Goal: Task Accomplishment & Management: Manage account settings

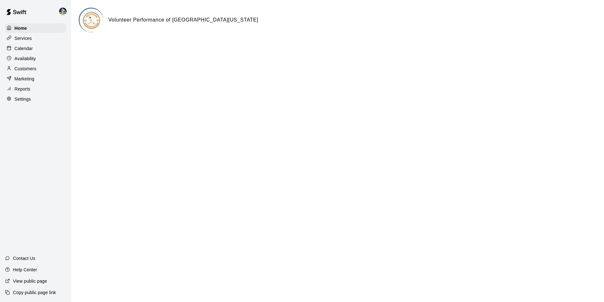
click at [37, 49] on div "Calendar" at bounding box center [35, 48] width 61 height 9
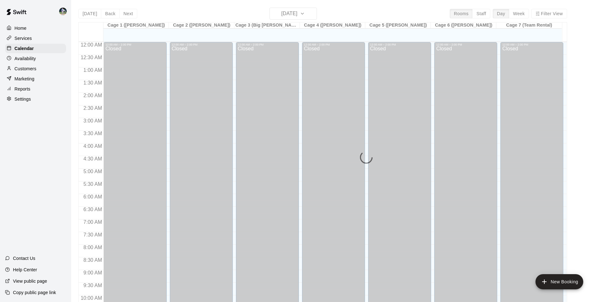
scroll to position [321, 0]
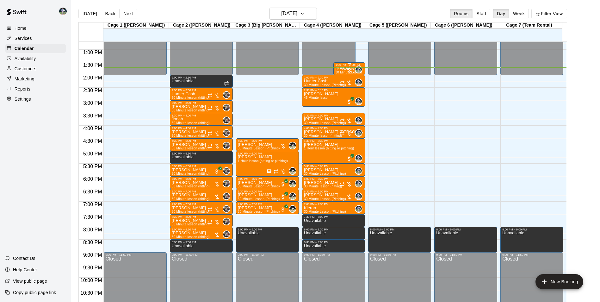
click at [342, 69] on p "[PERSON_NAME]" at bounding box center [349, 69] width 28 height 0
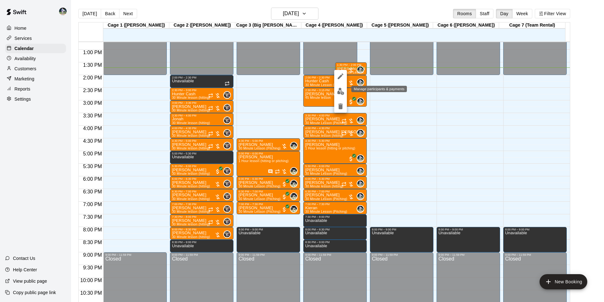
click at [339, 91] on img "edit" at bounding box center [340, 91] width 7 height 7
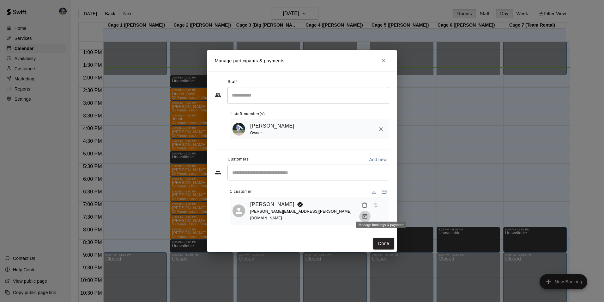
click at [368, 213] on icon "Manage bookings & payment" at bounding box center [365, 216] width 6 height 6
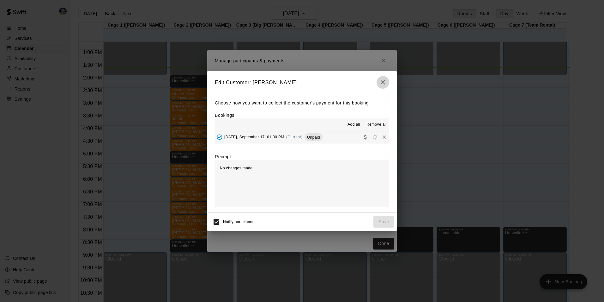
click at [380, 83] on icon "button" at bounding box center [383, 82] width 8 height 8
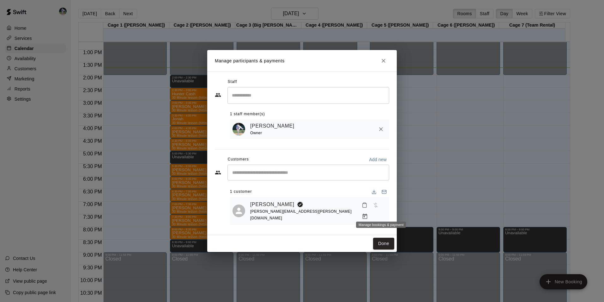
click at [368, 213] on icon "Manage bookings & payment" at bounding box center [365, 216] width 6 height 6
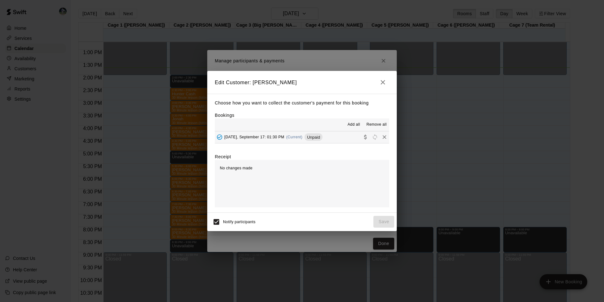
click at [337, 133] on button "Wednesday, September 17: 01:30 PM (Current) Unpaid" at bounding box center [302, 137] width 174 height 12
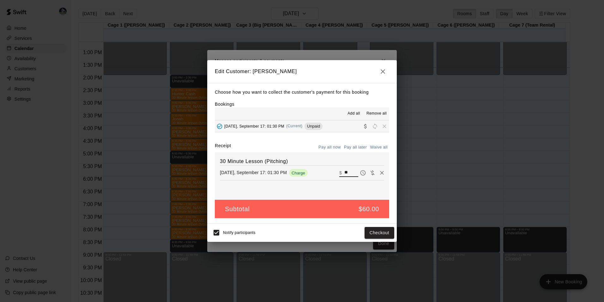
click at [348, 172] on input "**" at bounding box center [352, 172] width 14 height 8
type input "*"
type input "**"
click at [371, 231] on button "Checkout" at bounding box center [380, 233] width 30 height 12
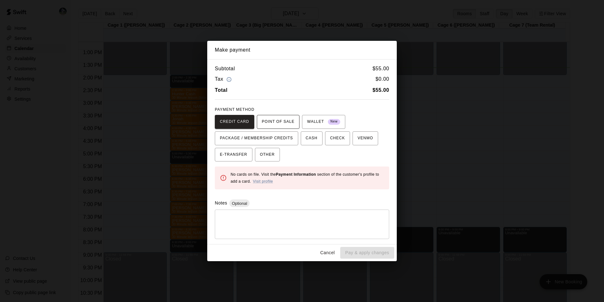
click at [274, 121] on span "POINT OF SALE" at bounding box center [278, 122] width 33 height 10
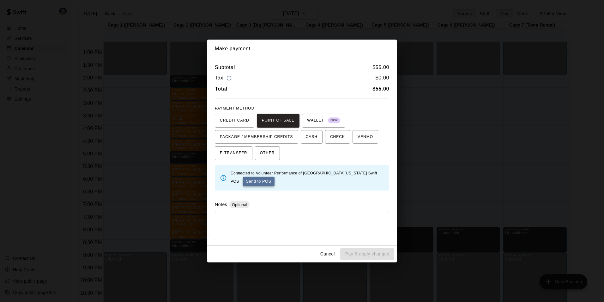
click at [253, 181] on button "Send to POS" at bounding box center [259, 180] width 32 height 9
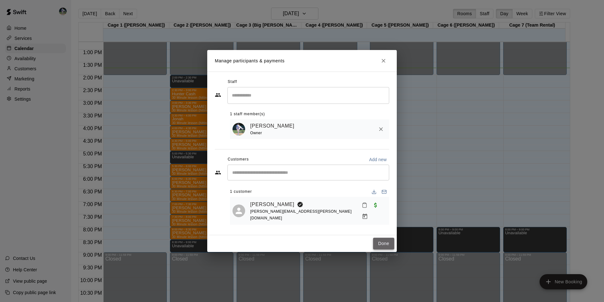
click at [379, 238] on button "Done" at bounding box center [383, 243] width 21 height 12
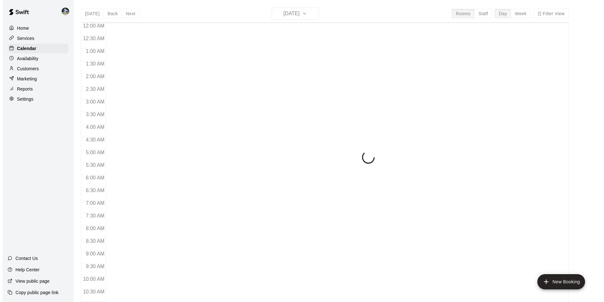
scroll to position [321, 0]
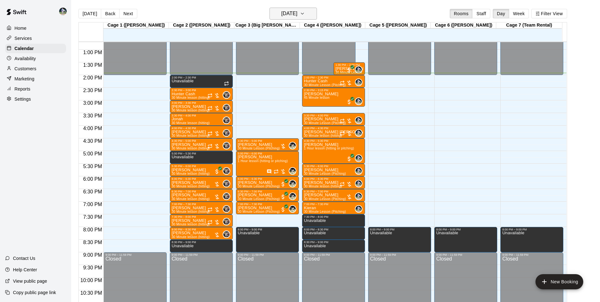
click at [293, 15] on h6 "[DATE]" at bounding box center [289, 13] width 16 height 9
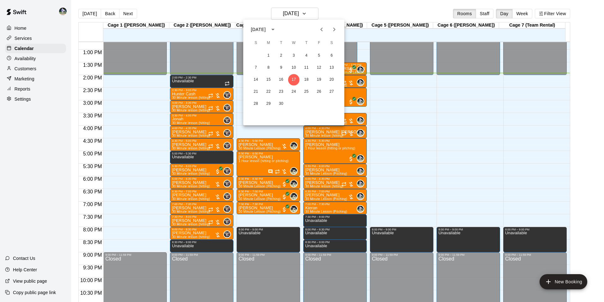
click at [334, 29] on icon "Next month" at bounding box center [335, 30] width 8 height 8
click at [308, 56] on button "2" at bounding box center [306, 55] width 11 height 11
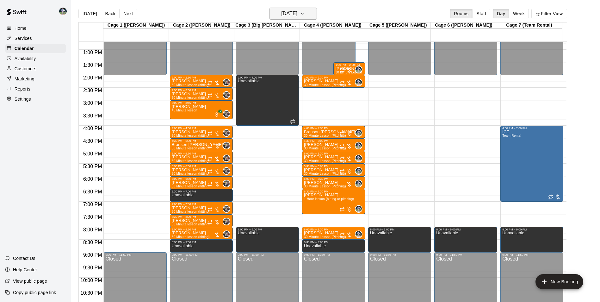
click at [296, 15] on h6 "Thursday Oct 02" at bounding box center [289, 13] width 16 height 9
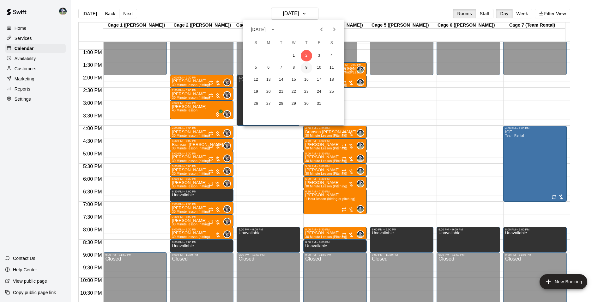
click at [306, 69] on button "9" at bounding box center [306, 67] width 11 height 11
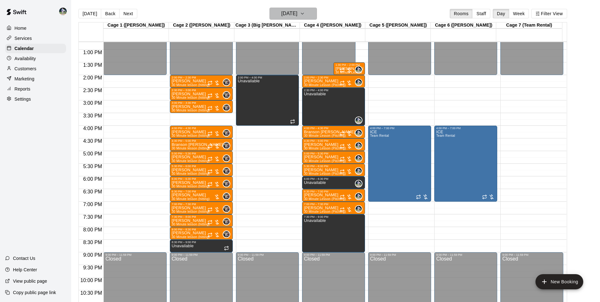
click at [287, 13] on h6 "Thursday Oct 09" at bounding box center [289, 13] width 16 height 9
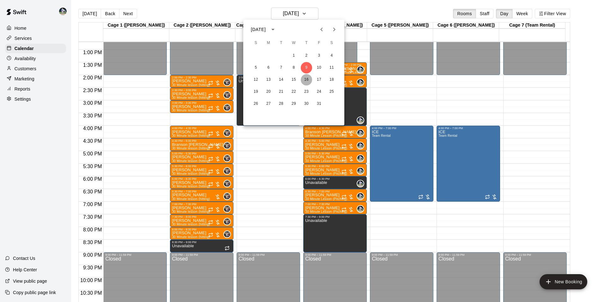
click at [307, 80] on button "16" at bounding box center [306, 79] width 11 height 11
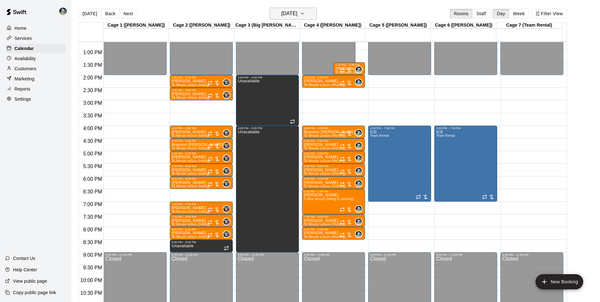
click at [284, 16] on h6 "Thursday Oct 16" at bounding box center [289, 13] width 16 height 9
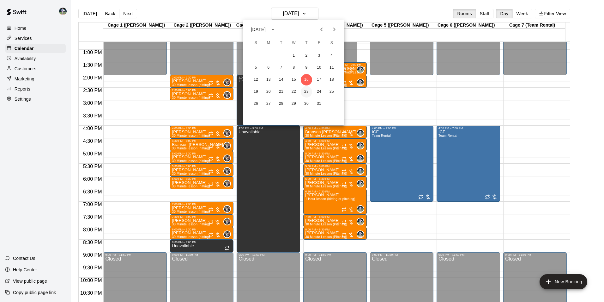
click at [308, 93] on button "23" at bounding box center [306, 91] width 11 height 11
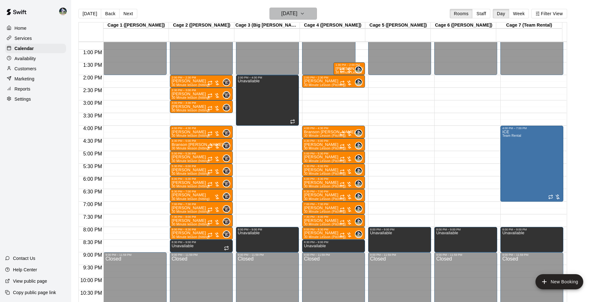
click at [286, 15] on h6 "Thursday Oct 23" at bounding box center [289, 13] width 16 height 9
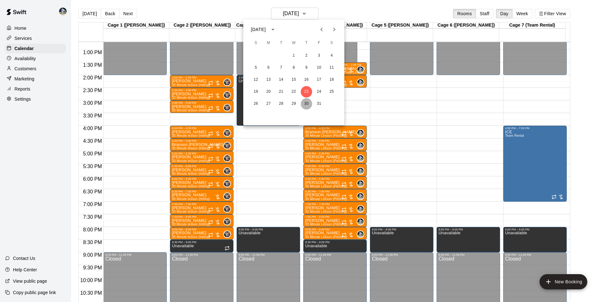
click at [305, 103] on button "30" at bounding box center [306, 103] width 11 height 11
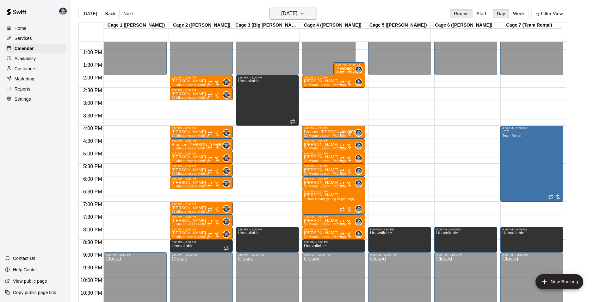
click at [284, 12] on h6 "Thursday Oct 30" at bounding box center [289, 13] width 16 height 9
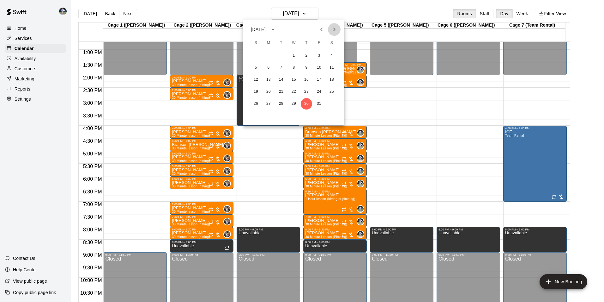
click at [336, 29] on icon "Next month" at bounding box center [335, 30] width 8 height 8
click at [306, 66] on button "6" at bounding box center [306, 67] width 11 height 11
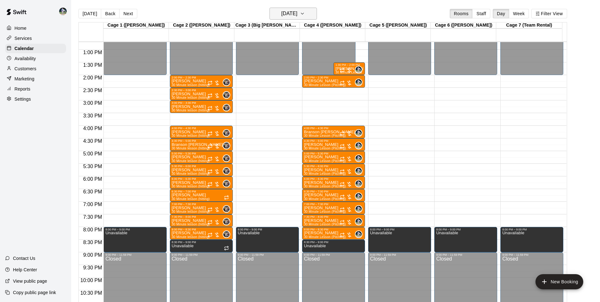
click at [297, 15] on h6 "Thursday Nov 06" at bounding box center [289, 13] width 16 height 9
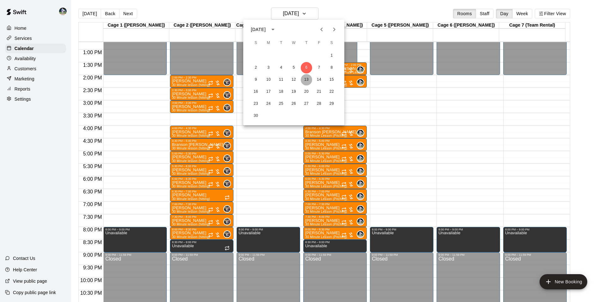
click at [308, 79] on button "13" at bounding box center [306, 79] width 11 height 11
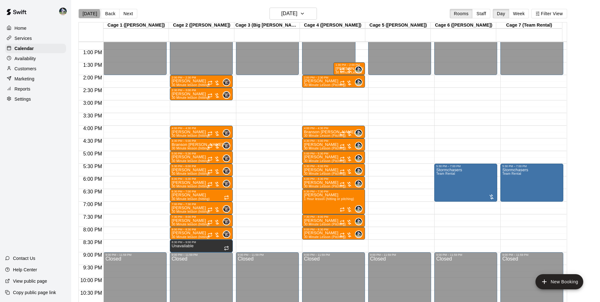
click at [87, 13] on button "[DATE]" at bounding box center [89, 13] width 23 height 9
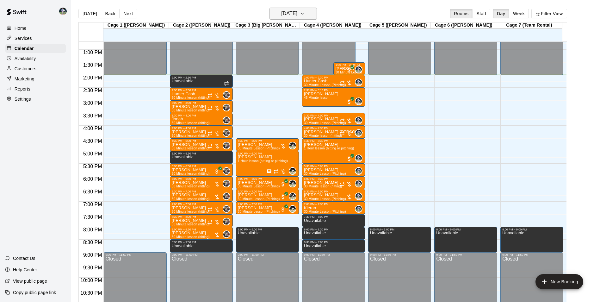
click at [281, 13] on h6 "[DATE]" at bounding box center [289, 13] width 16 height 9
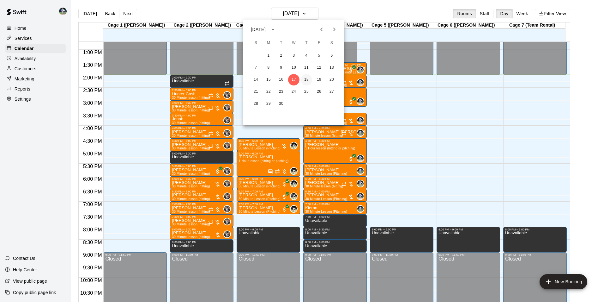
click at [306, 79] on button "18" at bounding box center [306, 79] width 11 height 11
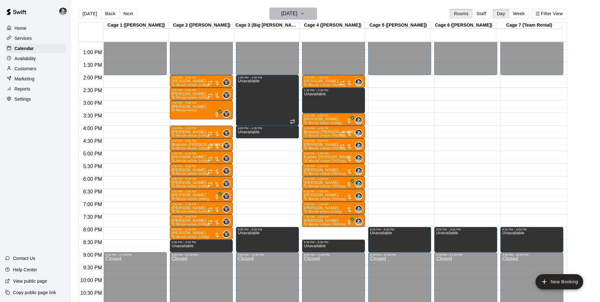
click at [287, 13] on h6 "[DATE]" at bounding box center [289, 13] width 16 height 9
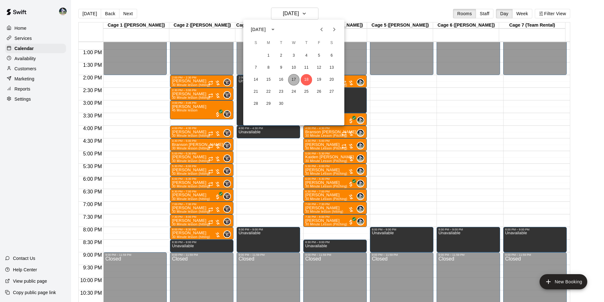
click at [293, 79] on button "17" at bounding box center [293, 79] width 11 height 11
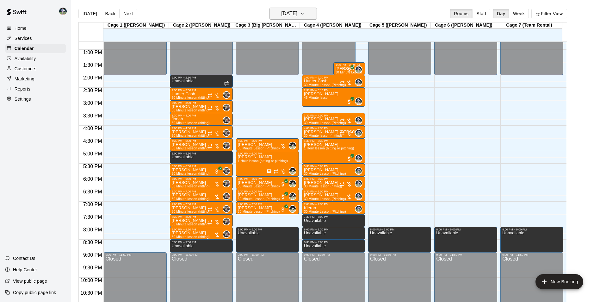
click at [291, 15] on h6 "[DATE]" at bounding box center [289, 13] width 16 height 9
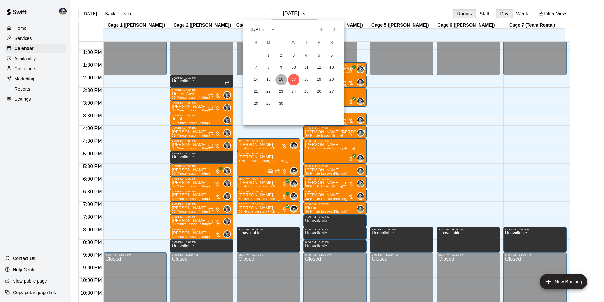
click at [282, 77] on button "16" at bounding box center [281, 79] width 11 height 11
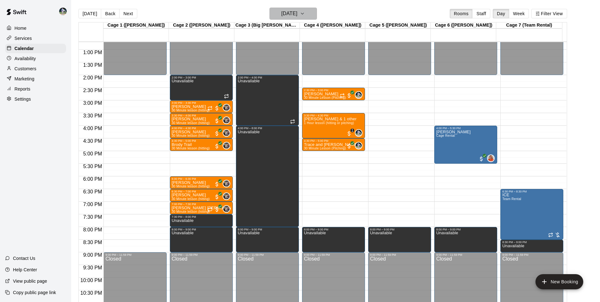
click at [283, 11] on h6 "Tuesday Sep 16" at bounding box center [289, 13] width 16 height 9
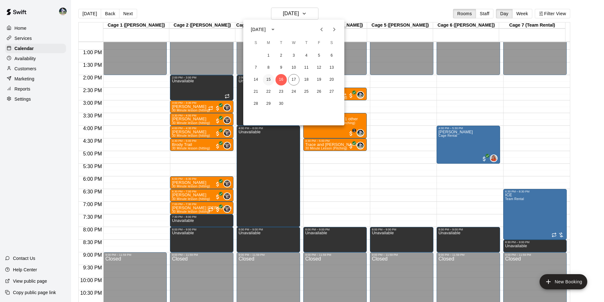
click at [268, 80] on button "15" at bounding box center [268, 79] width 11 height 11
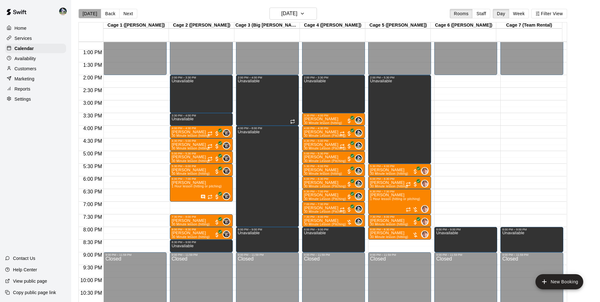
click at [93, 13] on button "[DATE]" at bounding box center [89, 13] width 23 height 9
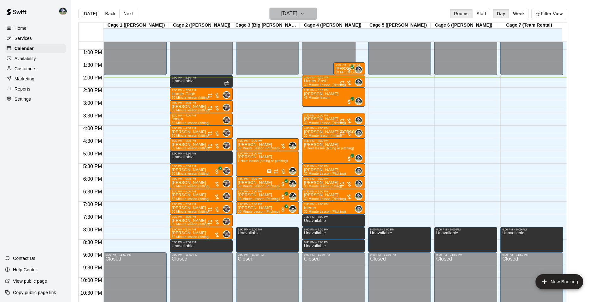
click at [281, 10] on h6 "[DATE]" at bounding box center [289, 13] width 16 height 9
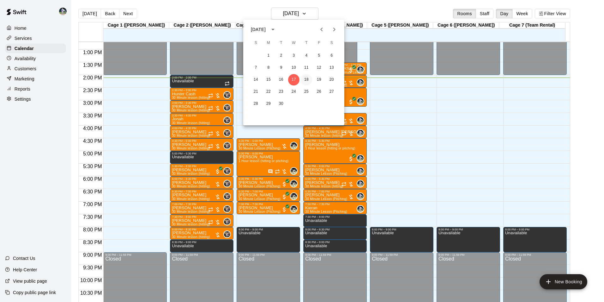
click at [306, 80] on button "18" at bounding box center [306, 79] width 11 height 11
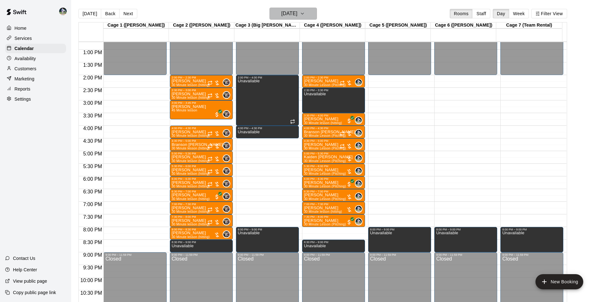
click at [281, 15] on h6 "[DATE]" at bounding box center [289, 13] width 16 height 9
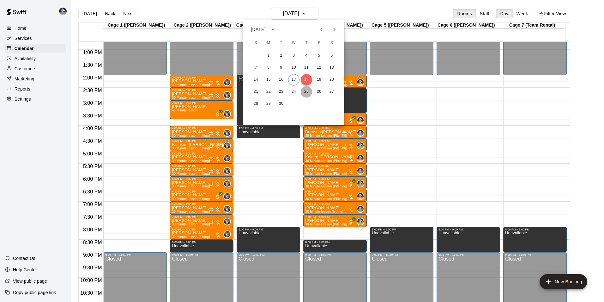
click at [306, 91] on button "25" at bounding box center [306, 91] width 11 height 11
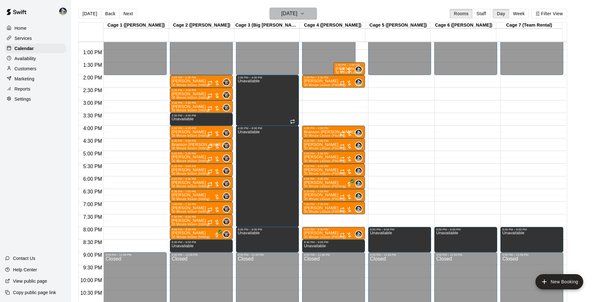
click at [294, 12] on h6 "Thursday Sep 25" at bounding box center [289, 13] width 16 height 9
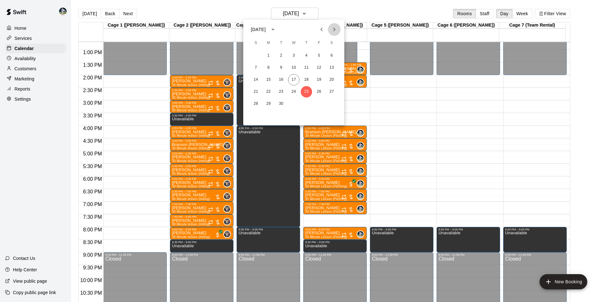
click at [334, 29] on icon "Next month" at bounding box center [335, 30] width 8 height 8
click at [305, 55] on button "2" at bounding box center [306, 55] width 11 height 11
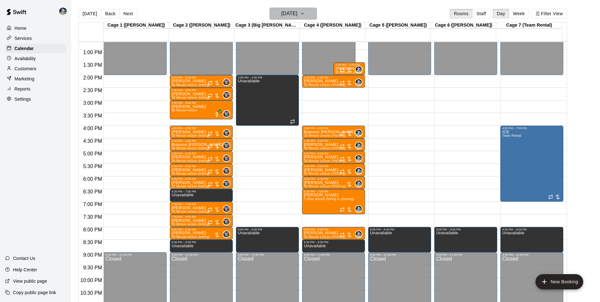
click at [284, 14] on h6 "Thursday Oct 02" at bounding box center [289, 13] width 16 height 9
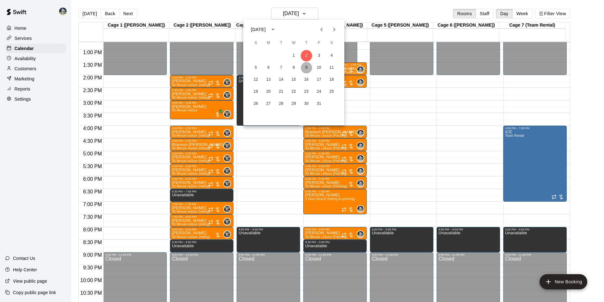
click at [306, 66] on button "9" at bounding box center [306, 67] width 11 height 11
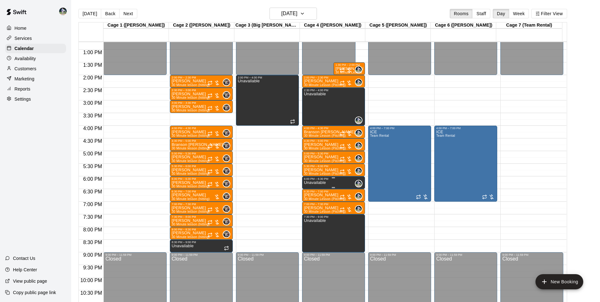
click at [316, 180] on div "6:00 PM – 6:30 PM" at bounding box center [333, 178] width 59 height 3
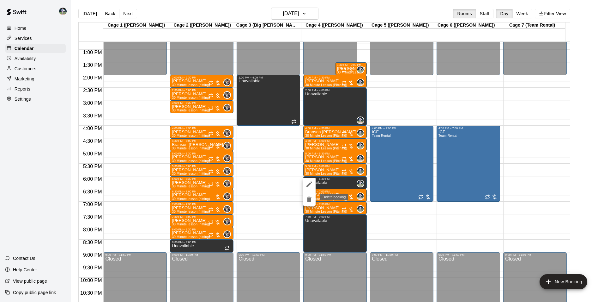
click at [309, 199] on icon "delete" at bounding box center [309, 199] width 4 height 6
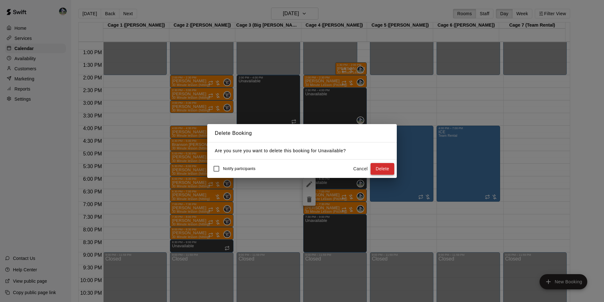
click at [380, 167] on button "Delete" at bounding box center [383, 169] width 24 height 12
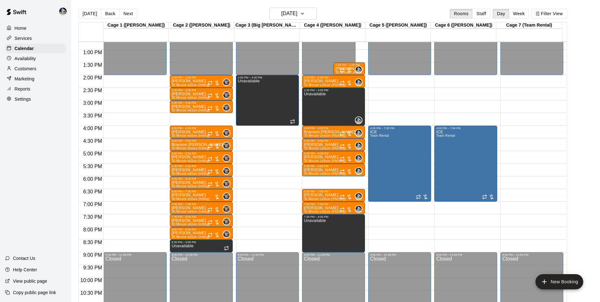
click at [313, 179] on div "12:00 AM – 2:00 PM Closed 2:00 PM – 2:30 PM Brodie King 30 Minute Lesson (Pitch…" at bounding box center [333, 24] width 63 height 607
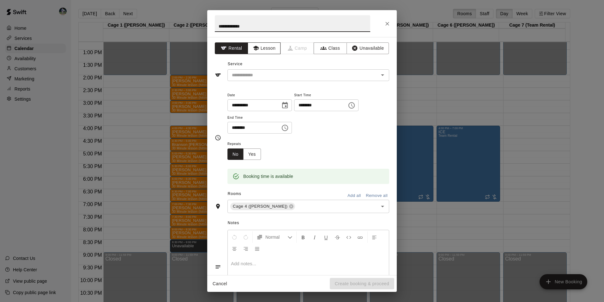
type input "**********"
click at [260, 48] on button "Lesson" at bounding box center [264, 48] width 33 height 12
click at [266, 69] on div "Service ​" at bounding box center [302, 70] width 174 height 22
click at [270, 75] on input "text" at bounding box center [298, 75] width 139 height 8
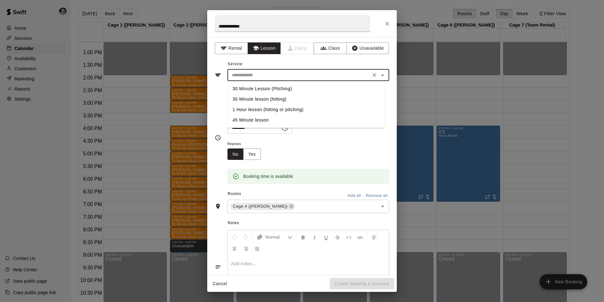
click at [278, 87] on li "30 Minute Lesson (Pitching)" at bounding box center [306, 88] width 157 height 10
type input "**********"
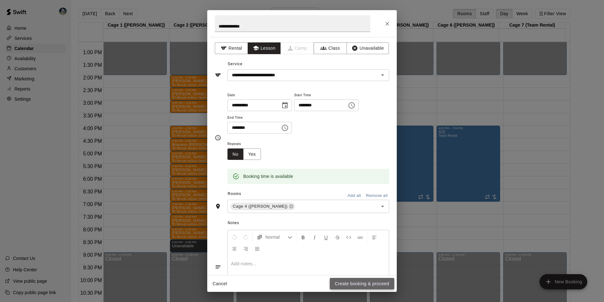
click at [349, 280] on button "Create booking & proceed" at bounding box center [362, 284] width 64 height 12
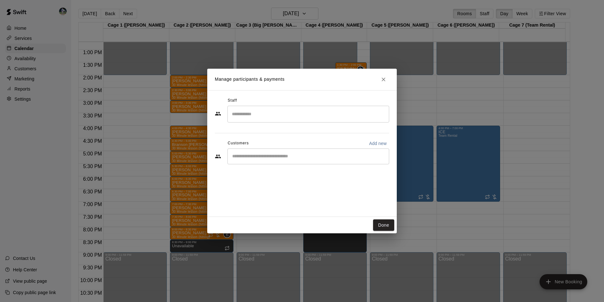
click at [255, 115] on input "Search staff" at bounding box center [308, 113] width 156 height 11
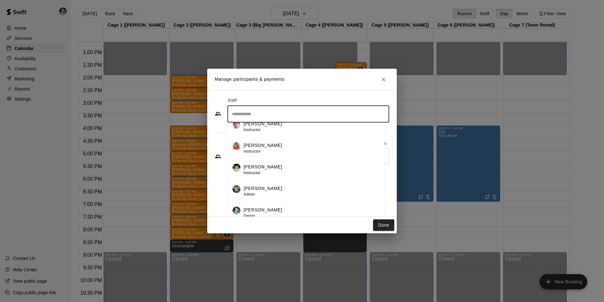
scroll to position [11, 0]
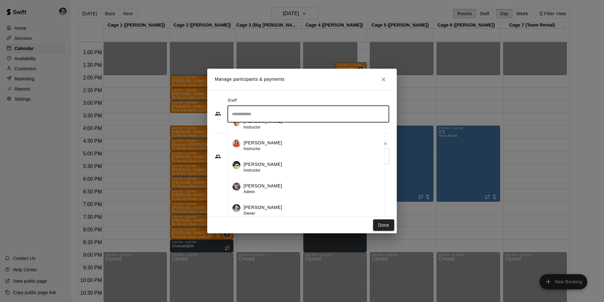
click at [257, 209] on p "[PERSON_NAME]" at bounding box center [263, 207] width 39 height 7
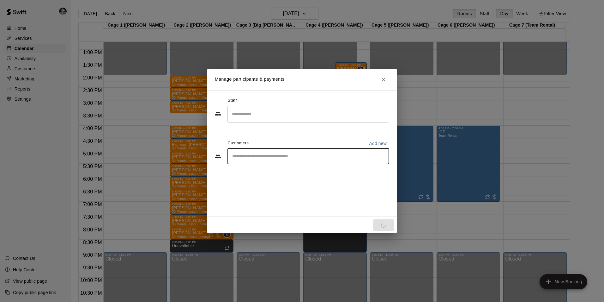
click at [249, 155] on input "Start typing to search customers..." at bounding box center [308, 156] width 156 height 6
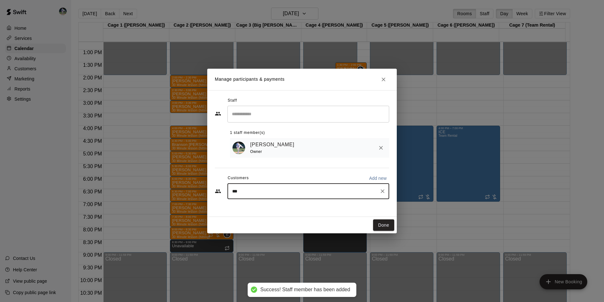
type input "****"
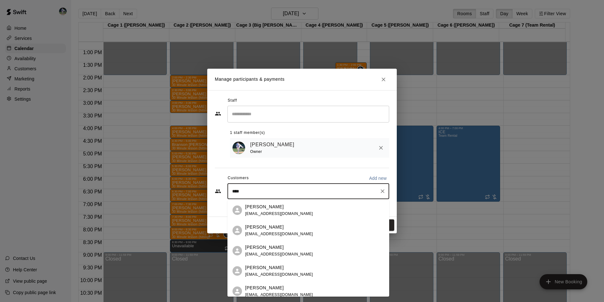
click at [265, 226] on p "Ashley Cummings" at bounding box center [264, 226] width 39 height 7
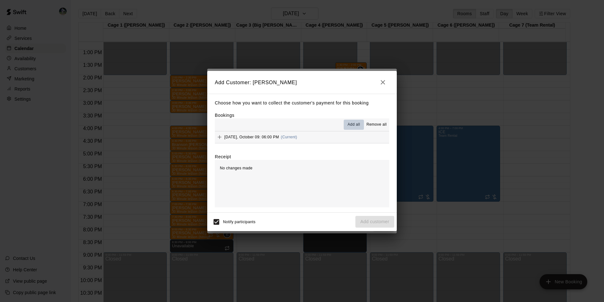
click at [350, 122] on span "Add all" at bounding box center [354, 124] width 13 height 6
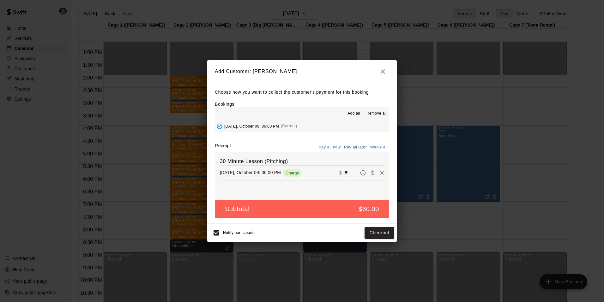
click at [351, 146] on button "Pay all later" at bounding box center [356, 147] width 26 height 10
click at [358, 233] on button "Add customer" at bounding box center [375, 233] width 39 height 12
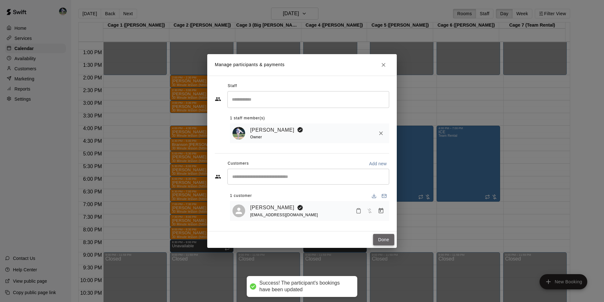
click at [385, 238] on button "Done" at bounding box center [383, 240] width 21 height 12
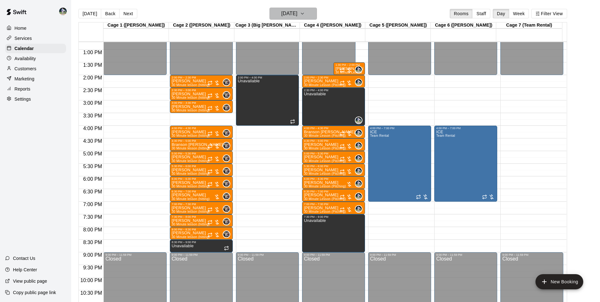
click at [281, 13] on h6 "Thursday Oct 09" at bounding box center [289, 13] width 16 height 9
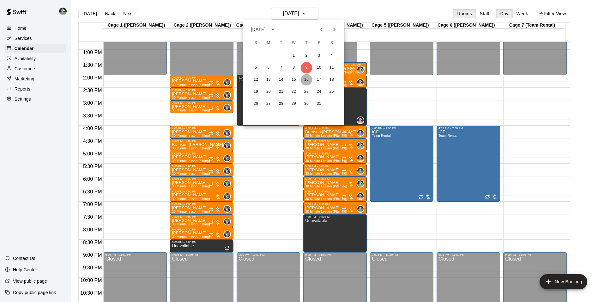
click at [308, 80] on button "16" at bounding box center [306, 79] width 11 height 11
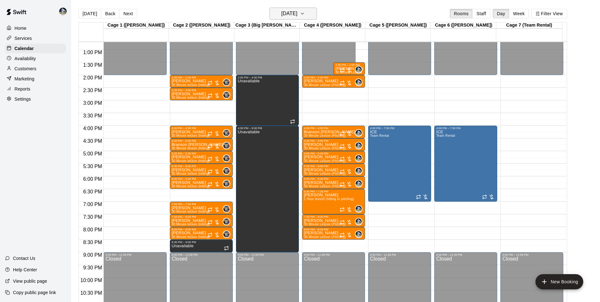
drag, startPoint x: 289, startPoint y: 12, endPoint x: 290, endPoint y: 17, distance: 5.2
click at [290, 17] on h6 "Thursday Oct 16" at bounding box center [289, 13] width 16 height 9
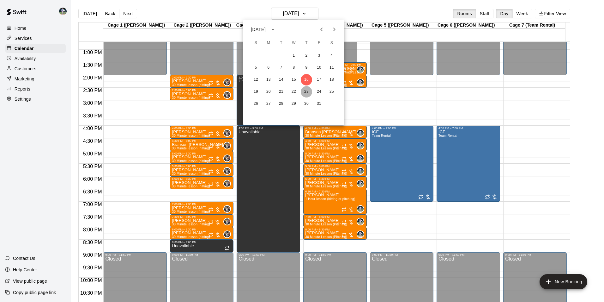
click at [308, 90] on button "23" at bounding box center [306, 91] width 11 height 11
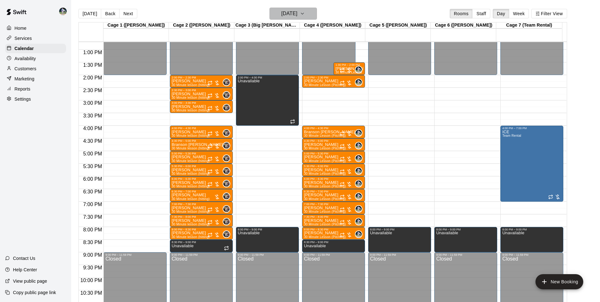
click at [289, 15] on h6 "Thursday Oct 23" at bounding box center [289, 13] width 16 height 9
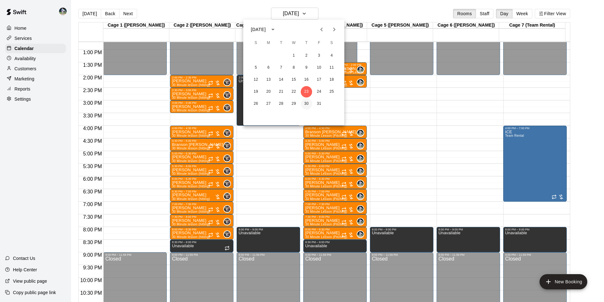
click at [305, 102] on button "30" at bounding box center [306, 103] width 11 height 11
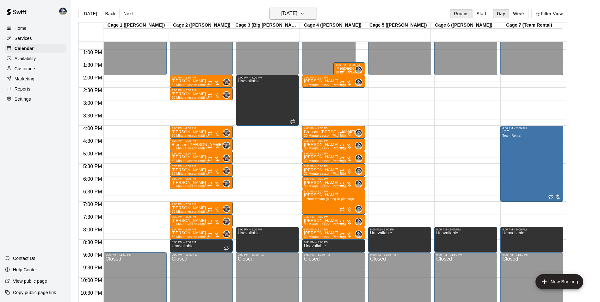
click at [287, 13] on h6 "Thursday Oct 30" at bounding box center [289, 13] width 16 height 9
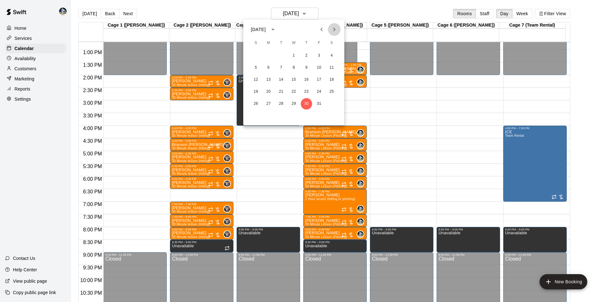
click at [332, 27] on icon "Next month" at bounding box center [335, 30] width 8 height 8
click at [306, 66] on button "6" at bounding box center [306, 67] width 11 height 11
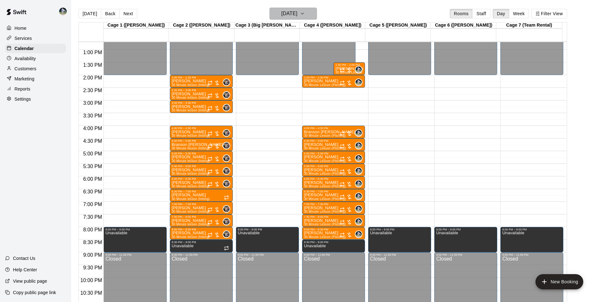
click at [297, 16] on h6 "Thursday Nov 06" at bounding box center [289, 13] width 16 height 9
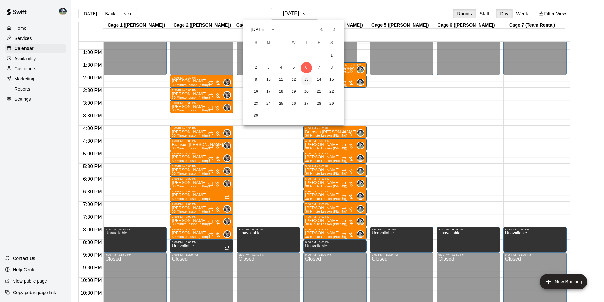
click at [305, 77] on button "13" at bounding box center [306, 79] width 11 height 11
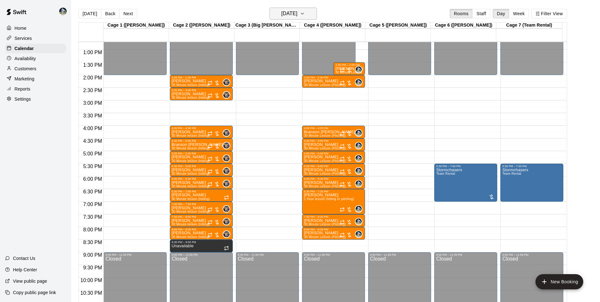
click at [297, 16] on h6 "Thursday Nov 13" at bounding box center [289, 13] width 16 height 9
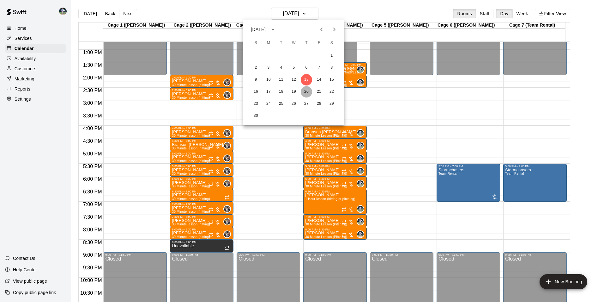
click at [308, 91] on button "20" at bounding box center [306, 91] width 11 height 11
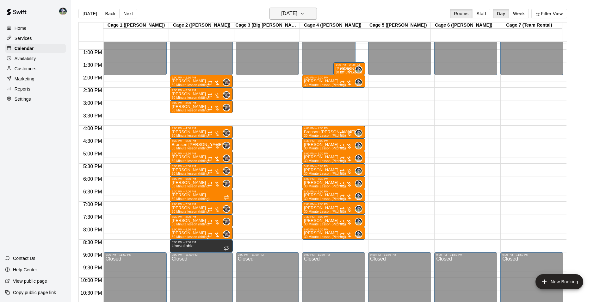
click at [292, 14] on h6 "Thursday Nov 20" at bounding box center [289, 13] width 16 height 9
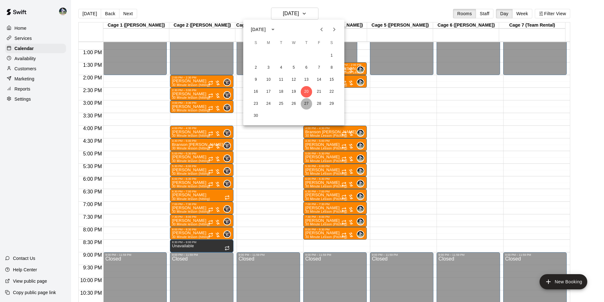
click at [304, 102] on button "27" at bounding box center [306, 103] width 11 height 11
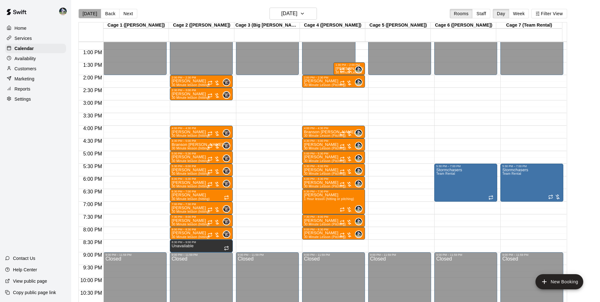
click at [89, 11] on button "[DATE]" at bounding box center [89, 13] width 23 height 9
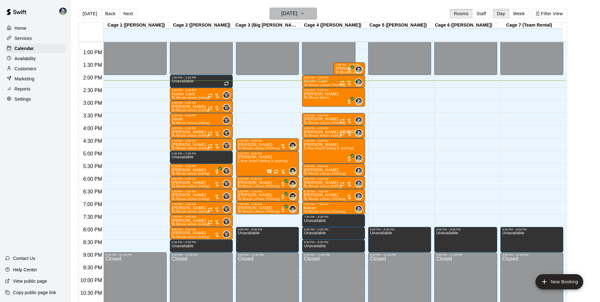
click at [289, 9] on h6 "[DATE]" at bounding box center [289, 13] width 16 height 9
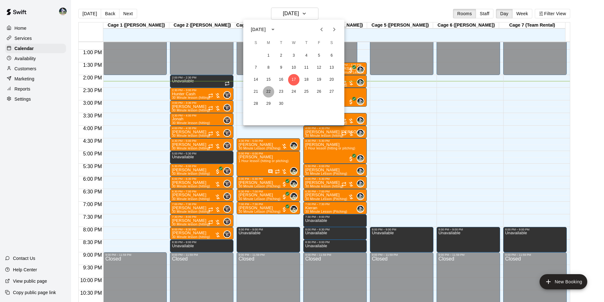
click at [269, 92] on button "22" at bounding box center [268, 91] width 11 height 11
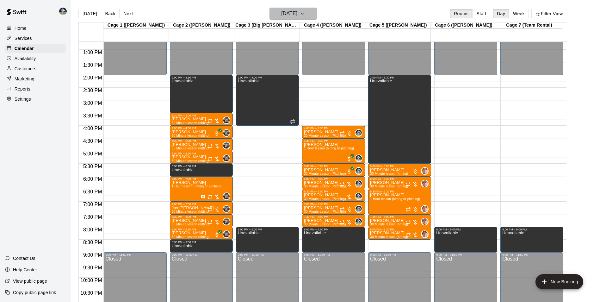
click at [281, 15] on h6 "Monday Sep 22" at bounding box center [289, 13] width 16 height 9
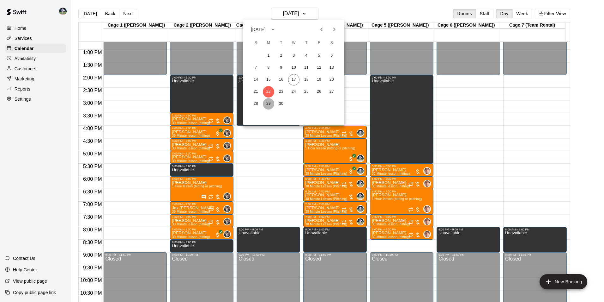
click at [270, 103] on button "29" at bounding box center [268, 103] width 11 height 11
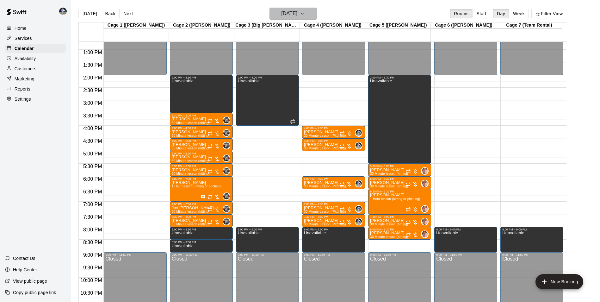
click at [285, 12] on h6 "Monday Sep 29" at bounding box center [289, 13] width 16 height 9
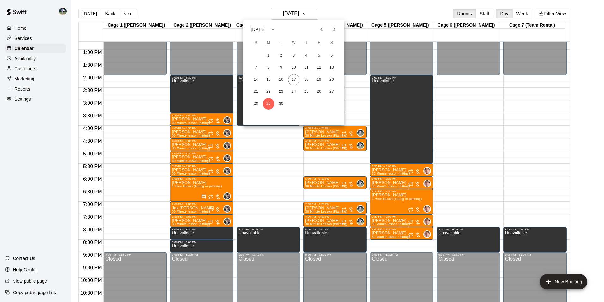
click at [336, 27] on icon "Next month" at bounding box center [335, 30] width 8 height 8
click at [269, 67] on button "6" at bounding box center [268, 67] width 11 height 11
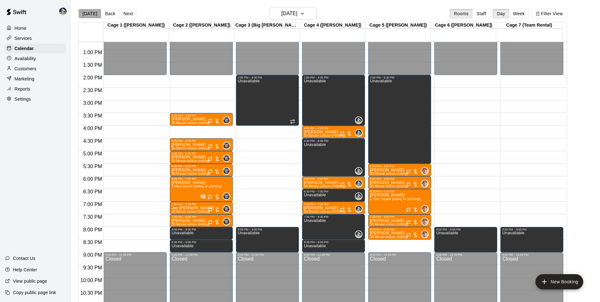
click at [90, 13] on button "[DATE]" at bounding box center [89, 13] width 23 height 9
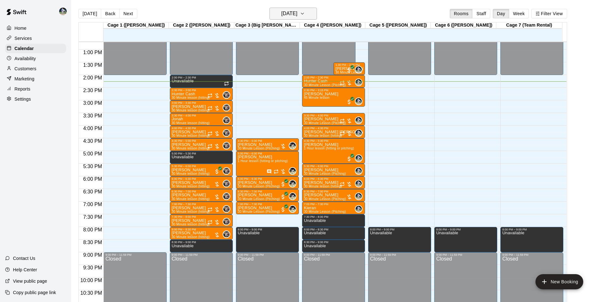
click at [281, 11] on h6 "[DATE]" at bounding box center [289, 13] width 16 height 9
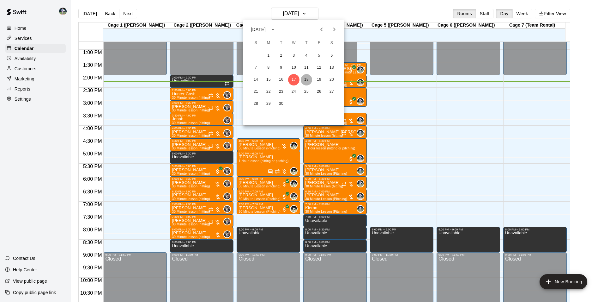
click at [306, 80] on button "18" at bounding box center [306, 79] width 11 height 11
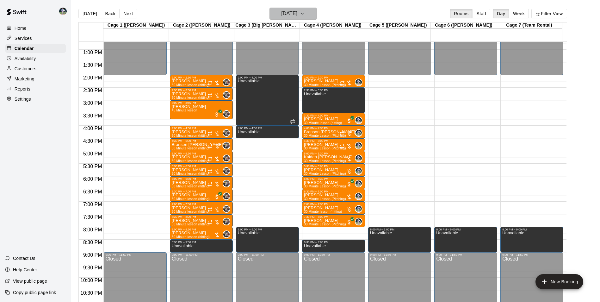
click at [286, 10] on h6 "[DATE]" at bounding box center [289, 13] width 16 height 9
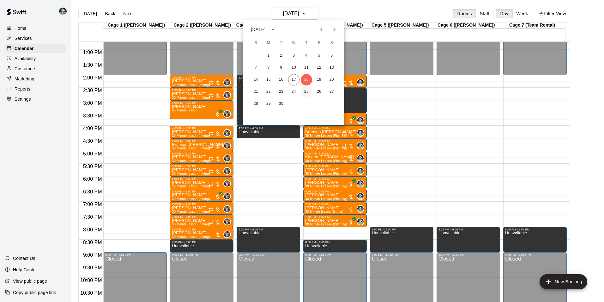
click at [308, 92] on button "25" at bounding box center [306, 91] width 11 height 11
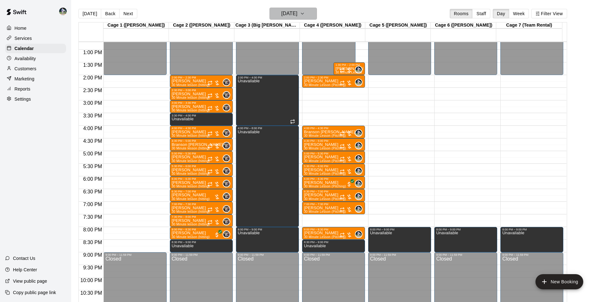
click at [281, 13] on h6 "Thursday Sep 25" at bounding box center [289, 13] width 16 height 9
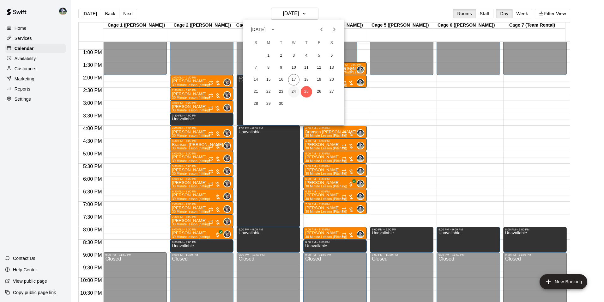
click at [292, 89] on button "24" at bounding box center [293, 91] width 11 height 11
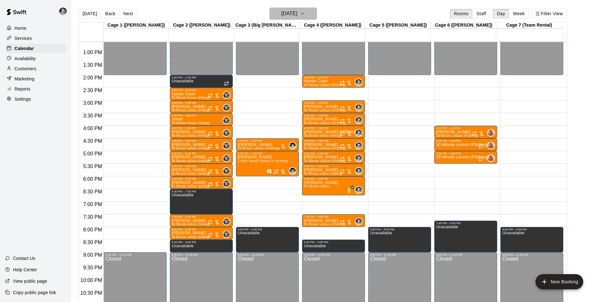
click at [281, 13] on h6 "[DATE]" at bounding box center [289, 13] width 16 height 9
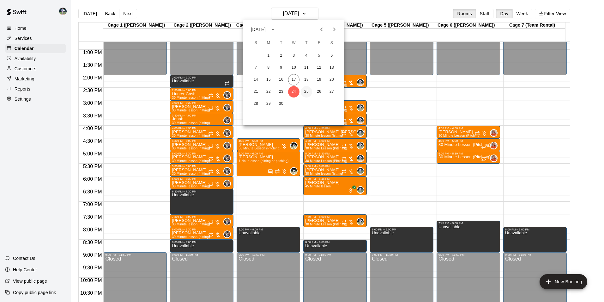
click at [306, 91] on button "25" at bounding box center [306, 91] width 11 height 11
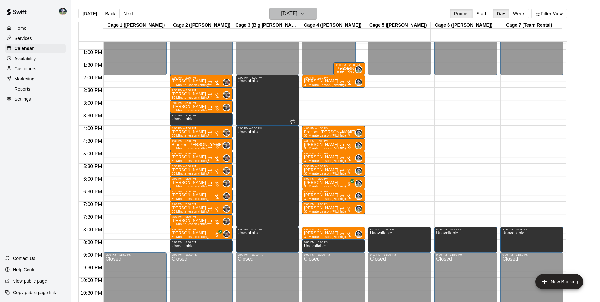
drag, startPoint x: 284, startPoint y: 13, endPoint x: 287, endPoint y: 16, distance: 4.3
click at [287, 16] on h6 "Thursday Sep 25" at bounding box center [289, 13] width 16 height 9
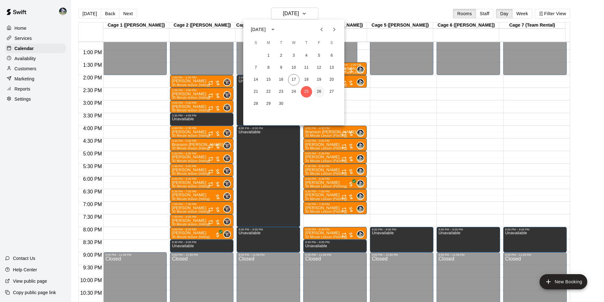
click at [317, 90] on button "26" at bounding box center [319, 91] width 11 height 11
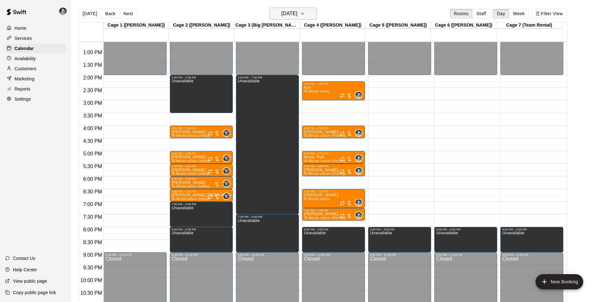
click at [281, 12] on h6 "Friday Sep 26" at bounding box center [289, 13] width 16 height 9
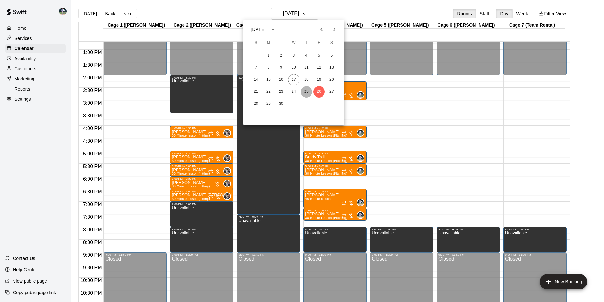
click at [306, 91] on button "25" at bounding box center [306, 91] width 11 height 11
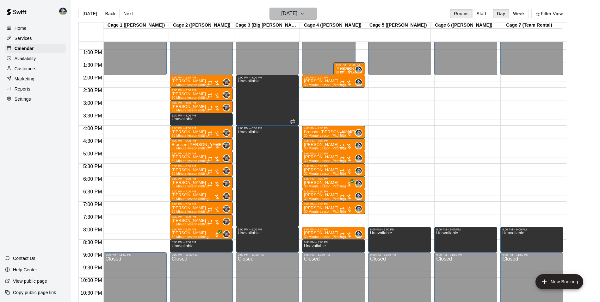
click at [285, 13] on h6 "Thursday Sep 25" at bounding box center [289, 13] width 16 height 9
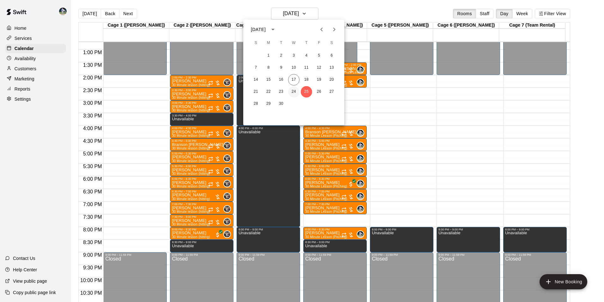
click at [294, 90] on button "24" at bounding box center [293, 91] width 11 height 11
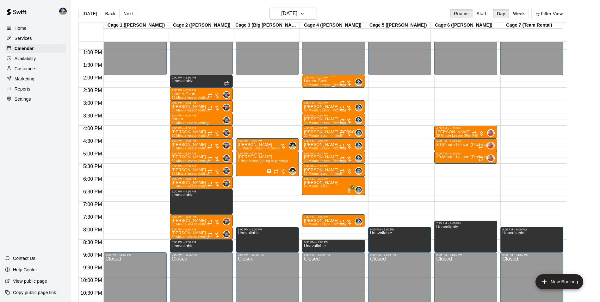
click at [310, 81] on p "Hunter Cash" at bounding box center [325, 81] width 42 height 0
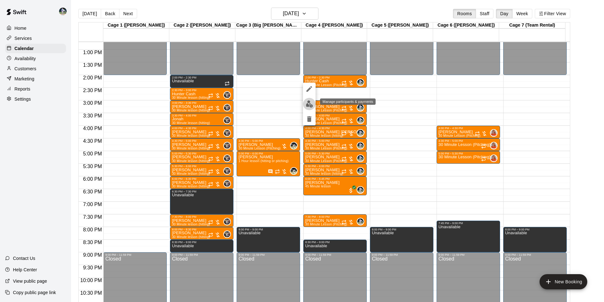
click at [309, 103] on img "edit" at bounding box center [309, 103] width 7 height 7
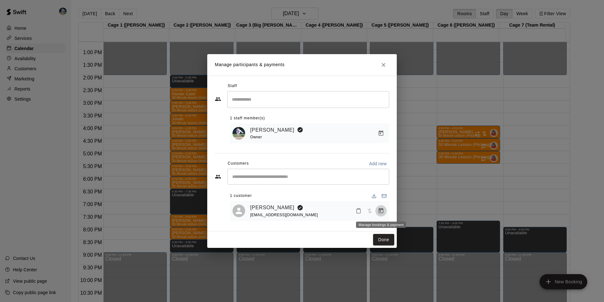
click at [381, 210] on icon "Manage bookings & payment" at bounding box center [381, 210] width 6 height 6
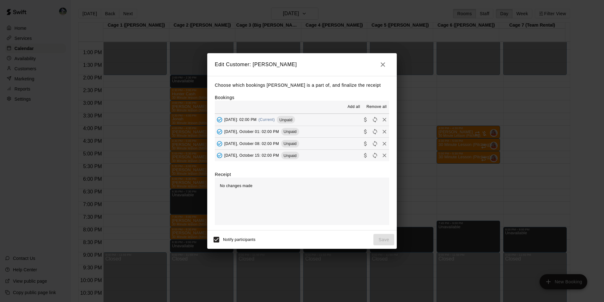
scroll to position [63, 0]
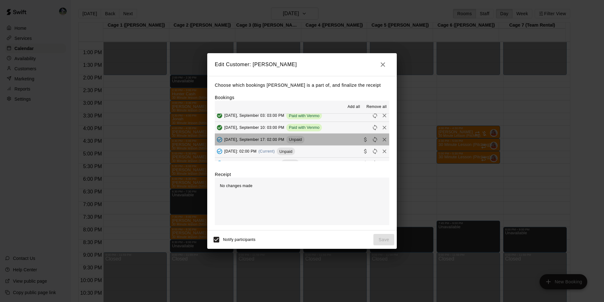
click at [318, 139] on button "Wednesday, September 17: 02:00 PM Unpaid" at bounding box center [302, 139] width 174 height 12
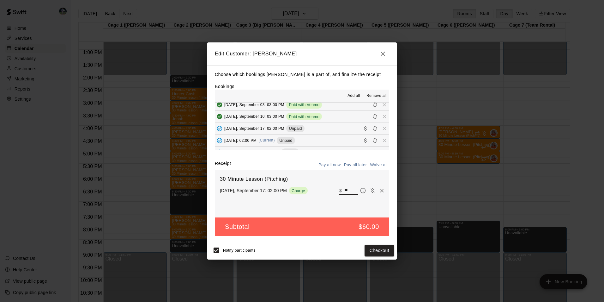
click at [346, 190] on input "**" at bounding box center [352, 190] width 14 height 8
type input "*"
type input "**"
click at [370, 252] on button "Checkout" at bounding box center [380, 250] width 30 height 12
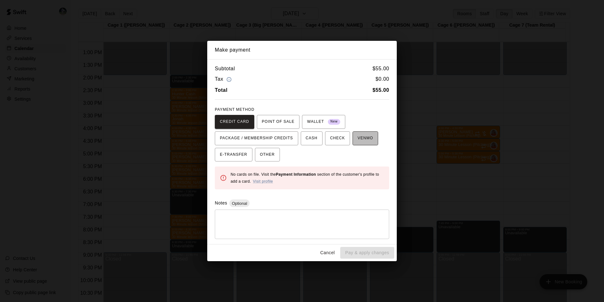
click at [358, 137] on span "VENMO" at bounding box center [365, 138] width 15 height 10
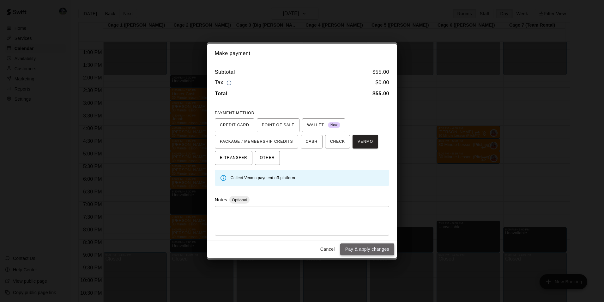
click at [368, 249] on button "Pay & apply changes" at bounding box center [367, 249] width 54 height 12
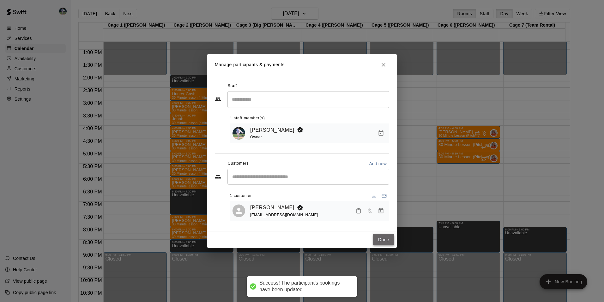
click at [386, 236] on button "Done" at bounding box center [383, 240] width 21 height 12
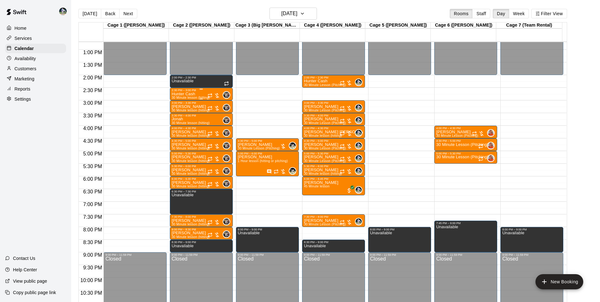
click at [208, 93] on div at bounding box center [213, 95] width 13 height 6
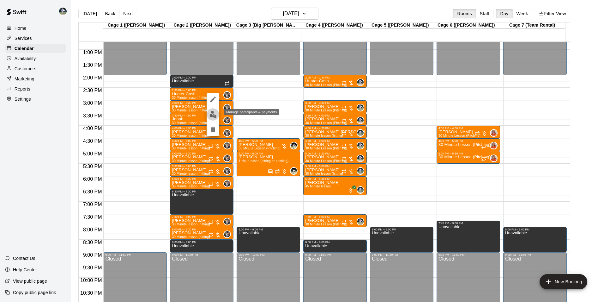
click at [211, 114] on img "edit" at bounding box center [213, 114] width 7 height 7
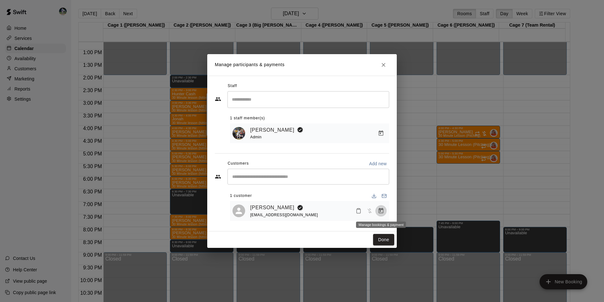
click at [378, 209] on icon "Manage bookings & payment" at bounding box center [381, 210] width 6 height 6
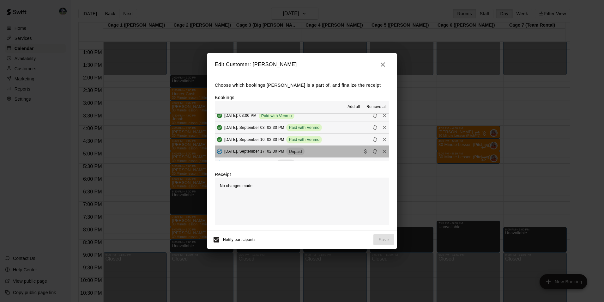
click at [327, 151] on button "Wednesday, September 17: 02:30 PM Unpaid" at bounding box center [302, 151] width 174 height 12
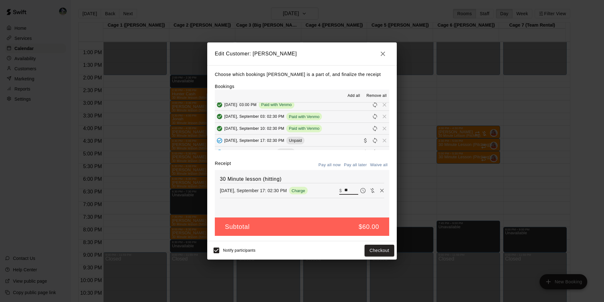
click at [345, 190] on input "**" at bounding box center [352, 190] width 14 height 8
type input "*"
type input "**"
click at [372, 248] on button "Checkout" at bounding box center [380, 250] width 30 height 12
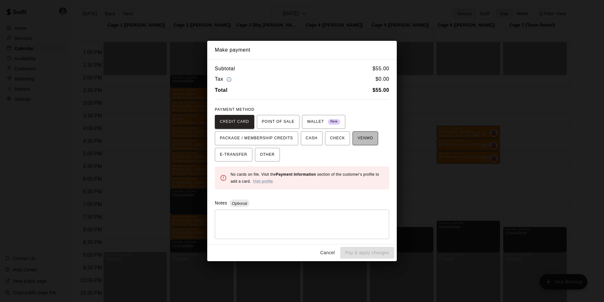
click at [360, 141] on span "VENMO" at bounding box center [365, 138] width 15 height 10
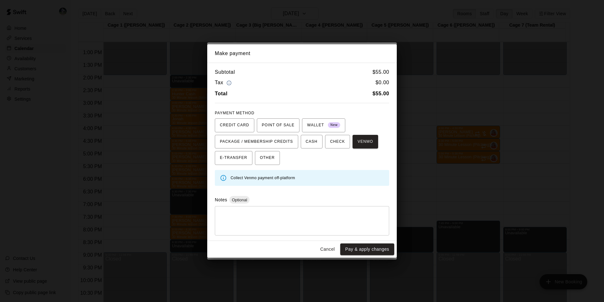
click at [364, 249] on button "Pay & apply changes" at bounding box center [367, 249] width 54 height 12
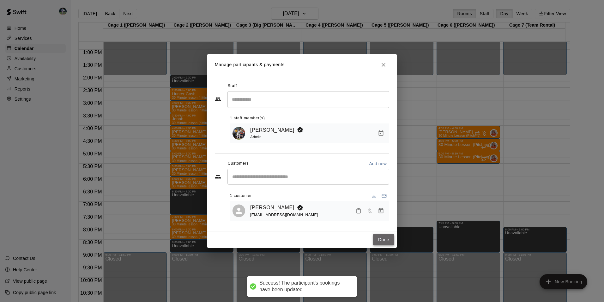
click at [386, 240] on button "Done" at bounding box center [383, 240] width 21 height 12
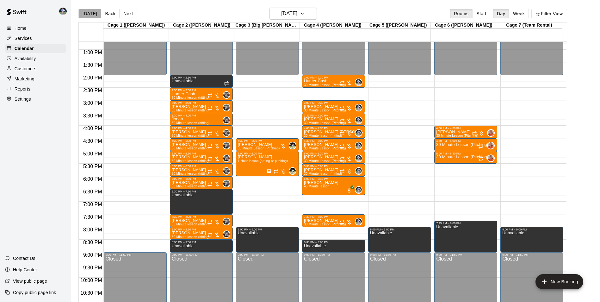
click at [90, 13] on button "[DATE]" at bounding box center [89, 13] width 23 height 9
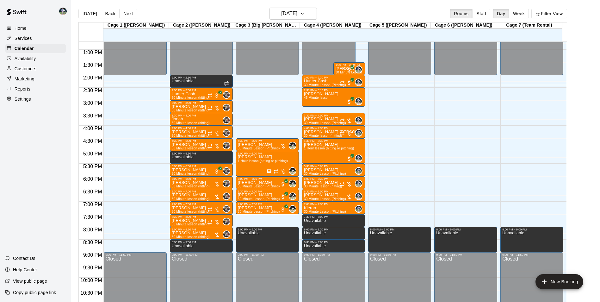
click at [200, 104] on div "3:00 PM – 3:30 PM" at bounding box center [201, 102] width 59 height 3
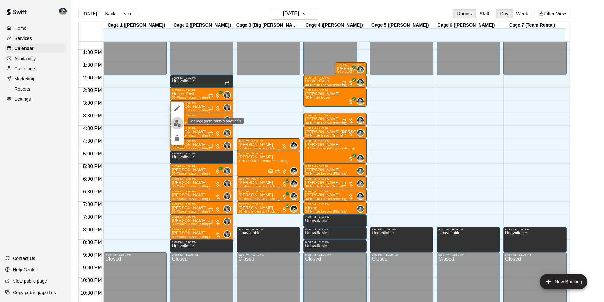
click at [178, 124] on img "edit" at bounding box center [177, 122] width 7 height 7
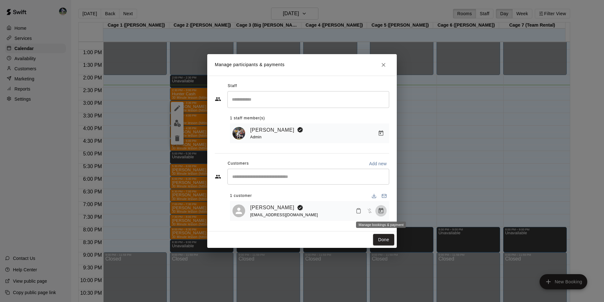
click at [381, 211] on icon "Manage bookings & payment" at bounding box center [381, 210] width 6 height 6
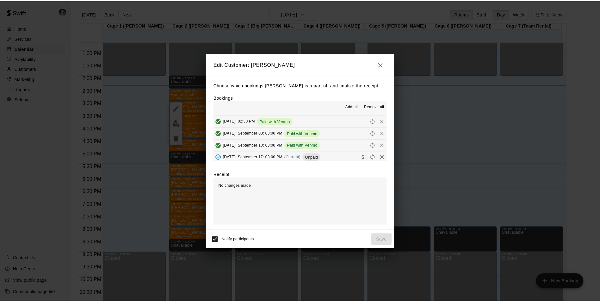
scroll to position [32, 0]
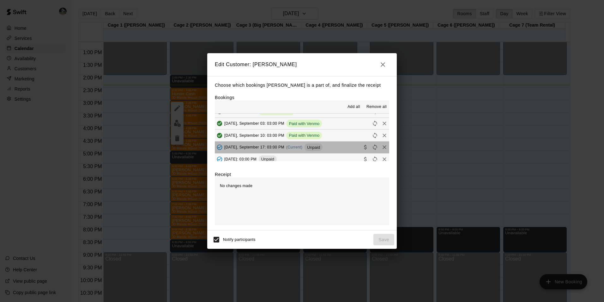
click at [344, 144] on button "Wednesday, September 17: 03:00 PM (Current) Unpaid" at bounding box center [302, 147] width 174 height 12
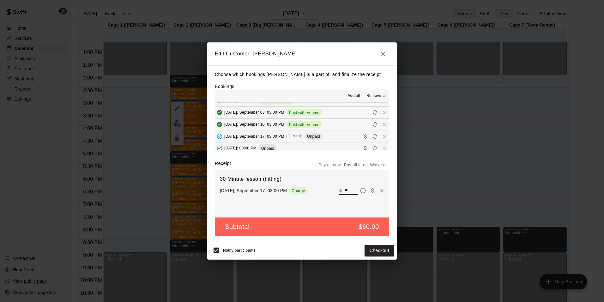
click at [347, 190] on input "**" at bounding box center [352, 190] width 14 height 8
type input "*"
type input "**"
click at [376, 250] on button "Checkout" at bounding box center [380, 250] width 30 height 12
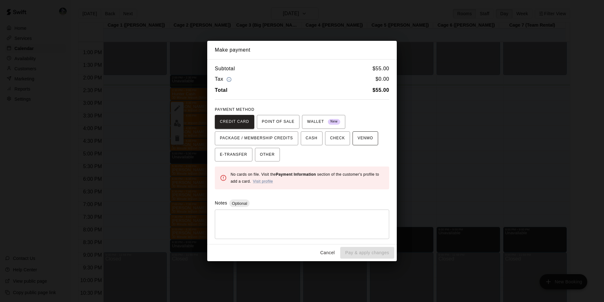
click at [358, 137] on span "VENMO" at bounding box center [365, 138] width 15 height 10
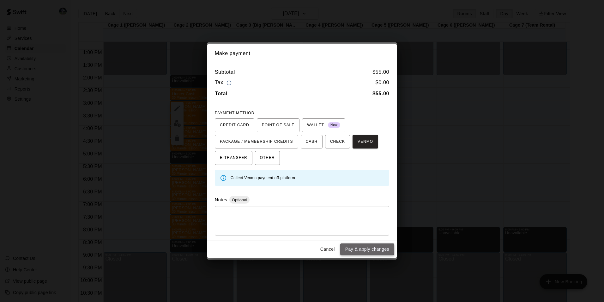
click at [357, 247] on button "Pay & apply changes" at bounding box center [367, 249] width 54 height 12
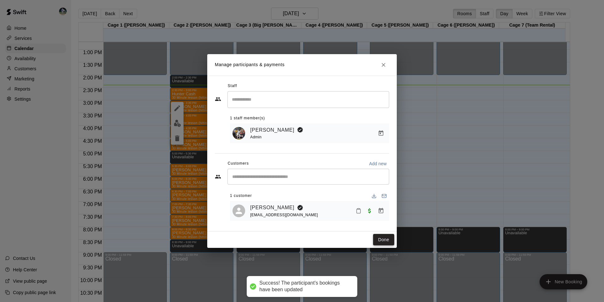
click at [382, 241] on button "Done" at bounding box center [383, 240] width 21 height 12
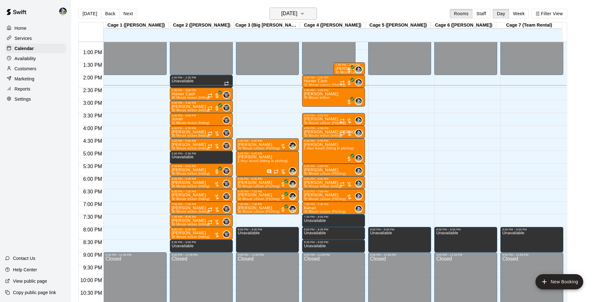
click at [281, 14] on h6 "[DATE]" at bounding box center [289, 13] width 16 height 9
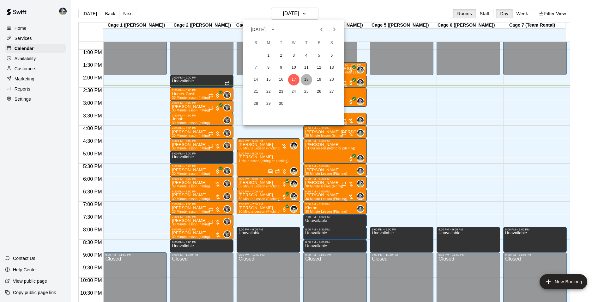
click at [308, 78] on button "18" at bounding box center [306, 79] width 11 height 11
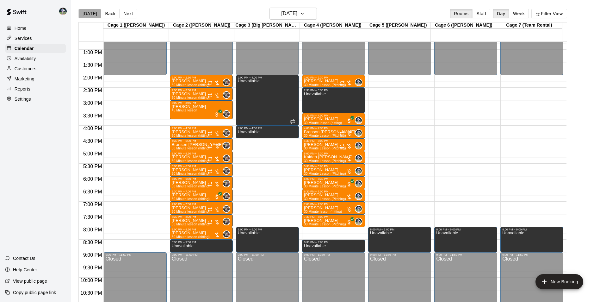
click at [89, 14] on button "[DATE]" at bounding box center [89, 13] width 23 height 9
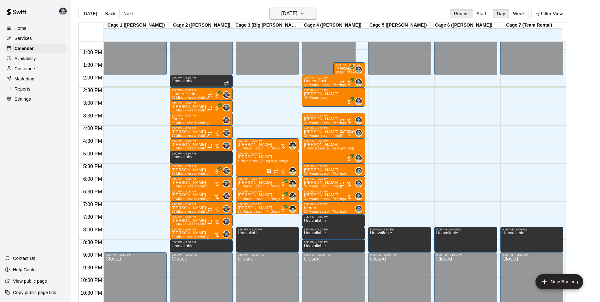
click at [281, 15] on h6 "[DATE]" at bounding box center [289, 13] width 16 height 9
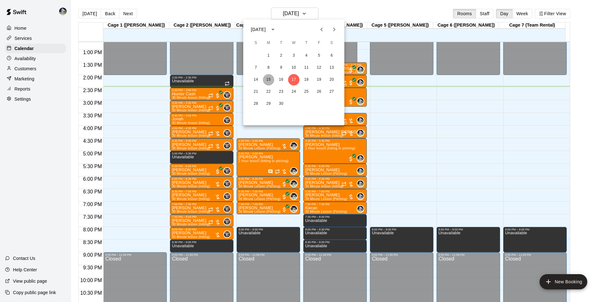
click at [270, 77] on button "15" at bounding box center [268, 79] width 11 height 11
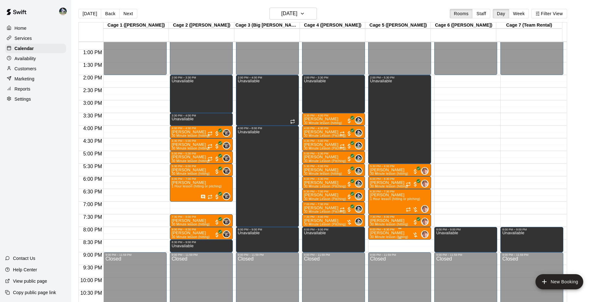
click at [382, 233] on p "[PERSON_NAME]" at bounding box center [389, 233] width 38 height 0
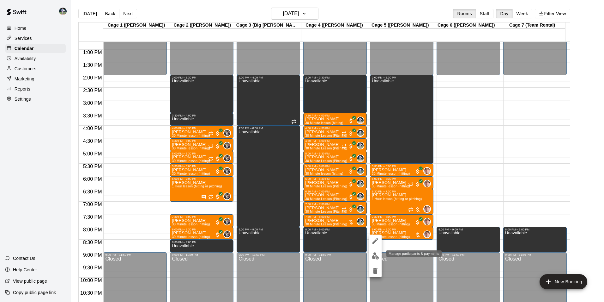
click at [377, 257] on img "edit" at bounding box center [375, 255] width 7 height 7
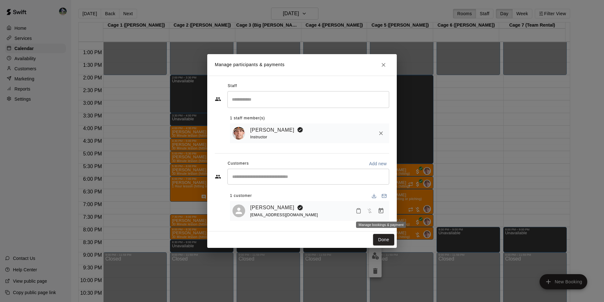
click at [381, 211] on icon "Manage bookings & payment" at bounding box center [381, 210] width 5 height 5
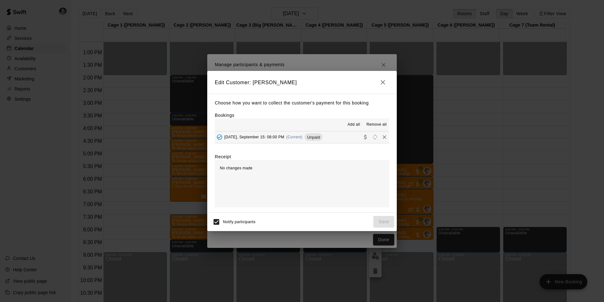
click at [338, 135] on button "Monday, September 15: 08:00 PM (Current) Unpaid" at bounding box center [302, 137] width 174 height 12
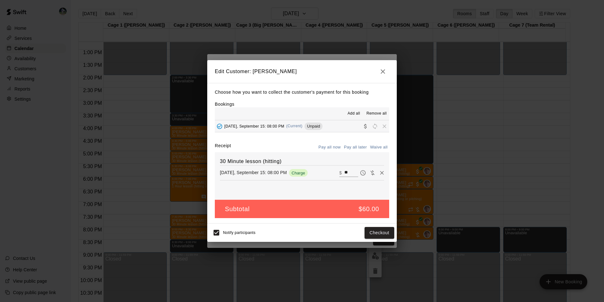
click at [347, 172] on input "**" at bounding box center [352, 172] width 14 height 8
type input "*"
type input "**"
click at [366, 230] on button "Checkout" at bounding box center [380, 233] width 30 height 12
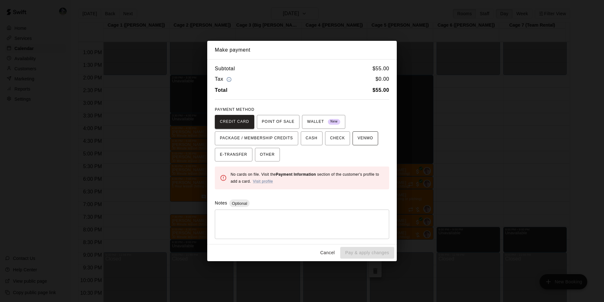
click at [358, 137] on span "VENMO" at bounding box center [365, 138] width 15 height 10
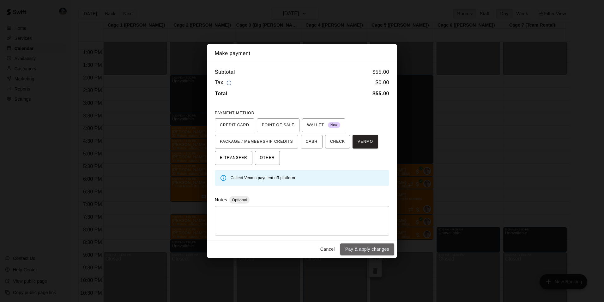
click at [369, 247] on button "Pay & apply changes" at bounding box center [367, 249] width 54 height 12
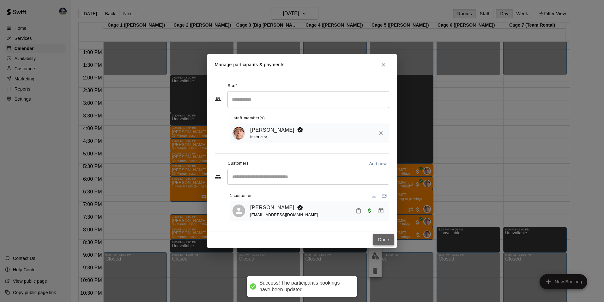
click at [379, 241] on button "Done" at bounding box center [383, 240] width 21 height 12
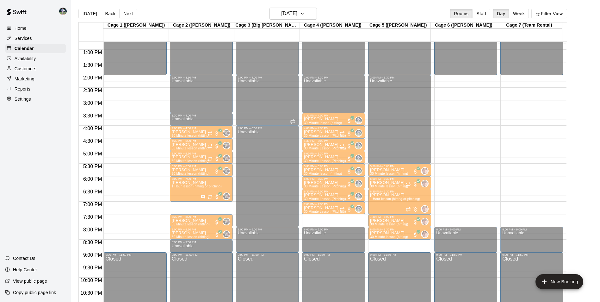
click at [325, 218] on div "7:30 PM – 8:00 PM" at bounding box center [333, 216] width 59 height 3
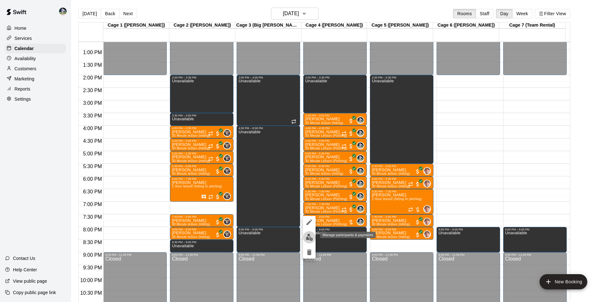
click at [309, 237] on img "edit" at bounding box center [309, 236] width 7 height 7
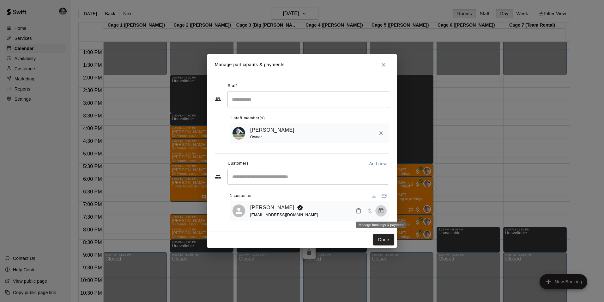
click at [384, 209] on icon "Manage bookings & payment" at bounding box center [381, 210] width 6 height 6
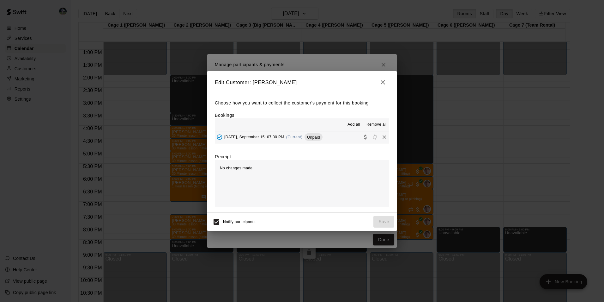
click at [353, 124] on span "Add all" at bounding box center [354, 124] width 13 height 6
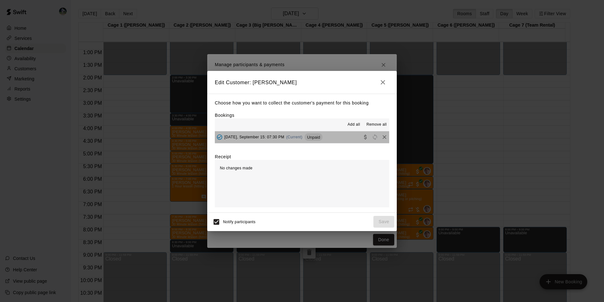
click at [335, 137] on button "Monday, September 15: 07:30 PM (Current) Unpaid" at bounding box center [302, 137] width 174 height 12
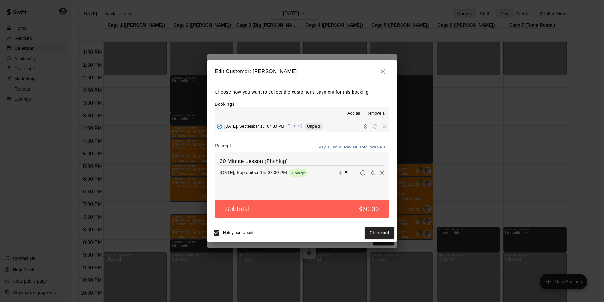
click at [346, 170] on input "**" at bounding box center [352, 172] width 14 height 8
type input "*"
type input "**"
click at [376, 230] on button "Checkout" at bounding box center [380, 233] width 30 height 12
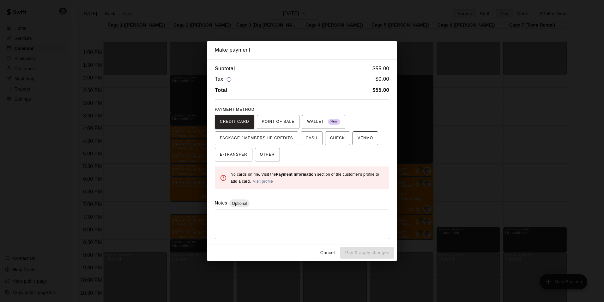
click at [358, 136] on span "VENMO" at bounding box center [365, 138] width 15 height 10
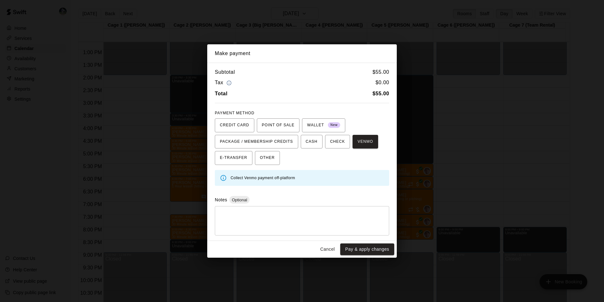
click at [358, 248] on button "Pay & apply changes" at bounding box center [367, 249] width 54 height 12
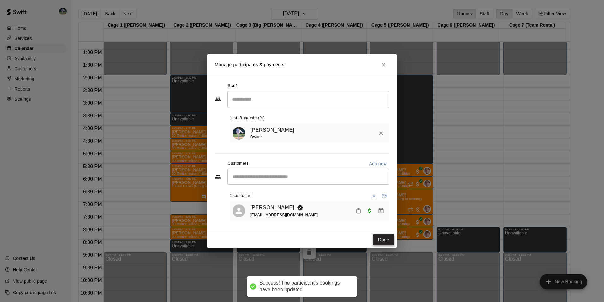
click at [381, 240] on button "Done" at bounding box center [383, 240] width 21 height 12
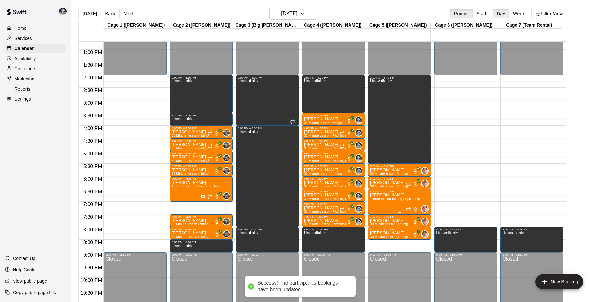
click at [392, 200] on span "1 Hour lesson (hitting or pitching)" at bounding box center [395, 198] width 50 height 3
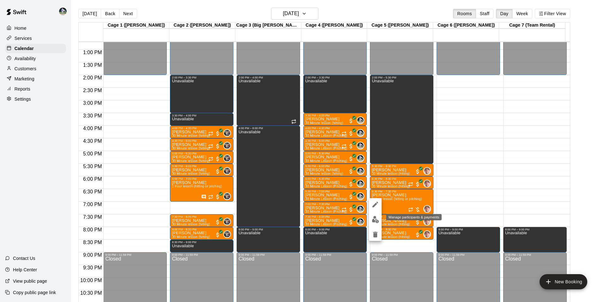
click at [376, 220] on img "edit" at bounding box center [375, 219] width 7 height 7
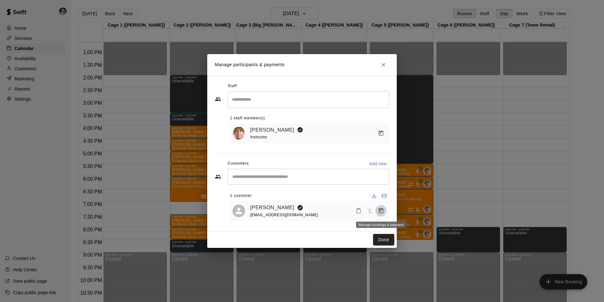
click at [382, 210] on icon "Manage bookings & payment" at bounding box center [381, 210] width 6 height 6
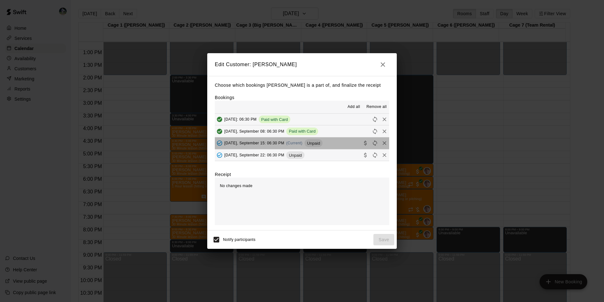
click at [324, 141] on button "Monday, September 15: 06:30 PM (Current) Unpaid" at bounding box center [302, 143] width 174 height 12
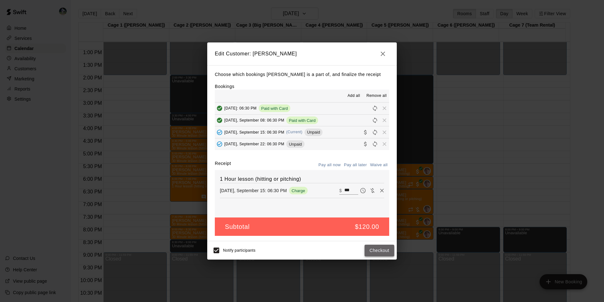
click at [374, 247] on button "Checkout" at bounding box center [380, 250] width 30 height 12
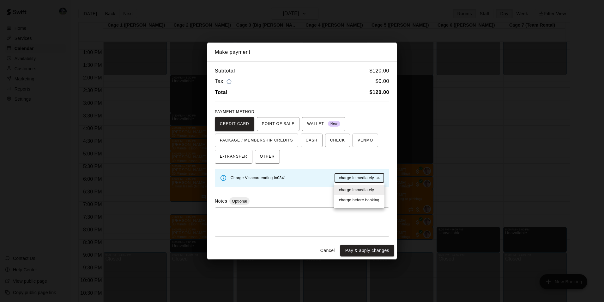
click at [358, 175] on body "Home Services Calendar Availability Customers Marketing Reports Settings Contac…" at bounding box center [302, 156] width 604 height 312
click at [359, 189] on span "charge immediately" at bounding box center [356, 190] width 35 height 6
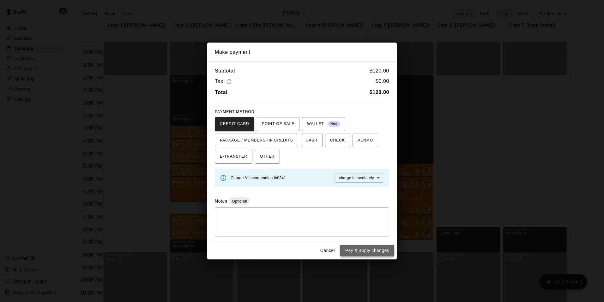
click at [363, 248] on button "Pay & apply changes" at bounding box center [367, 250] width 54 height 12
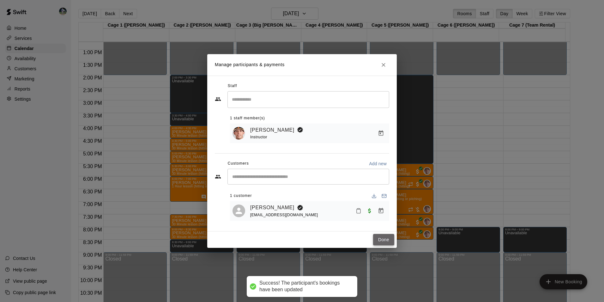
click at [387, 239] on button "Done" at bounding box center [383, 240] width 21 height 12
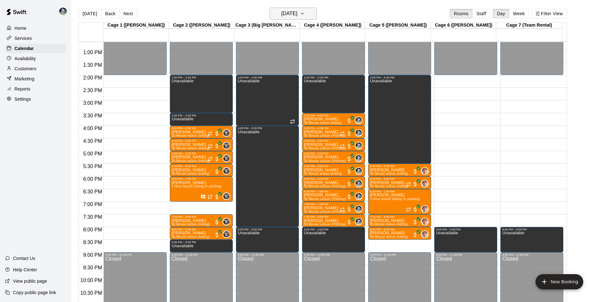
click at [281, 9] on h6 "Monday Sep 15" at bounding box center [289, 13] width 16 height 9
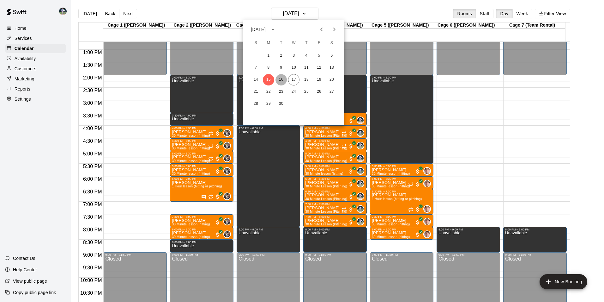
click at [282, 80] on button "16" at bounding box center [281, 79] width 11 height 11
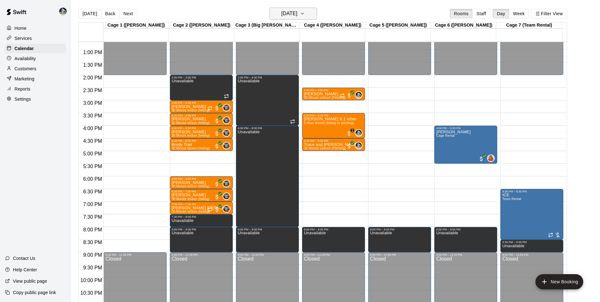
click at [290, 8] on button "Tuesday Sep 16" at bounding box center [292, 14] width 47 height 12
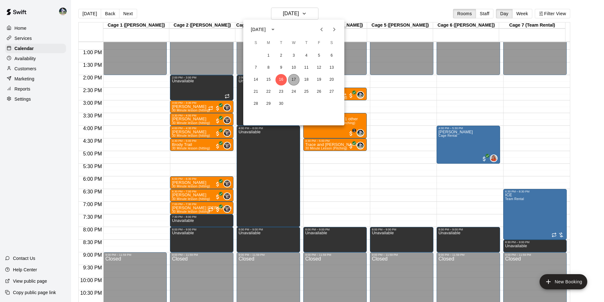
click at [295, 77] on button "17" at bounding box center [293, 79] width 11 height 11
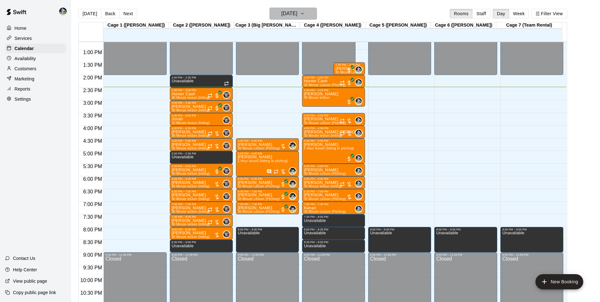
click at [283, 14] on h6 "[DATE]" at bounding box center [289, 13] width 16 height 9
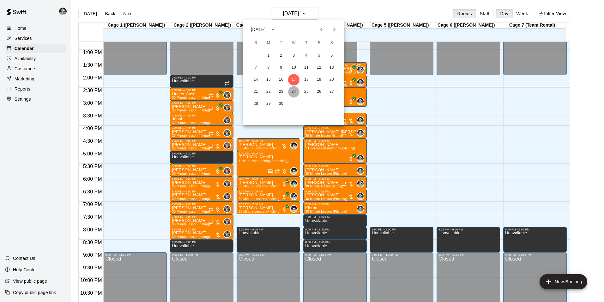
click at [295, 93] on button "24" at bounding box center [293, 91] width 11 height 11
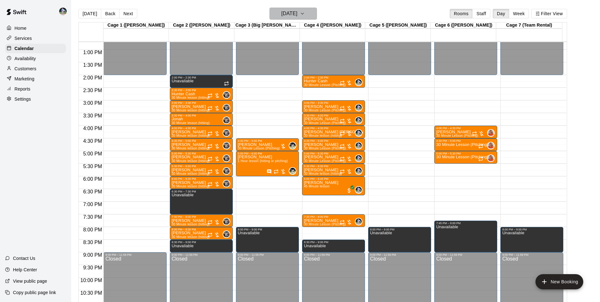
click at [297, 15] on h6 "[DATE]" at bounding box center [289, 13] width 16 height 9
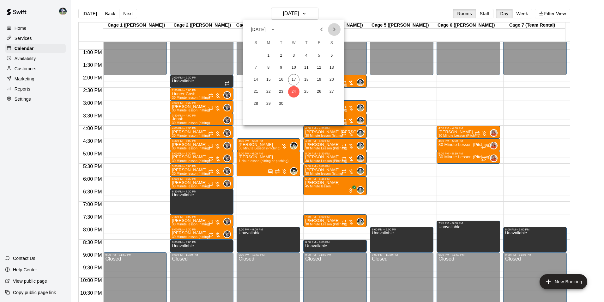
click at [335, 27] on icon "Next month" at bounding box center [335, 30] width 8 height 8
click at [291, 53] on button "1" at bounding box center [293, 55] width 11 height 11
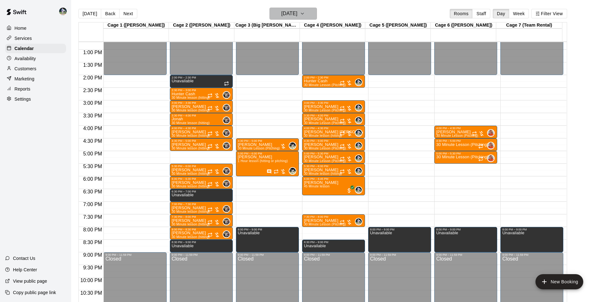
click at [291, 13] on h6 "[DATE]" at bounding box center [289, 13] width 16 height 9
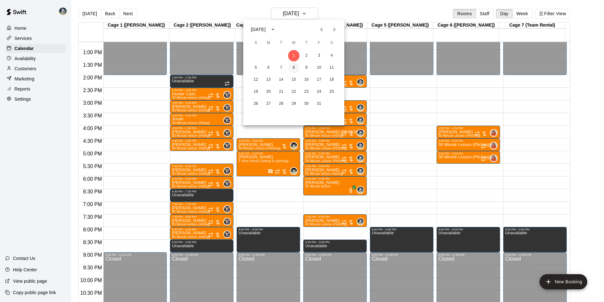
click at [293, 66] on button "8" at bounding box center [293, 67] width 11 height 11
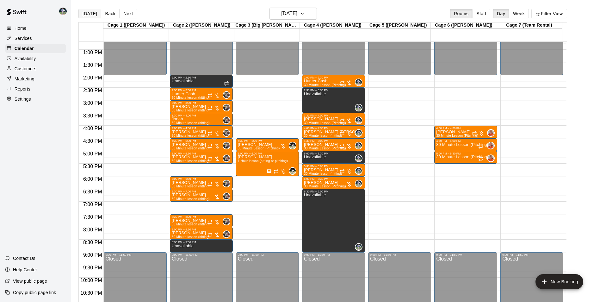
click at [91, 13] on button "[DATE]" at bounding box center [89, 13] width 23 height 9
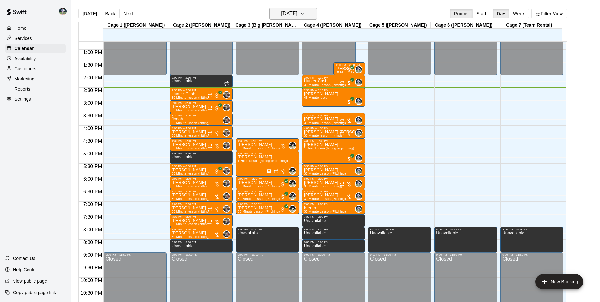
click at [287, 13] on h6 "[DATE]" at bounding box center [289, 13] width 16 height 9
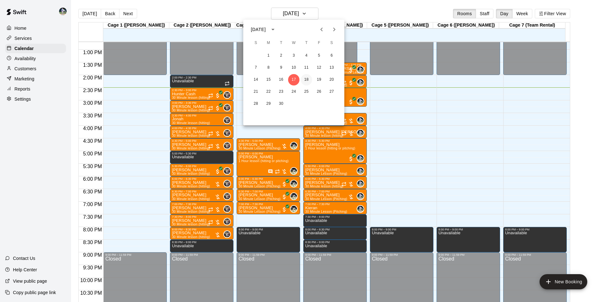
click at [309, 78] on button "18" at bounding box center [306, 79] width 11 height 11
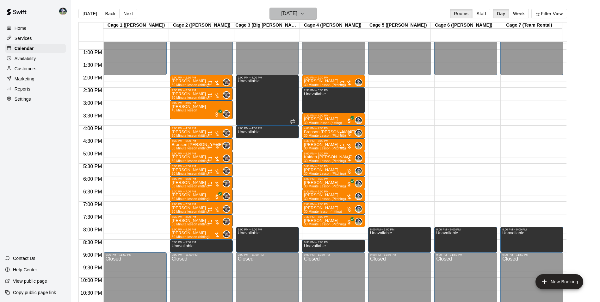
click at [282, 9] on h6 "[DATE]" at bounding box center [289, 13] width 16 height 9
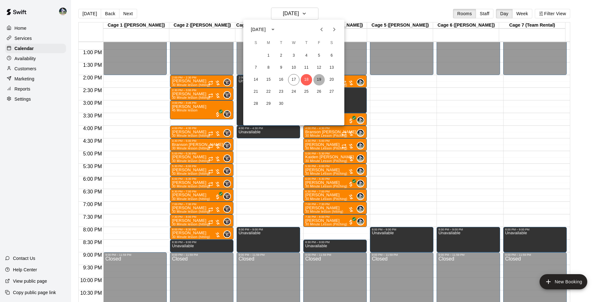
click at [319, 77] on button "19" at bounding box center [319, 79] width 11 height 11
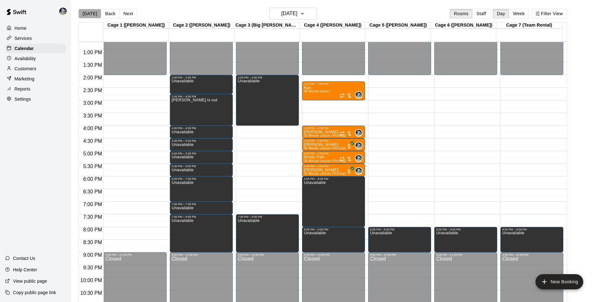
click at [89, 13] on button "[DATE]" at bounding box center [89, 13] width 23 height 9
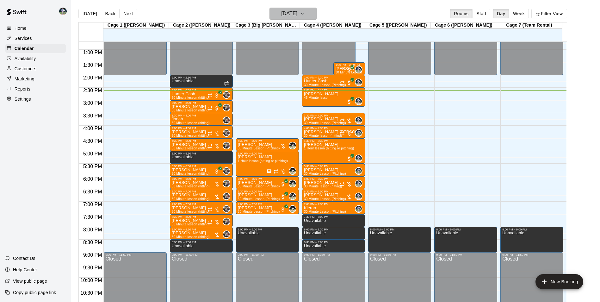
click at [294, 13] on h6 "[DATE]" at bounding box center [289, 13] width 16 height 9
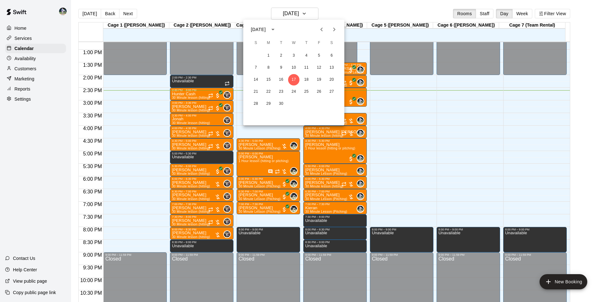
click at [333, 28] on icon "Next month" at bounding box center [335, 30] width 8 height 8
click at [306, 54] on button "2" at bounding box center [306, 55] width 11 height 11
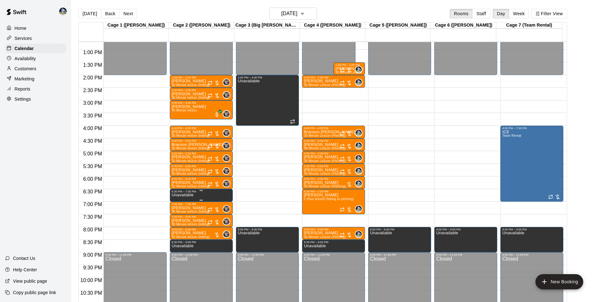
click at [196, 193] on div "6:30 PM – 7:00 PM" at bounding box center [201, 191] width 59 height 3
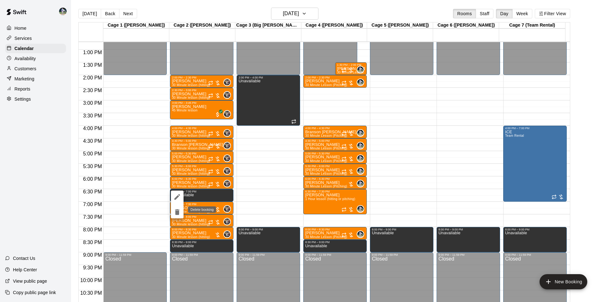
click at [174, 211] on icon "delete" at bounding box center [178, 212] width 8 height 8
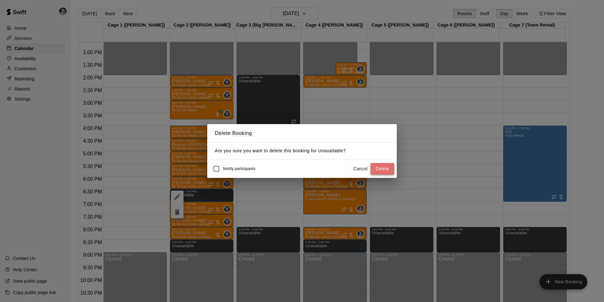
click at [384, 169] on button "Delete" at bounding box center [383, 169] width 24 height 12
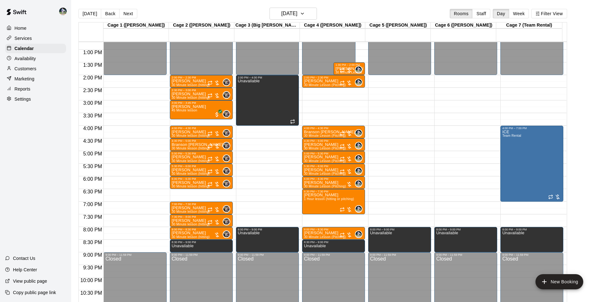
click at [180, 192] on div "12:00 AM – 2:00 PM Closed 2:00 PM – 2:30 PM Samuel Leonard 30 Minute lesson (hi…" at bounding box center [201, 24] width 63 height 607
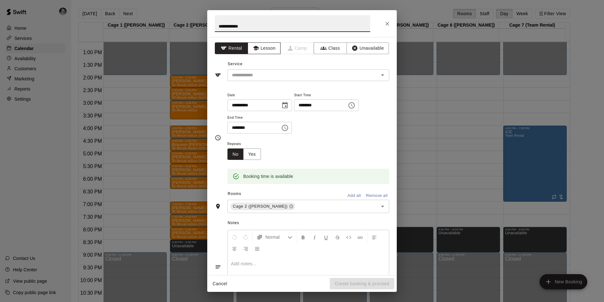
type input "**********"
click at [266, 47] on button "Lesson" at bounding box center [264, 48] width 33 height 12
click at [269, 75] on input "text" at bounding box center [298, 75] width 139 height 8
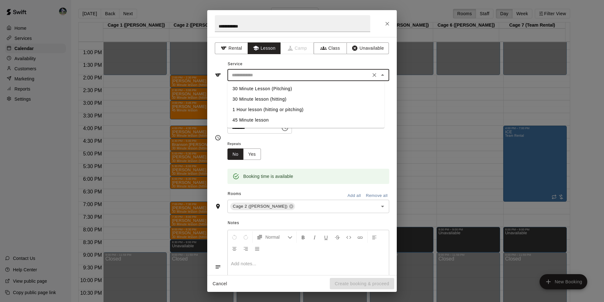
click at [274, 97] on li "30 Minute lesson (hitting)" at bounding box center [306, 99] width 157 height 10
type input "**********"
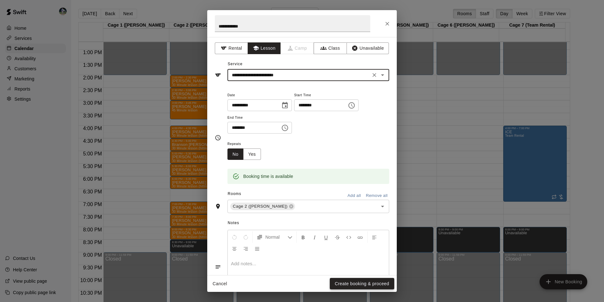
click at [337, 285] on button "Create booking & proceed" at bounding box center [362, 284] width 64 height 12
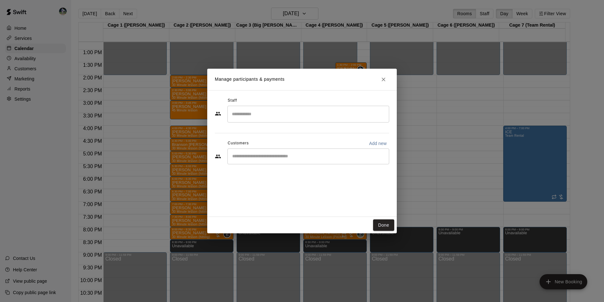
click at [255, 114] on input "Search staff" at bounding box center [308, 113] width 156 height 11
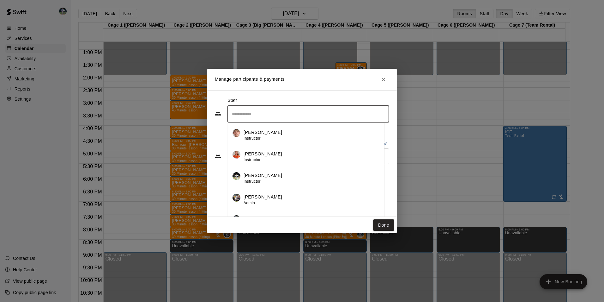
click at [264, 200] on div "Cody Hawn Admin" at bounding box center [263, 199] width 39 height 12
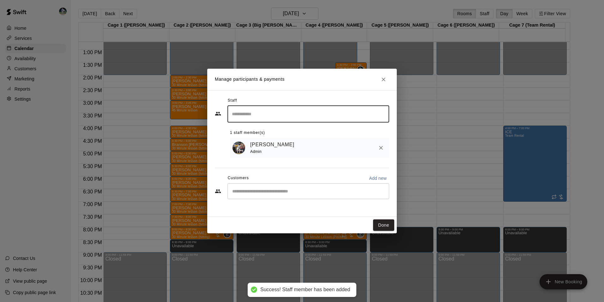
click at [259, 156] on div "Cody Hawn Admin" at bounding box center [309, 148] width 159 height 20
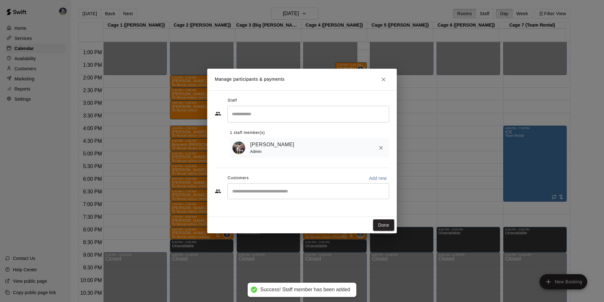
click at [262, 191] on input "Start typing to search customers..." at bounding box center [308, 191] width 156 height 6
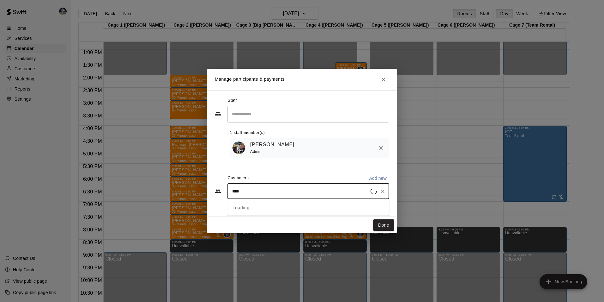
type input "*****"
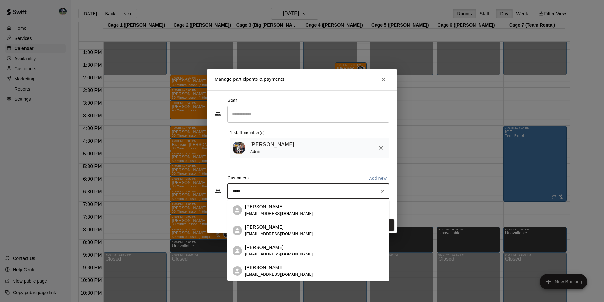
click at [269, 211] on span "boogaloobritt1990@gmail.com" at bounding box center [279, 213] width 68 height 4
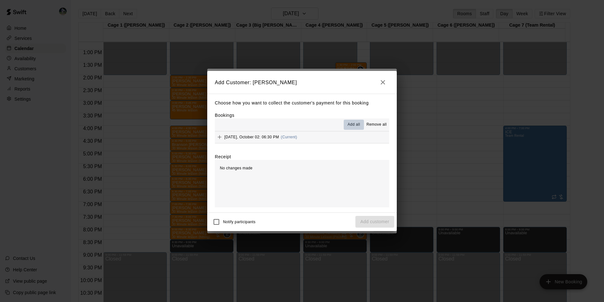
click at [354, 123] on span "Add all" at bounding box center [354, 124] width 13 height 6
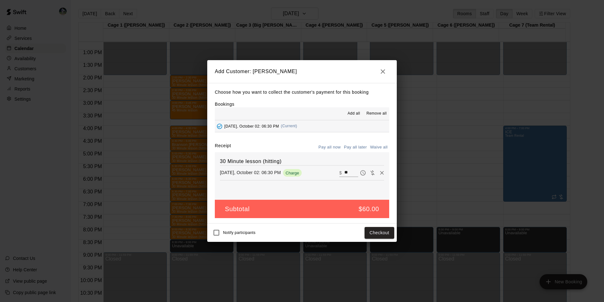
click at [353, 145] on button "Pay all later" at bounding box center [356, 147] width 26 height 10
click at [362, 231] on button "Add customer" at bounding box center [375, 233] width 39 height 12
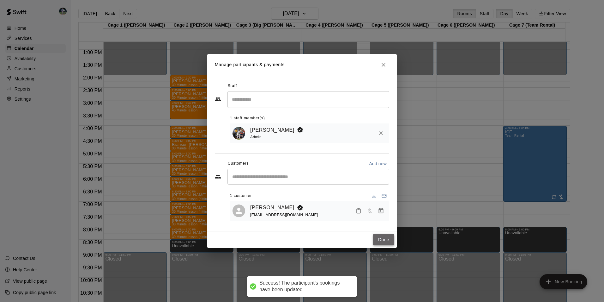
click at [382, 238] on button "Done" at bounding box center [383, 240] width 21 height 12
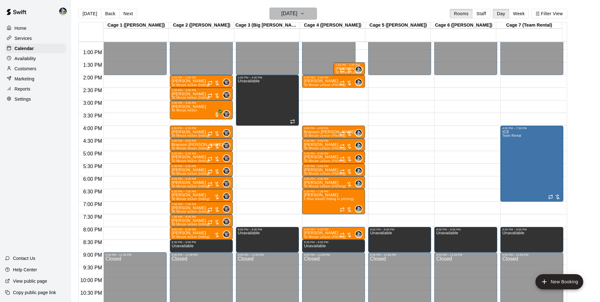
click at [292, 13] on h6 "Thursday Oct 02" at bounding box center [289, 13] width 16 height 9
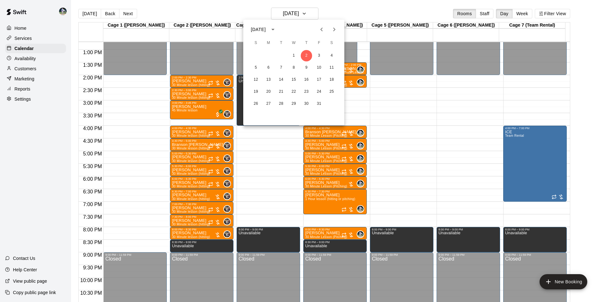
click at [320, 28] on icon "Previous month" at bounding box center [322, 30] width 8 height 8
click at [305, 90] on button "25" at bounding box center [306, 91] width 11 height 11
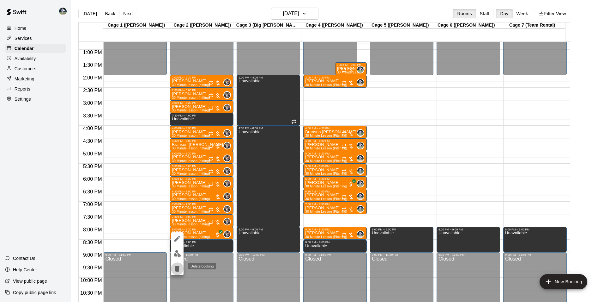
click at [179, 269] on icon "delete" at bounding box center [177, 269] width 4 height 6
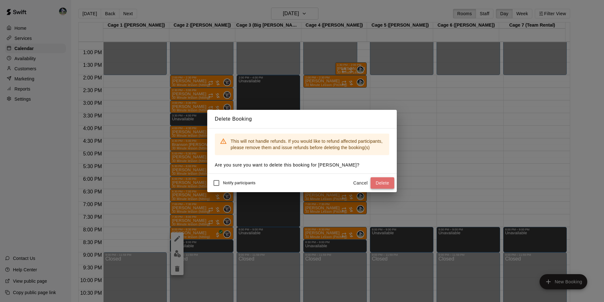
click at [384, 182] on button "Delete" at bounding box center [383, 183] width 24 height 12
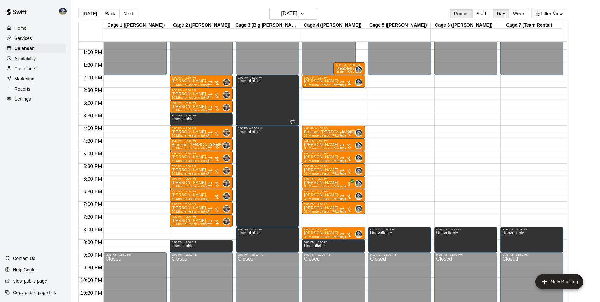
click at [203, 229] on div "12:00 AM – 2:00 PM Closed 2:00 PM – 2:30 PM Samuel Leonard 30 Minute lesson (hi…" at bounding box center [201, 24] width 63 height 607
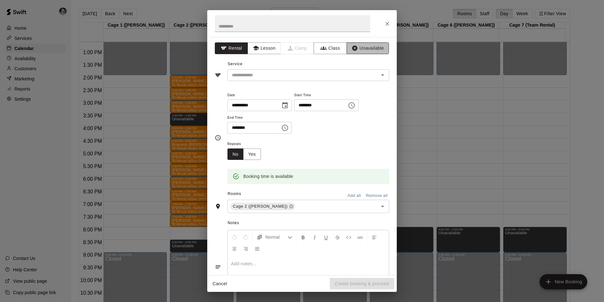
click at [362, 45] on button "Unavailable" at bounding box center [368, 48] width 42 height 12
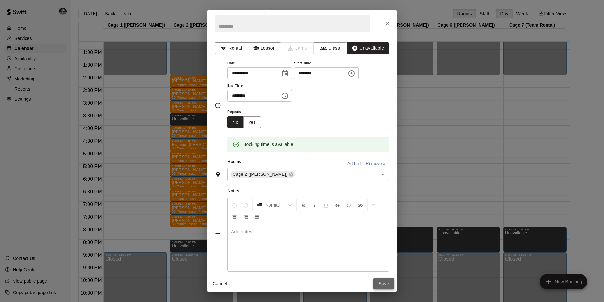
click at [377, 282] on button "Save" at bounding box center [384, 284] width 21 height 12
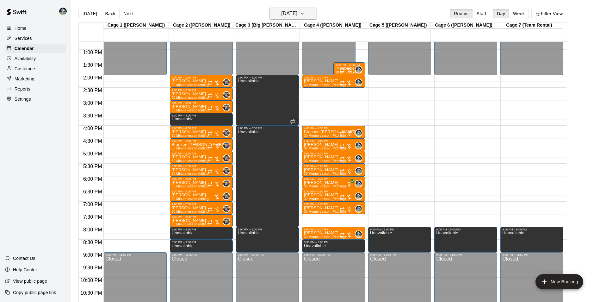
click at [281, 11] on h6 "[DATE]" at bounding box center [289, 13] width 16 height 9
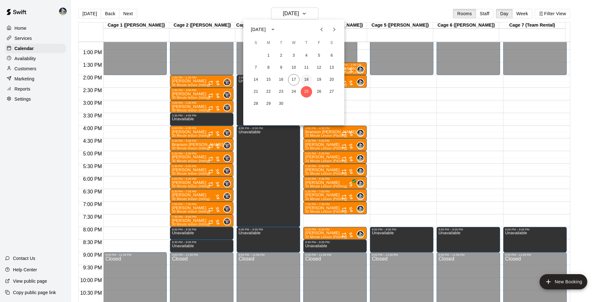
click at [307, 80] on button "18" at bounding box center [306, 79] width 11 height 11
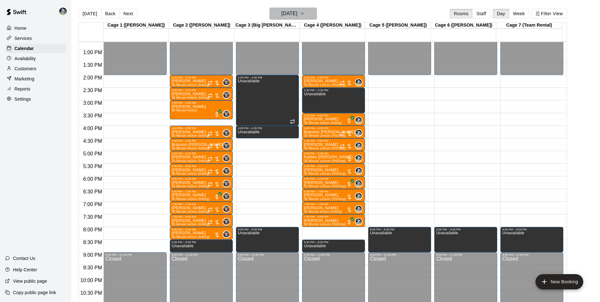
click at [290, 13] on h6 "[DATE]" at bounding box center [289, 13] width 16 height 9
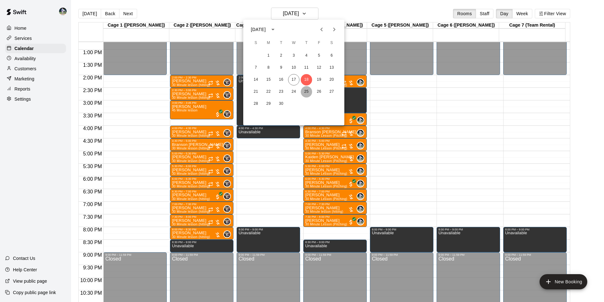
click at [306, 90] on button "25" at bounding box center [306, 91] width 11 height 11
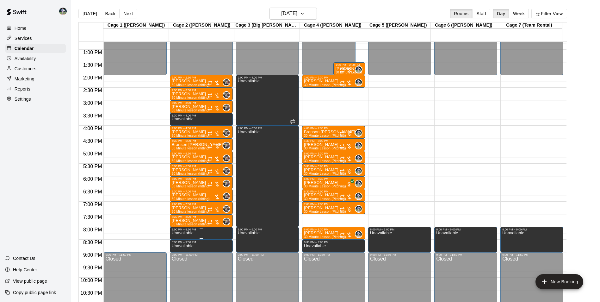
click at [192, 233] on p "Unavailable" at bounding box center [183, 233] width 22 height 0
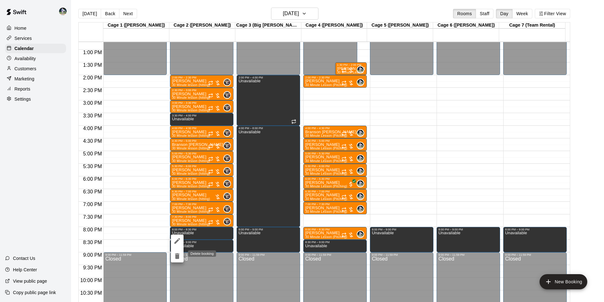
click at [179, 254] on icon "delete" at bounding box center [177, 256] width 4 height 6
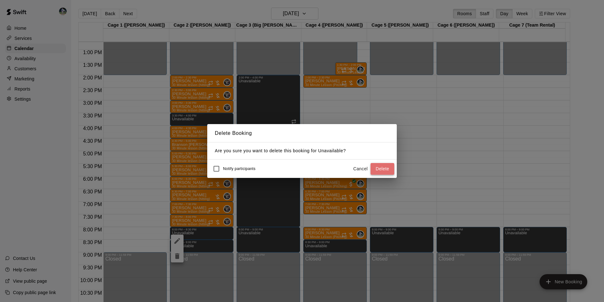
click at [378, 170] on button "Delete" at bounding box center [383, 169] width 24 height 12
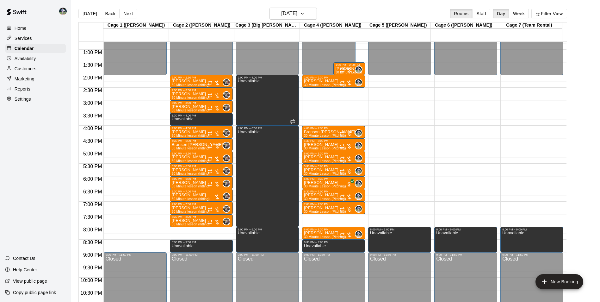
click at [208, 229] on div "12:00 AM – 2:00 PM Closed 2:00 PM – 2:30 PM Samuel Leonard 30 Minute lesson (hi…" at bounding box center [201, 24] width 63 height 607
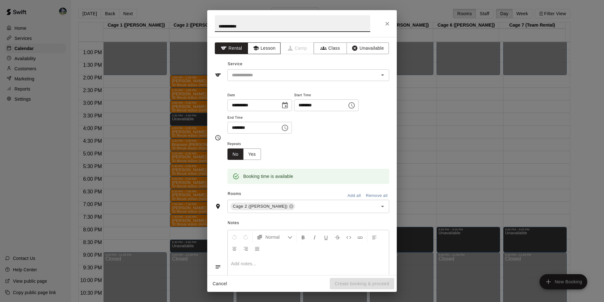
type input "**********"
click at [270, 47] on button "Lesson" at bounding box center [264, 48] width 33 height 12
click at [276, 75] on input "text" at bounding box center [298, 75] width 139 height 8
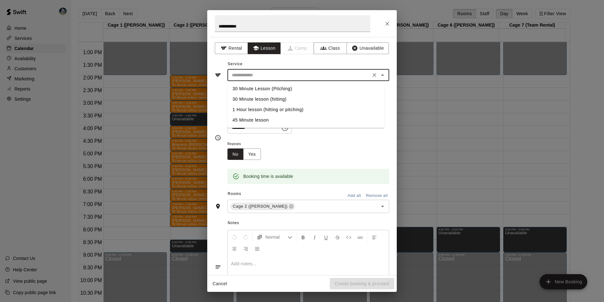
click at [278, 99] on li "30 Minute lesson (hitting)" at bounding box center [306, 99] width 157 height 10
type input "**********"
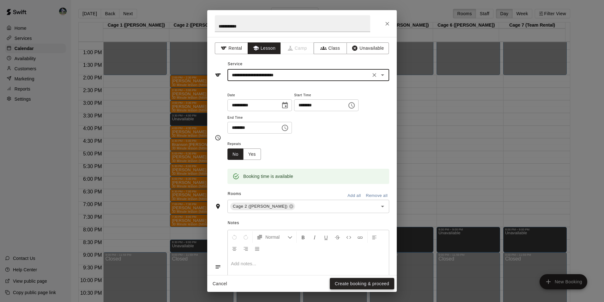
click at [347, 283] on button "Create booking & proceed" at bounding box center [362, 284] width 64 height 12
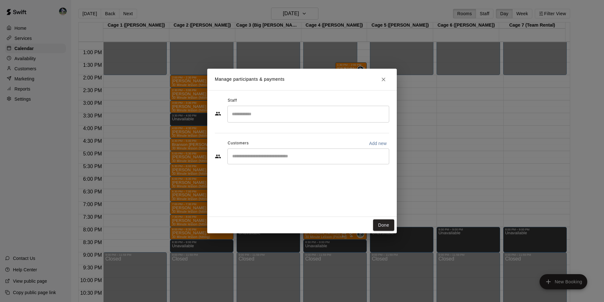
click at [249, 114] on input "Search staff" at bounding box center [308, 113] width 156 height 11
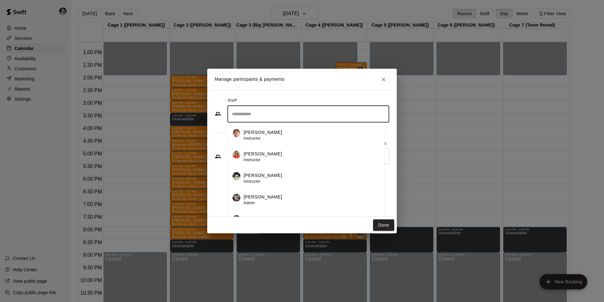
click at [258, 195] on p "Cody Hawn" at bounding box center [263, 196] width 39 height 7
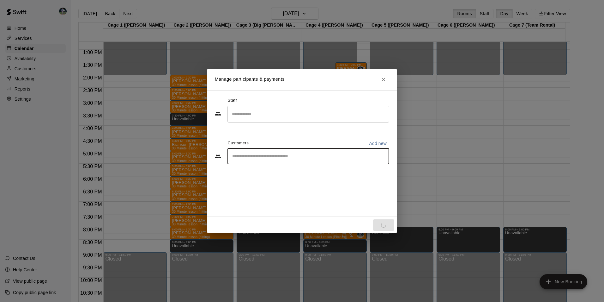
click at [256, 156] on input "Start typing to search customers..." at bounding box center [308, 156] width 156 height 6
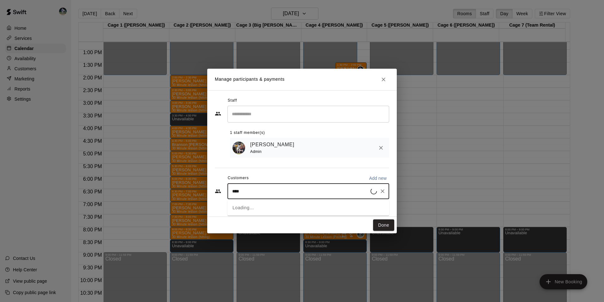
type input "*****"
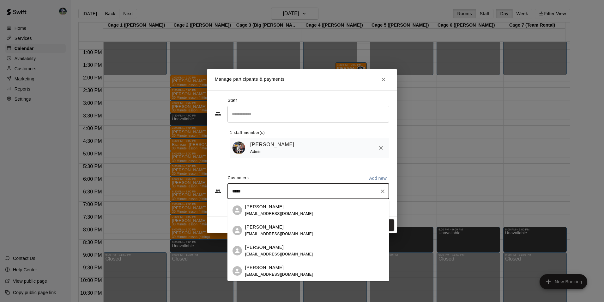
click at [265, 207] on p "Brad Davis" at bounding box center [264, 206] width 39 height 7
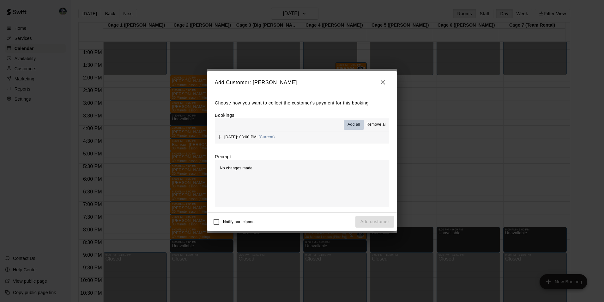
click at [353, 123] on span "Add all" at bounding box center [354, 124] width 13 height 6
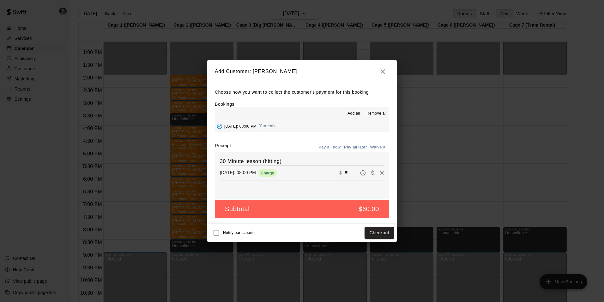
click at [354, 146] on button "Pay all later" at bounding box center [356, 147] width 26 height 10
click at [360, 232] on button "Add customer" at bounding box center [375, 233] width 39 height 12
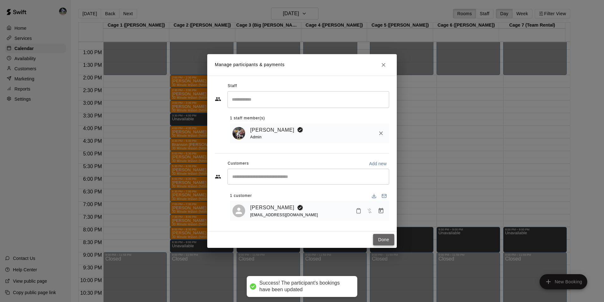
click at [386, 238] on button "Done" at bounding box center [383, 240] width 21 height 12
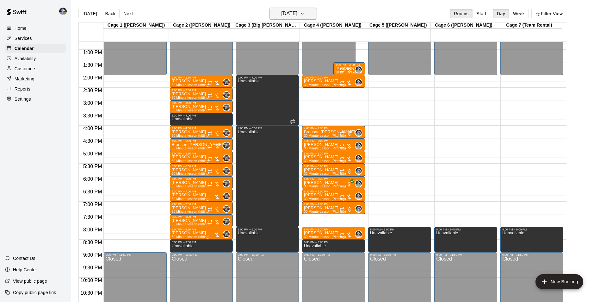
click at [290, 12] on h6 "[DATE]" at bounding box center [289, 13] width 16 height 9
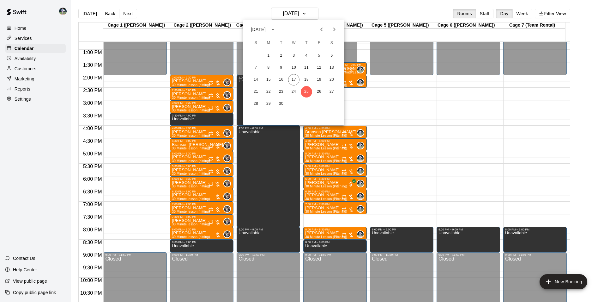
click at [333, 30] on icon "Next month" at bounding box center [335, 30] width 8 height 8
click at [306, 54] on button "2" at bounding box center [306, 55] width 11 height 11
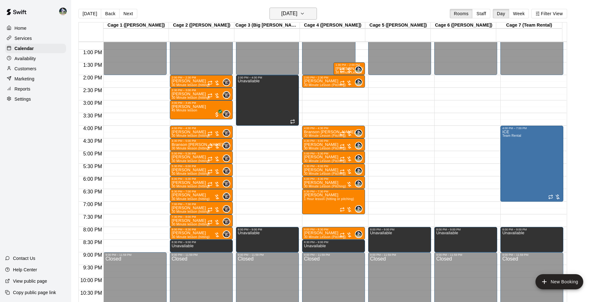
click at [290, 13] on h6 "Thursday Oct 02" at bounding box center [289, 13] width 16 height 9
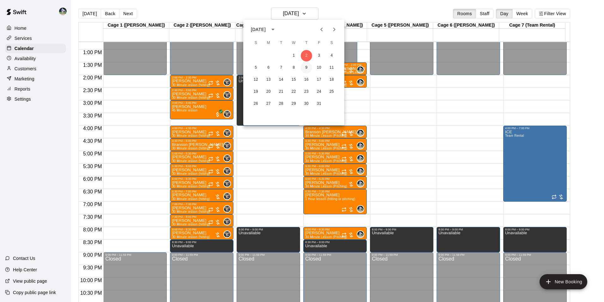
click at [305, 66] on button "9" at bounding box center [306, 67] width 11 height 11
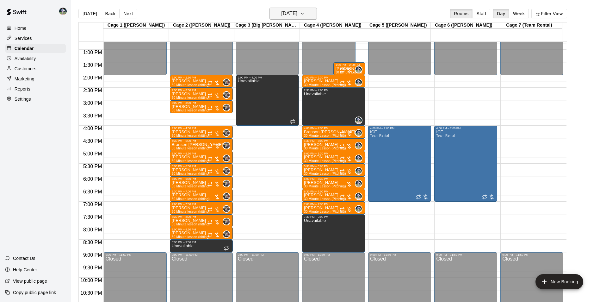
click at [291, 15] on h6 "[DATE]" at bounding box center [289, 13] width 16 height 9
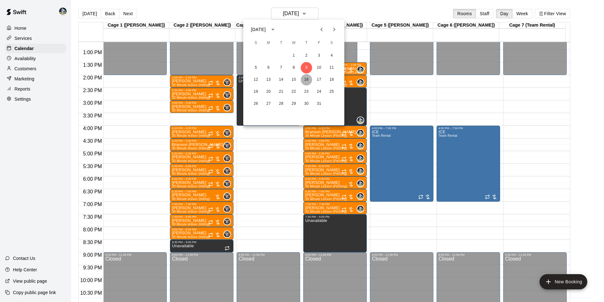
click at [306, 79] on button "16" at bounding box center [306, 79] width 11 height 11
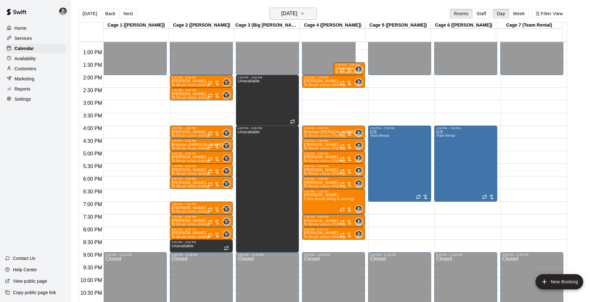
click at [290, 15] on h6 "Thursday Oct 16" at bounding box center [289, 13] width 16 height 9
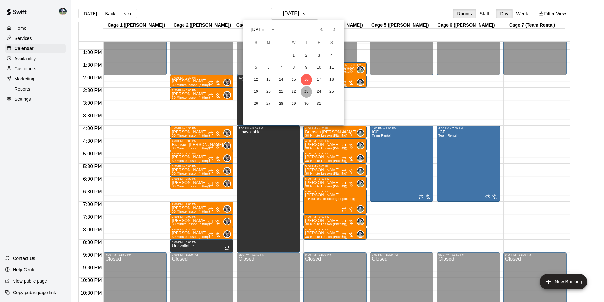
click at [308, 89] on button "23" at bounding box center [306, 91] width 11 height 11
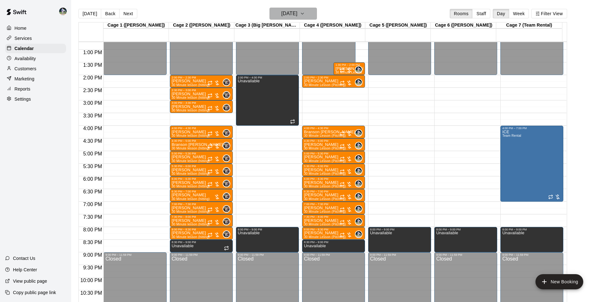
drag, startPoint x: 289, startPoint y: 13, endPoint x: 304, endPoint y: 38, distance: 28.6
click at [297, 21] on div "Today Back Next Thursday Oct 23 Rooms Staff Day Week Filter View" at bounding box center [322, 15] width 488 height 15
click at [288, 15] on h6 "Thursday Oct 23" at bounding box center [289, 13] width 16 height 9
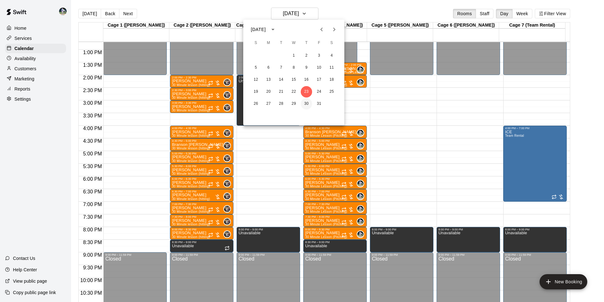
click at [305, 102] on button "30" at bounding box center [306, 103] width 11 height 11
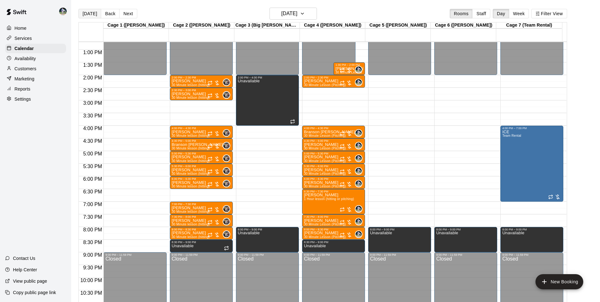
click at [90, 12] on button "[DATE]" at bounding box center [89, 13] width 23 height 9
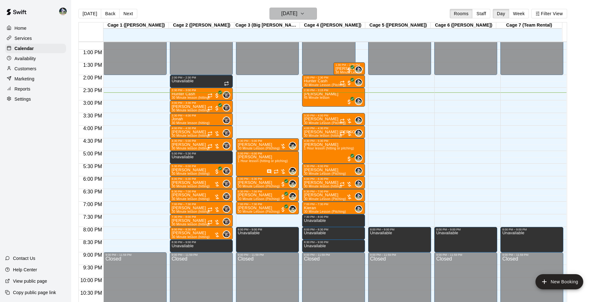
click at [282, 13] on h6 "[DATE]" at bounding box center [289, 13] width 16 height 9
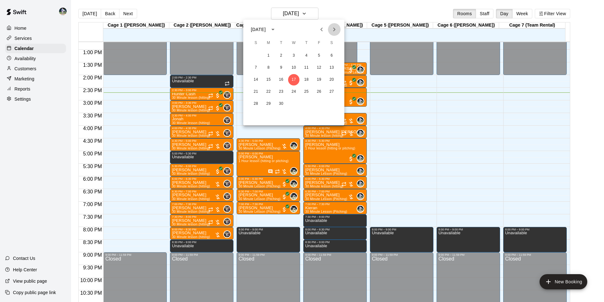
click at [332, 27] on icon "Next month" at bounding box center [335, 30] width 8 height 8
click at [307, 55] on button "2" at bounding box center [306, 55] width 11 height 11
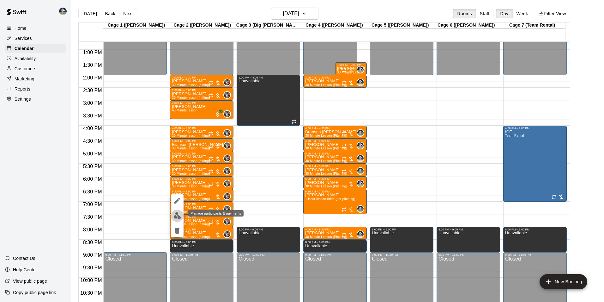
click at [177, 214] on img "edit" at bounding box center [177, 215] width 7 height 7
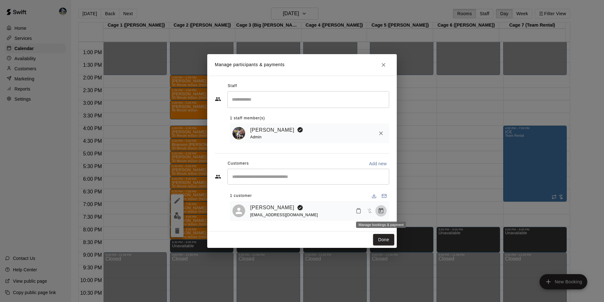
click at [382, 210] on icon "Manage bookings & payment" at bounding box center [381, 210] width 5 height 5
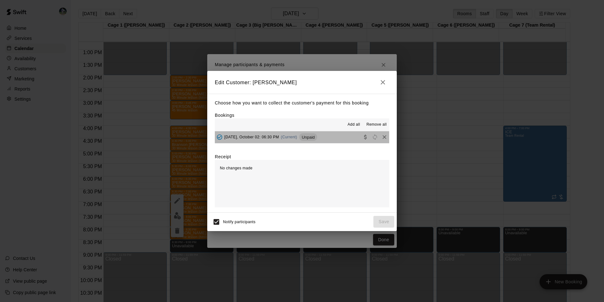
click at [336, 136] on button "Thursday, October 02: 06:30 PM (Current) Unpaid" at bounding box center [302, 137] width 174 height 12
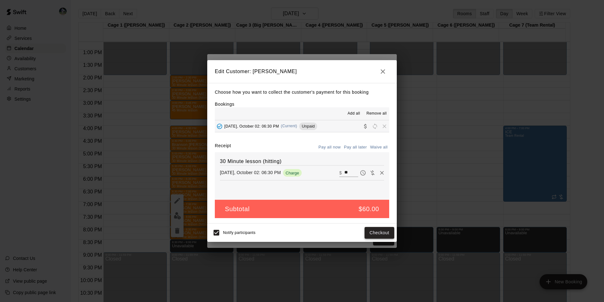
click at [376, 232] on button "Checkout" at bounding box center [380, 233] width 30 height 12
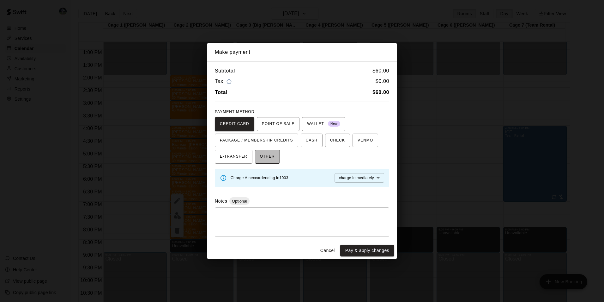
click at [266, 155] on span "OTHER" at bounding box center [267, 156] width 15 height 10
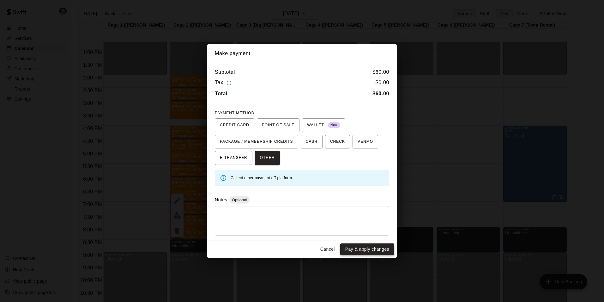
click at [355, 247] on button "Pay & apply changes" at bounding box center [367, 249] width 54 height 12
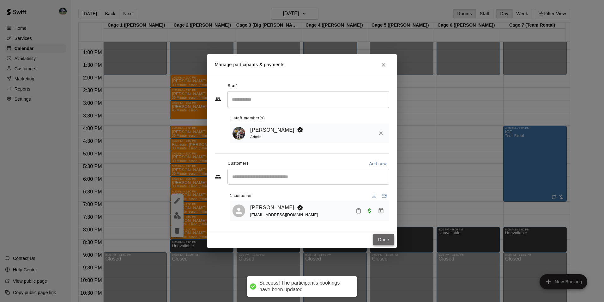
click at [383, 239] on button "Done" at bounding box center [383, 240] width 21 height 12
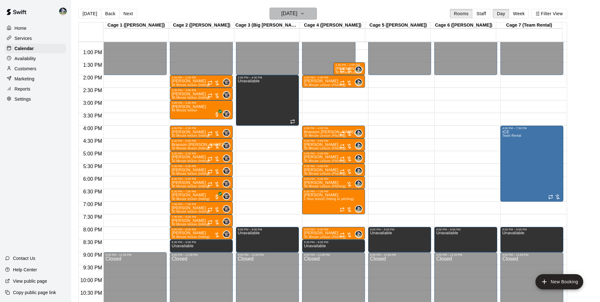
click at [281, 14] on h6 "Thursday Oct 02" at bounding box center [289, 13] width 16 height 9
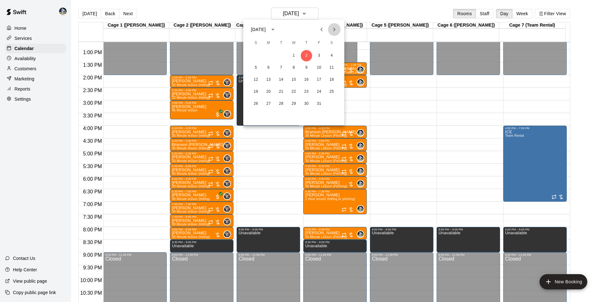
click at [334, 29] on icon "Next month" at bounding box center [334, 29] width 2 height 4
click at [319, 66] on button "7" at bounding box center [319, 67] width 11 height 11
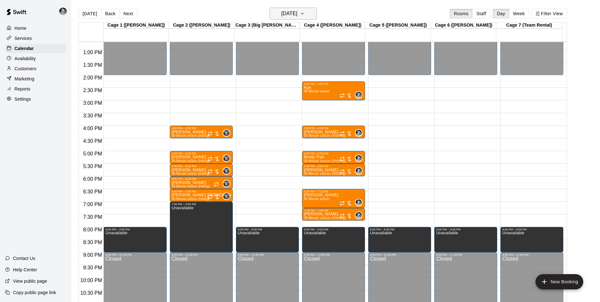
click at [281, 14] on h6 "Friday Nov 07" at bounding box center [289, 13] width 16 height 9
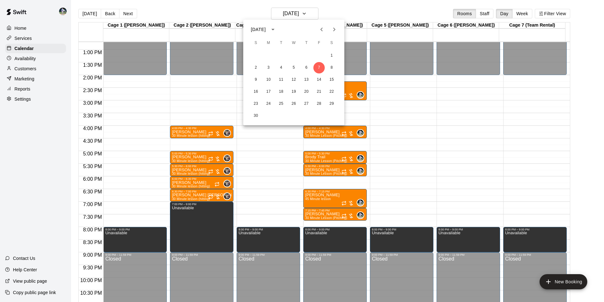
click at [239, 1] on div at bounding box center [302, 151] width 604 height 302
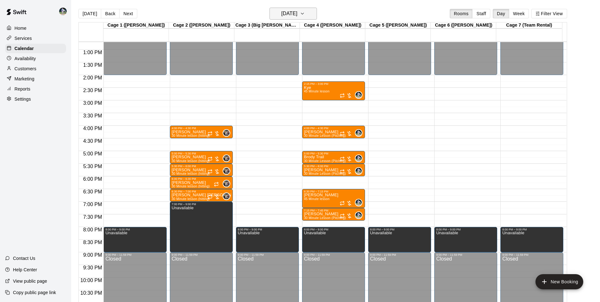
click at [295, 14] on h6 "Friday Nov 07" at bounding box center [289, 13] width 16 height 9
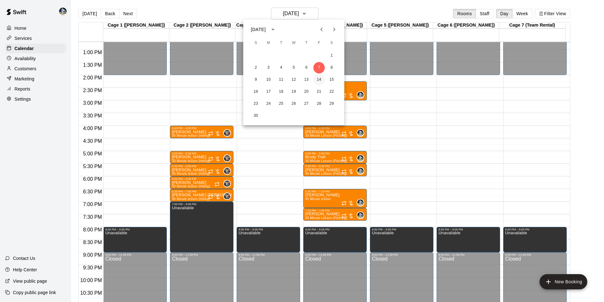
click at [321, 79] on button "14" at bounding box center [319, 79] width 11 height 11
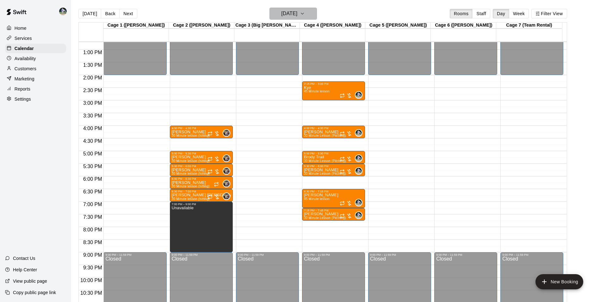
click at [297, 16] on h6 "Friday Nov 14" at bounding box center [289, 13] width 16 height 9
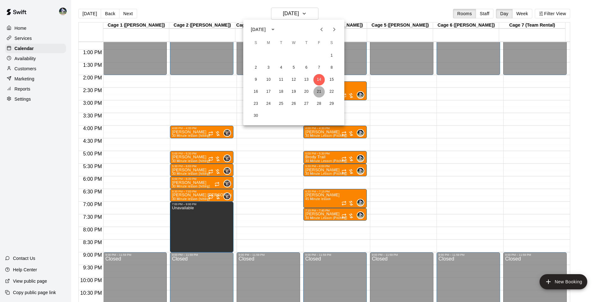
click at [318, 90] on button "21" at bounding box center [319, 91] width 11 height 11
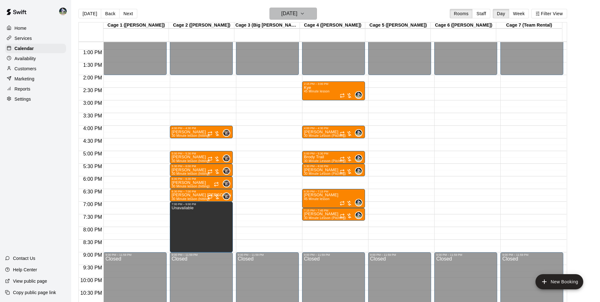
click at [295, 15] on h6 "Friday Nov 21" at bounding box center [289, 13] width 16 height 9
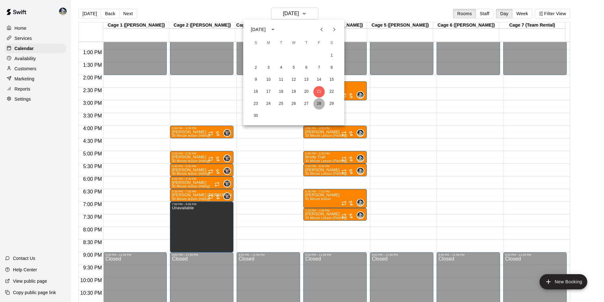
click at [320, 103] on button "28" at bounding box center [319, 103] width 11 height 11
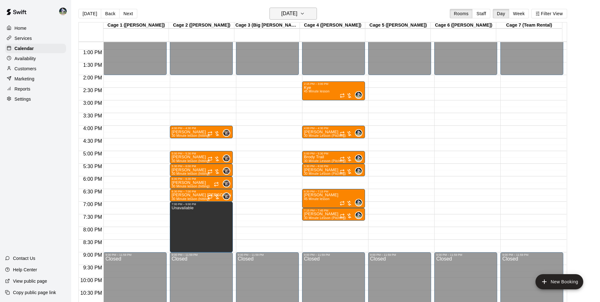
click at [297, 13] on h6 "Friday Nov 28" at bounding box center [289, 13] width 16 height 9
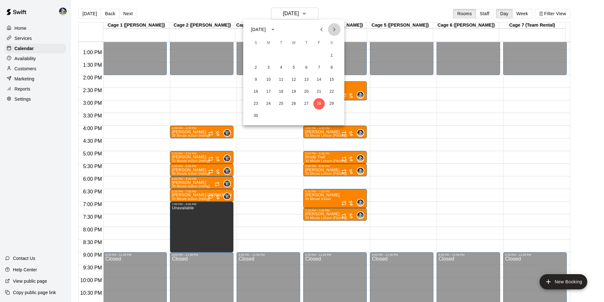
click at [333, 29] on icon "Next month" at bounding box center [335, 30] width 8 height 8
click at [318, 54] on button "5" at bounding box center [319, 55] width 11 height 11
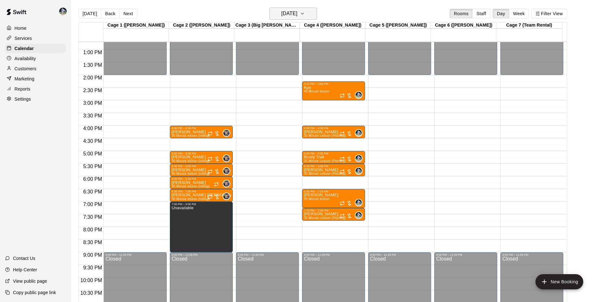
click at [297, 13] on h6 "Friday Dec 05" at bounding box center [289, 13] width 16 height 9
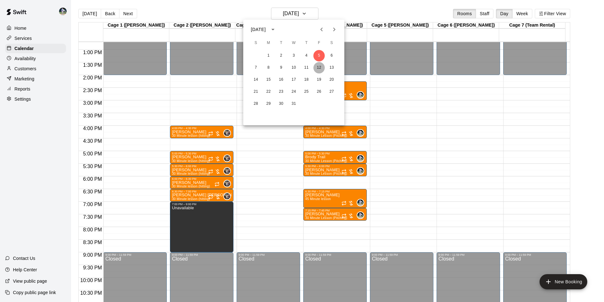
click at [320, 66] on button "12" at bounding box center [319, 67] width 11 height 11
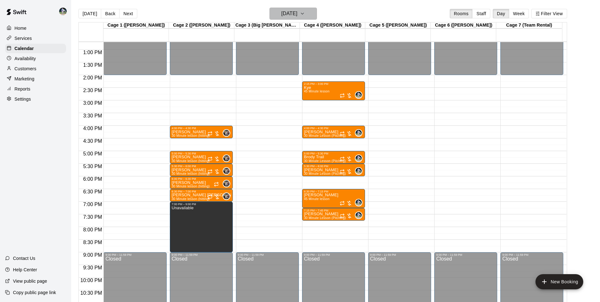
click at [305, 12] on icon "button" at bounding box center [302, 14] width 5 height 8
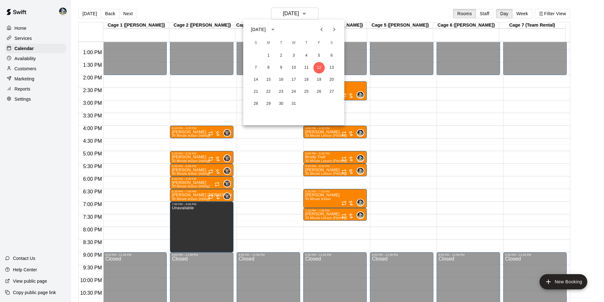
click at [323, 28] on icon "Previous month" at bounding box center [322, 30] width 8 height 8
click at [319, 54] on button "3" at bounding box center [319, 55] width 11 height 11
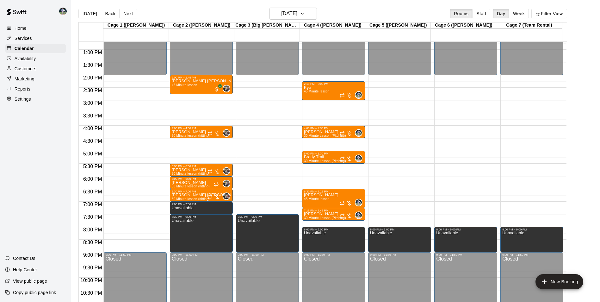
click at [40, 69] on div "Customers" at bounding box center [35, 68] width 61 height 9
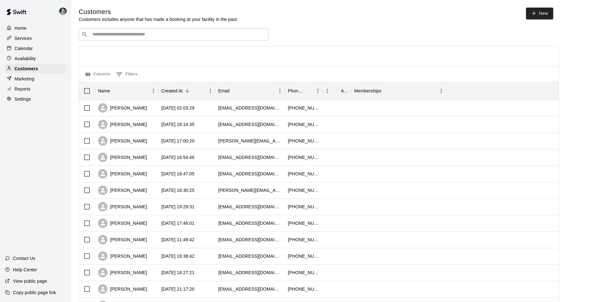
click at [115, 34] on input "Search customers by name or email" at bounding box center [177, 34] width 175 height 6
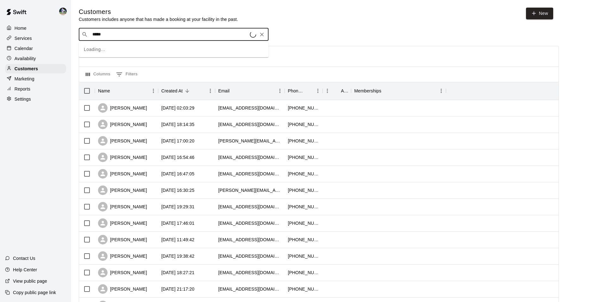
type input "******"
click at [114, 47] on p "Stephen Becker" at bounding box center [115, 48] width 39 height 7
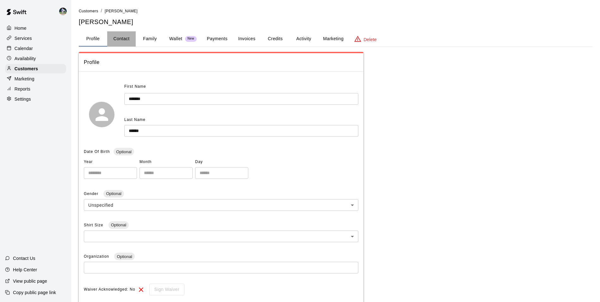
click at [125, 39] on button "Contact" at bounding box center [121, 38] width 28 height 15
select select "**"
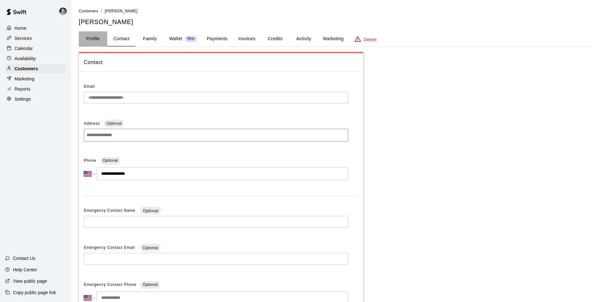
click at [96, 38] on button "Profile" at bounding box center [93, 38] width 28 height 15
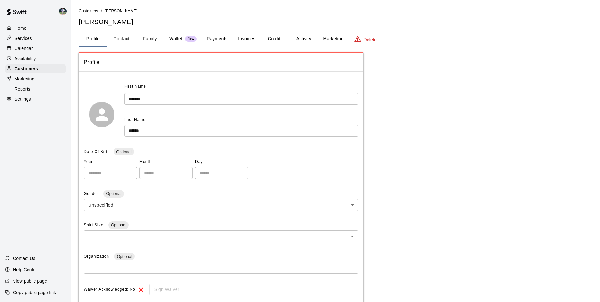
click at [43, 46] on div "Calendar" at bounding box center [35, 48] width 61 height 9
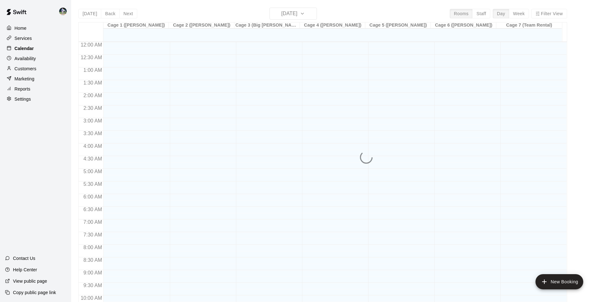
scroll to position [321, 0]
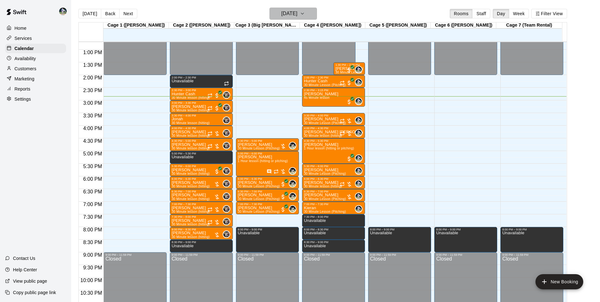
click at [281, 13] on h6 "[DATE]" at bounding box center [289, 13] width 16 height 9
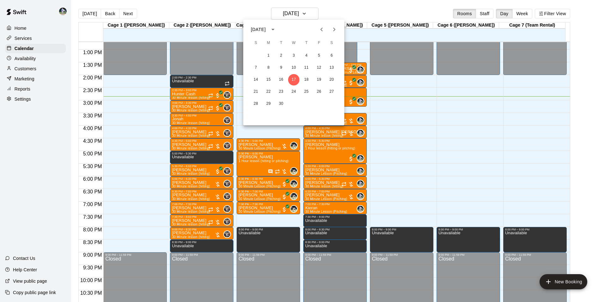
click at [334, 28] on icon "Next month" at bounding box center [335, 30] width 8 height 8
click at [268, 66] on button "6" at bounding box center [268, 67] width 11 height 11
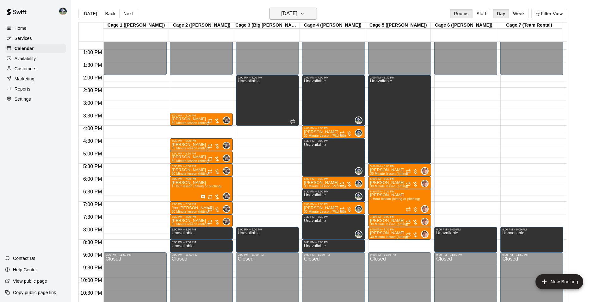
click at [287, 13] on h6 "[DATE]" at bounding box center [289, 13] width 16 height 9
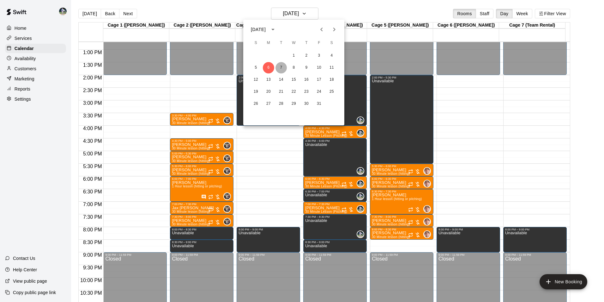
click at [282, 67] on button "7" at bounding box center [281, 67] width 11 height 11
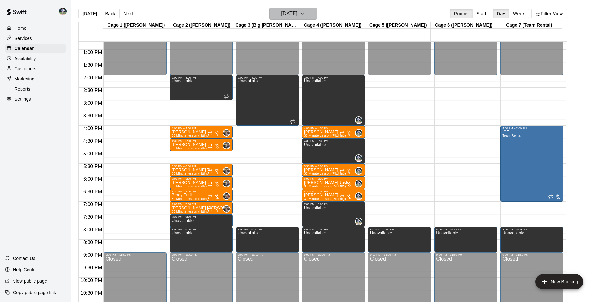
click at [297, 15] on h6 "[DATE]" at bounding box center [289, 13] width 16 height 9
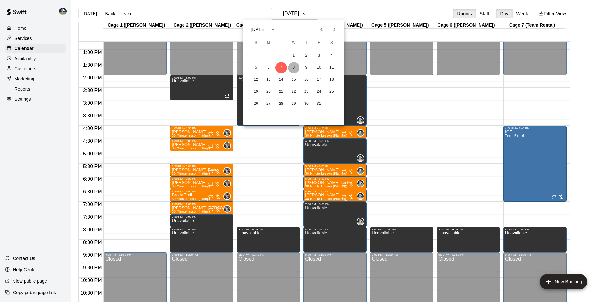
click at [293, 68] on button "8" at bounding box center [293, 67] width 11 height 11
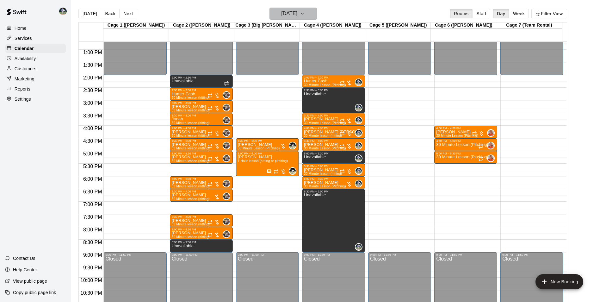
click at [297, 15] on h6 "[DATE]" at bounding box center [289, 13] width 16 height 9
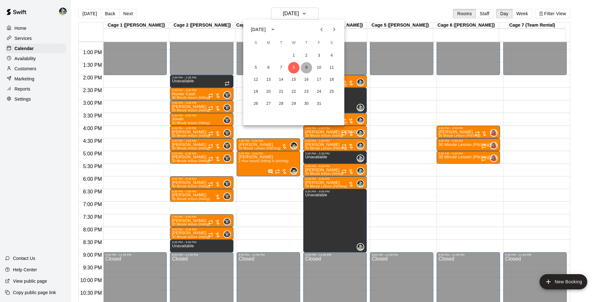
click at [305, 67] on button "9" at bounding box center [306, 67] width 11 height 11
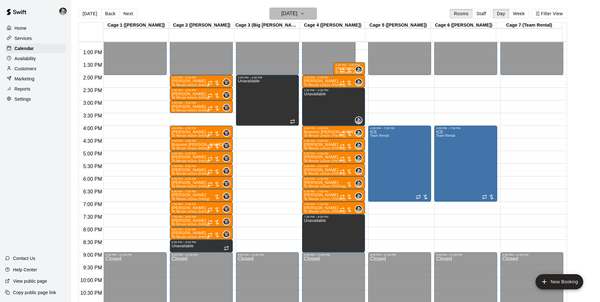
click at [297, 17] on h6 "[DATE]" at bounding box center [289, 13] width 16 height 9
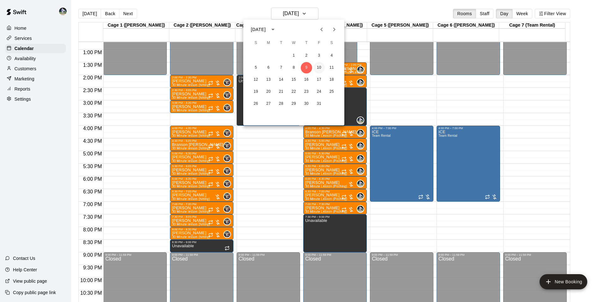
click at [317, 65] on button "10" at bounding box center [319, 67] width 11 height 11
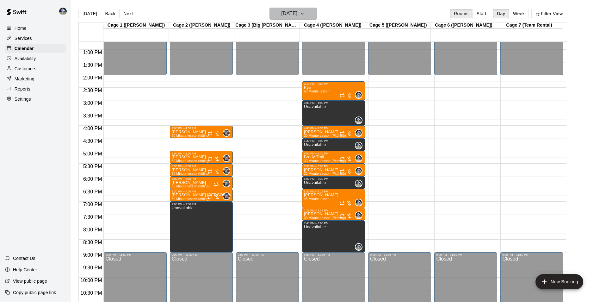
click at [290, 15] on h6 "[DATE]" at bounding box center [289, 13] width 16 height 9
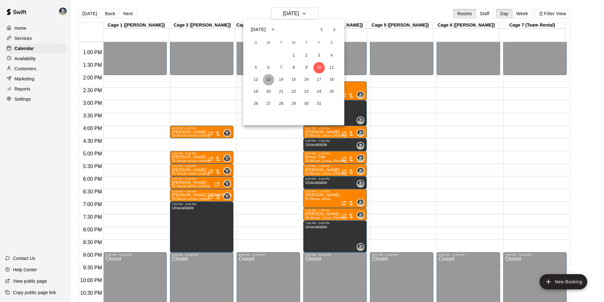
click at [268, 78] on button "13" at bounding box center [268, 79] width 11 height 11
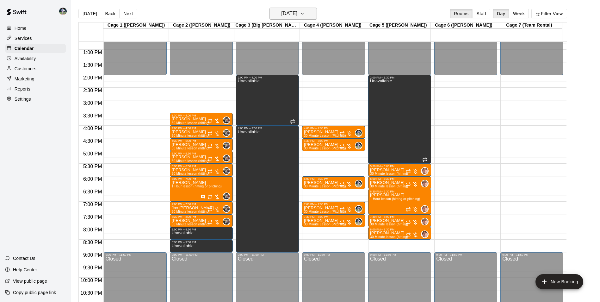
click at [281, 15] on h6 "Monday Oct 13" at bounding box center [289, 13] width 16 height 9
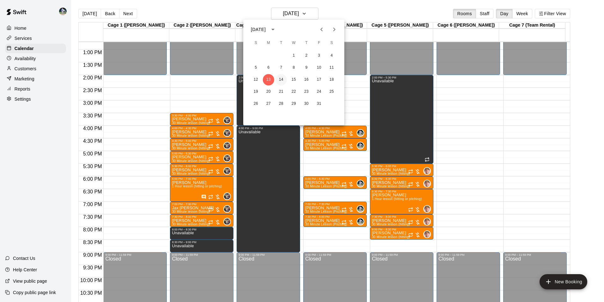
click at [283, 79] on button "14" at bounding box center [281, 79] width 11 height 11
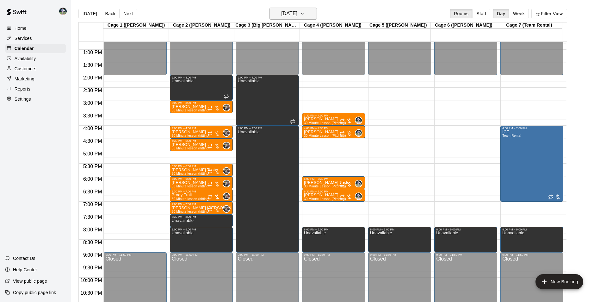
click at [289, 14] on h6 "Tuesday Oct 14" at bounding box center [289, 13] width 16 height 9
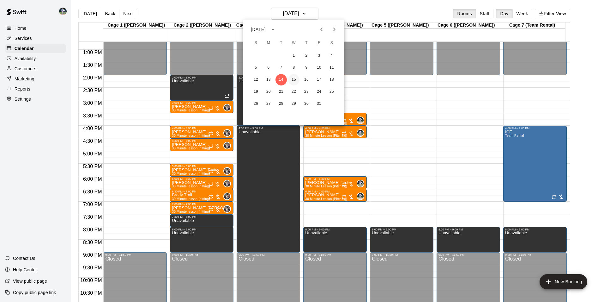
click at [295, 80] on button "15" at bounding box center [293, 79] width 11 height 11
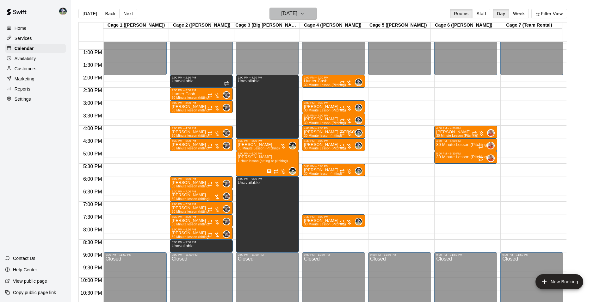
click at [295, 12] on h6 "Wednesday Oct 15" at bounding box center [289, 13] width 16 height 9
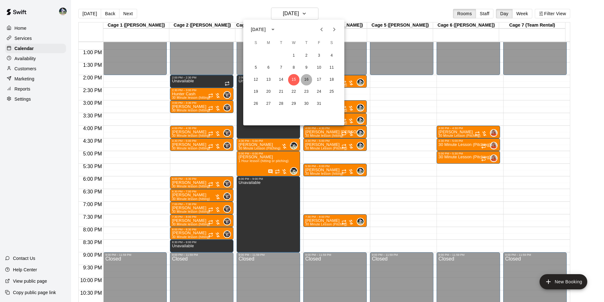
click at [306, 78] on button "16" at bounding box center [306, 79] width 11 height 11
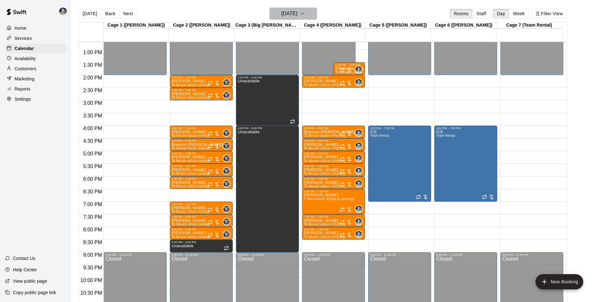
click at [297, 14] on h6 "Thursday Oct 16" at bounding box center [289, 13] width 16 height 9
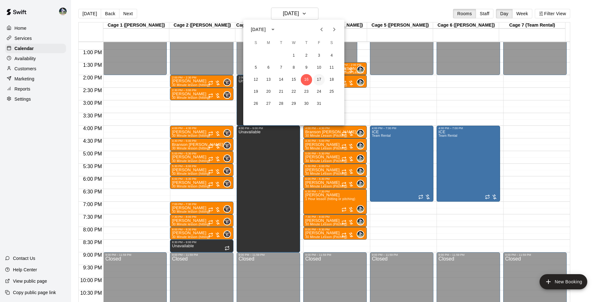
click at [320, 79] on button "17" at bounding box center [319, 79] width 11 height 11
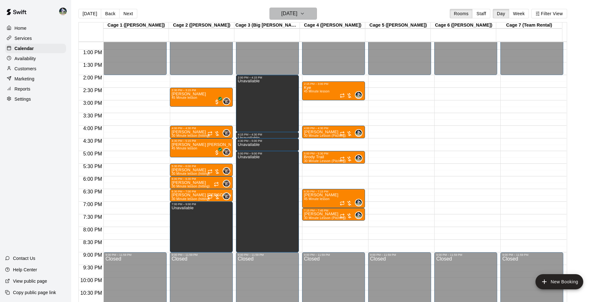
click at [281, 13] on h6 "Friday Oct 17" at bounding box center [289, 13] width 16 height 9
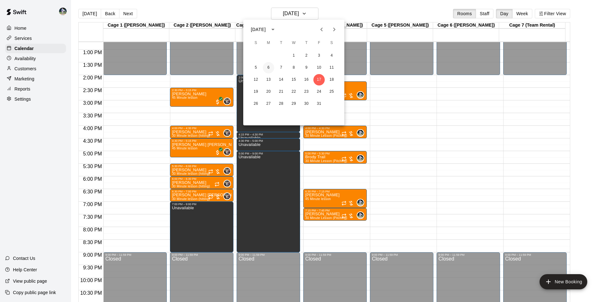
click at [269, 65] on button "6" at bounding box center [268, 67] width 11 height 11
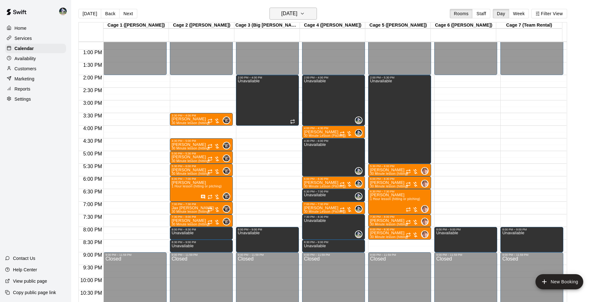
click at [285, 15] on h6 "[DATE]" at bounding box center [289, 13] width 16 height 9
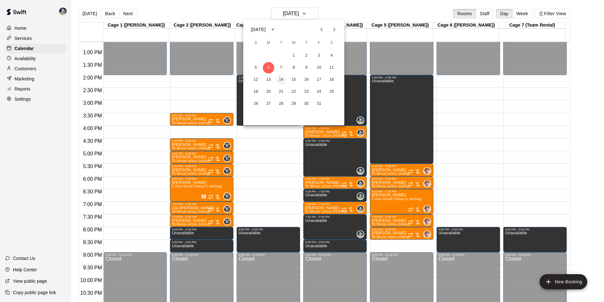
click at [281, 76] on button "14" at bounding box center [281, 79] width 11 height 11
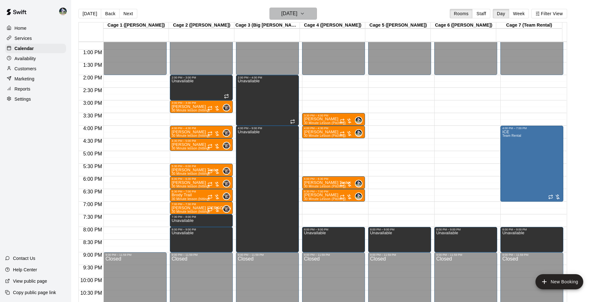
click at [281, 12] on h6 "Tuesday Oct 14" at bounding box center [289, 13] width 16 height 9
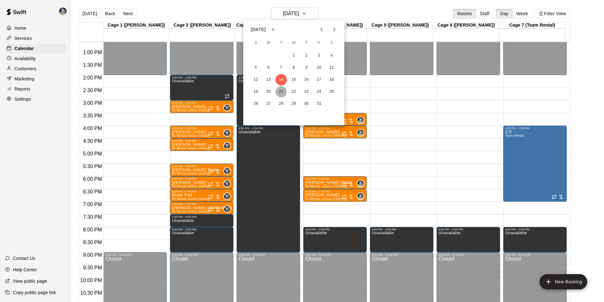
click at [281, 91] on button "21" at bounding box center [281, 91] width 11 height 11
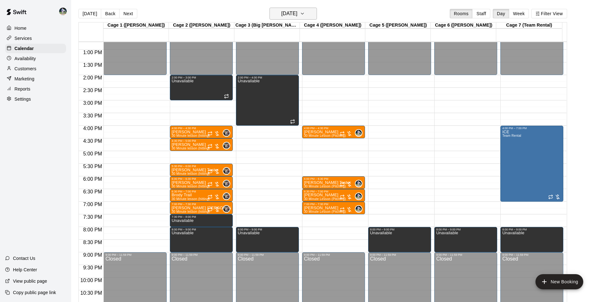
click at [282, 18] on h6 "Tuesday Oct 21" at bounding box center [289, 13] width 16 height 9
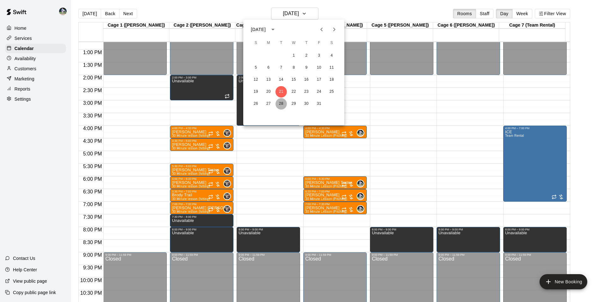
click at [281, 103] on button "28" at bounding box center [281, 103] width 11 height 11
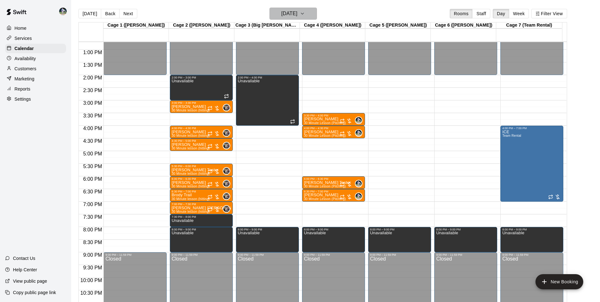
click at [281, 13] on h6 "Tuesday Oct 28" at bounding box center [289, 13] width 16 height 9
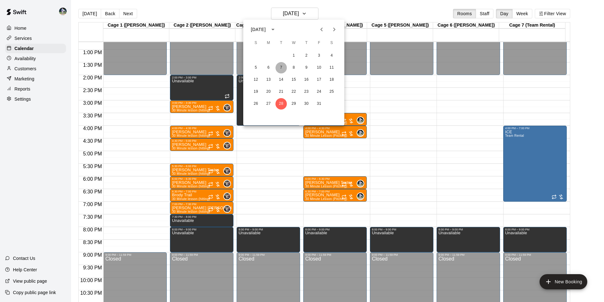
click at [284, 69] on button "7" at bounding box center [281, 67] width 11 height 11
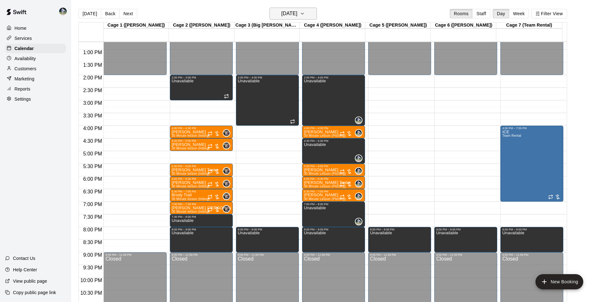
click at [281, 14] on h6 "[DATE]" at bounding box center [289, 13] width 16 height 9
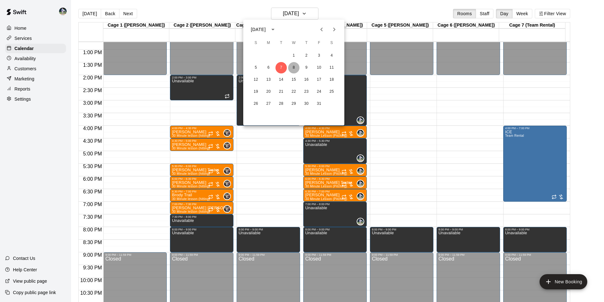
click at [296, 65] on button "8" at bounding box center [293, 67] width 11 height 11
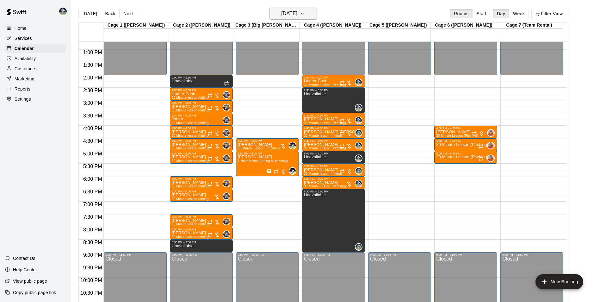
click at [278, 9] on button "[DATE]" at bounding box center [292, 14] width 47 height 12
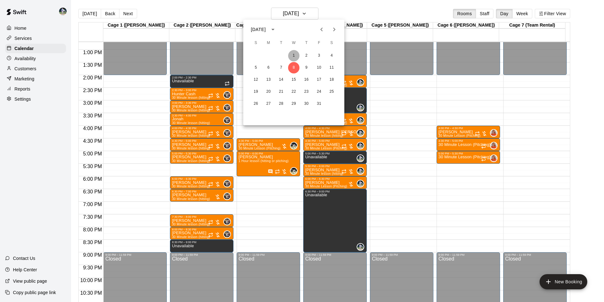
click at [295, 53] on button "1" at bounding box center [293, 55] width 11 height 11
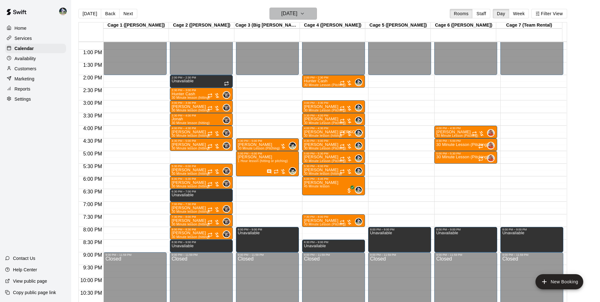
click at [293, 13] on h6 "[DATE]" at bounding box center [289, 13] width 16 height 9
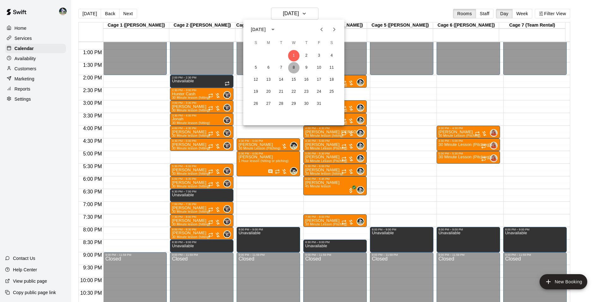
click at [294, 67] on button "8" at bounding box center [293, 67] width 11 height 11
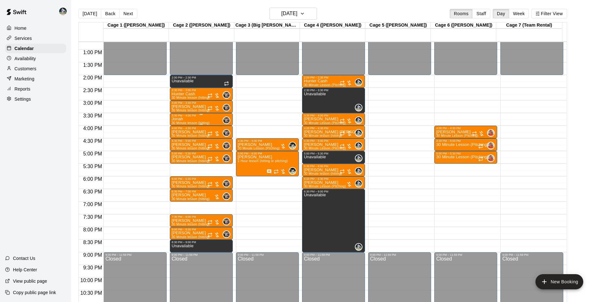
click at [189, 119] on div "Jonah 30 Minute lesson (hitting)" at bounding box center [191, 268] width 38 height 302
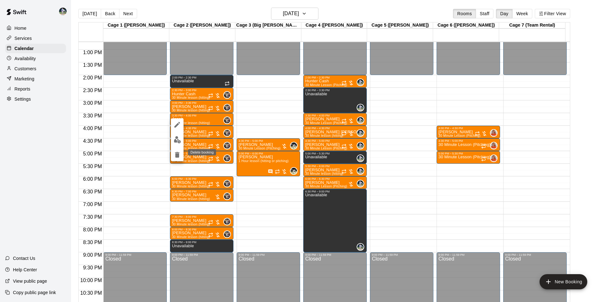
click at [178, 153] on icon "delete" at bounding box center [177, 155] width 4 height 6
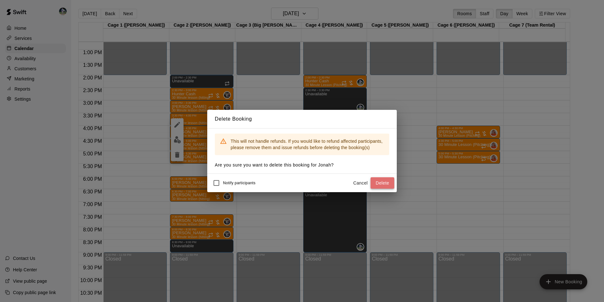
click at [374, 182] on button "Delete" at bounding box center [383, 183] width 24 height 12
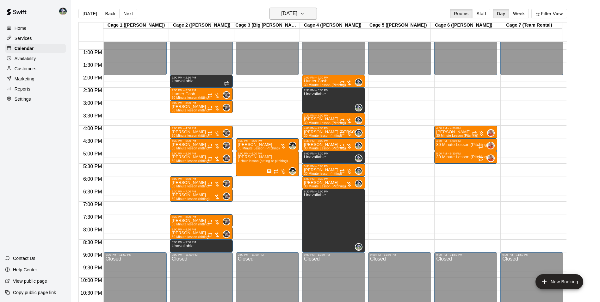
click at [281, 12] on h6 "[DATE]" at bounding box center [289, 13] width 16 height 9
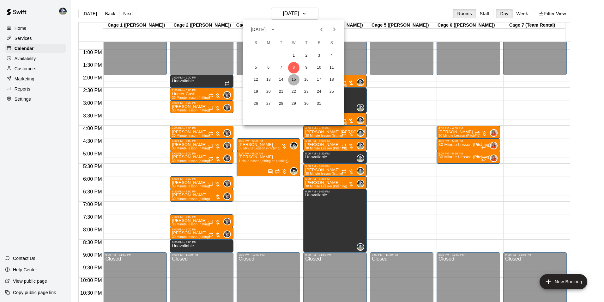
click at [295, 79] on button "15" at bounding box center [293, 79] width 11 height 11
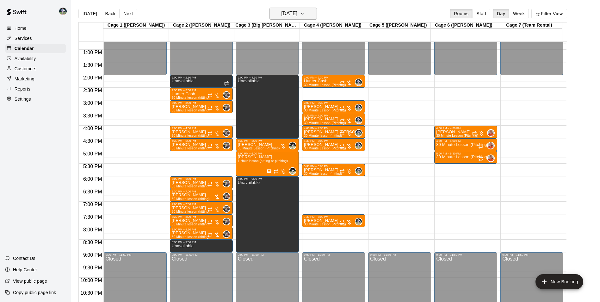
click at [284, 13] on h6 "Wednesday Oct 15" at bounding box center [289, 13] width 16 height 9
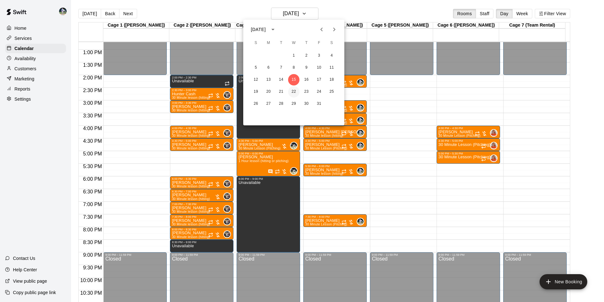
click at [294, 91] on button "22" at bounding box center [293, 91] width 11 height 11
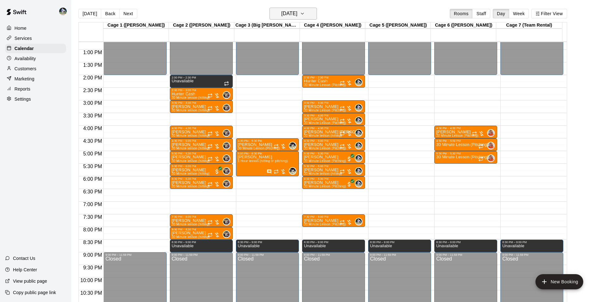
click at [289, 13] on h6 "Wednesday Oct 22" at bounding box center [289, 13] width 16 height 9
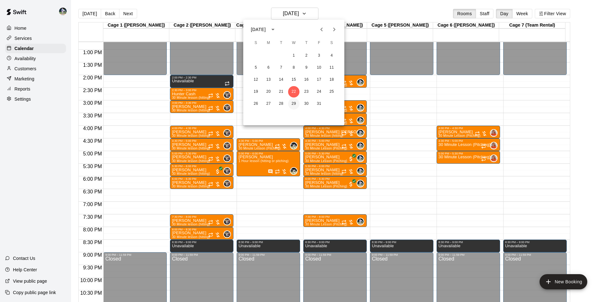
click at [292, 104] on button "29" at bounding box center [293, 103] width 11 height 11
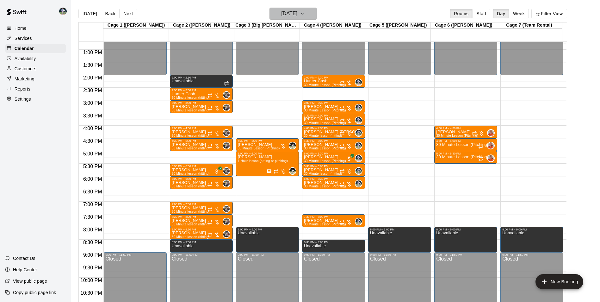
drag, startPoint x: 273, startPoint y: 12, endPoint x: 291, endPoint y: 14, distance: 18.4
click at [291, 14] on h6 "Wednesday Oct 29" at bounding box center [289, 13] width 16 height 9
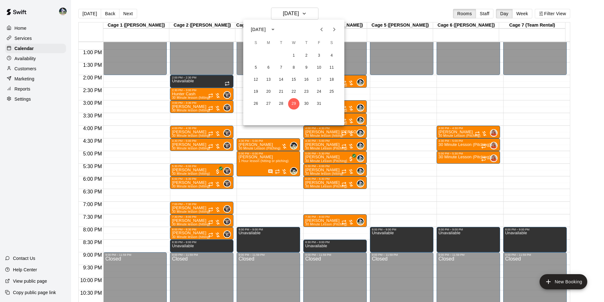
click at [334, 30] on icon "Next month" at bounding box center [335, 30] width 8 height 8
click at [293, 67] on button "5" at bounding box center [293, 67] width 11 height 11
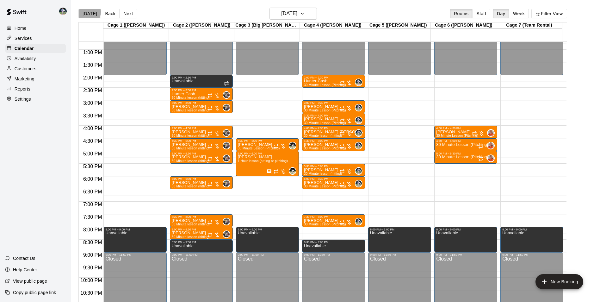
click at [87, 12] on button "[DATE]" at bounding box center [89, 13] width 23 height 9
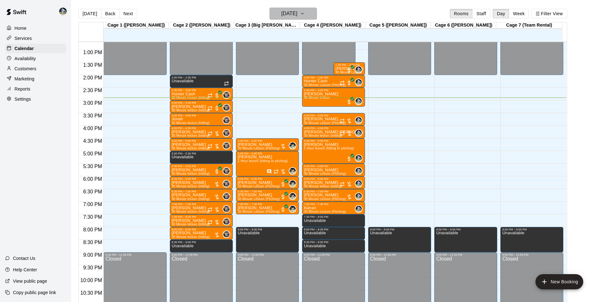
click at [281, 15] on h6 "[DATE]" at bounding box center [289, 13] width 16 height 9
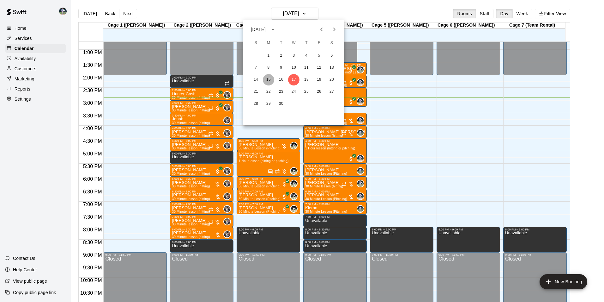
click at [270, 79] on button "15" at bounding box center [268, 79] width 11 height 11
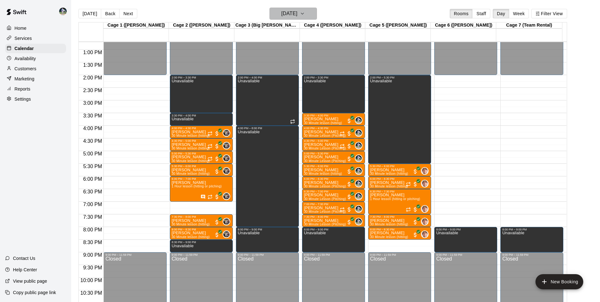
click at [281, 14] on h6 "Monday Sep 15" at bounding box center [289, 13] width 16 height 9
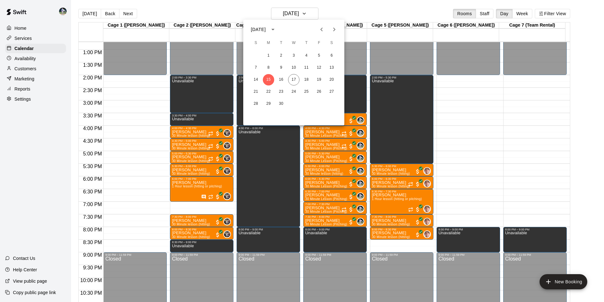
click at [334, 7] on div at bounding box center [302, 151] width 604 height 302
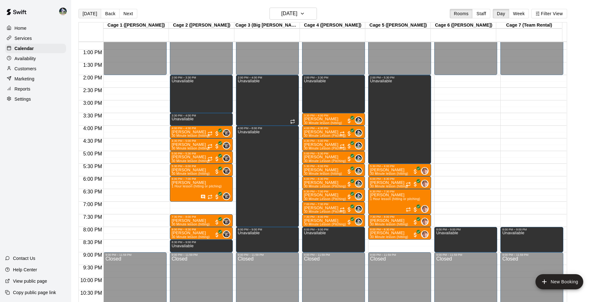
click at [89, 13] on button "[DATE]" at bounding box center [89, 13] width 23 height 9
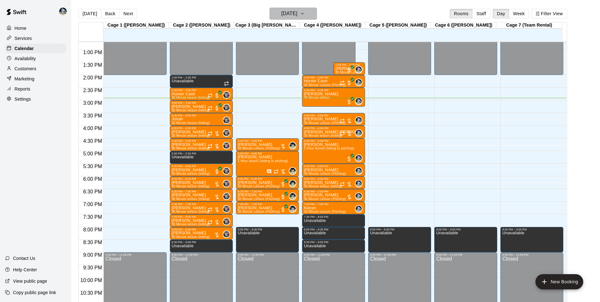
click at [288, 11] on h6 "[DATE]" at bounding box center [289, 13] width 16 height 9
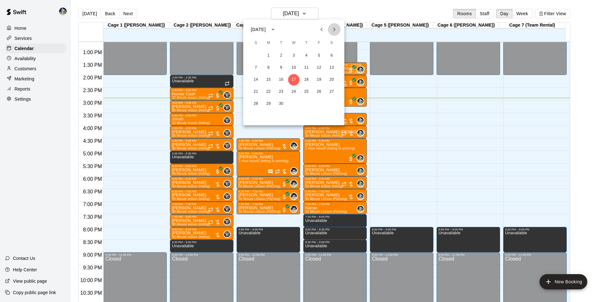
click at [335, 31] on icon "Next month" at bounding box center [335, 30] width 8 height 8
click at [307, 67] on button "9" at bounding box center [306, 67] width 11 height 11
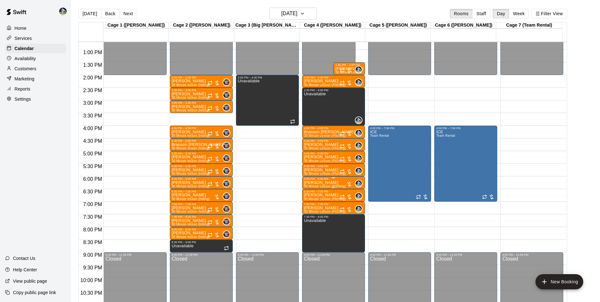
click at [324, 182] on p "[PERSON_NAME]" at bounding box center [325, 182] width 42 height 0
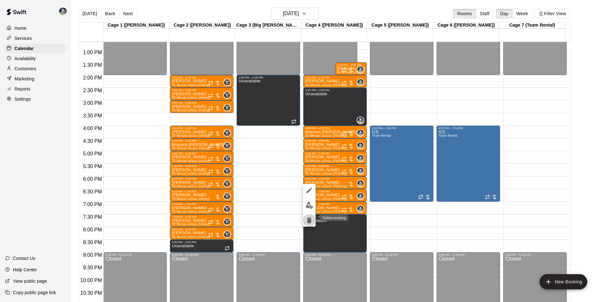
click at [309, 217] on icon "delete" at bounding box center [310, 220] width 8 height 8
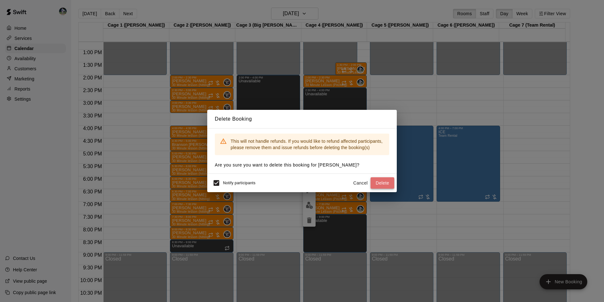
click at [390, 180] on button "Delete" at bounding box center [383, 183] width 24 height 12
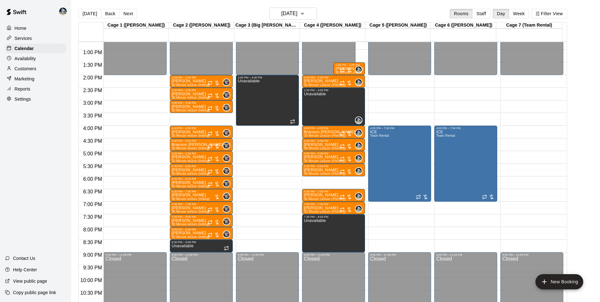
click at [327, 180] on div "12:00 AM – 2:00 PM Closed 2:00 PM – 2:30 PM Brodie King 30 Minute Lesson (Pitch…" at bounding box center [333, 24] width 63 height 607
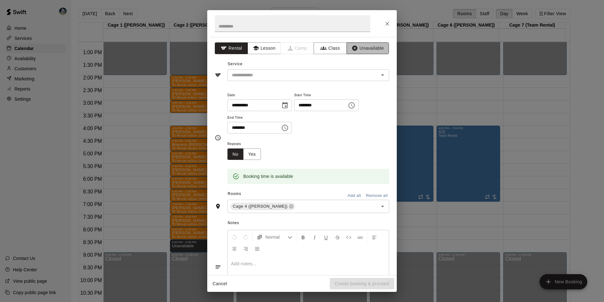
click at [362, 46] on button "Unavailable" at bounding box center [368, 48] width 42 height 12
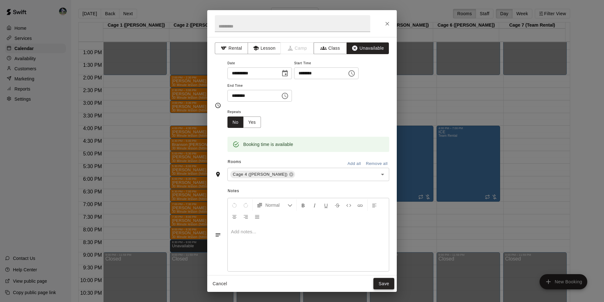
click at [384, 282] on button "Save" at bounding box center [384, 284] width 21 height 12
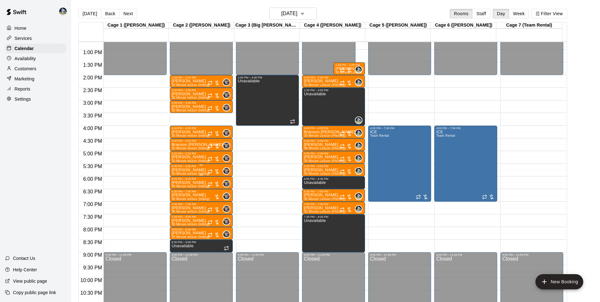
click at [192, 170] on p "[PERSON_NAME]" at bounding box center [191, 170] width 38 height 0
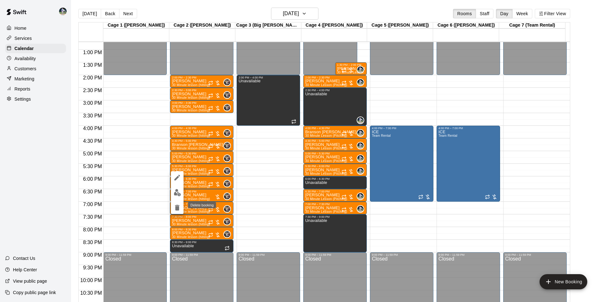
click at [176, 208] on icon "delete" at bounding box center [177, 208] width 4 height 6
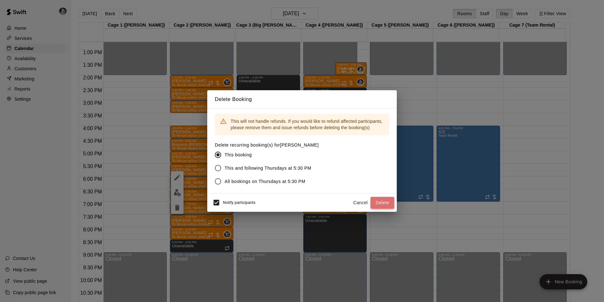
click at [383, 201] on button "Delete" at bounding box center [383, 203] width 24 height 12
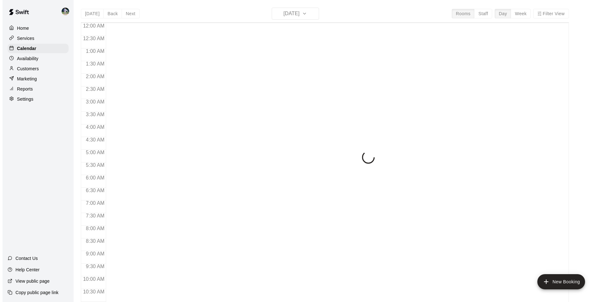
scroll to position [321, 0]
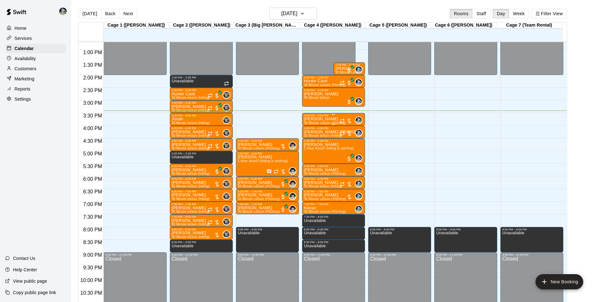
click at [320, 119] on p "[PERSON_NAME]" at bounding box center [325, 119] width 42 height 0
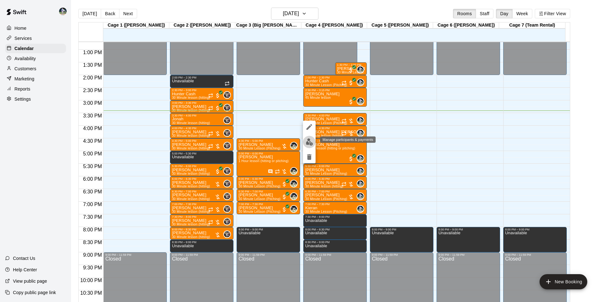
click at [308, 143] on img "edit" at bounding box center [309, 141] width 7 height 7
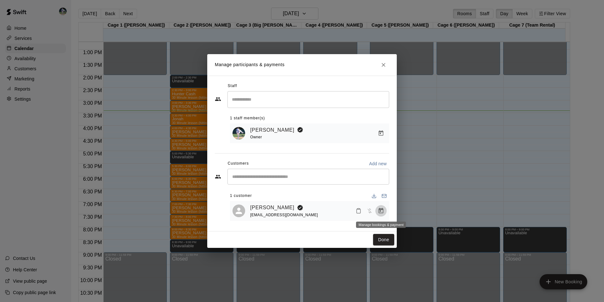
click at [382, 210] on icon "Manage bookings & payment" at bounding box center [381, 210] width 6 height 6
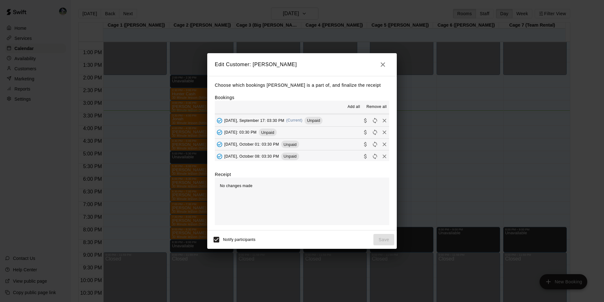
scroll to position [253, 0]
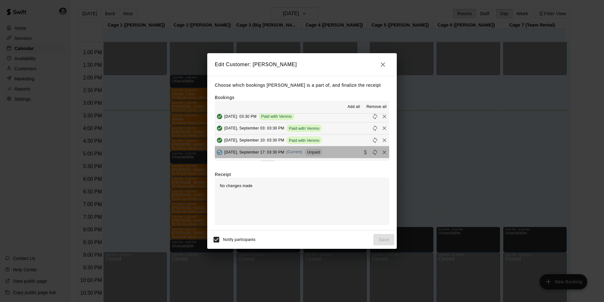
click at [318, 152] on span "Unpaid" at bounding box center [314, 152] width 18 height 5
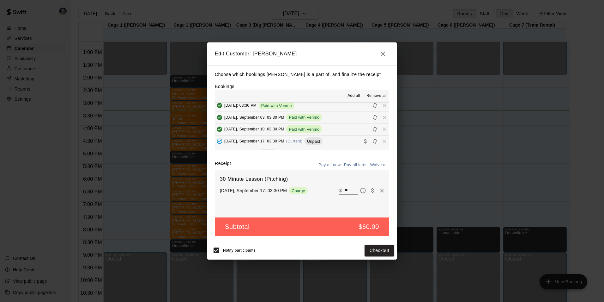
click at [345, 189] on input "**" at bounding box center [352, 190] width 14 height 8
type input "**"
click at [384, 253] on button "Checkout" at bounding box center [380, 250] width 30 height 12
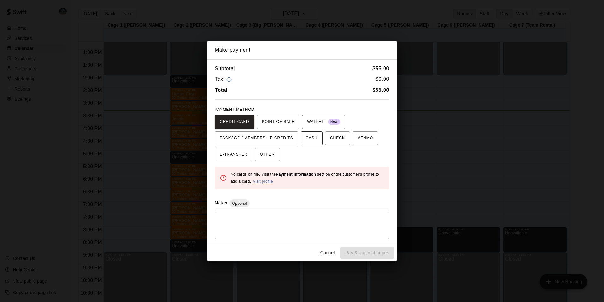
click at [307, 137] on span "CASH" at bounding box center [312, 138] width 12 height 10
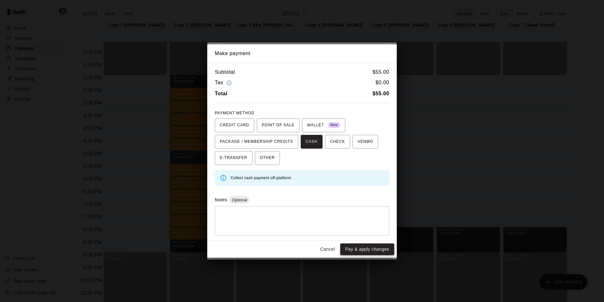
click at [372, 248] on button "Pay & apply changes" at bounding box center [367, 249] width 54 height 12
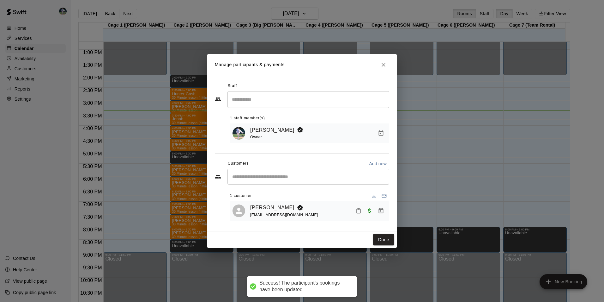
click at [376, 205] on button "Manage bookings & payment" at bounding box center [381, 210] width 11 height 11
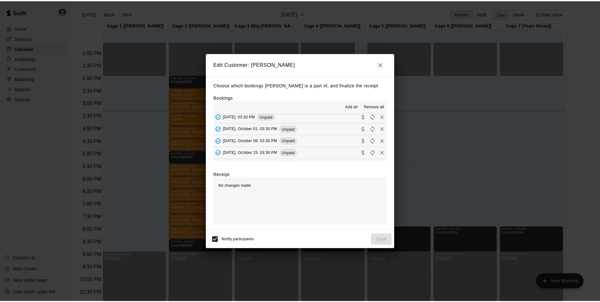
scroll to position [284, 0]
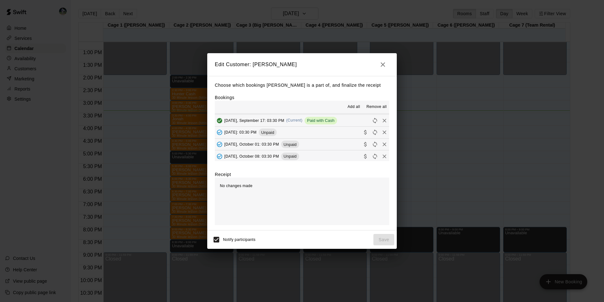
click at [385, 65] on icon "button" at bounding box center [383, 65] width 8 height 8
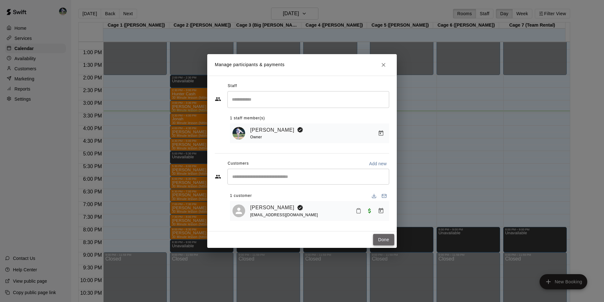
click at [388, 241] on button "Done" at bounding box center [383, 240] width 21 height 12
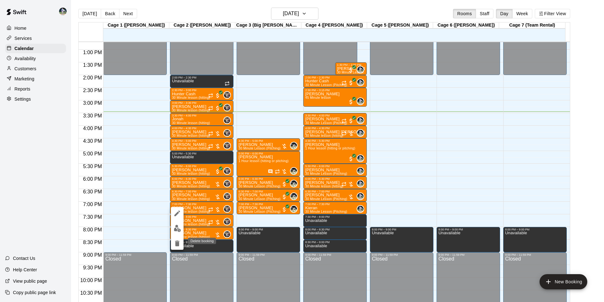
click at [178, 242] on icon "delete" at bounding box center [177, 243] width 4 height 6
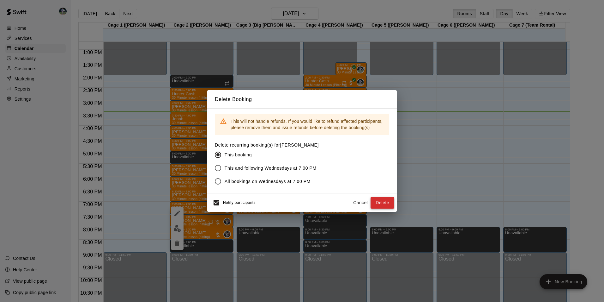
click at [385, 200] on button "Delete" at bounding box center [383, 203] width 24 height 12
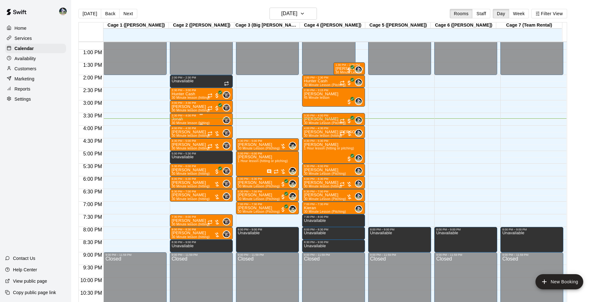
click at [200, 119] on div "Jonah 30 Minute lesson (hitting)" at bounding box center [191, 268] width 38 height 302
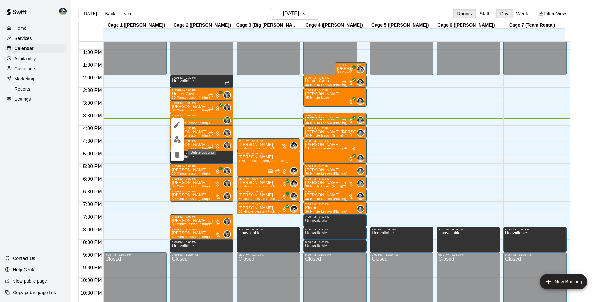
click at [179, 154] on icon "delete" at bounding box center [177, 155] width 4 height 6
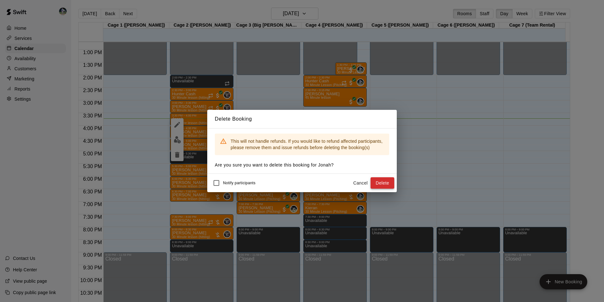
click at [387, 182] on button "Delete" at bounding box center [383, 183] width 24 height 12
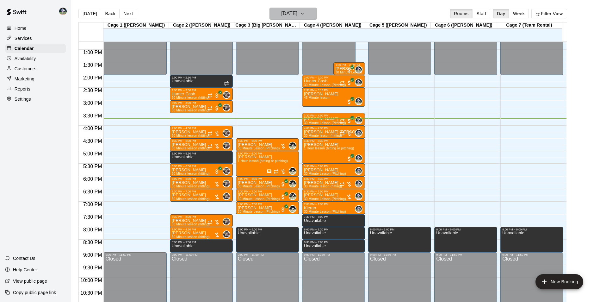
click at [282, 12] on h6 "[DATE]" at bounding box center [289, 13] width 16 height 9
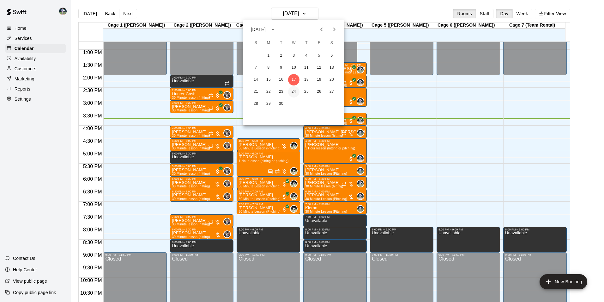
click at [295, 89] on button "24" at bounding box center [293, 91] width 11 height 11
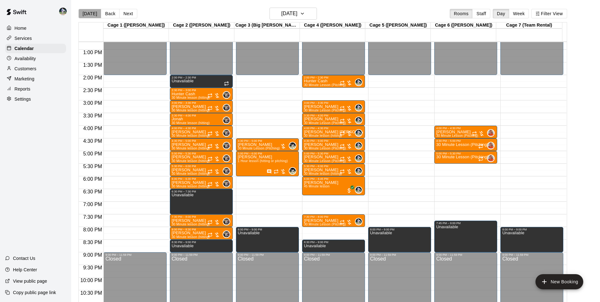
click at [95, 12] on button "[DATE]" at bounding box center [89, 13] width 23 height 9
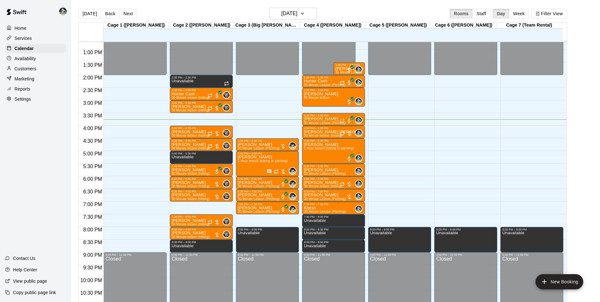
click at [194, 205] on div "12:00 AM – 2:00 PM Closed 2:00 PM – 2:30 PM Unavailable 2:30 PM – 3:00 PM Hunte…" at bounding box center [201, 24] width 63 height 607
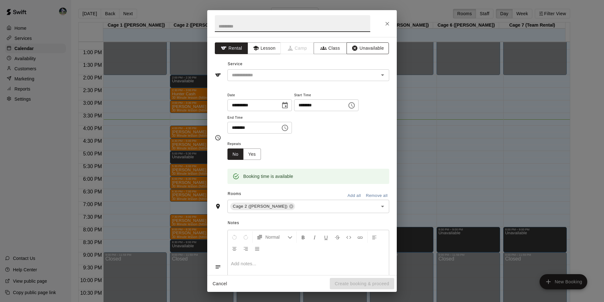
click at [362, 50] on button "Unavailable" at bounding box center [368, 48] width 42 height 12
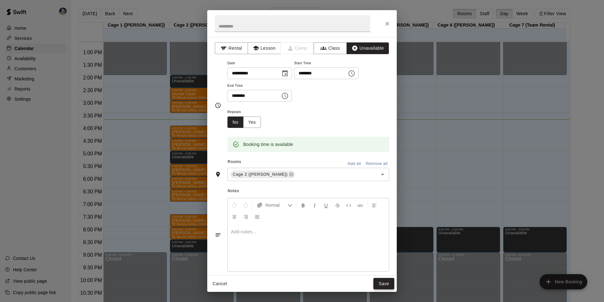
click at [384, 282] on button "Save" at bounding box center [384, 284] width 21 height 12
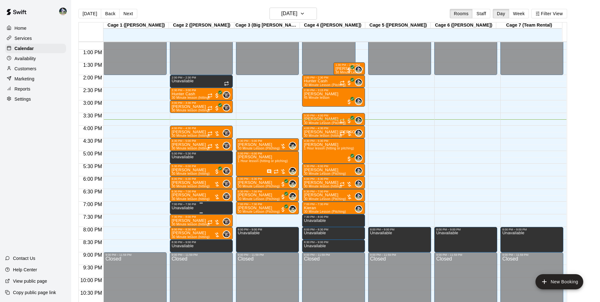
click at [182, 208] on p "Unavailable" at bounding box center [183, 208] width 22 height 0
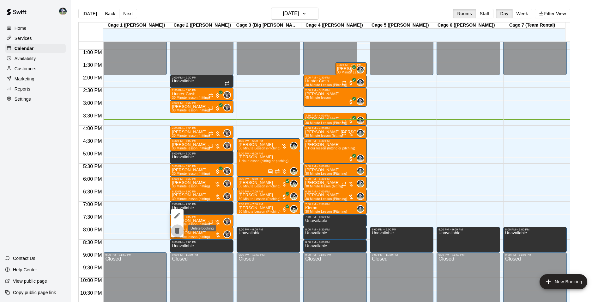
click at [176, 229] on icon "delete" at bounding box center [177, 231] width 4 height 6
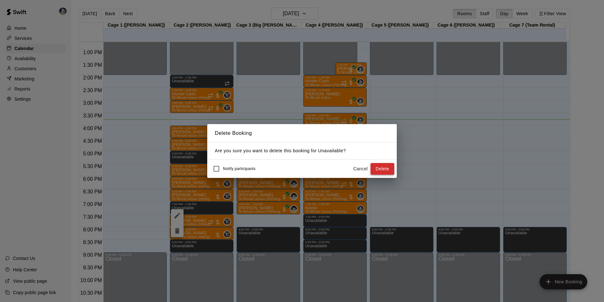
drag, startPoint x: 380, startPoint y: 168, endPoint x: 340, endPoint y: 176, distance: 40.2
click at [380, 168] on button "Delete" at bounding box center [383, 169] width 24 height 12
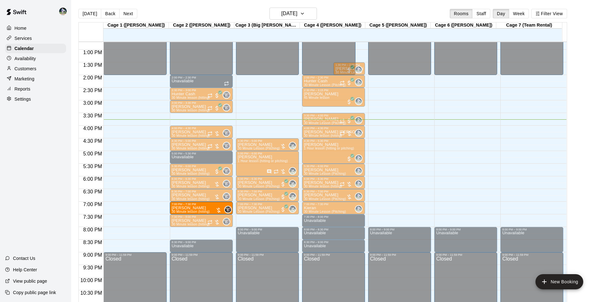
drag, startPoint x: 202, startPoint y: 234, endPoint x: 196, endPoint y: 210, distance: 24.8
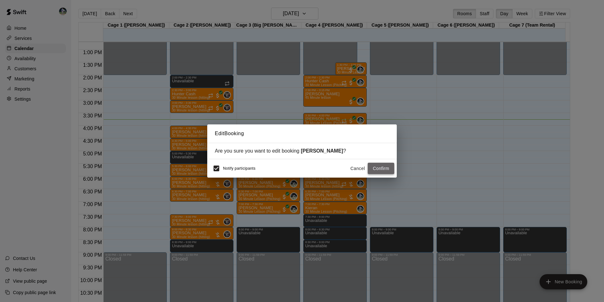
click at [382, 166] on button "Confirm" at bounding box center [381, 168] width 27 height 12
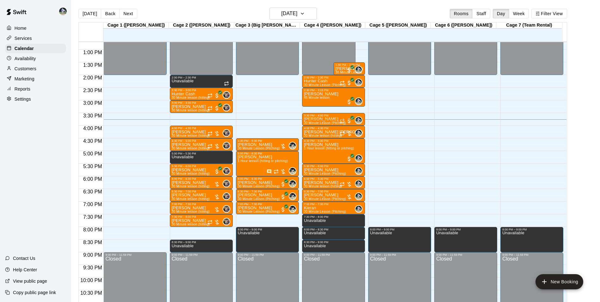
click at [206, 229] on div "12:00 AM – 2:00 PM Closed 2:00 PM – 2:30 PM Unavailable 2:30 PM – 3:00 PM Hunte…" at bounding box center [201, 24] width 63 height 607
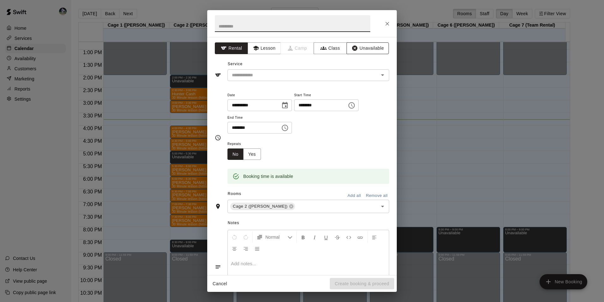
click at [360, 45] on button "Unavailable" at bounding box center [368, 48] width 42 height 12
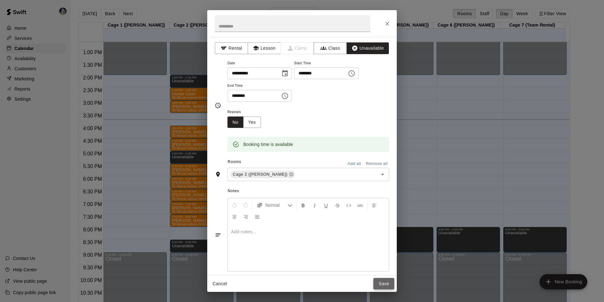
click at [388, 281] on button "Save" at bounding box center [384, 284] width 21 height 12
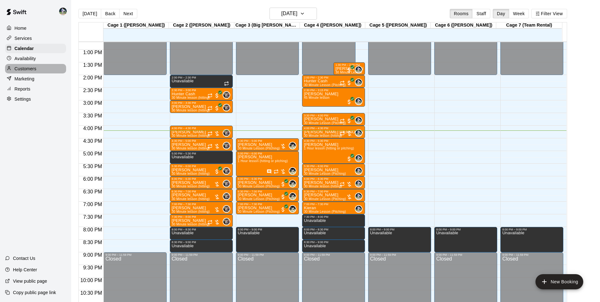
click at [46, 70] on div "Customers" at bounding box center [35, 68] width 61 height 9
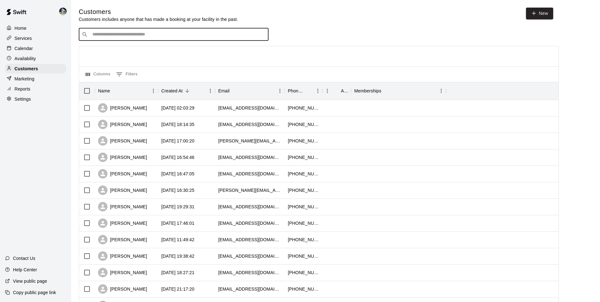
click at [127, 33] on input "Search customers by name or email" at bounding box center [177, 34] width 175 height 6
type input "******"
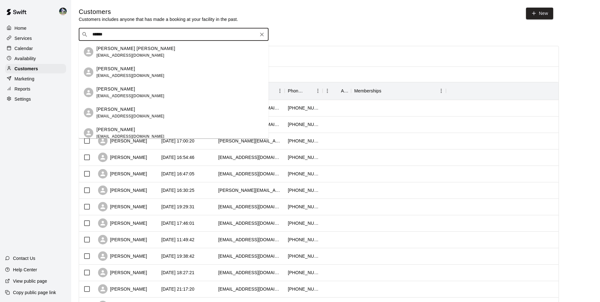
click at [122, 131] on p "[PERSON_NAME]" at bounding box center [115, 129] width 39 height 7
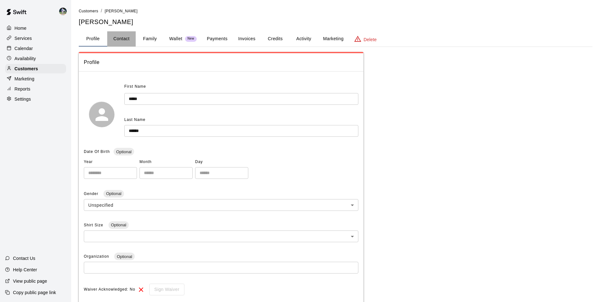
click at [124, 39] on button "Contact" at bounding box center [121, 38] width 28 height 15
select select "**"
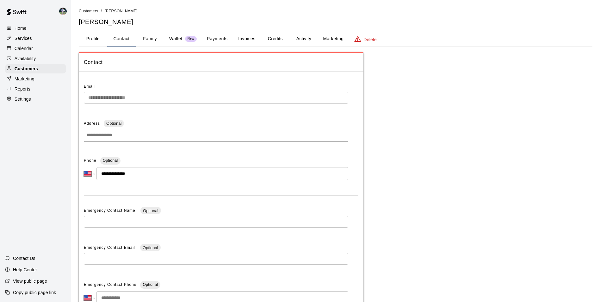
click at [146, 39] on button "Family" at bounding box center [150, 38] width 28 height 15
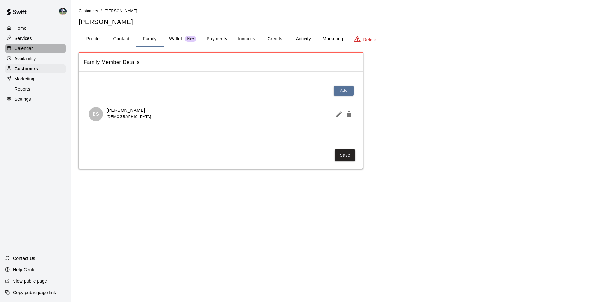
click at [43, 48] on div "Calendar" at bounding box center [35, 48] width 61 height 9
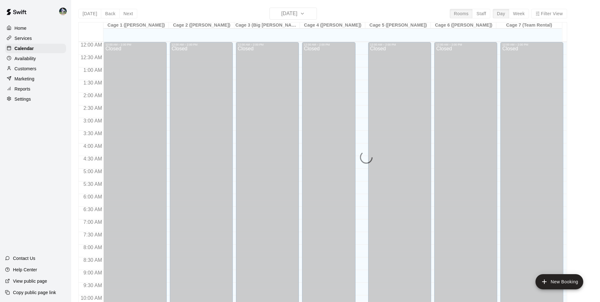
scroll to position [321, 0]
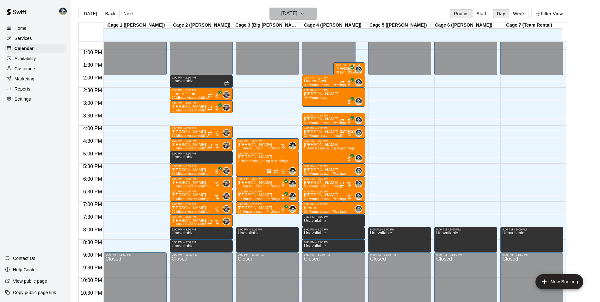
click at [281, 13] on h6 "[DATE]" at bounding box center [289, 13] width 16 height 9
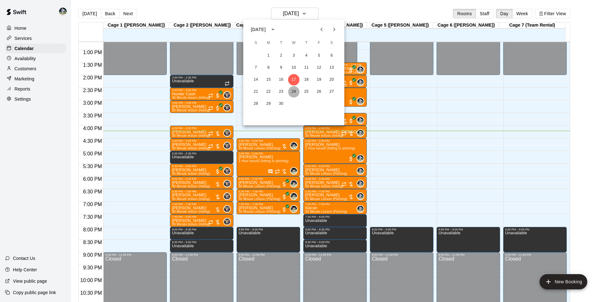
click at [294, 92] on button "24" at bounding box center [293, 91] width 11 height 11
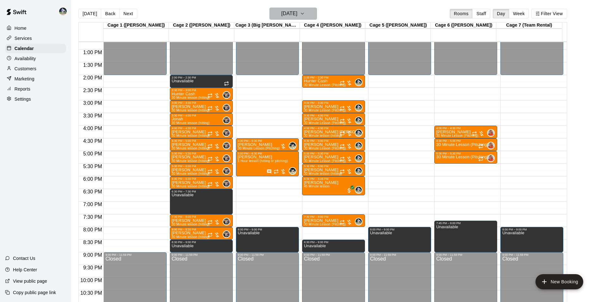
click at [289, 13] on h6 "[DATE]" at bounding box center [289, 13] width 16 height 9
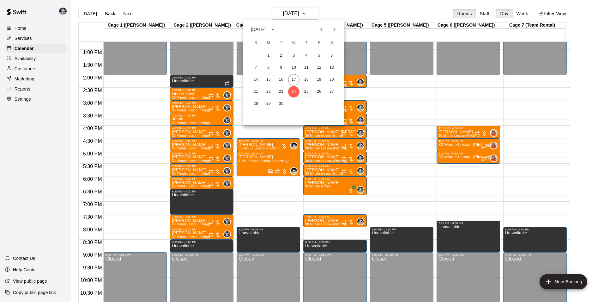
click at [307, 92] on button "25" at bounding box center [306, 91] width 11 height 11
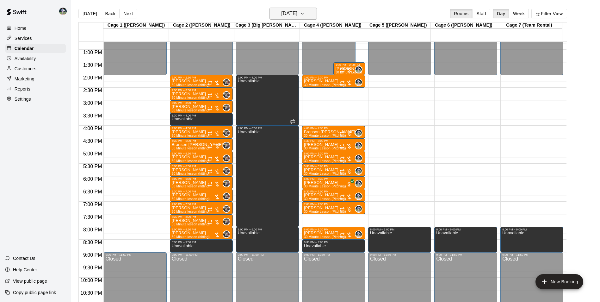
click at [285, 12] on h6 "Thursday Sep 25" at bounding box center [289, 13] width 16 height 9
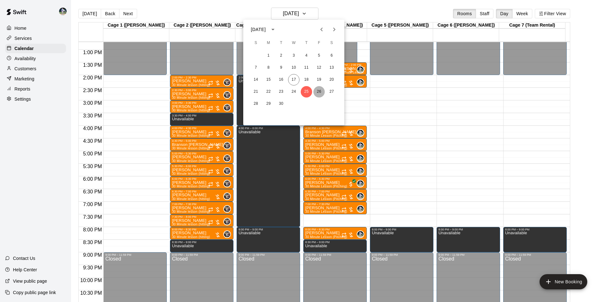
click at [318, 92] on button "26" at bounding box center [319, 91] width 11 height 11
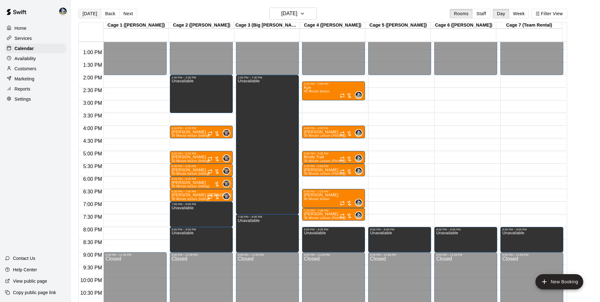
click at [90, 11] on button "[DATE]" at bounding box center [89, 13] width 23 height 9
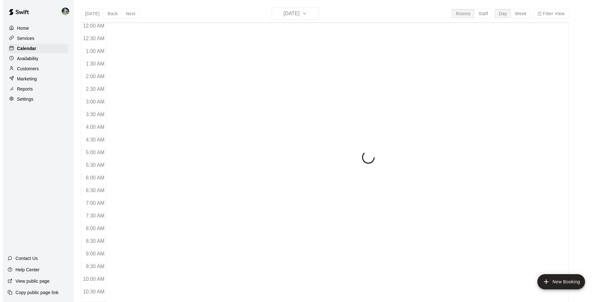
scroll to position [321, 0]
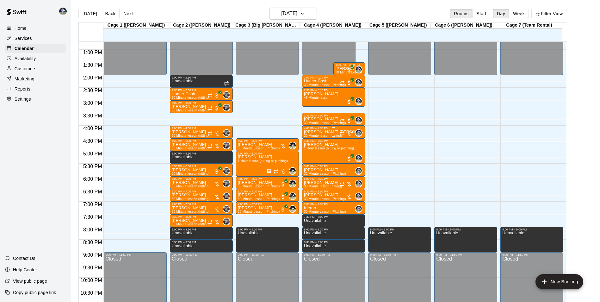
click at [327, 128] on div "4:00 PM – 4:30 PM" at bounding box center [333, 127] width 59 height 3
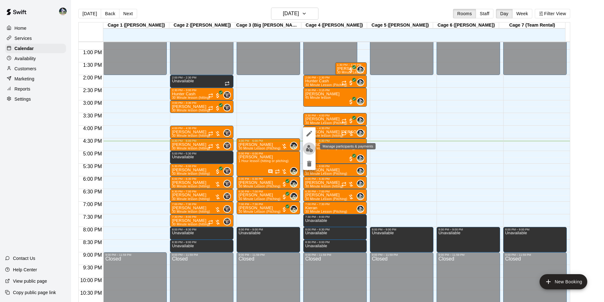
click at [310, 149] on img "edit" at bounding box center [309, 148] width 7 height 7
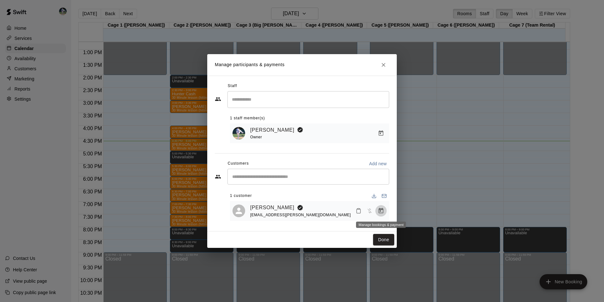
click at [382, 210] on icon "Manage bookings & payment" at bounding box center [381, 210] width 6 height 6
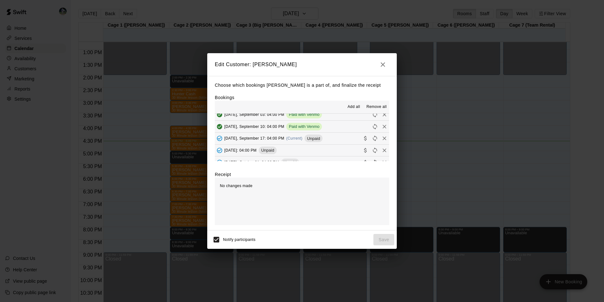
scroll to position [190, 0]
click at [344, 131] on button "Wednesday, September 17: 04:00 PM (Current) Unpaid" at bounding box center [302, 132] width 174 height 12
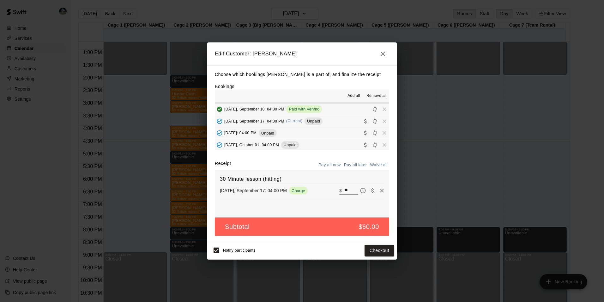
click at [346, 190] on input "**" at bounding box center [352, 190] width 14 height 8
type input "*"
type input "**"
click at [377, 248] on button "Checkout" at bounding box center [380, 250] width 30 height 12
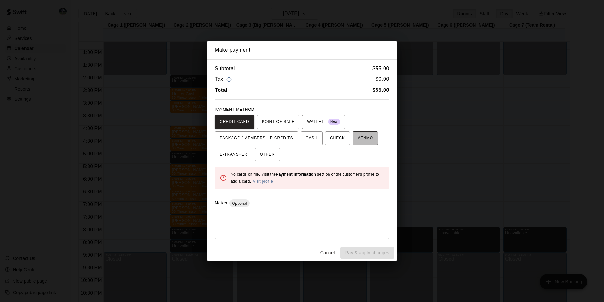
click at [358, 139] on span "VENMO" at bounding box center [365, 138] width 15 height 10
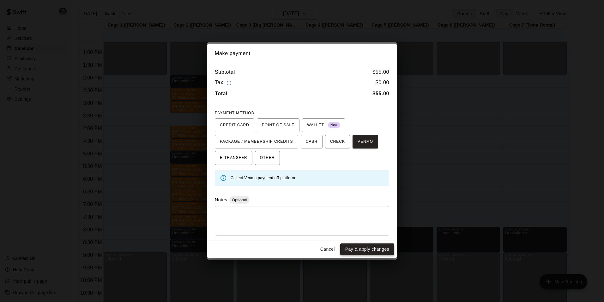
click at [370, 248] on button "Pay & apply changes" at bounding box center [367, 249] width 54 height 12
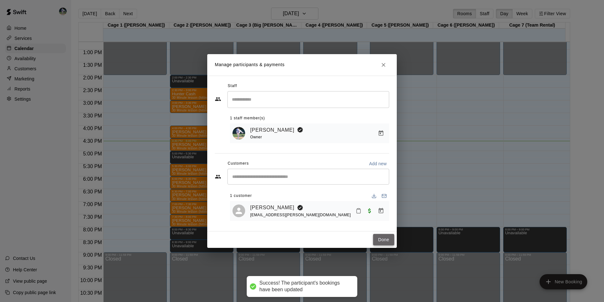
click at [379, 239] on button "Done" at bounding box center [383, 240] width 21 height 12
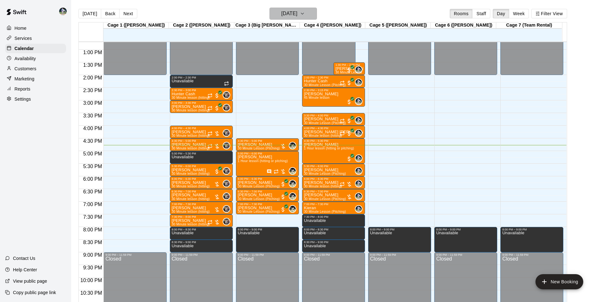
click at [282, 13] on h6 "[DATE]" at bounding box center [289, 13] width 16 height 9
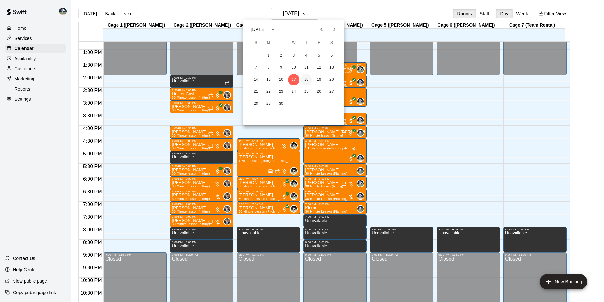
click at [306, 79] on button "18" at bounding box center [306, 79] width 11 height 11
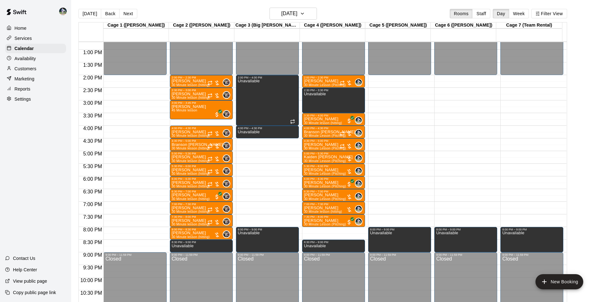
click at [327, 230] on div "12:00 AM – 2:00 PM Closed 2:00 PM – 2:30 PM Brodie King 30 Minute Lesson (Pitch…" at bounding box center [333, 24] width 63 height 607
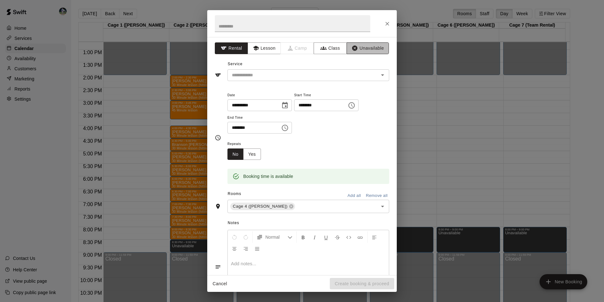
click at [366, 48] on button "Unavailable" at bounding box center [368, 48] width 42 height 12
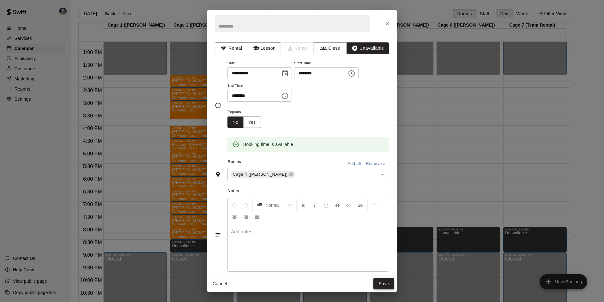
click at [392, 282] on button "Save" at bounding box center [384, 284] width 21 height 12
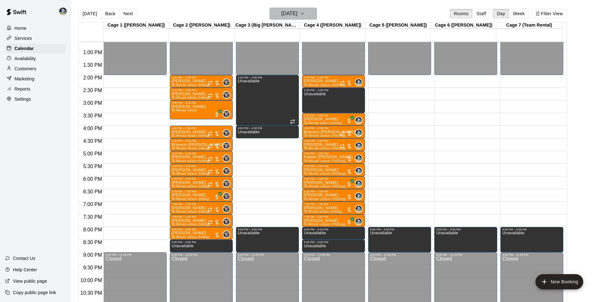
click at [287, 10] on h6 "[DATE]" at bounding box center [289, 13] width 16 height 9
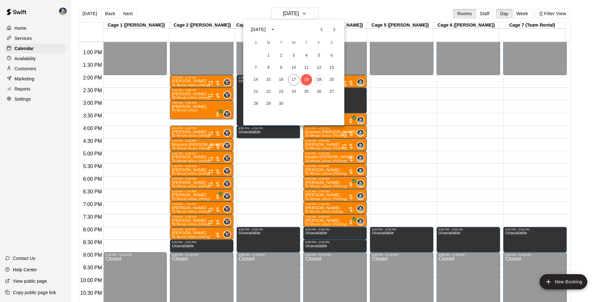
click at [318, 77] on button "19" at bounding box center [319, 79] width 11 height 11
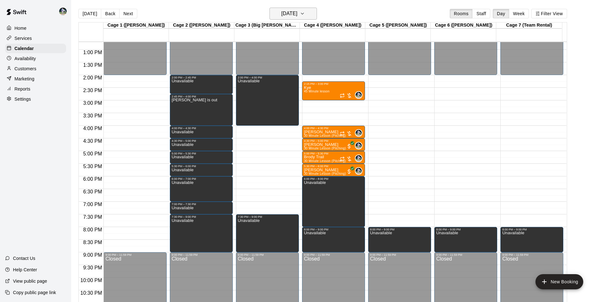
click at [288, 14] on h6 "[DATE]" at bounding box center [289, 13] width 16 height 9
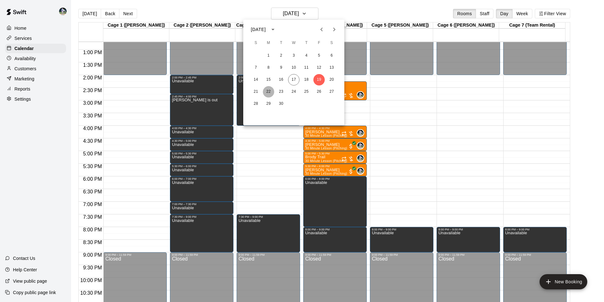
click at [269, 91] on button "22" at bounding box center [268, 91] width 11 height 11
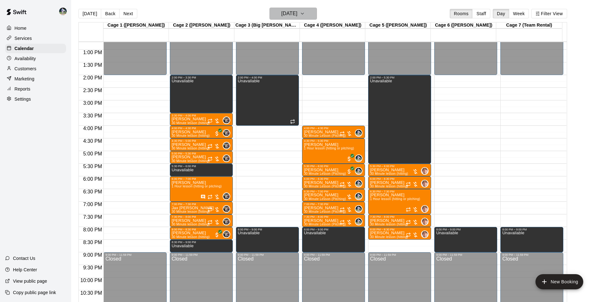
click at [281, 9] on h6 "[DATE]" at bounding box center [289, 13] width 16 height 9
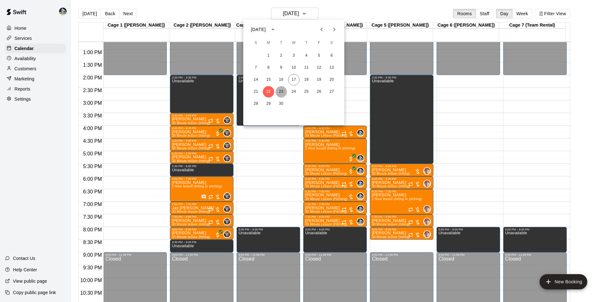
click at [284, 91] on button "23" at bounding box center [281, 91] width 11 height 11
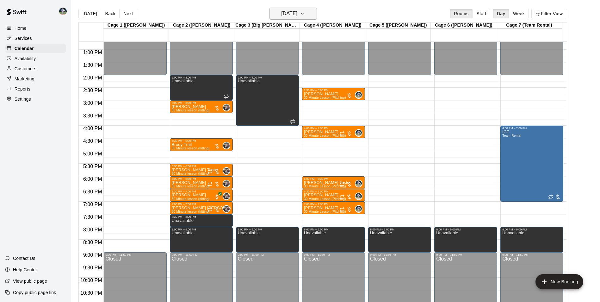
click at [289, 14] on h6 "[DATE]" at bounding box center [289, 13] width 16 height 9
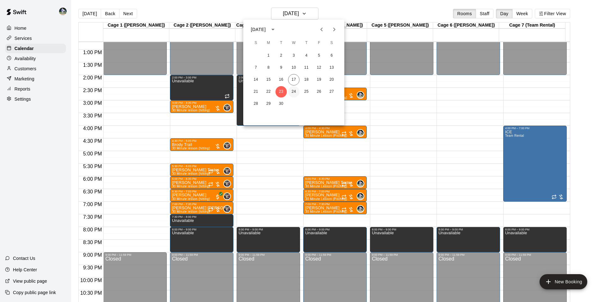
click at [295, 92] on button "24" at bounding box center [293, 91] width 11 height 11
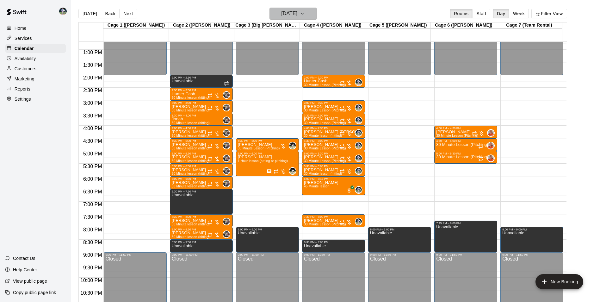
click at [281, 11] on h6 "[DATE]" at bounding box center [289, 13] width 16 height 9
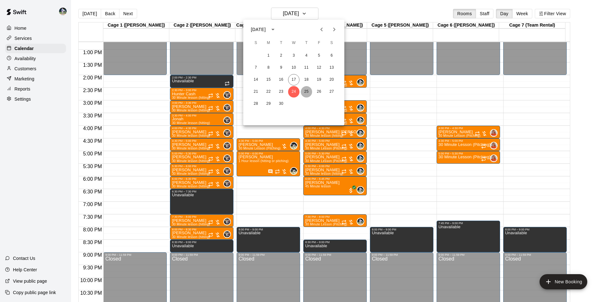
click at [306, 91] on button "25" at bounding box center [306, 91] width 11 height 11
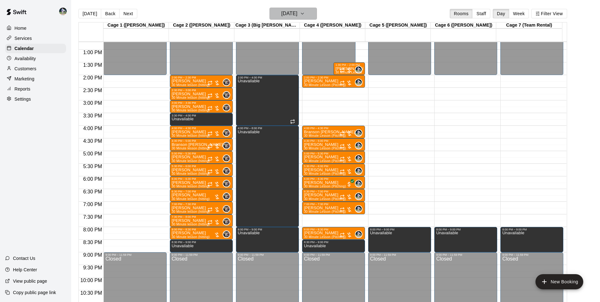
click at [288, 15] on h6 "[DATE]" at bounding box center [289, 13] width 16 height 9
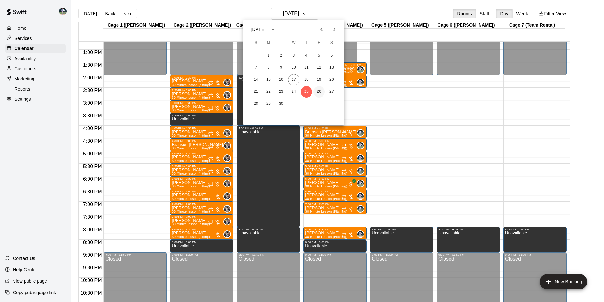
click at [321, 90] on button "26" at bounding box center [319, 91] width 11 height 11
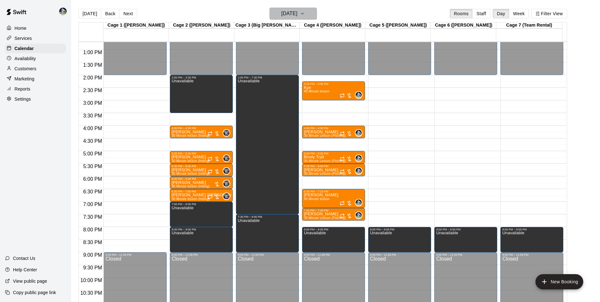
click at [288, 14] on h6 "[DATE]" at bounding box center [289, 13] width 16 height 9
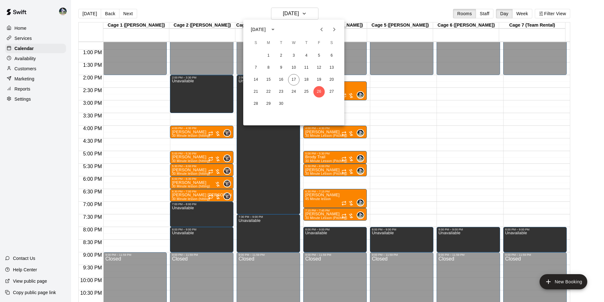
click at [92, 13] on div at bounding box center [302, 151] width 604 height 302
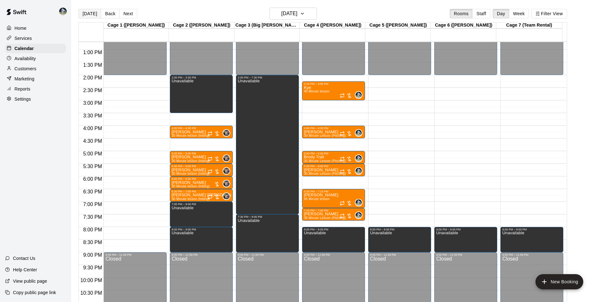
click at [89, 12] on button "[DATE]" at bounding box center [89, 13] width 23 height 9
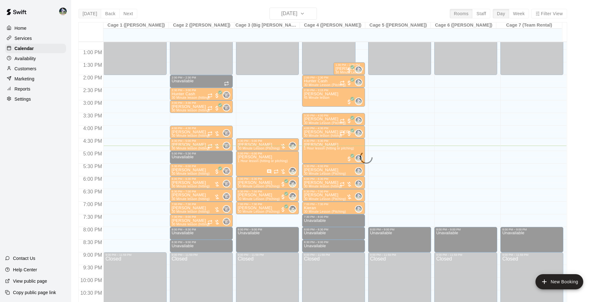
click at [89, 12] on div "Today Back Next Wednesday Sep 17 Rooms Staff Day Week Filter View Cage 1 (Olivi…" at bounding box center [322, 159] width 488 height 302
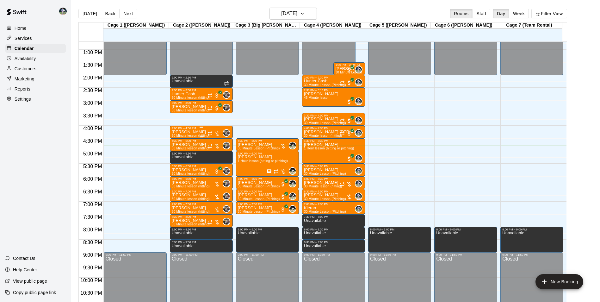
click at [193, 132] on p "[PERSON_NAME]" at bounding box center [191, 132] width 38 height 0
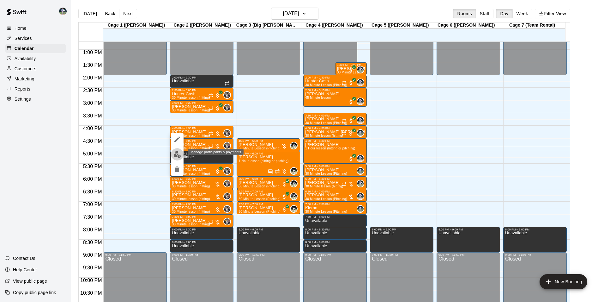
click at [176, 155] on img "edit" at bounding box center [177, 153] width 7 height 7
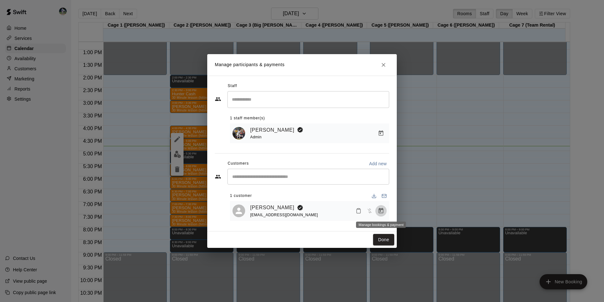
click at [380, 211] on icon "Manage bookings & payment" at bounding box center [381, 210] width 6 height 6
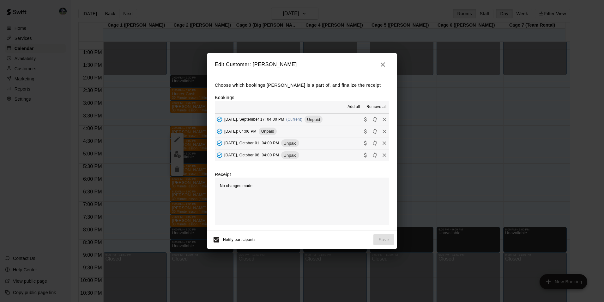
click at [345, 117] on button "Wednesday, September 17: 04:00 PM (Current) Unpaid" at bounding box center [302, 119] width 174 height 12
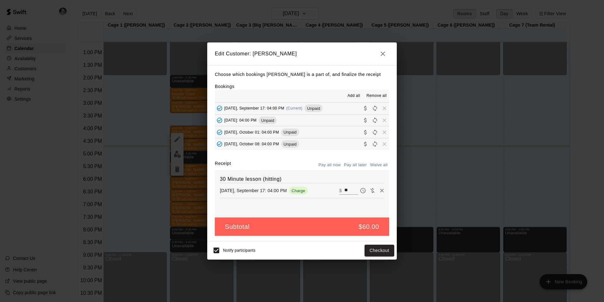
click at [346, 189] on input "**" at bounding box center [352, 190] width 14 height 8
type input "*"
type input "**"
click at [378, 251] on button "Checkout" at bounding box center [380, 250] width 30 height 12
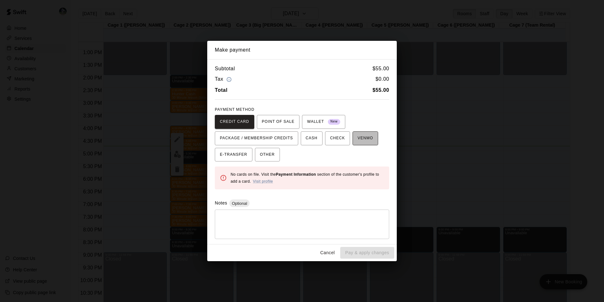
click at [360, 139] on span "VENMO" at bounding box center [365, 138] width 15 height 10
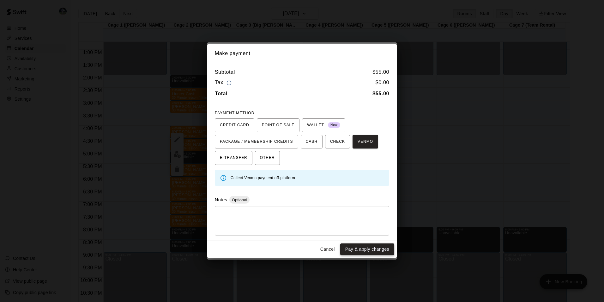
click at [373, 246] on button "Pay & apply changes" at bounding box center [367, 249] width 54 height 12
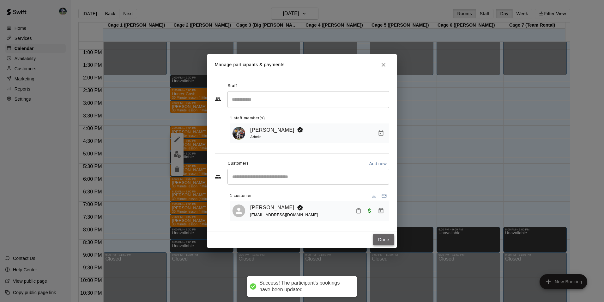
click at [386, 237] on button "Done" at bounding box center [383, 240] width 21 height 12
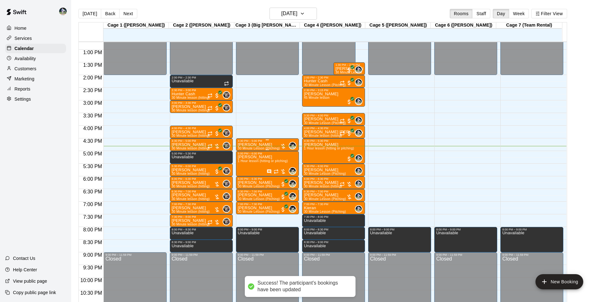
click at [251, 144] on p "[PERSON_NAME]" at bounding box center [259, 144] width 42 height 0
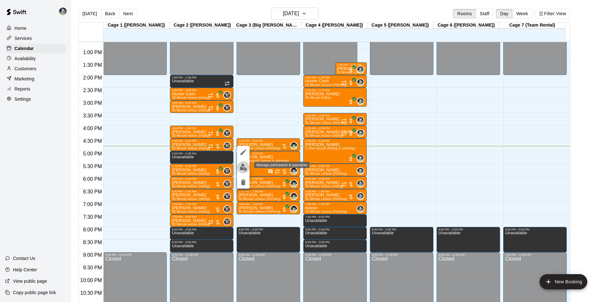
click at [244, 164] on img "edit" at bounding box center [243, 166] width 7 height 7
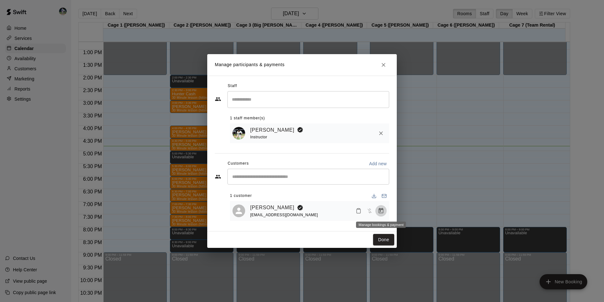
click at [378, 209] on icon "Manage bookings & payment" at bounding box center [381, 210] width 6 height 6
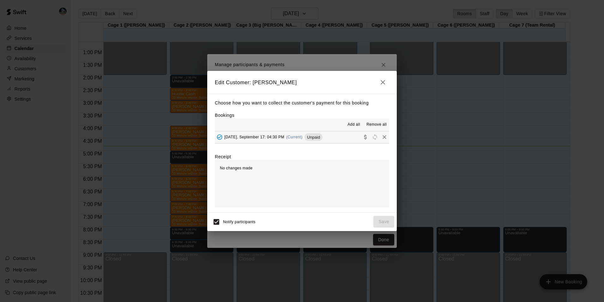
click at [338, 136] on button "Wednesday, September 17: 04:30 PM (Current) Unpaid" at bounding box center [302, 137] width 174 height 12
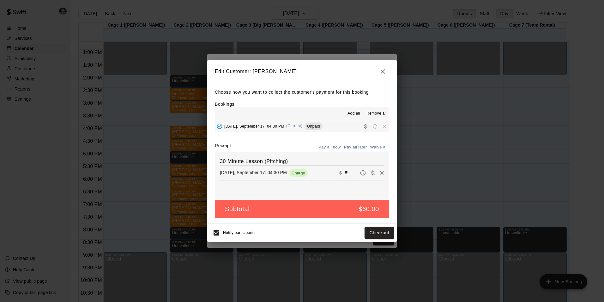
click at [346, 172] on input "**" at bounding box center [352, 172] width 14 height 8
type input "*"
type input "**"
click at [371, 231] on button "Checkout" at bounding box center [380, 233] width 30 height 12
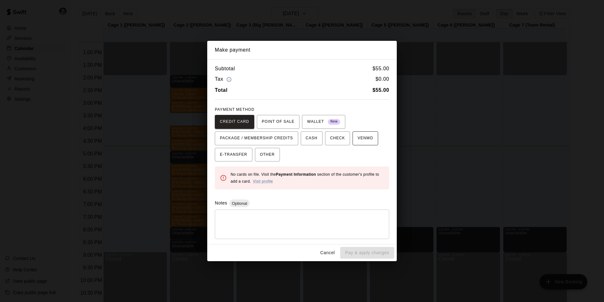
click at [358, 139] on span "VENMO" at bounding box center [365, 138] width 15 height 10
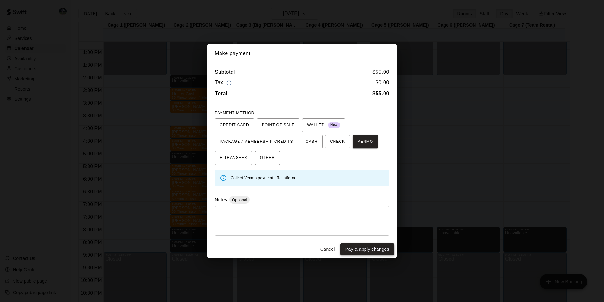
click at [376, 249] on button "Pay & apply changes" at bounding box center [367, 249] width 54 height 12
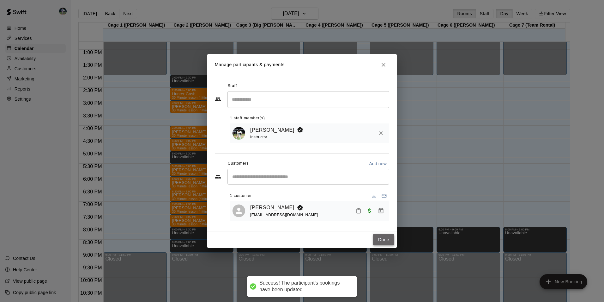
click at [378, 241] on button "Done" at bounding box center [383, 240] width 21 height 12
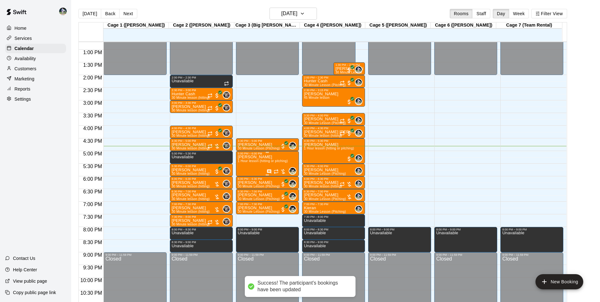
click at [267, 161] on span "1 Hour lesson (hitting or pitching)" at bounding box center [263, 160] width 50 height 3
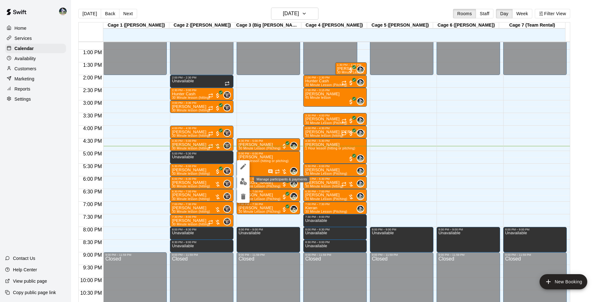
click at [243, 181] on img "edit" at bounding box center [243, 181] width 7 height 7
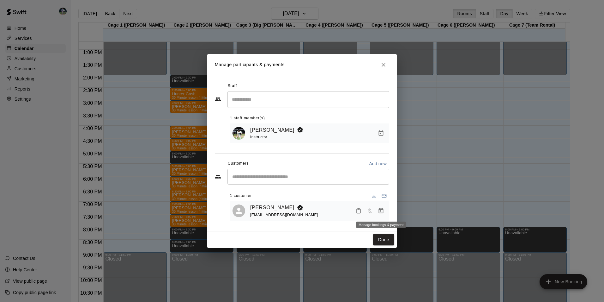
click at [382, 210] on icon "Manage bookings & payment" at bounding box center [381, 210] width 6 height 6
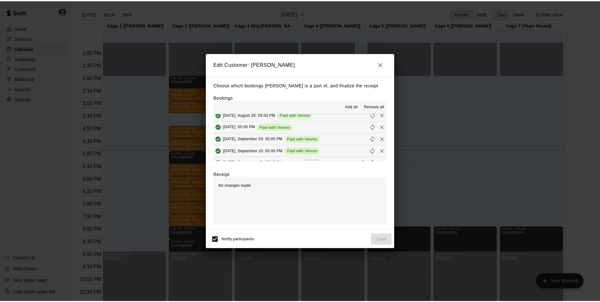
scroll to position [95, 0]
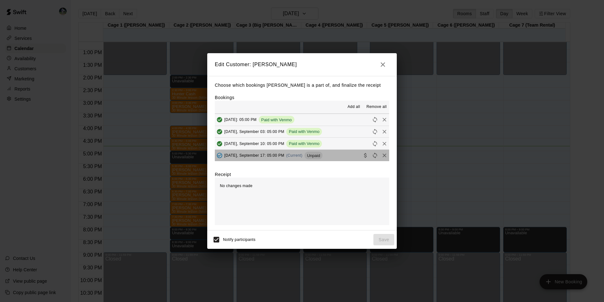
click at [336, 152] on button "Wednesday, September 17: 05:00 PM (Current) Unpaid" at bounding box center [302, 156] width 174 height 12
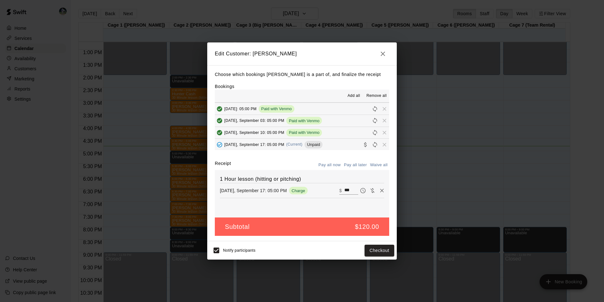
click at [350, 190] on input "***" at bounding box center [352, 190] width 14 height 8
type input "*"
type input "**"
click at [376, 248] on button "Checkout" at bounding box center [380, 250] width 30 height 12
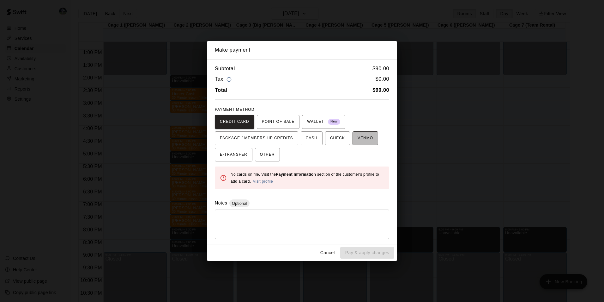
drag, startPoint x: 353, startPoint y: 139, endPoint x: 357, endPoint y: 148, distance: 9.1
click at [358, 139] on span "VENMO" at bounding box center [365, 138] width 15 height 10
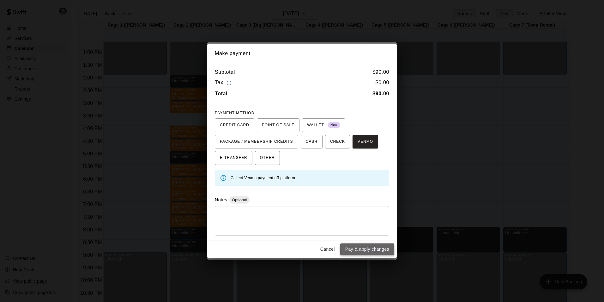
click at [366, 248] on button "Pay & apply changes" at bounding box center [367, 249] width 54 height 12
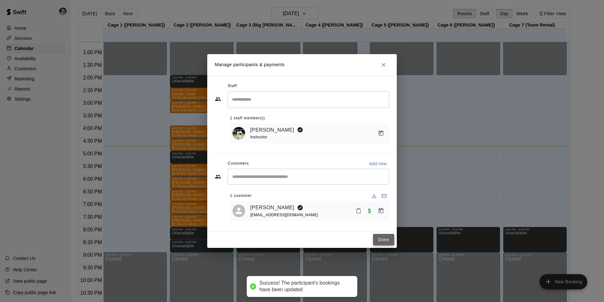
click at [382, 237] on button "Done" at bounding box center [383, 240] width 21 height 12
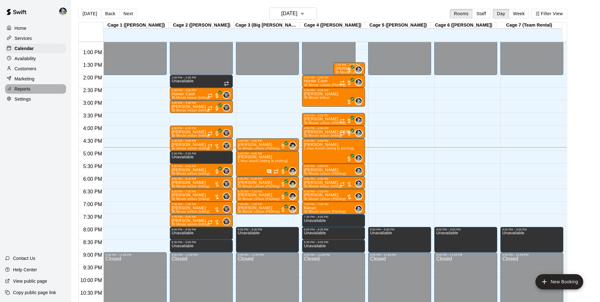
click at [27, 90] on p "Reports" at bounding box center [23, 89] width 16 height 6
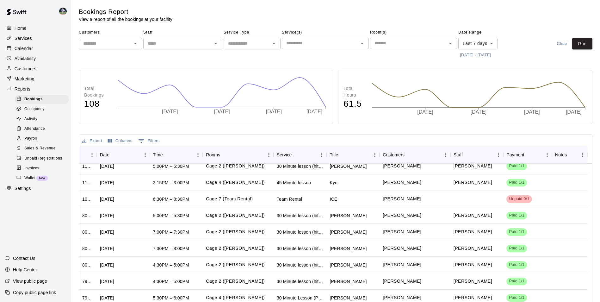
scroll to position [56, 0]
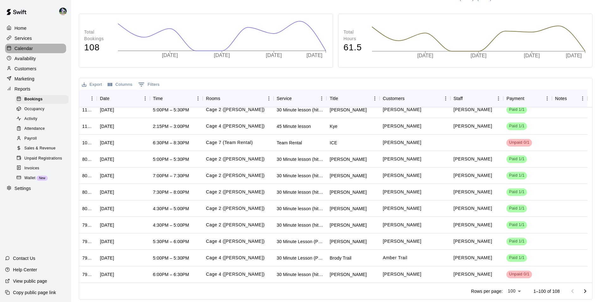
click at [39, 47] on div "Calendar" at bounding box center [35, 48] width 61 height 9
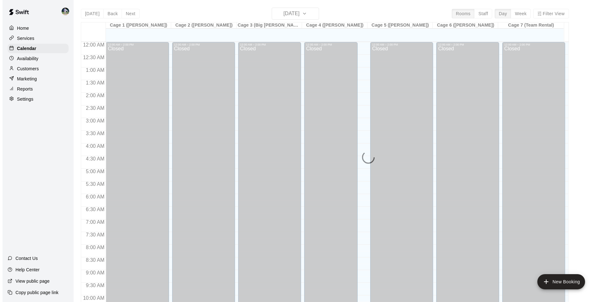
scroll to position [321, 0]
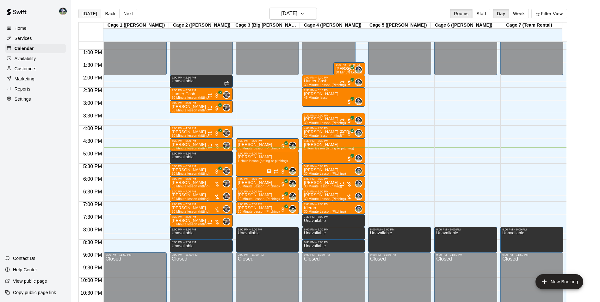
click at [87, 14] on button "[DATE]" at bounding box center [89, 13] width 23 height 9
click at [88, 13] on button "[DATE]" at bounding box center [89, 13] width 23 height 9
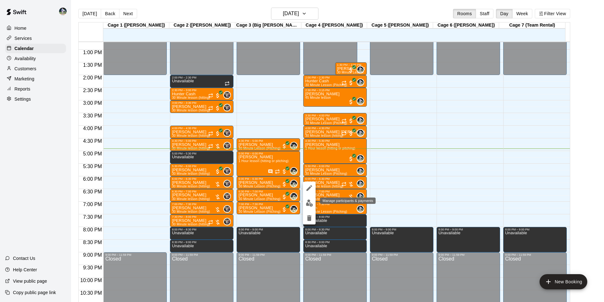
click at [309, 202] on img "edit" at bounding box center [309, 202] width 7 height 7
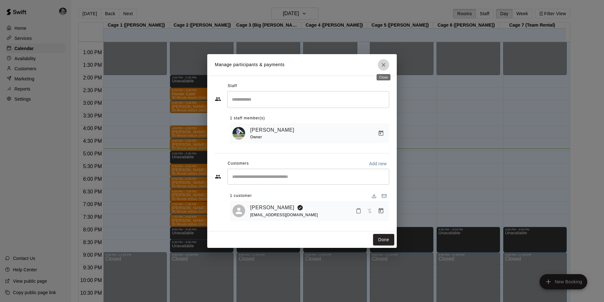
click at [384, 62] on icon "Close" at bounding box center [384, 65] width 6 height 6
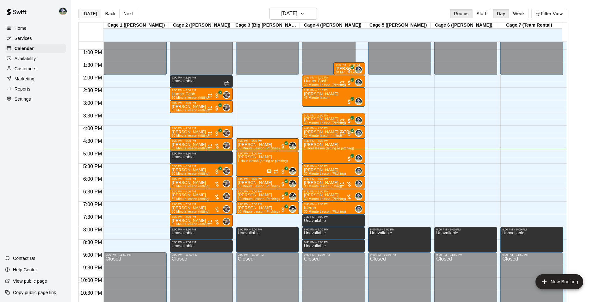
click at [89, 9] on button "[DATE]" at bounding box center [89, 13] width 23 height 9
click at [202, 145] on div "Adrian Lemus 30 Minute lesson (hitting)" at bounding box center [191, 293] width 38 height 302
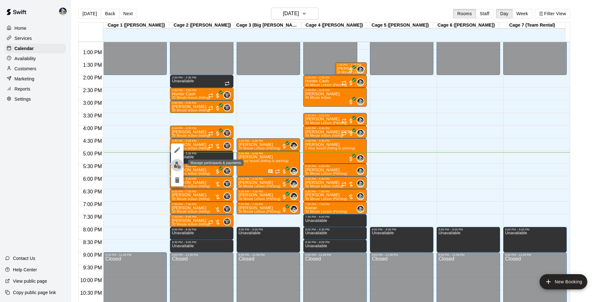
click at [178, 165] on img "edit" at bounding box center [177, 164] width 7 height 7
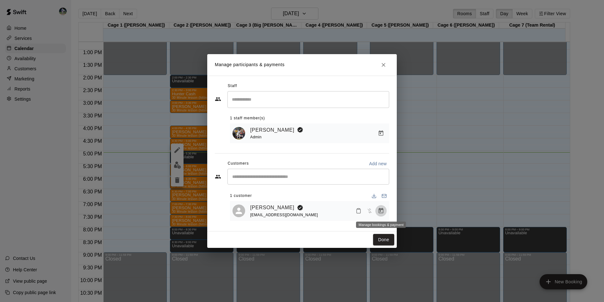
click at [381, 209] on icon "Manage bookings & payment" at bounding box center [381, 210] width 6 height 6
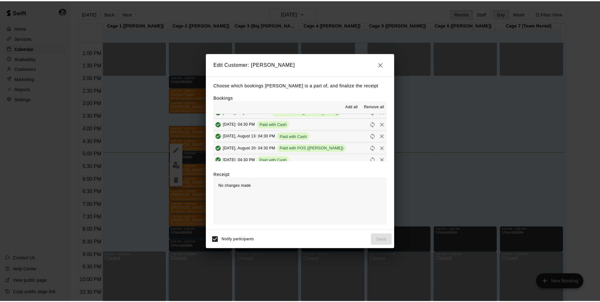
scroll to position [253, 0]
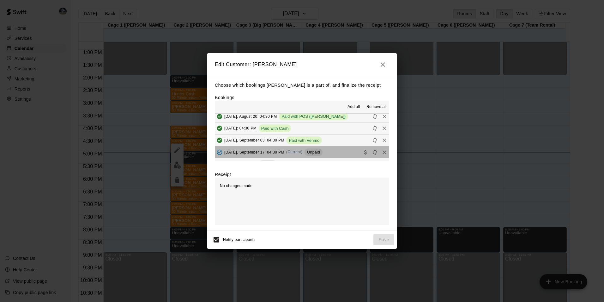
click at [334, 152] on button "Wednesday, September 17: 04:30 PM (Current) Unpaid" at bounding box center [302, 152] width 174 height 12
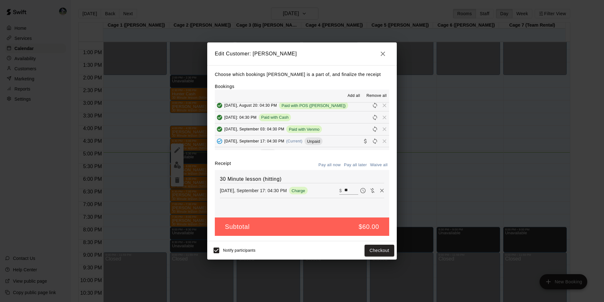
click at [348, 191] on input "**" at bounding box center [352, 190] width 14 height 8
type input "*"
type input "**"
click at [377, 248] on button "Checkout" at bounding box center [380, 250] width 30 height 12
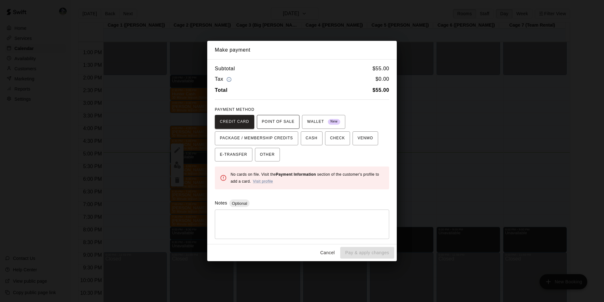
click at [274, 119] on span "POINT OF SALE" at bounding box center [278, 122] width 33 height 10
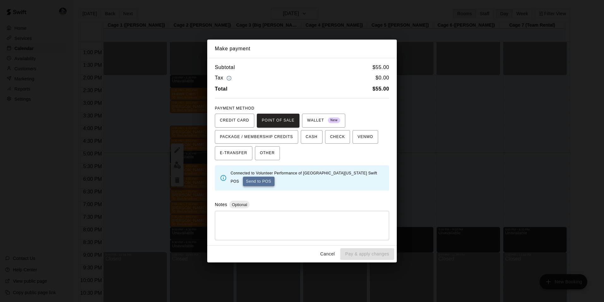
click at [255, 181] on button "Send to POS" at bounding box center [259, 180] width 32 height 9
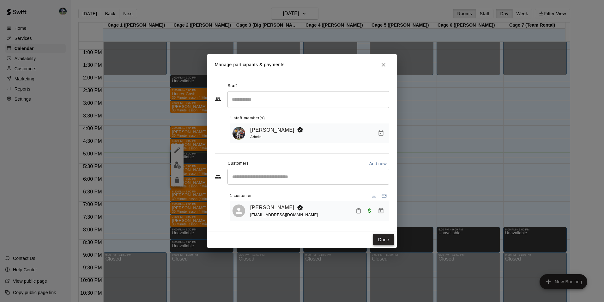
click at [383, 238] on button "Done" at bounding box center [383, 240] width 21 height 12
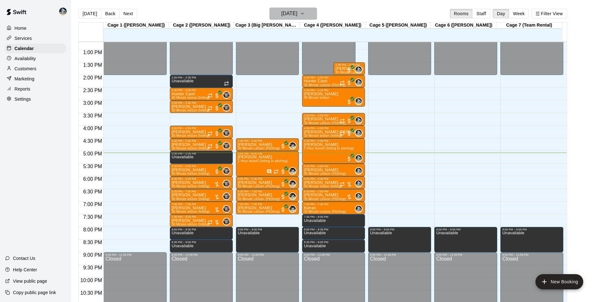
click at [282, 14] on h6 "[DATE]" at bounding box center [289, 13] width 16 height 9
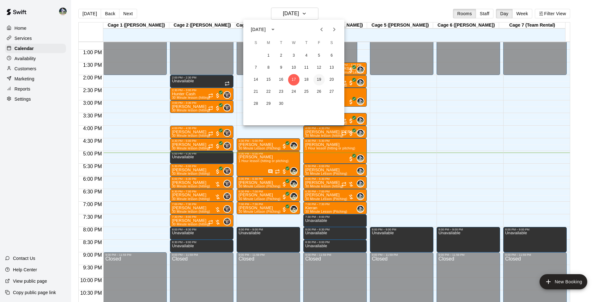
click at [320, 79] on button "19" at bounding box center [319, 79] width 11 height 11
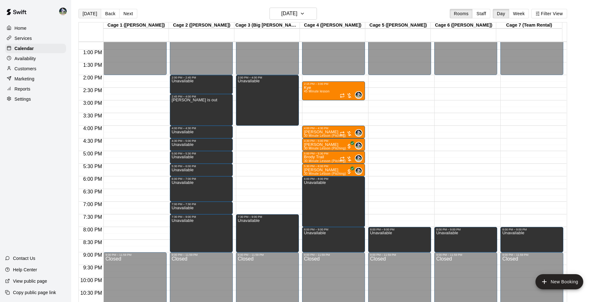
click at [87, 11] on button "[DATE]" at bounding box center [89, 13] width 23 height 9
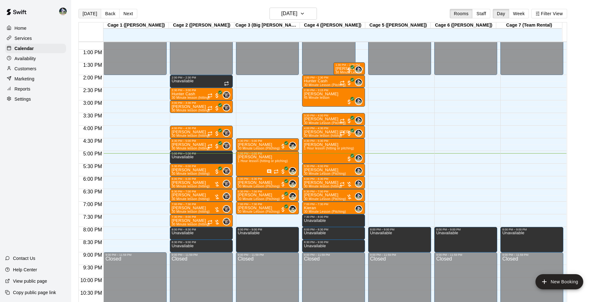
click at [91, 12] on button "[DATE]" at bounding box center [89, 13] width 23 height 9
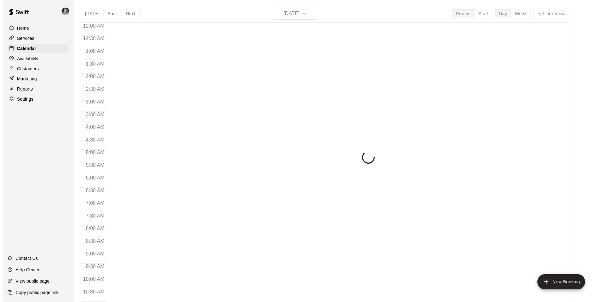
scroll to position [321, 0]
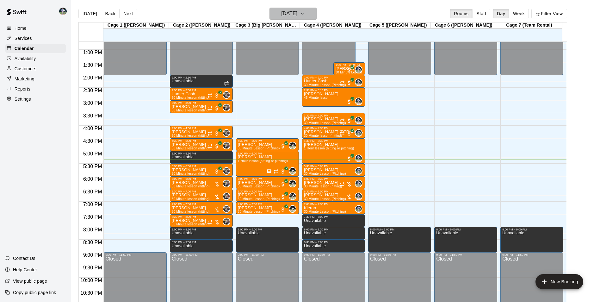
click at [290, 10] on h6 "[DATE]" at bounding box center [289, 13] width 16 height 9
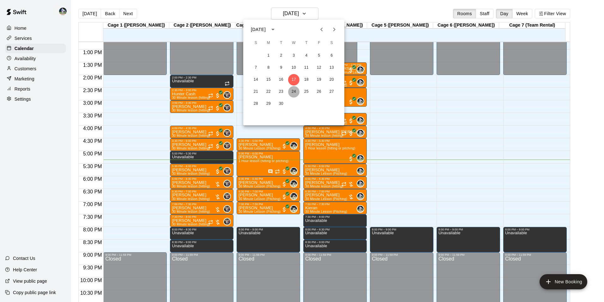
click at [296, 90] on button "24" at bounding box center [293, 91] width 11 height 11
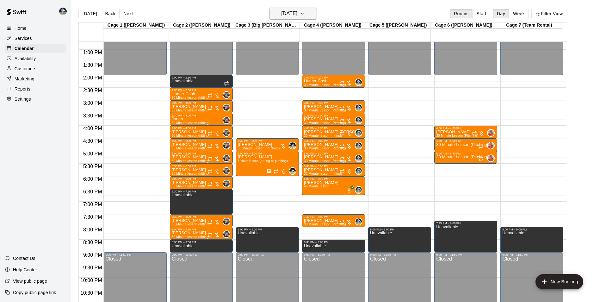
click at [281, 13] on h6 "[DATE]" at bounding box center [289, 13] width 16 height 9
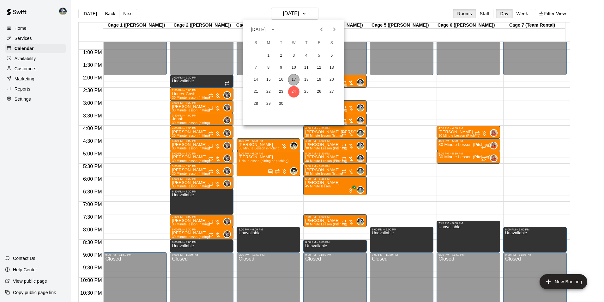
click at [295, 81] on button "17" at bounding box center [293, 79] width 11 height 11
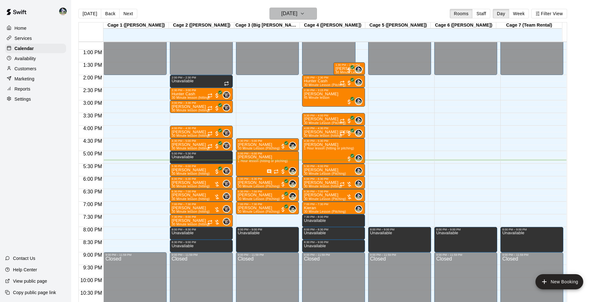
click at [293, 13] on h6 "[DATE]" at bounding box center [289, 13] width 16 height 9
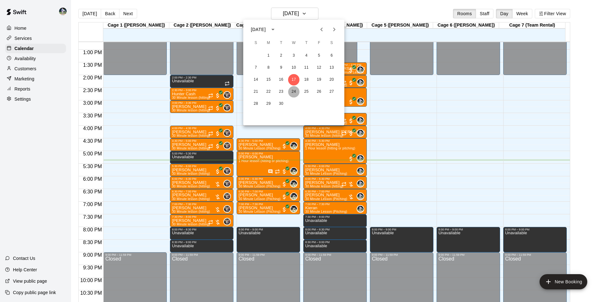
click at [294, 93] on button "24" at bounding box center [293, 91] width 11 height 11
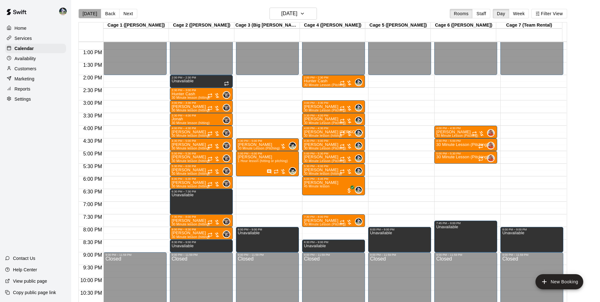
click at [92, 13] on button "[DATE]" at bounding box center [89, 13] width 23 height 9
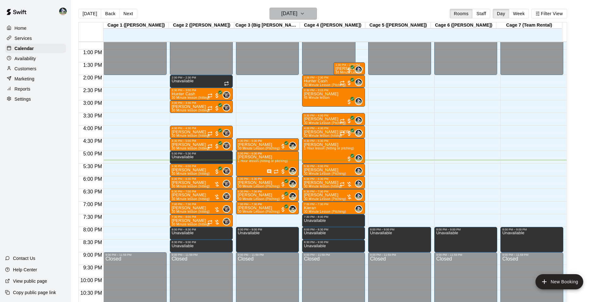
click at [281, 14] on h6 "[DATE]" at bounding box center [289, 13] width 16 height 9
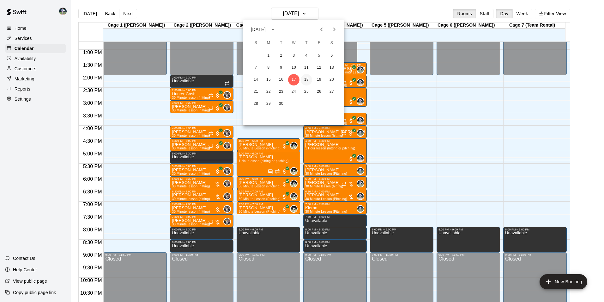
click at [307, 79] on button "18" at bounding box center [306, 79] width 11 height 11
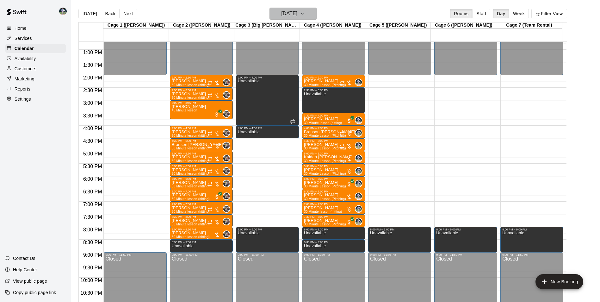
click at [281, 11] on h6 "[DATE]" at bounding box center [289, 13] width 16 height 9
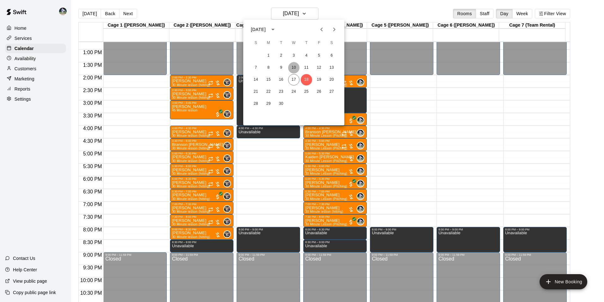
click at [293, 66] on button "10" at bounding box center [293, 67] width 11 height 11
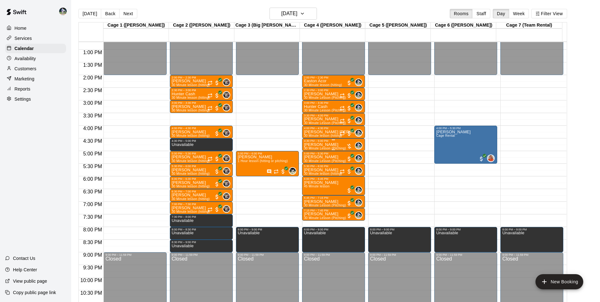
click at [320, 144] on p "[PERSON_NAME]" at bounding box center [325, 144] width 42 height 0
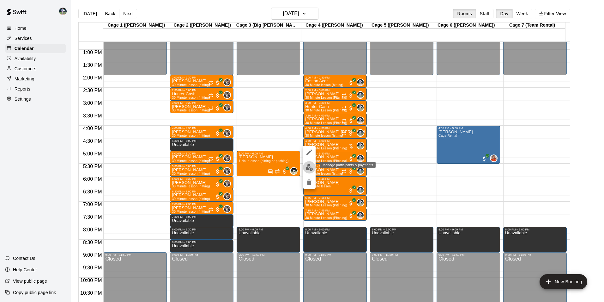
click at [309, 167] on img "edit" at bounding box center [309, 166] width 7 height 7
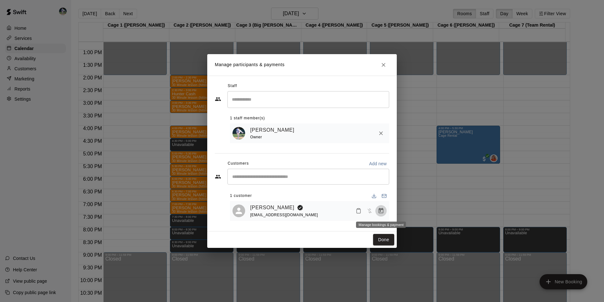
click at [383, 209] on icon "Manage bookings & payment" at bounding box center [381, 210] width 6 height 6
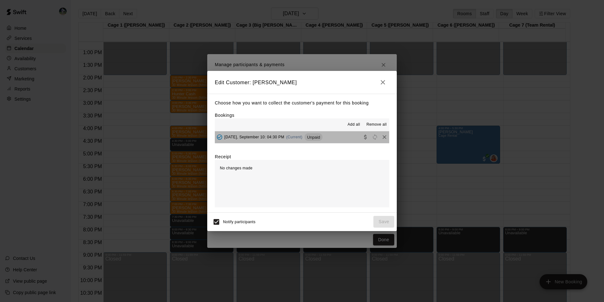
click at [335, 137] on button "[DATE], September 10: 04:30 PM (Current) Unpaid" at bounding box center [302, 137] width 174 height 12
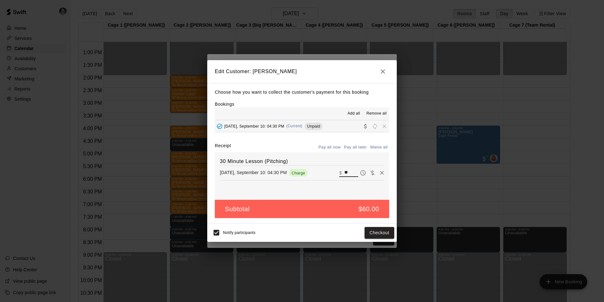
click at [346, 173] on input "**" at bounding box center [352, 172] width 14 height 8
type input "*"
type input "**"
click at [376, 232] on button "Checkout" at bounding box center [380, 233] width 30 height 12
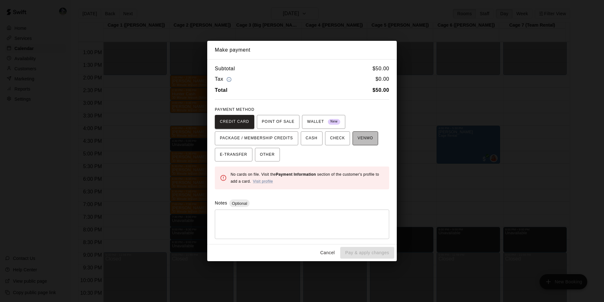
click at [358, 140] on span "VENMO" at bounding box center [365, 138] width 15 height 10
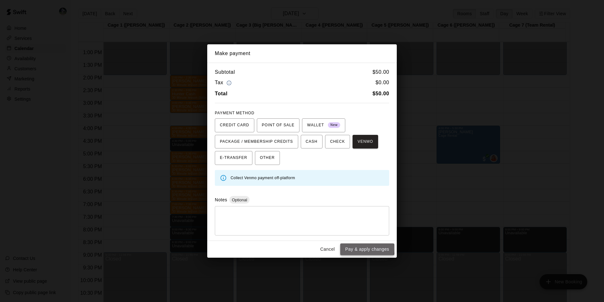
click at [361, 248] on button "Pay & apply changes" at bounding box center [367, 249] width 54 height 12
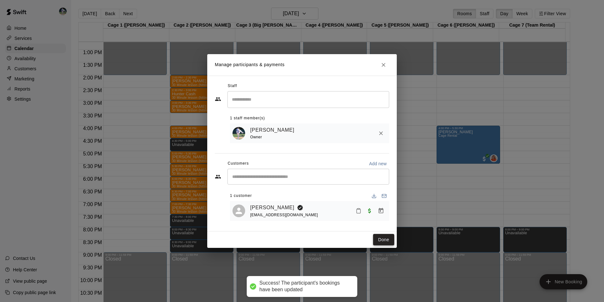
click at [385, 237] on button "Done" at bounding box center [383, 240] width 21 height 12
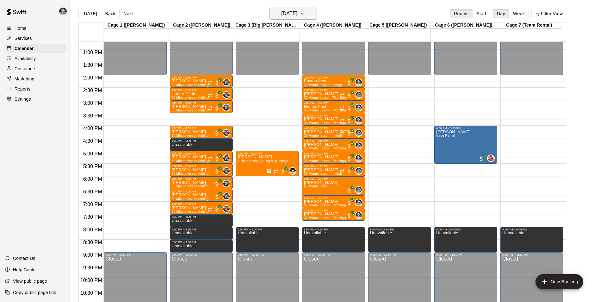
click at [281, 15] on h6 "Wednesday Sep 10" at bounding box center [289, 13] width 16 height 9
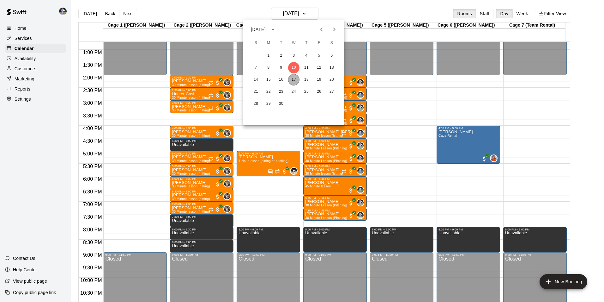
click at [296, 79] on button "17" at bounding box center [293, 79] width 11 height 11
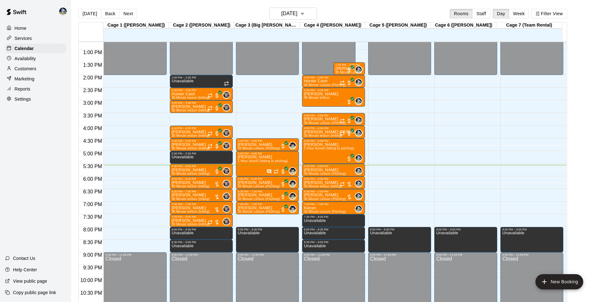
click at [161, 7] on main "Today Back Next Wednesday Sep 17 Rooms Staff Day Week Filter View Cage 1 (Olivi…" at bounding box center [335, 156] width 528 height 312
click at [281, 12] on h6 "[DATE]" at bounding box center [289, 13] width 16 height 9
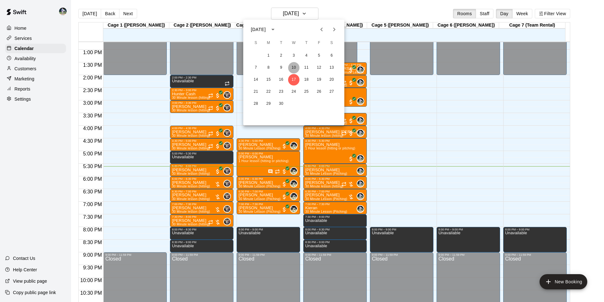
click at [294, 67] on button "10" at bounding box center [293, 67] width 11 height 11
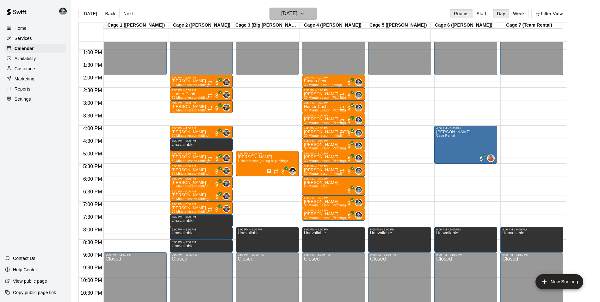
click at [286, 11] on h6 "Wednesday Sep 10" at bounding box center [289, 13] width 16 height 9
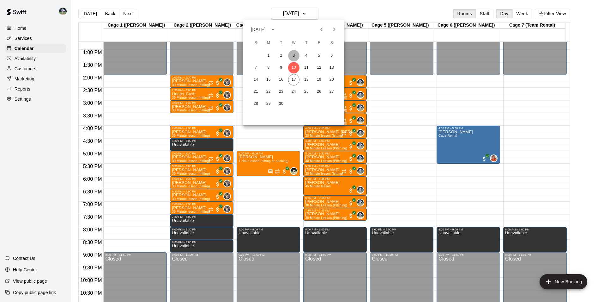
click at [294, 55] on button "3" at bounding box center [293, 55] width 11 height 11
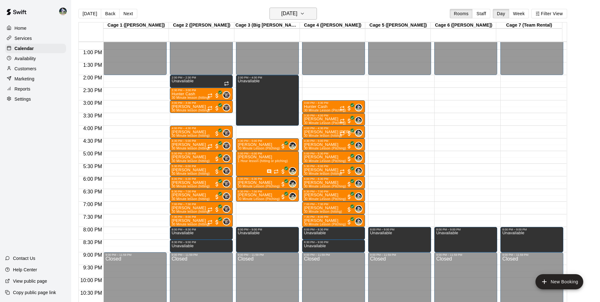
click at [281, 14] on h6 "Wednesday Sep 03" at bounding box center [289, 13] width 16 height 9
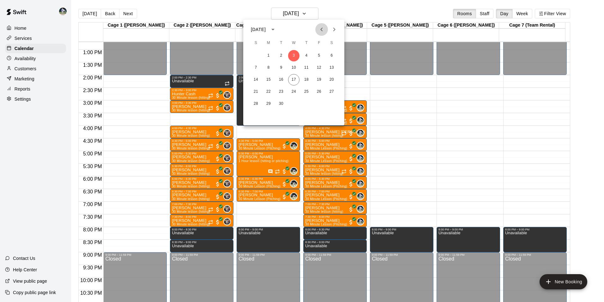
click at [322, 27] on icon "Previous month" at bounding box center [322, 30] width 8 height 8
click at [293, 103] on button "27" at bounding box center [293, 103] width 11 height 11
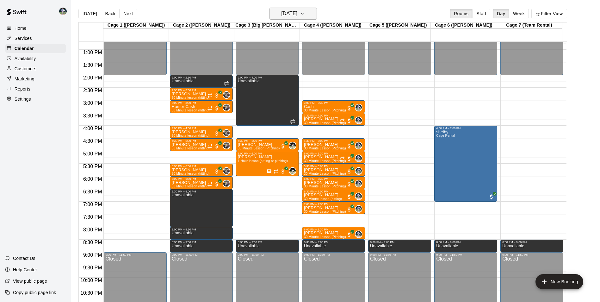
click at [285, 12] on h6 "Wednesday Aug 27" at bounding box center [289, 13] width 16 height 9
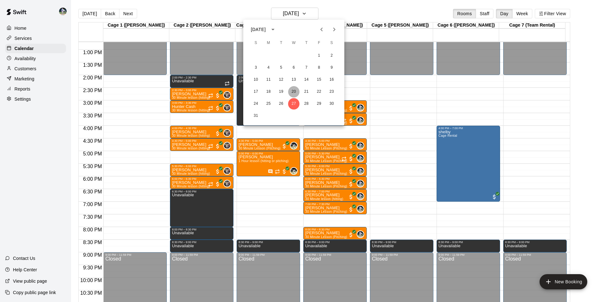
click at [293, 91] on button "20" at bounding box center [293, 91] width 11 height 11
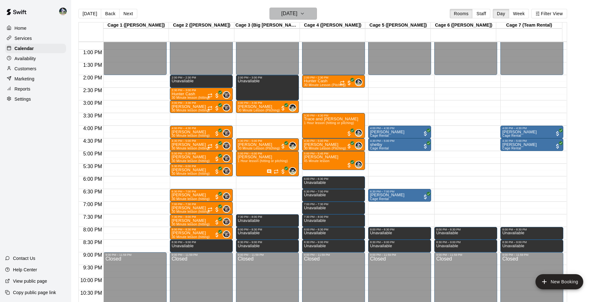
click at [286, 14] on h6 "Wednesday Aug 20" at bounding box center [289, 13] width 16 height 9
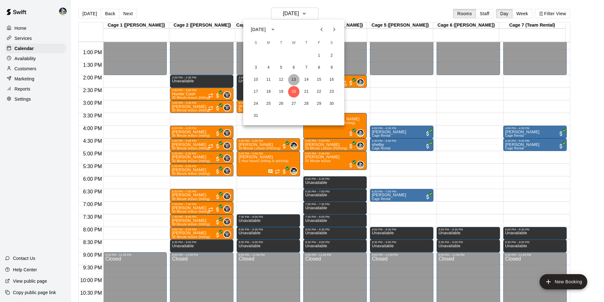
click at [295, 77] on button "13" at bounding box center [293, 79] width 11 height 11
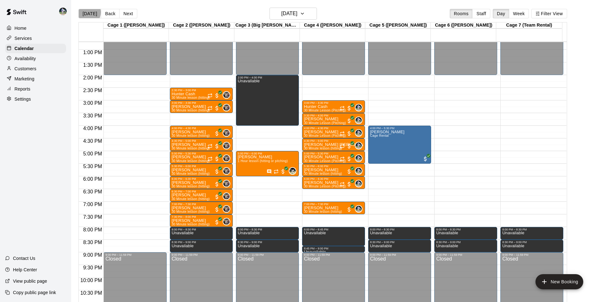
click at [88, 12] on button "[DATE]" at bounding box center [89, 13] width 23 height 9
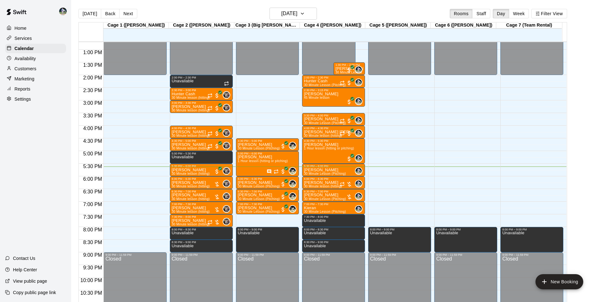
click at [53, 68] on div "Customers" at bounding box center [35, 68] width 61 height 9
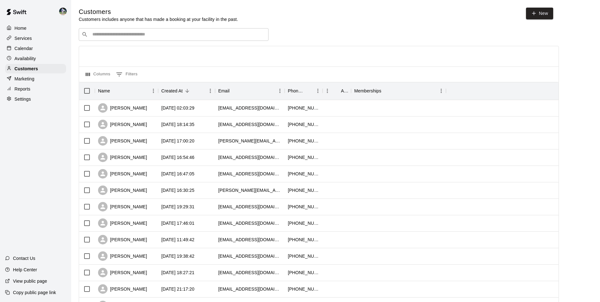
click at [103, 34] on input "Search customers by name or email" at bounding box center [177, 34] width 175 height 6
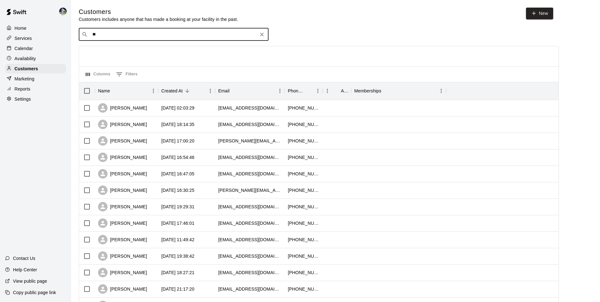
type input "***"
click at [120, 51] on p "Chase Gockenbach" at bounding box center [115, 48] width 39 height 7
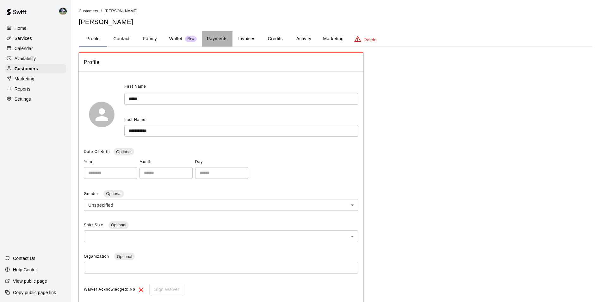
click at [212, 39] on button "Payments" at bounding box center [217, 38] width 31 height 15
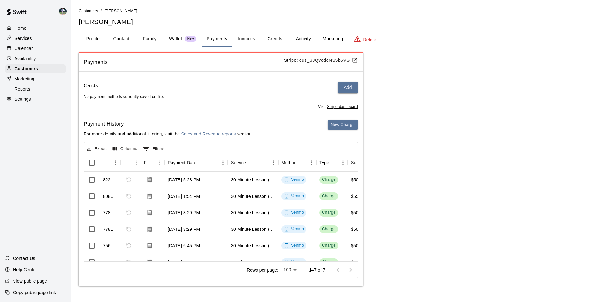
click at [92, 37] on button "Profile" at bounding box center [93, 38] width 28 height 15
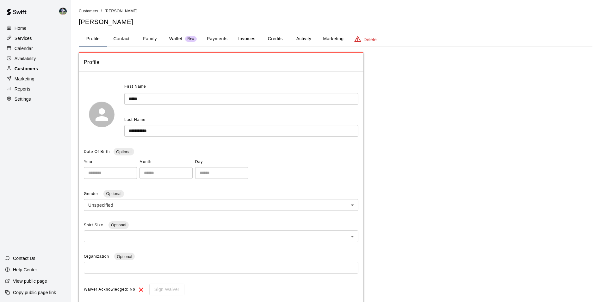
click at [46, 67] on div "Customers" at bounding box center [35, 68] width 61 height 9
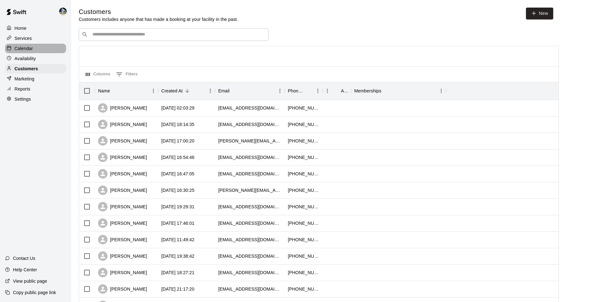
click at [48, 49] on div "Calendar" at bounding box center [35, 48] width 61 height 9
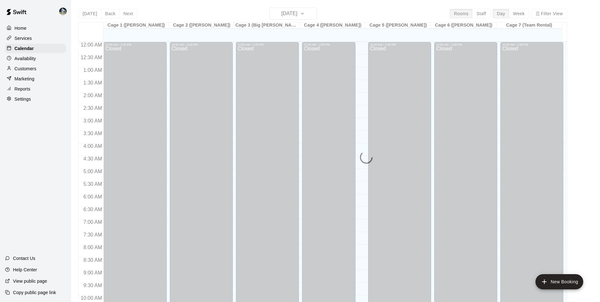
scroll to position [321, 0]
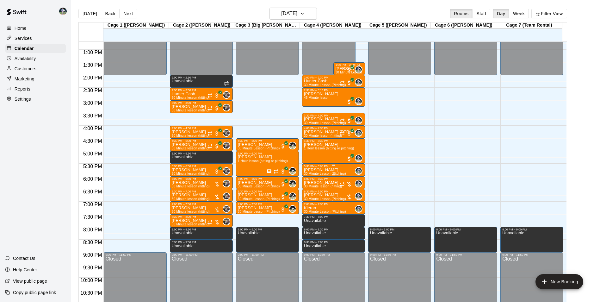
click at [331, 170] on p "[PERSON_NAME]" at bounding box center [325, 170] width 42 height 0
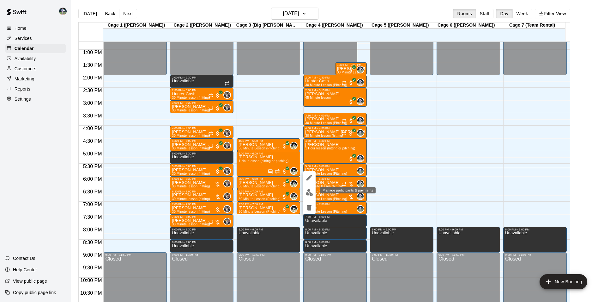
click at [312, 190] on img "edit" at bounding box center [309, 192] width 7 height 7
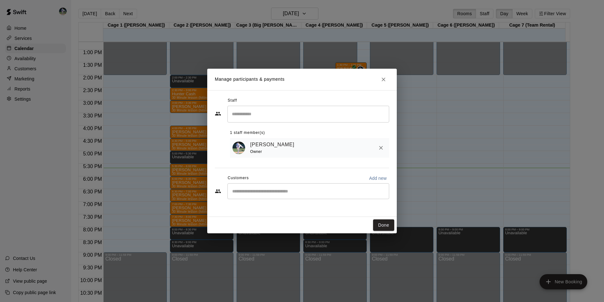
click at [256, 192] on input "Start typing to search customers..." at bounding box center [308, 191] width 156 height 6
type input "***"
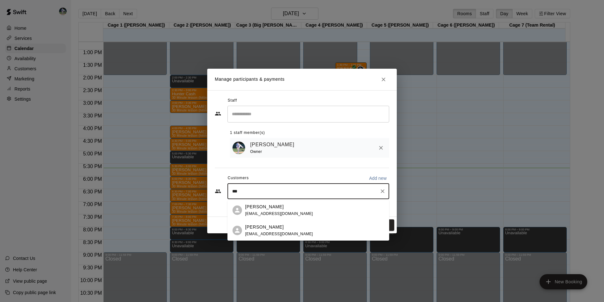
click at [260, 211] on div "Chase Gockenbach ag9254@gmail.com" at bounding box center [279, 210] width 68 height 14
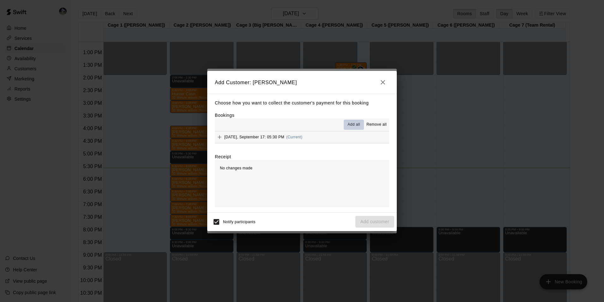
click at [356, 124] on span "Add all" at bounding box center [354, 124] width 13 height 6
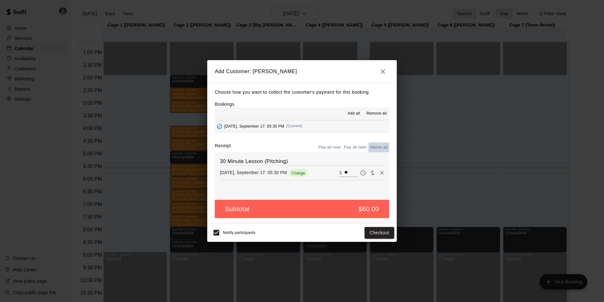
click at [377, 147] on button "Waive all" at bounding box center [379, 147] width 21 height 10
type input "*"
click at [365, 232] on button "Add customer" at bounding box center [375, 233] width 39 height 12
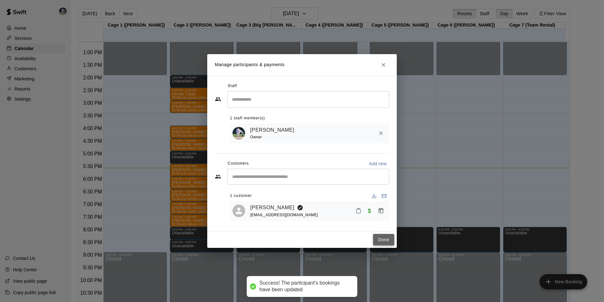
click at [382, 239] on button "Done" at bounding box center [383, 240] width 21 height 12
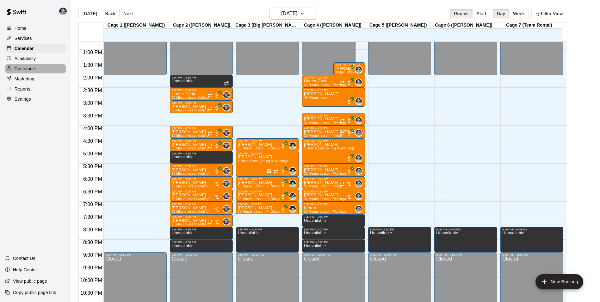
click at [43, 69] on div "Customers" at bounding box center [35, 68] width 61 height 9
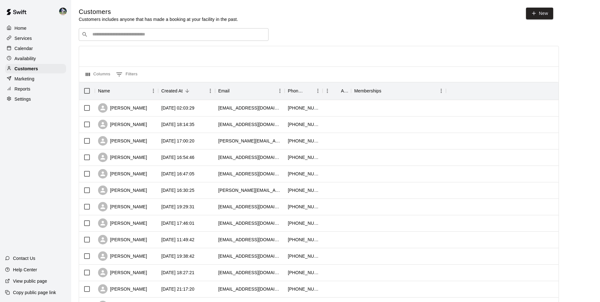
click at [132, 34] on input "Search customers by name or email" at bounding box center [177, 34] width 175 height 6
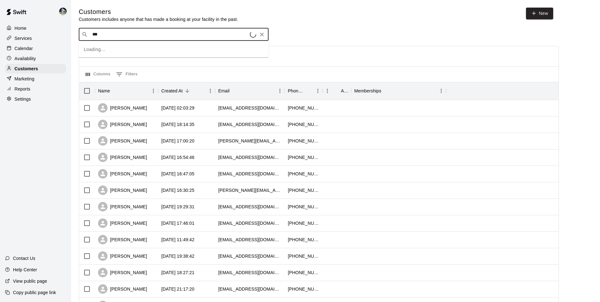
type input "****"
click at [128, 48] on p "Chase Gockenbach" at bounding box center [115, 48] width 39 height 7
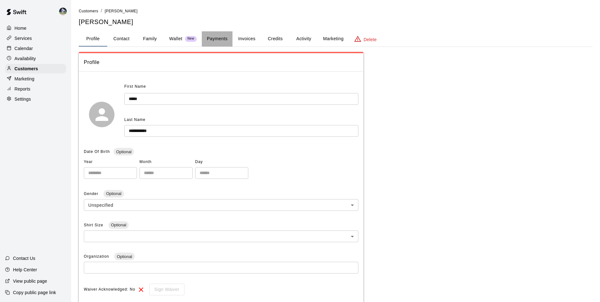
click at [215, 37] on button "Payments" at bounding box center [217, 38] width 31 height 15
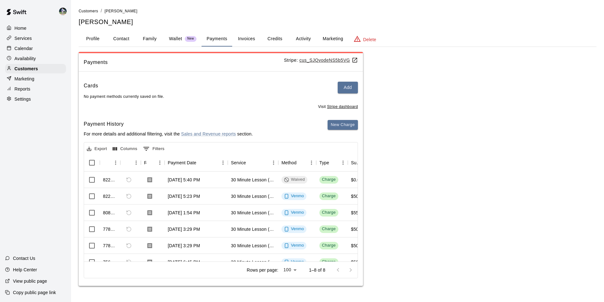
click at [355, 58] on icon at bounding box center [355, 60] width 5 height 5
click at [33, 101] on div "Settings" at bounding box center [35, 98] width 61 height 9
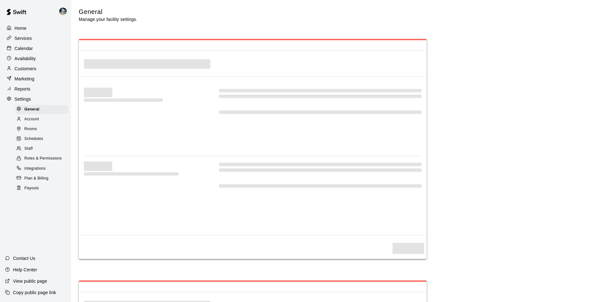
select select "**"
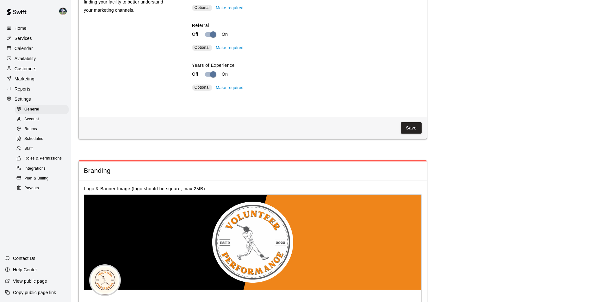
scroll to position [1253, 0]
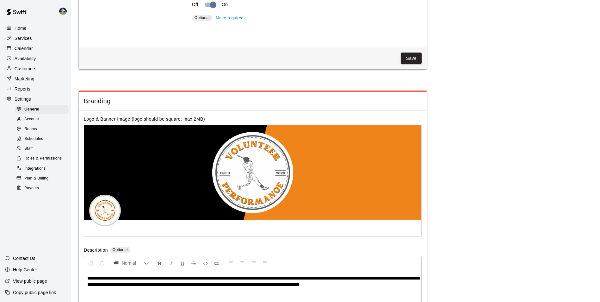
click at [29, 26] on div "Home" at bounding box center [35, 27] width 61 height 9
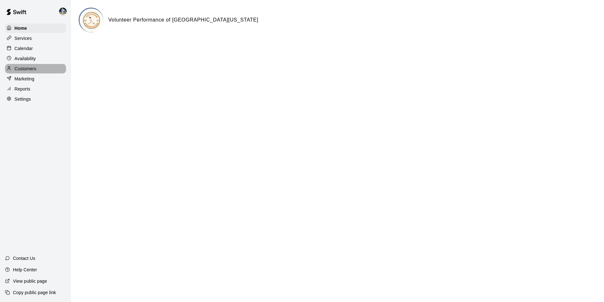
click at [36, 70] on p "Customers" at bounding box center [26, 68] width 22 height 6
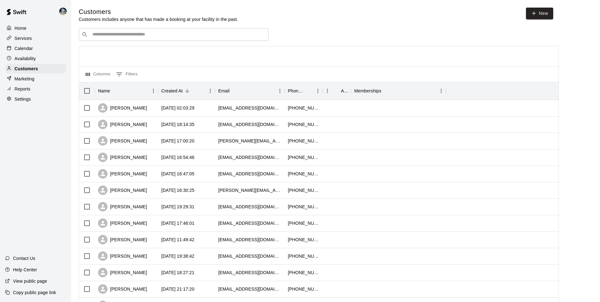
click at [101, 31] on div "​ ​" at bounding box center [174, 34] width 190 height 13
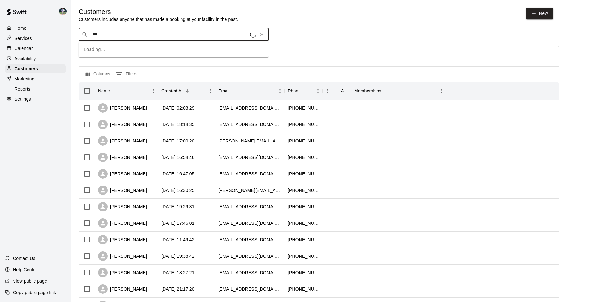
type input "****"
click at [106, 50] on p "Chase Gockenbach" at bounding box center [115, 48] width 39 height 7
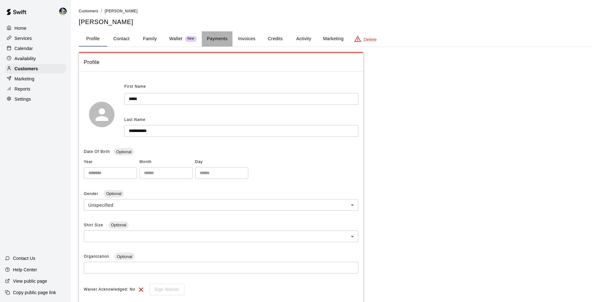
click at [211, 36] on button "Payments" at bounding box center [217, 38] width 31 height 15
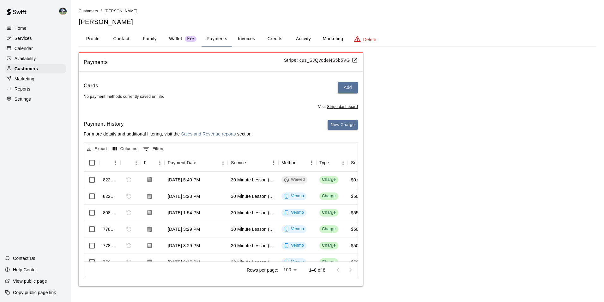
click at [354, 59] on icon at bounding box center [355, 60] width 6 height 6
click at [244, 37] on button "Invoices" at bounding box center [246, 38] width 28 height 15
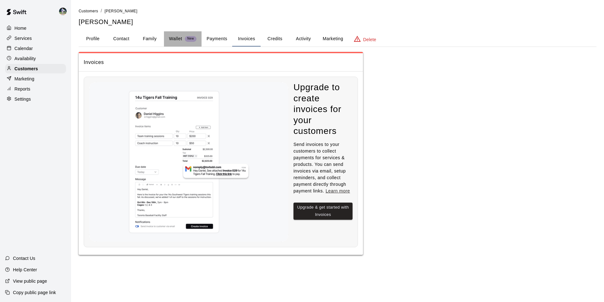
click at [179, 38] on p "Wallet" at bounding box center [175, 38] width 13 height 7
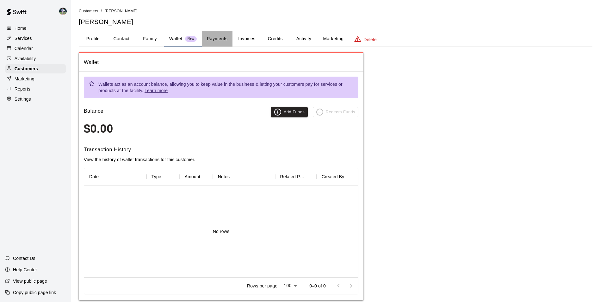
click at [215, 37] on button "Payments" at bounding box center [217, 38] width 31 height 15
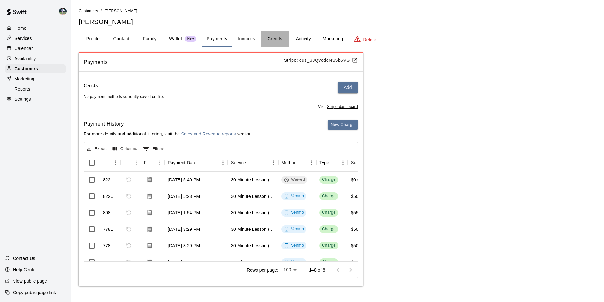
click at [274, 38] on button "Credits" at bounding box center [275, 38] width 28 height 15
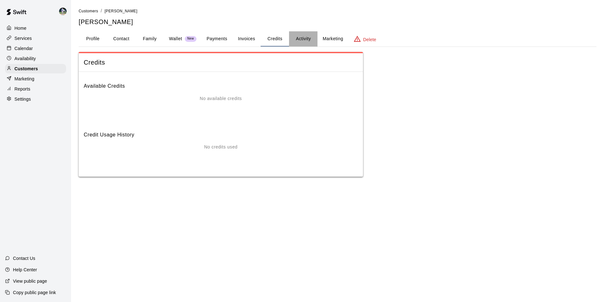
click at [302, 38] on button "Activity" at bounding box center [303, 38] width 28 height 15
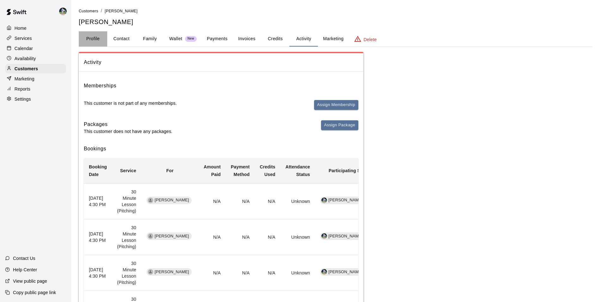
click at [93, 37] on button "Profile" at bounding box center [93, 38] width 28 height 15
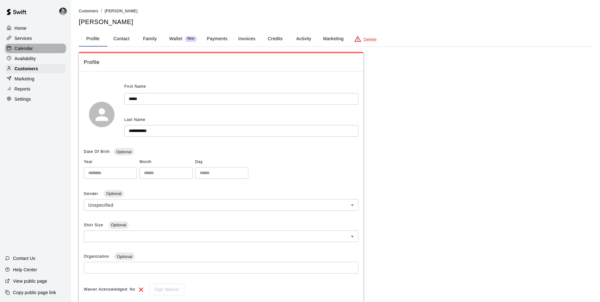
click at [33, 47] on div "Calendar" at bounding box center [35, 48] width 61 height 9
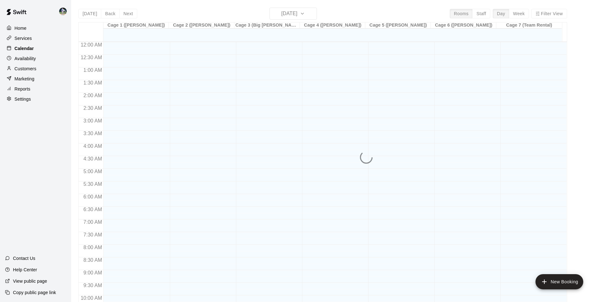
scroll to position [321, 0]
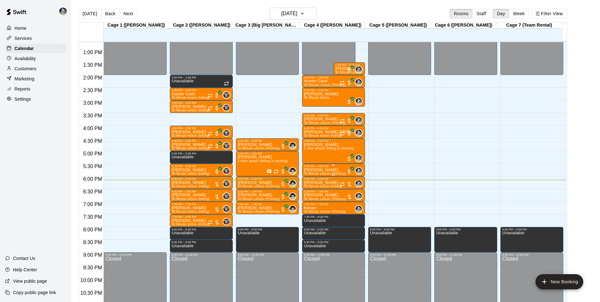
click at [317, 170] on p "[PERSON_NAME]" at bounding box center [325, 170] width 42 height 0
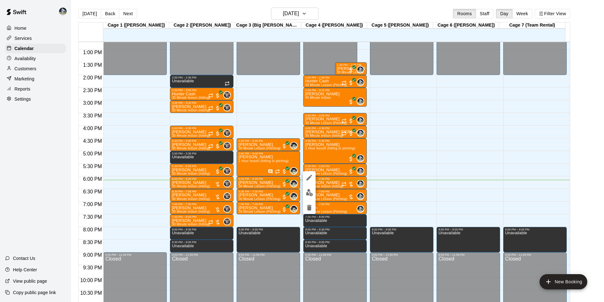
click at [35, 162] on div at bounding box center [302, 151] width 604 height 302
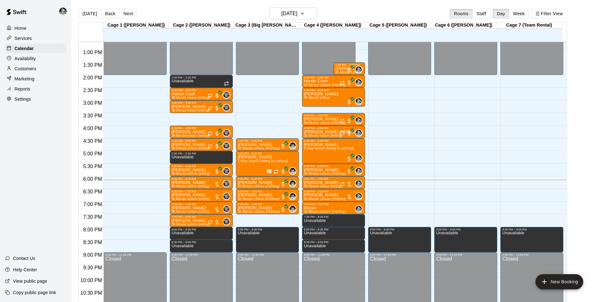
click at [46, 70] on div "Customers" at bounding box center [35, 68] width 61 height 9
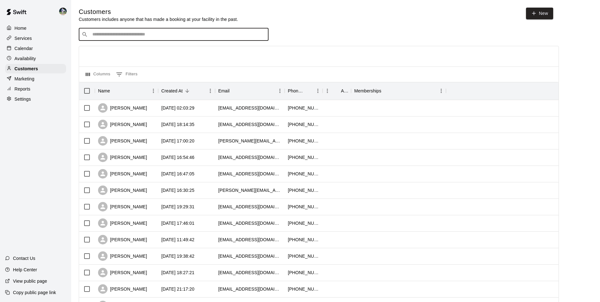
click at [115, 33] on input "Search customers by name or email" at bounding box center [177, 34] width 175 height 6
type input "***"
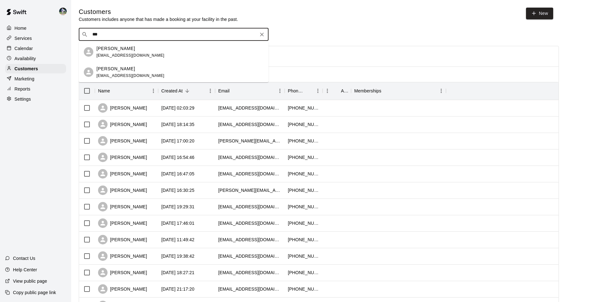
click at [132, 46] on p "Chase Gockenbach" at bounding box center [115, 48] width 39 height 7
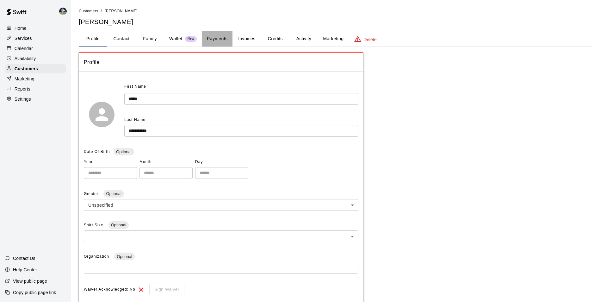
click at [213, 38] on button "Payments" at bounding box center [217, 38] width 31 height 15
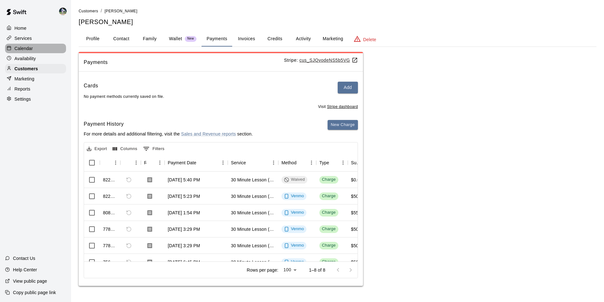
click at [33, 50] on div "Calendar" at bounding box center [35, 48] width 61 height 9
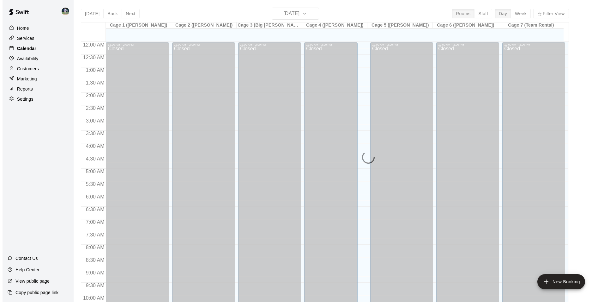
scroll to position [321, 0]
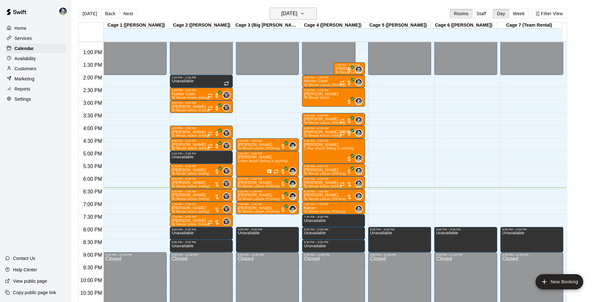
click at [281, 15] on h6 "[DATE]" at bounding box center [289, 13] width 16 height 9
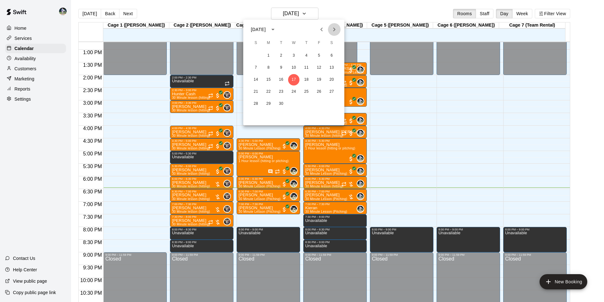
click at [333, 29] on icon "Next month" at bounding box center [335, 30] width 8 height 8
click at [295, 66] on button "5" at bounding box center [293, 67] width 11 height 11
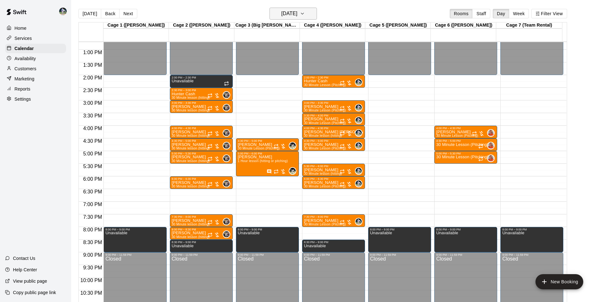
click at [284, 13] on h6 "Wednesday Nov 05" at bounding box center [289, 13] width 16 height 9
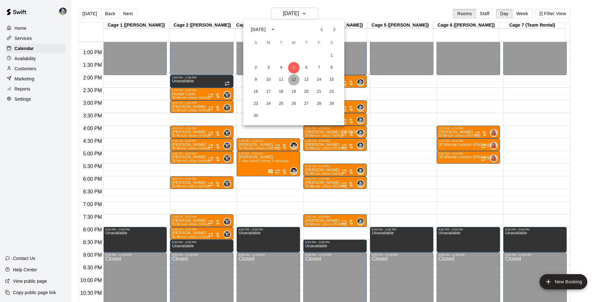
click at [294, 79] on button "12" at bounding box center [293, 79] width 11 height 11
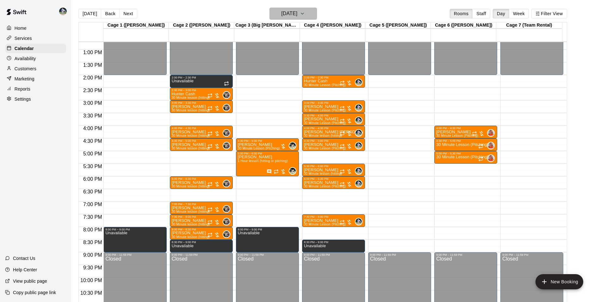
click at [282, 13] on h6 "Wednesday Nov 12" at bounding box center [289, 13] width 16 height 9
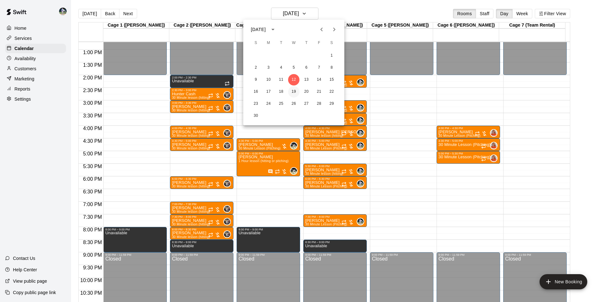
click at [294, 89] on button "19" at bounding box center [293, 91] width 11 height 11
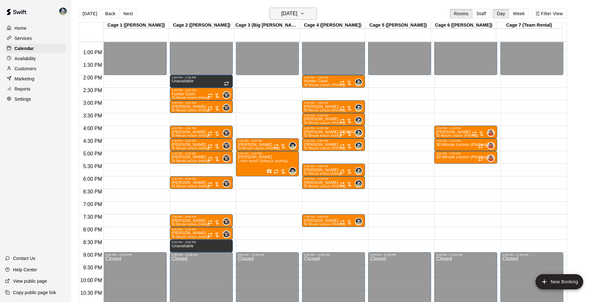
click at [282, 14] on h6 "Wednesday Nov 19" at bounding box center [289, 13] width 16 height 9
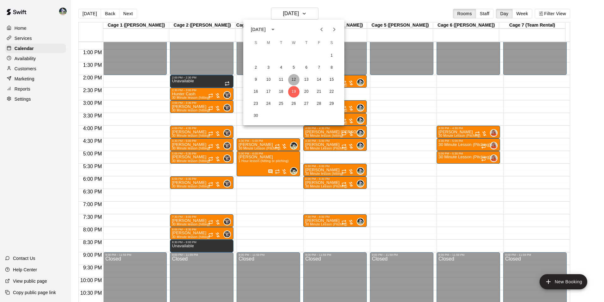
click at [295, 79] on button "12" at bounding box center [293, 79] width 11 height 11
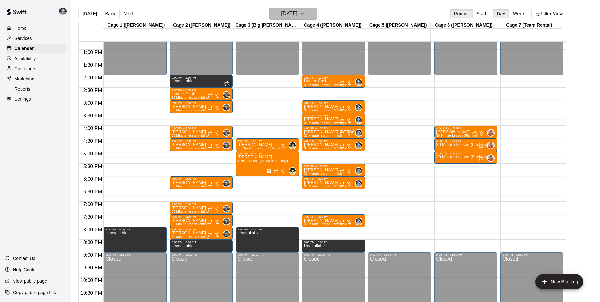
click at [286, 14] on h6 "Wednesday Nov 12" at bounding box center [289, 13] width 16 height 9
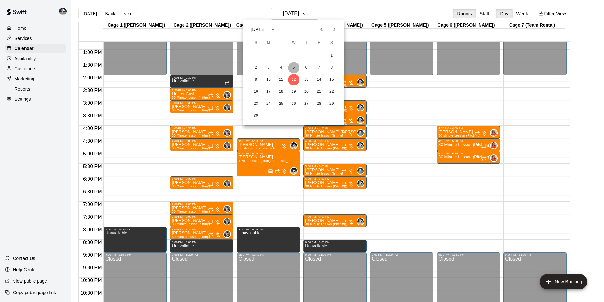
click at [295, 66] on button "5" at bounding box center [293, 67] width 11 height 11
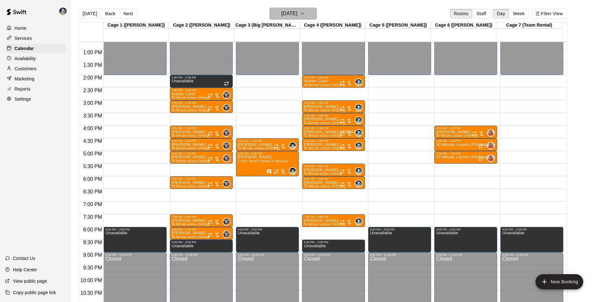
click at [290, 14] on h6 "Wednesday Nov 05" at bounding box center [289, 13] width 16 height 9
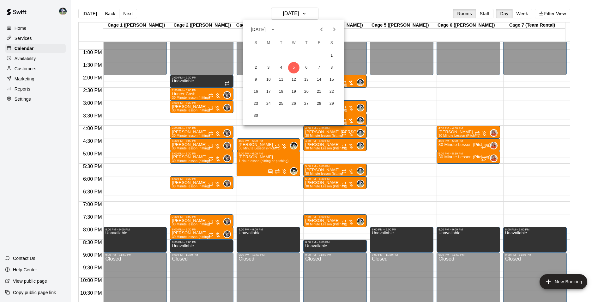
click at [218, 11] on div at bounding box center [302, 151] width 604 height 302
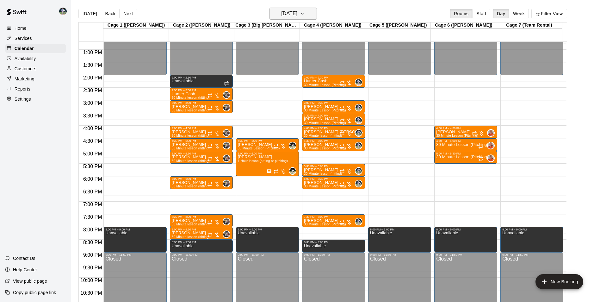
click at [282, 14] on h6 "Wednesday Nov 05" at bounding box center [289, 13] width 16 height 9
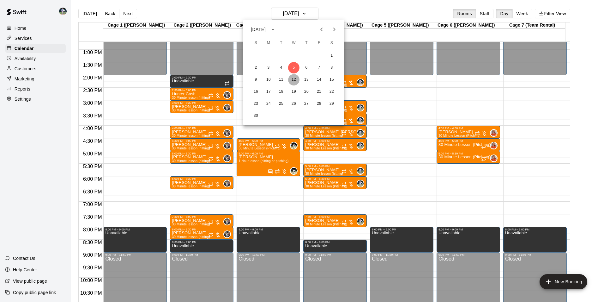
click at [292, 76] on button "12" at bounding box center [293, 79] width 11 height 11
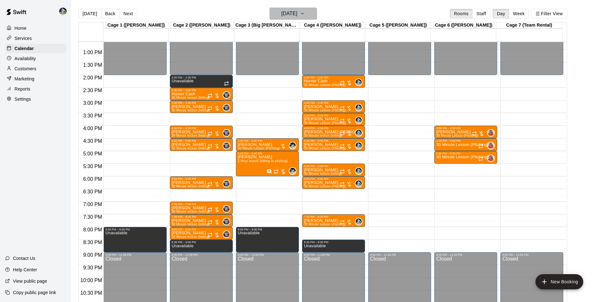
click at [284, 15] on h6 "Wednesday Nov 12" at bounding box center [289, 13] width 16 height 9
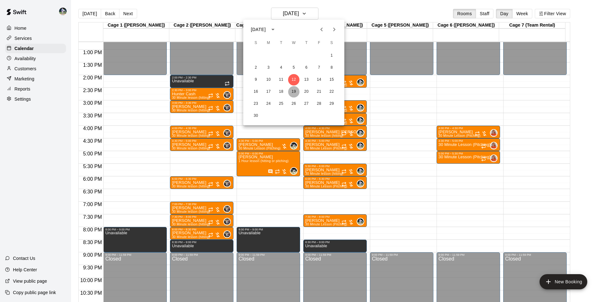
click at [294, 90] on button "19" at bounding box center [293, 91] width 11 height 11
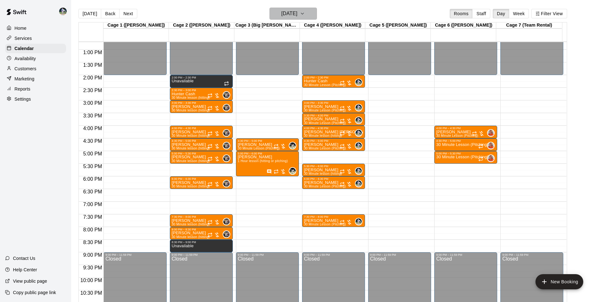
click at [286, 14] on h6 "Wednesday Nov 19" at bounding box center [289, 13] width 16 height 9
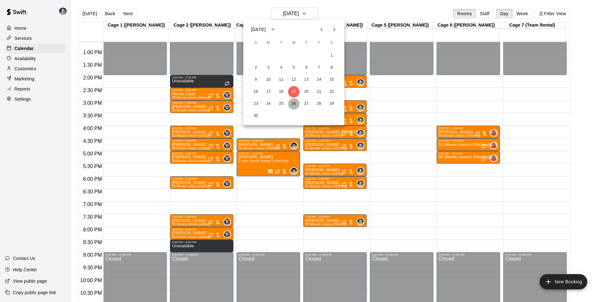
click at [292, 101] on button "26" at bounding box center [293, 103] width 11 height 11
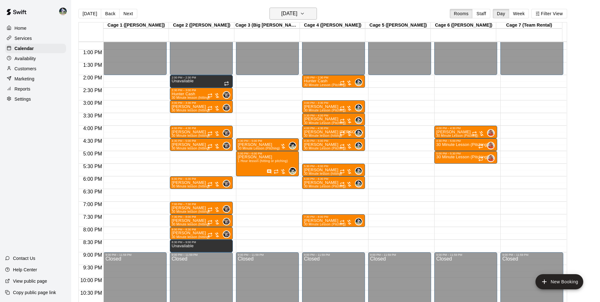
click at [285, 14] on h6 "Wednesday Nov 26" at bounding box center [289, 13] width 16 height 9
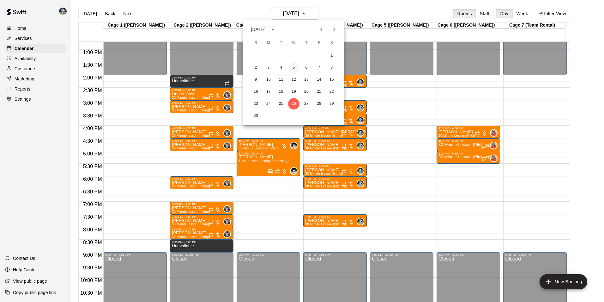
click at [294, 67] on button "5" at bounding box center [293, 67] width 11 height 11
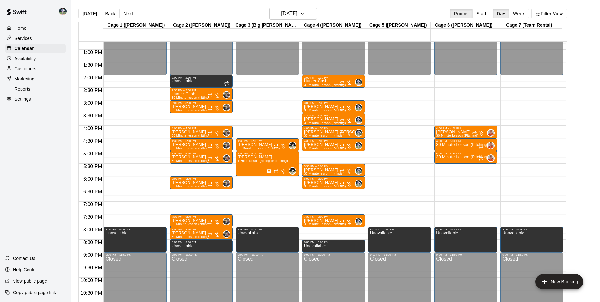
click at [310, 154] on div "12:00 AM – 2:00 PM Closed 2:00 PM – 2:30 PM Hunter Cash 30 Minute Lesson (Pitch…" at bounding box center [333, 24] width 63 height 607
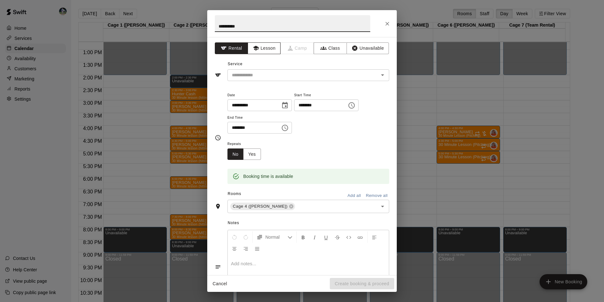
type input "**********"
click at [262, 45] on button "Lesson" at bounding box center [264, 48] width 33 height 12
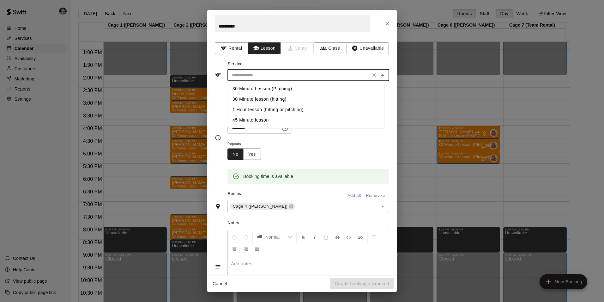
click at [263, 72] on input "text" at bounding box center [298, 75] width 139 height 8
click at [269, 86] on li "30 Minute Lesson (Pitching)" at bounding box center [306, 88] width 157 height 10
type input "**********"
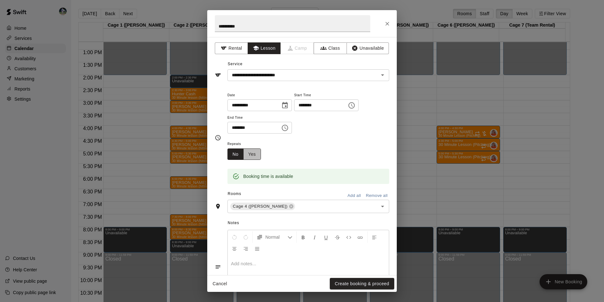
click at [256, 153] on button "Yes" at bounding box center [252, 154] width 18 height 12
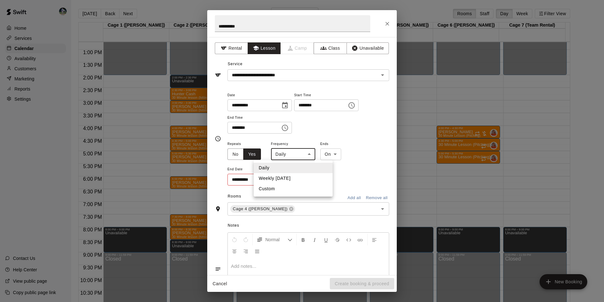
click at [297, 155] on body "Home Services Calendar Availability Customers Marketing Reports Settings Contac…" at bounding box center [302, 156] width 604 height 312
click at [297, 177] on li "Weekly on Wednesday" at bounding box center [293, 178] width 79 height 10
type input "******"
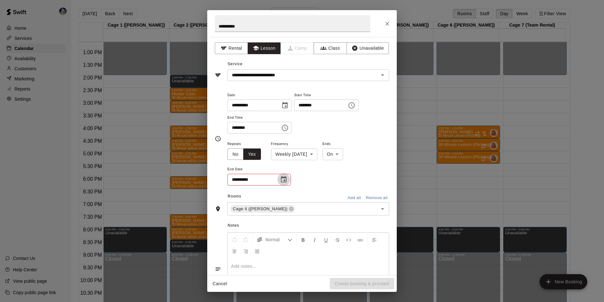
click at [285, 177] on icon "Choose date" at bounding box center [284, 179] width 6 height 6
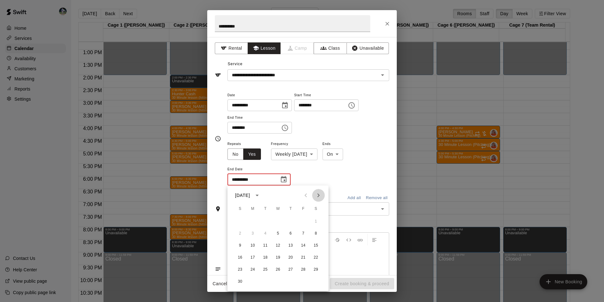
click at [318, 194] on icon "Next month" at bounding box center [319, 195] width 8 height 8
click at [277, 256] on button "25" at bounding box center [277, 257] width 11 height 11
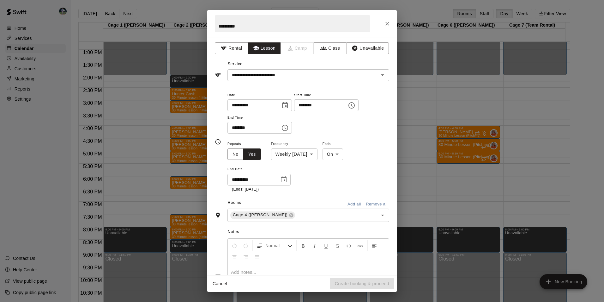
type input "**********"
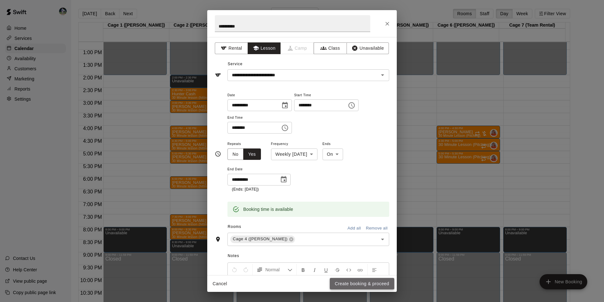
click at [349, 281] on button "Create booking & proceed" at bounding box center [362, 284] width 64 height 12
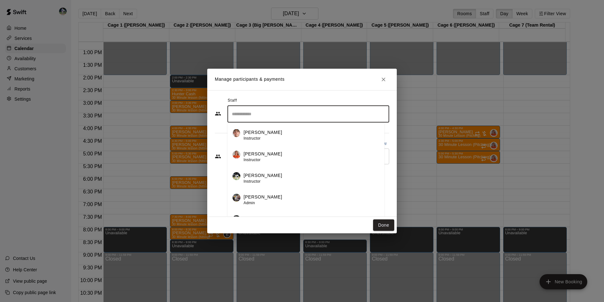
click at [241, 111] on input "Search staff" at bounding box center [308, 113] width 156 height 11
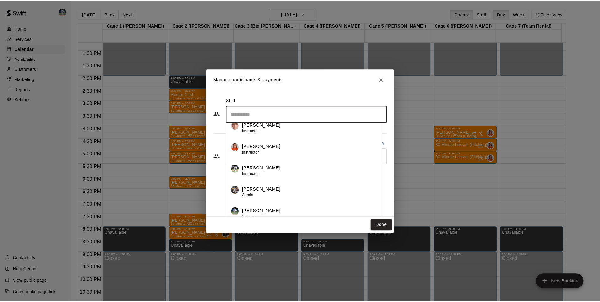
scroll to position [11, 0]
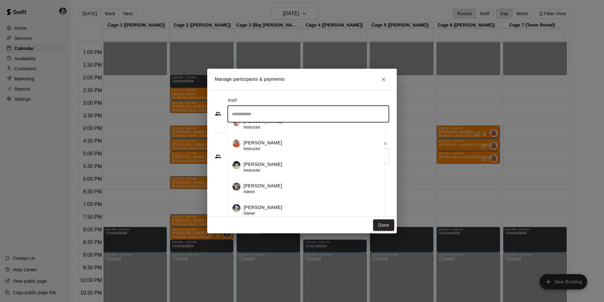
click at [266, 206] on div "Chad Bell Owner" at bounding box center [312, 210] width 136 height 12
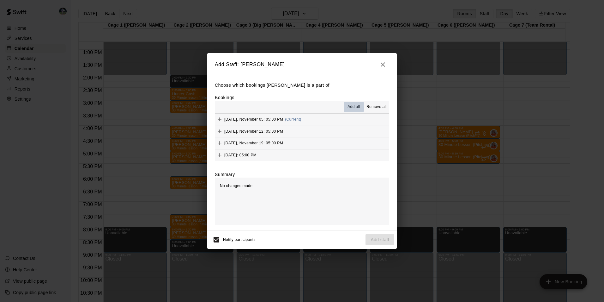
click at [354, 105] on span "Add all" at bounding box center [354, 107] width 13 height 6
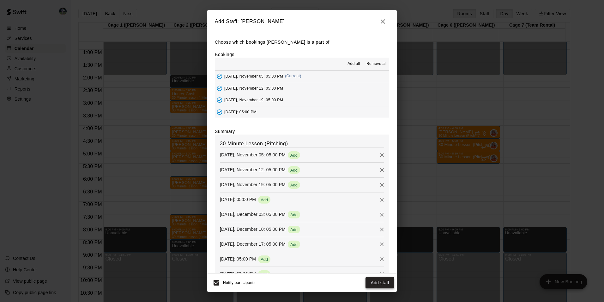
click at [373, 283] on button "Add staff" at bounding box center [380, 283] width 29 height 12
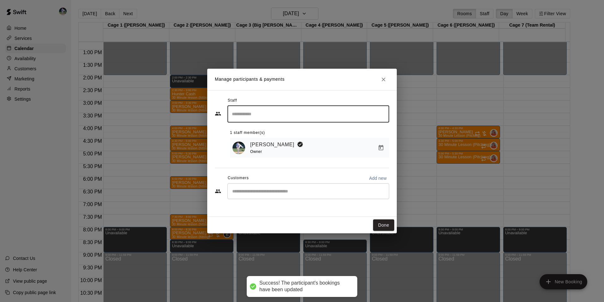
click at [247, 192] on input "Start typing to search customers..." at bounding box center [308, 191] width 156 height 6
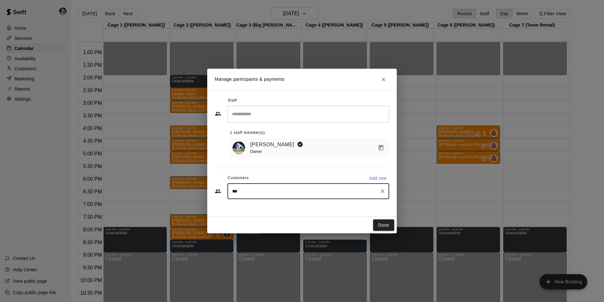
type input "****"
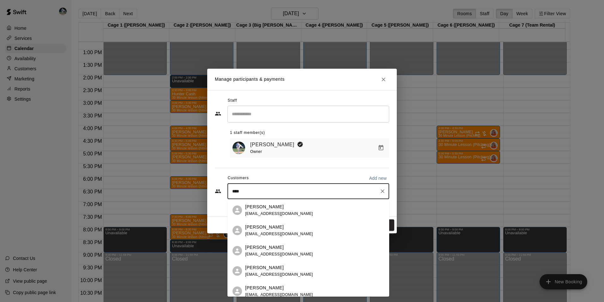
click at [260, 230] on div "Jonathon Rudd jdrudd07@yahoo.com" at bounding box center [279, 230] width 68 height 14
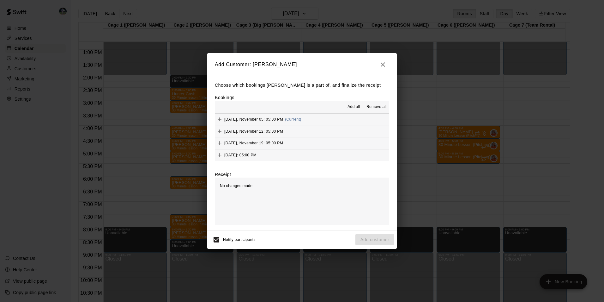
click at [352, 106] on span "Add all" at bounding box center [354, 107] width 13 height 6
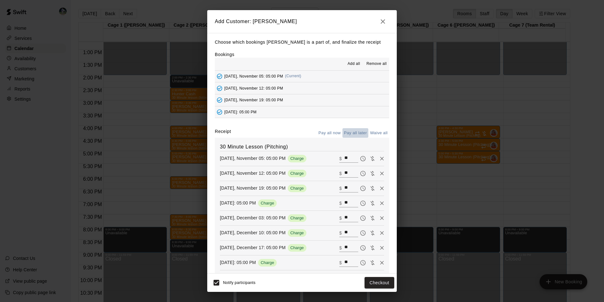
click at [354, 131] on button "Pay all later" at bounding box center [356, 133] width 26 height 10
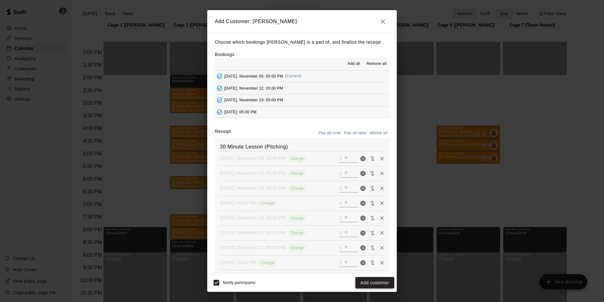
click at [369, 280] on button "Add customer" at bounding box center [375, 283] width 39 height 12
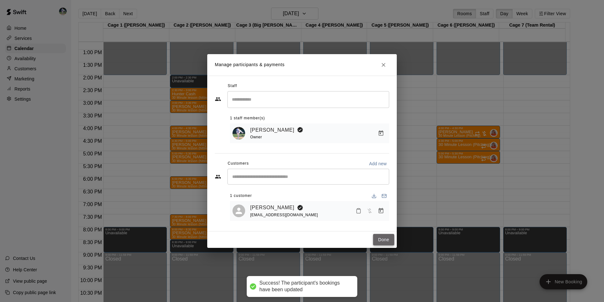
click at [382, 235] on button "Done" at bounding box center [383, 240] width 21 height 12
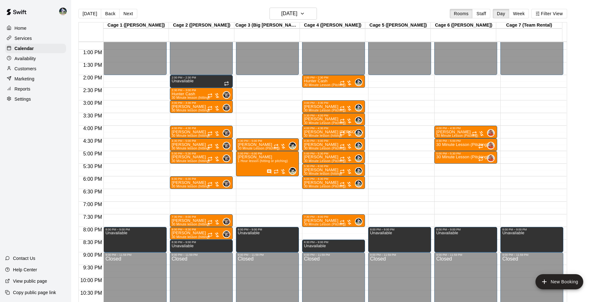
click at [197, 166] on div "12:00 AM – 2:00 PM Closed 2:00 PM – 2:30 PM Unavailable 2:30 PM – 3:00 PM Hunte…" at bounding box center [201, 24] width 63 height 607
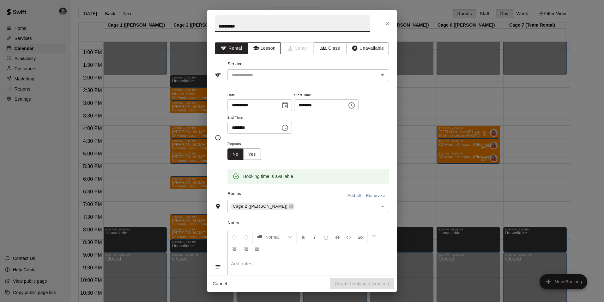
type input "**********"
click at [268, 47] on button "Lesson" at bounding box center [264, 48] width 33 height 12
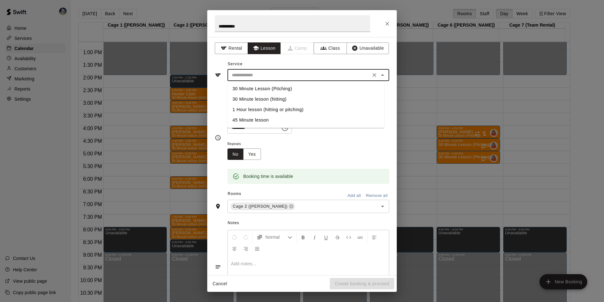
click at [274, 74] on input "text" at bounding box center [298, 75] width 139 height 8
click at [272, 96] on li "30 Minute lesson (hitting)" at bounding box center [306, 99] width 157 height 10
type input "**********"
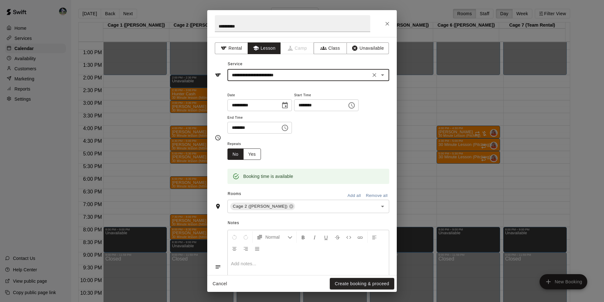
click at [253, 154] on button "Yes" at bounding box center [252, 154] width 18 height 12
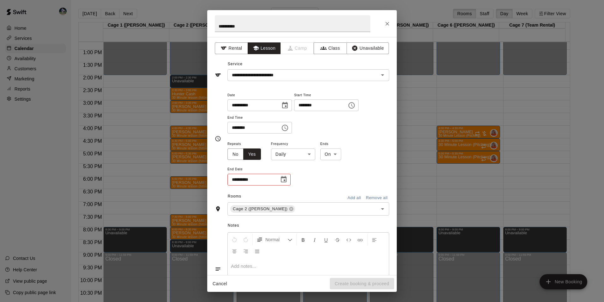
click at [301, 156] on body "Home Services Calendar Availability Customers Marketing Reports Settings Contac…" at bounding box center [302, 156] width 604 height 312
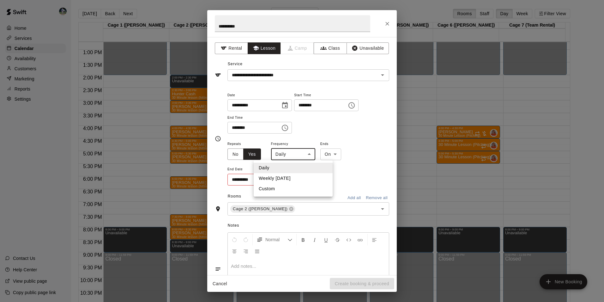
click at [299, 176] on li "Weekly on Wednesday" at bounding box center [293, 178] width 79 height 10
type input "******"
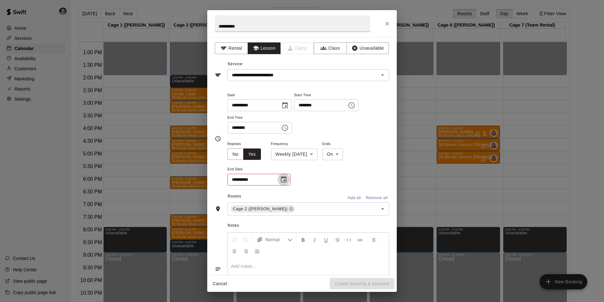
click at [284, 180] on icon "Choose date" at bounding box center [284, 179] width 6 height 6
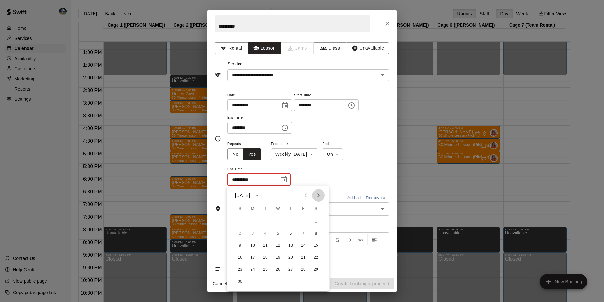
click at [318, 196] on icon "Next month" at bounding box center [319, 195] width 8 height 8
click at [278, 256] on button "25" at bounding box center [277, 257] width 11 height 11
type input "**********"
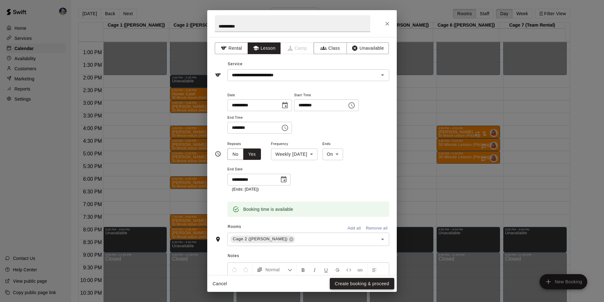
click at [344, 283] on button "Create booking & proceed" at bounding box center [362, 284] width 64 height 12
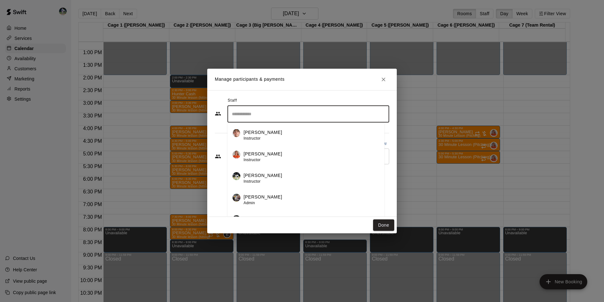
click at [266, 116] on input "Search staff" at bounding box center [308, 113] width 156 height 11
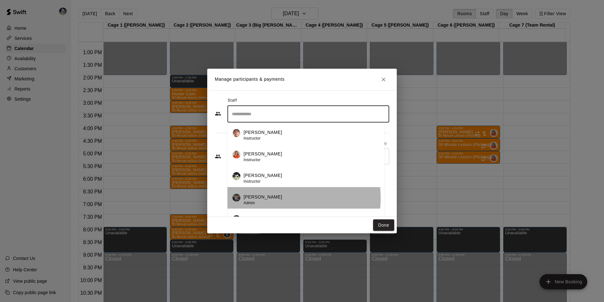
click at [260, 198] on p "Cody Hawn" at bounding box center [263, 196] width 39 height 7
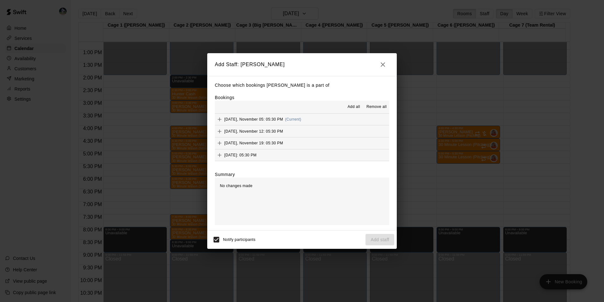
click at [358, 104] on span "Add all" at bounding box center [354, 107] width 13 height 6
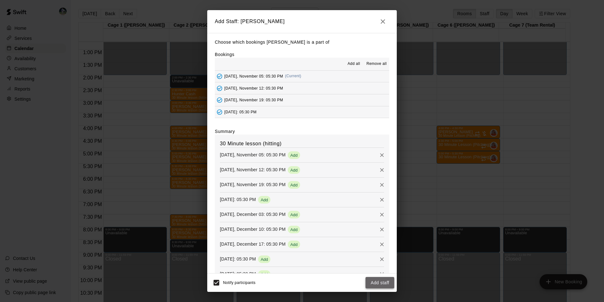
click at [377, 280] on button "Add staff" at bounding box center [380, 283] width 29 height 12
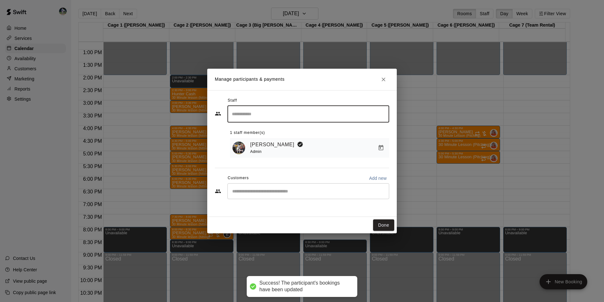
click at [249, 193] on input "Start typing to search customers..." at bounding box center [308, 191] width 156 height 6
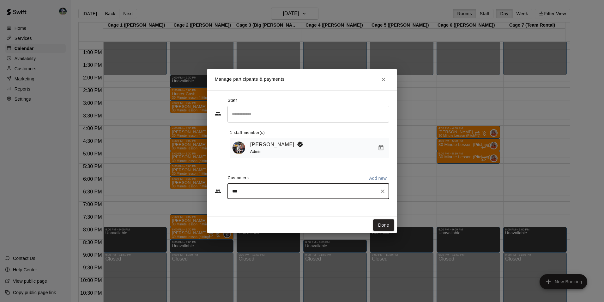
type input "****"
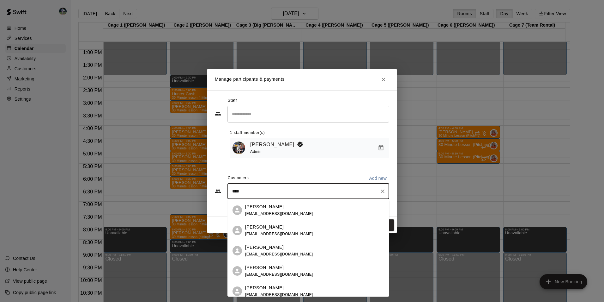
click at [260, 232] on span "jdrudd07@yahoo.com" at bounding box center [279, 233] width 68 height 4
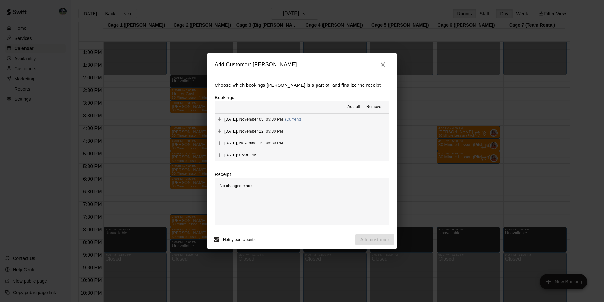
click at [355, 106] on span "Add all" at bounding box center [354, 107] width 13 height 6
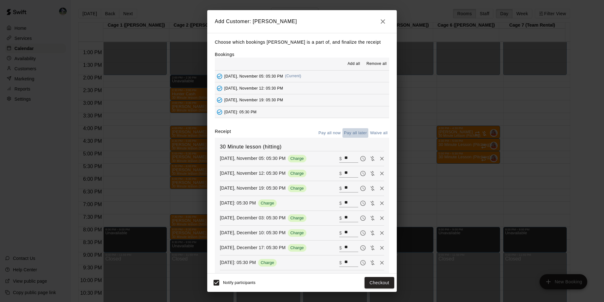
click at [355, 132] on button "Pay all later" at bounding box center [356, 133] width 26 height 10
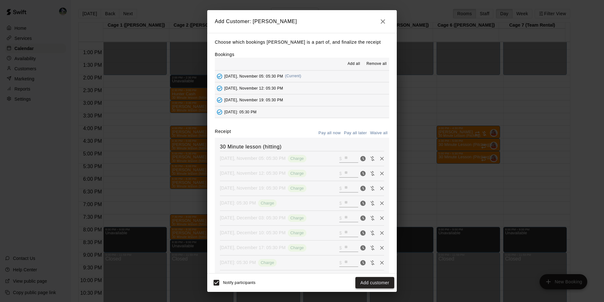
click at [367, 281] on button "Add customer" at bounding box center [375, 283] width 39 height 12
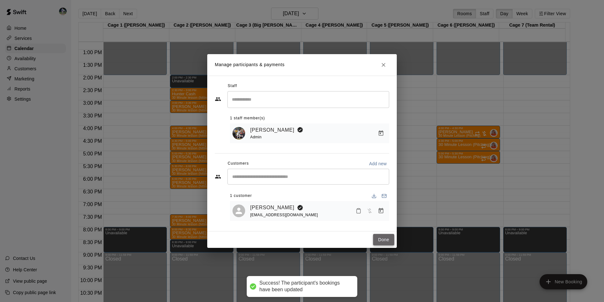
click at [381, 240] on button "Done" at bounding box center [383, 240] width 21 height 12
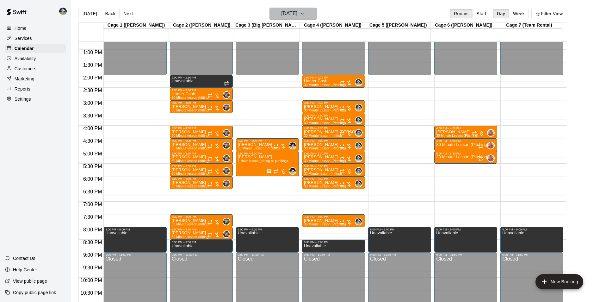
click at [286, 13] on h6 "Wednesday Nov 05" at bounding box center [289, 13] width 16 height 9
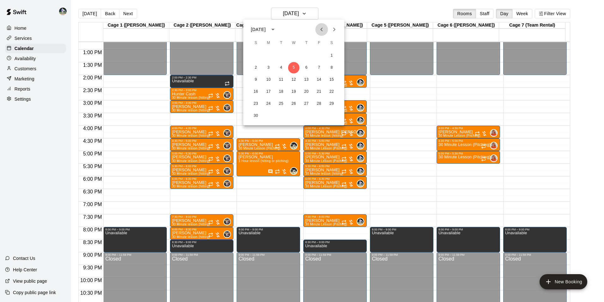
click at [321, 29] on icon "Previous month" at bounding box center [322, 29] width 2 height 4
click at [294, 103] on button "29" at bounding box center [293, 103] width 11 height 11
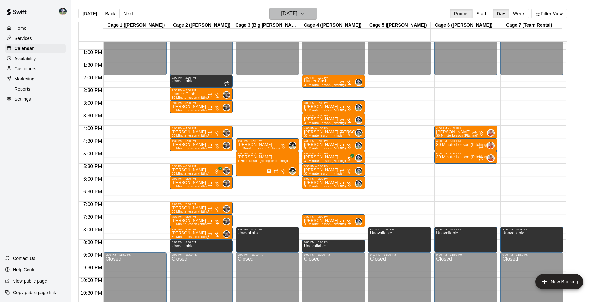
click at [283, 13] on h6 "Wednesday Oct 29" at bounding box center [289, 13] width 16 height 9
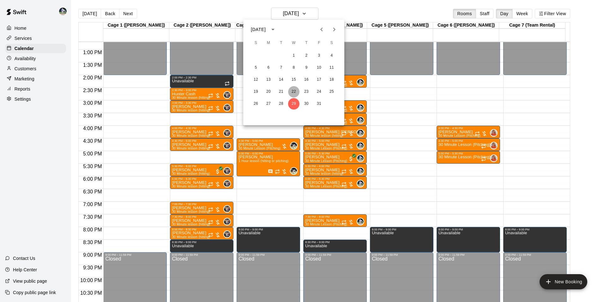
click at [295, 91] on button "22" at bounding box center [293, 91] width 11 height 11
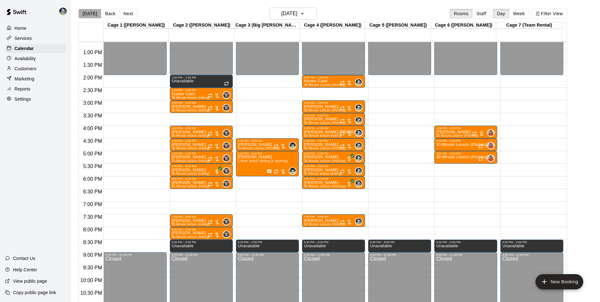
click at [90, 14] on button "[DATE]" at bounding box center [89, 13] width 23 height 9
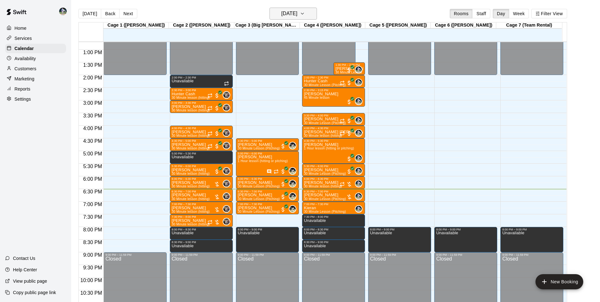
click at [281, 13] on h6 "[DATE]" at bounding box center [289, 13] width 16 height 9
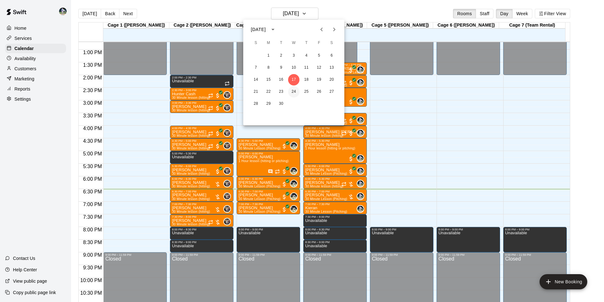
click at [295, 91] on button "24" at bounding box center [293, 91] width 11 height 11
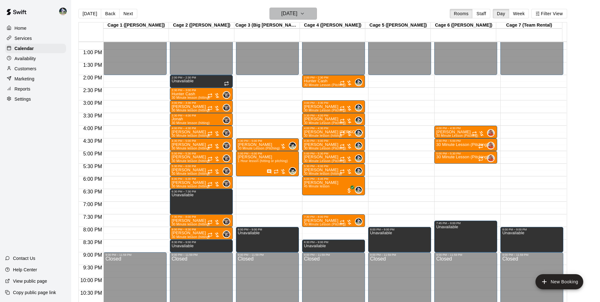
click at [281, 13] on h6 "[DATE]" at bounding box center [289, 13] width 16 height 9
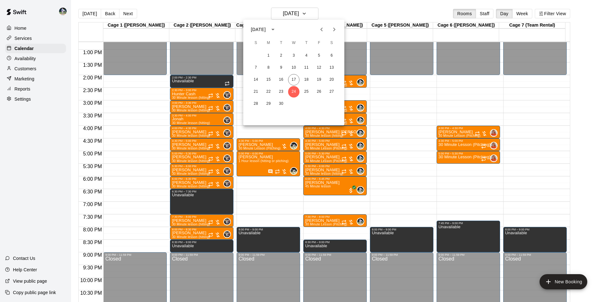
click at [333, 29] on icon "Next month" at bounding box center [335, 30] width 8 height 8
click at [293, 54] on button "1" at bounding box center [293, 55] width 11 height 11
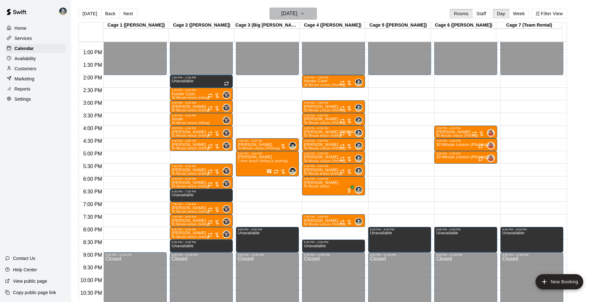
click at [285, 13] on h6 "[DATE]" at bounding box center [289, 13] width 16 height 9
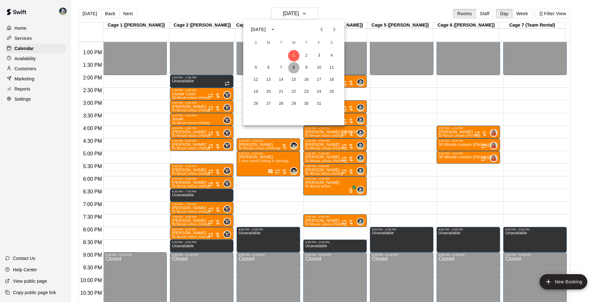
click at [292, 66] on button "8" at bounding box center [293, 67] width 11 height 11
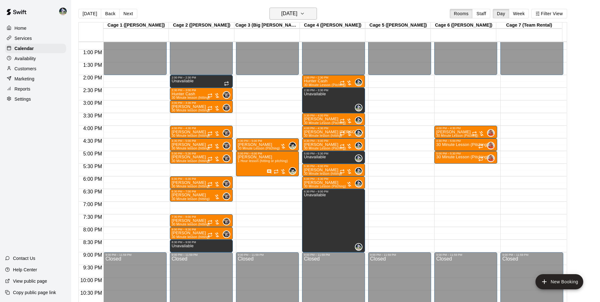
click at [292, 12] on h6 "[DATE]" at bounding box center [289, 13] width 16 height 9
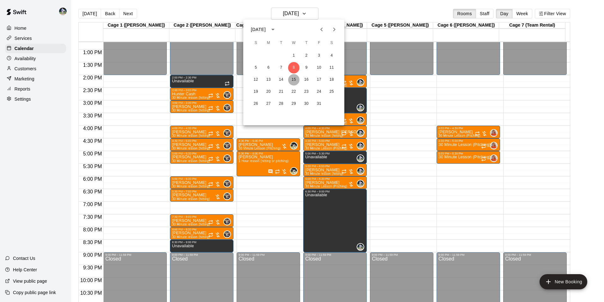
click at [294, 78] on button "15" at bounding box center [293, 79] width 11 height 11
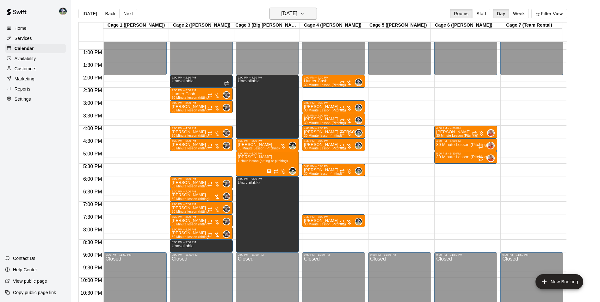
click at [286, 11] on h6 "Wednesday Oct 15" at bounding box center [289, 13] width 16 height 9
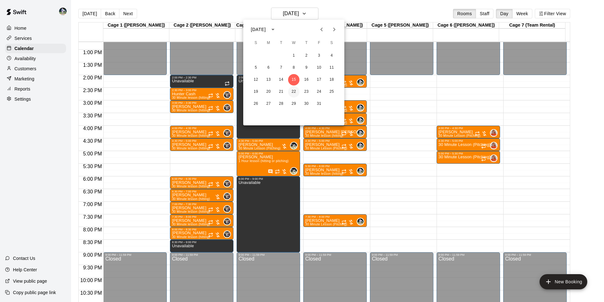
click at [294, 89] on button "22" at bounding box center [293, 91] width 11 height 11
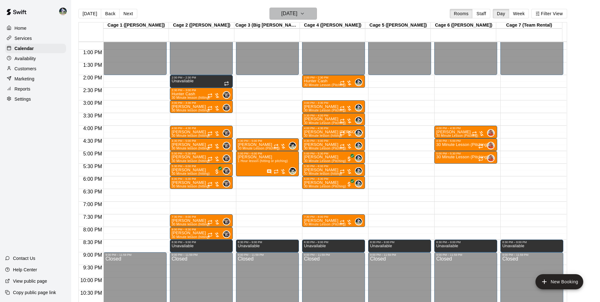
click at [290, 12] on h6 "Wednesday Oct 22" at bounding box center [289, 13] width 16 height 9
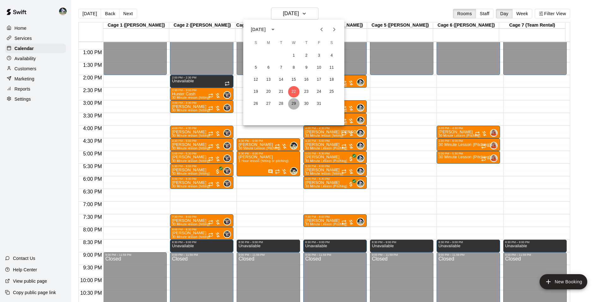
click at [294, 102] on button "29" at bounding box center [293, 103] width 11 height 11
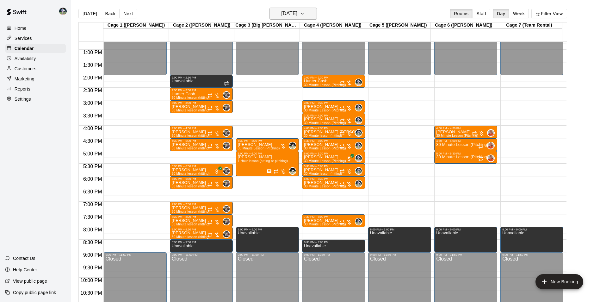
click at [288, 13] on h6 "Wednesday Oct 29" at bounding box center [289, 13] width 16 height 9
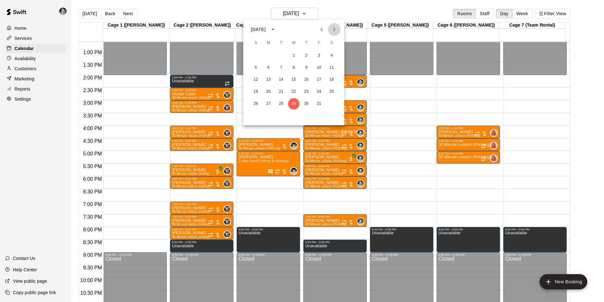
click at [332, 28] on icon "Next month" at bounding box center [335, 30] width 8 height 8
click at [294, 65] on button "5" at bounding box center [293, 67] width 11 height 11
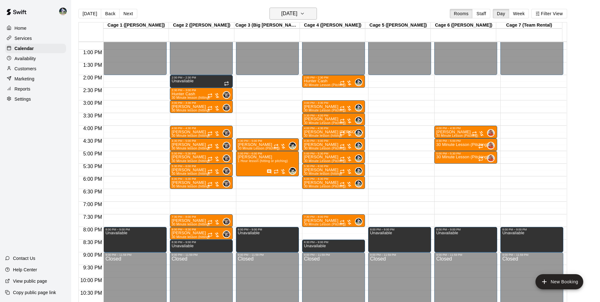
click at [284, 15] on h6 "Wednesday Nov 05" at bounding box center [289, 13] width 16 height 9
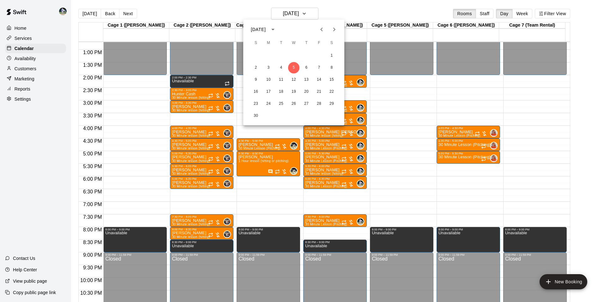
click at [321, 30] on icon "Previous month" at bounding box center [322, 30] width 8 height 8
click at [294, 104] on button "29" at bounding box center [293, 103] width 11 height 11
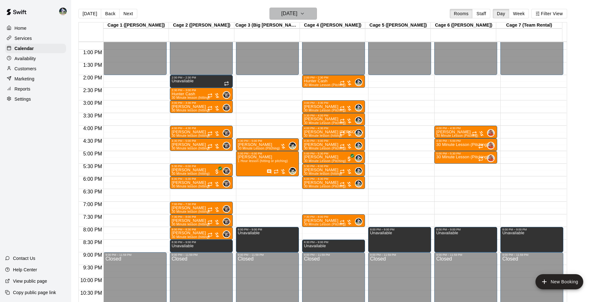
click at [281, 12] on h6 "Wednesday Oct 29" at bounding box center [289, 13] width 16 height 9
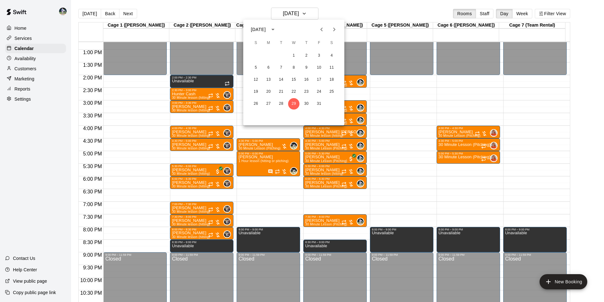
click at [334, 28] on icon "Next month" at bounding box center [335, 30] width 8 height 8
click at [295, 67] on button "5" at bounding box center [293, 67] width 11 height 11
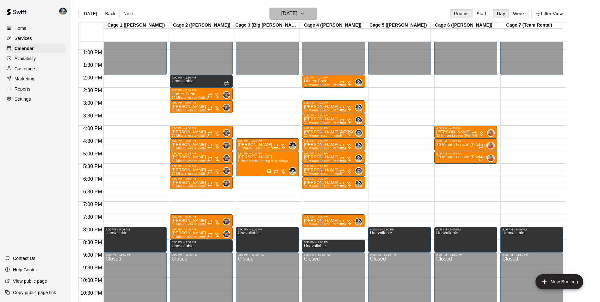
click at [287, 15] on h6 "Wednesday Nov 05" at bounding box center [289, 13] width 16 height 9
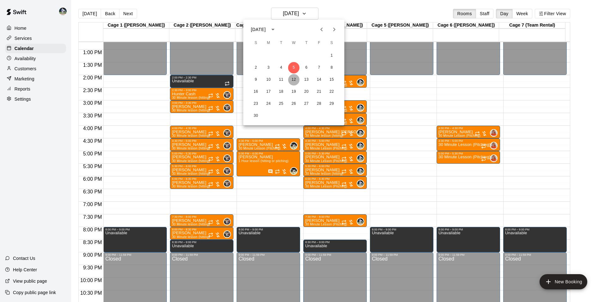
click at [293, 80] on button "12" at bounding box center [293, 79] width 11 height 11
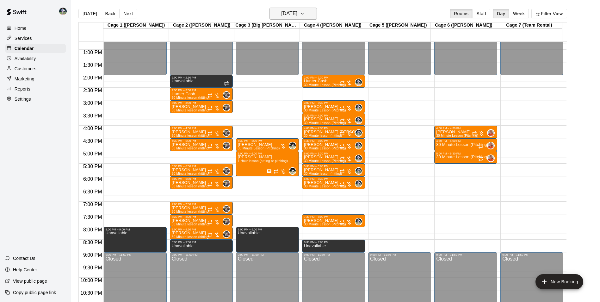
click at [281, 10] on h6 "Wednesday Nov 12" at bounding box center [289, 13] width 16 height 9
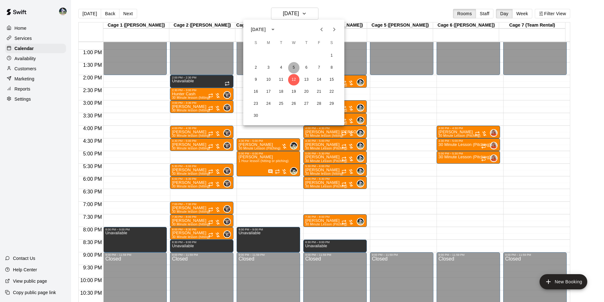
click at [293, 66] on button "5" at bounding box center [293, 67] width 11 height 11
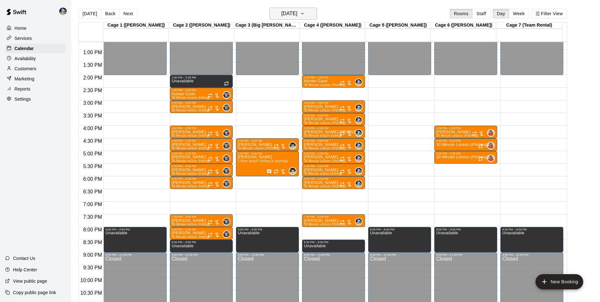
click at [288, 15] on h6 "Wednesday Nov 05" at bounding box center [289, 13] width 16 height 9
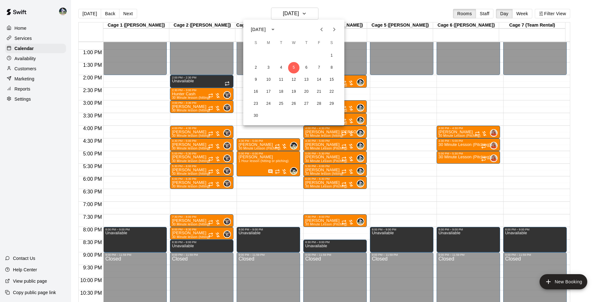
click at [320, 28] on icon "Previous month" at bounding box center [322, 30] width 8 height 8
click at [295, 104] on button "29" at bounding box center [293, 103] width 11 height 11
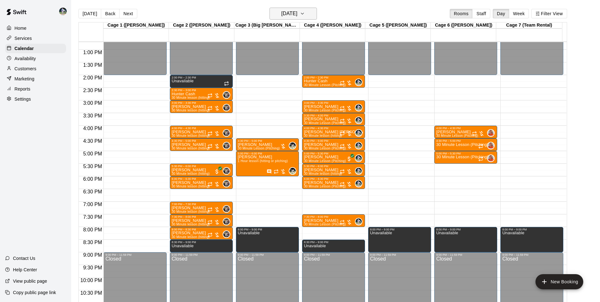
click at [281, 12] on h6 "Wednesday Oct 29" at bounding box center [289, 13] width 16 height 9
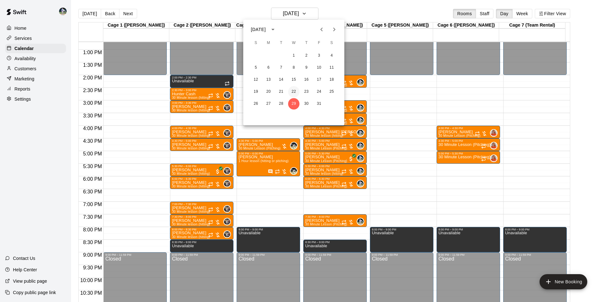
click at [295, 90] on button "22" at bounding box center [293, 91] width 11 height 11
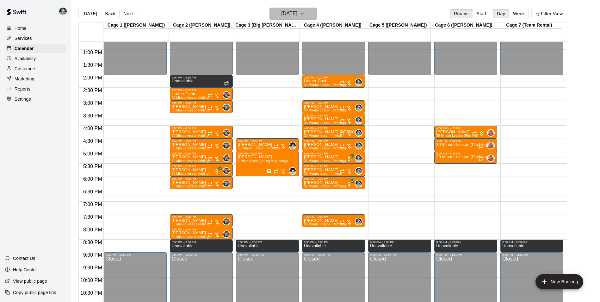
click at [287, 13] on h6 "Wednesday Oct 22" at bounding box center [289, 13] width 16 height 9
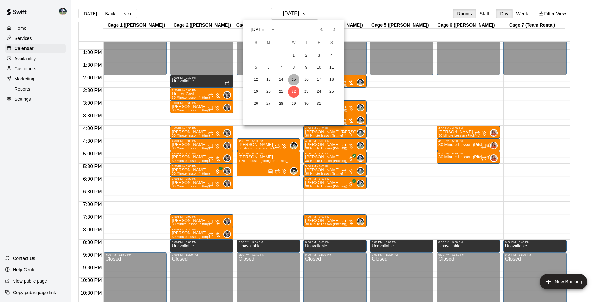
click at [294, 78] on button "15" at bounding box center [293, 79] width 11 height 11
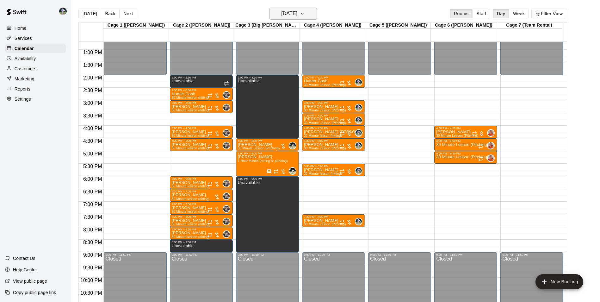
click at [292, 13] on h6 "Wednesday Oct 15" at bounding box center [289, 13] width 16 height 9
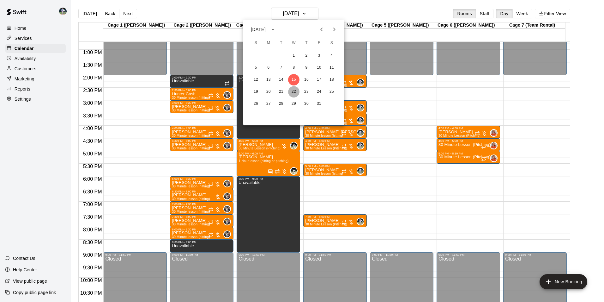
click at [293, 91] on button "22" at bounding box center [293, 91] width 11 height 11
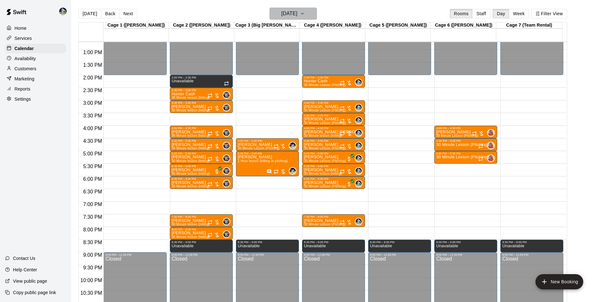
click at [292, 15] on h6 "Wednesday Oct 22" at bounding box center [289, 13] width 16 height 9
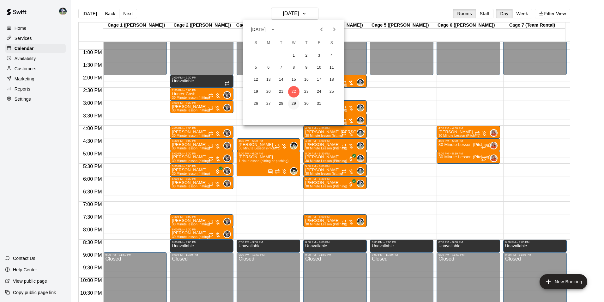
click at [291, 102] on button "29" at bounding box center [293, 103] width 11 height 11
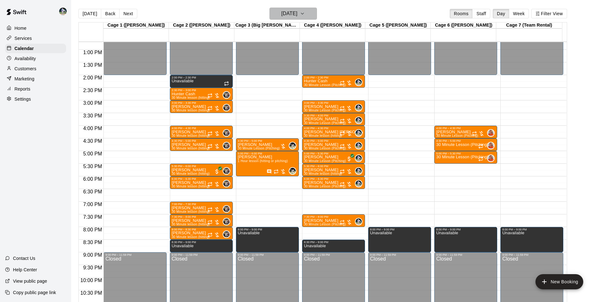
click at [286, 11] on h6 "Wednesday Oct 29" at bounding box center [289, 13] width 16 height 9
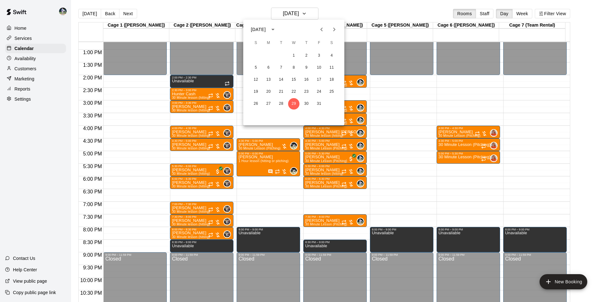
click at [333, 30] on icon "Next month" at bounding box center [335, 30] width 8 height 8
click at [292, 65] on button "5" at bounding box center [293, 67] width 11 height 11
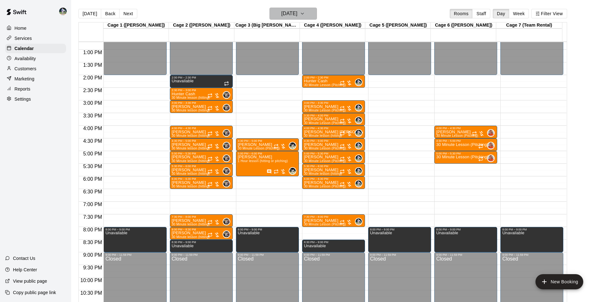
click at [290, 13] on h6 "Wednesday Nov 05" at bounding box center [289, 13] width 16 height 9
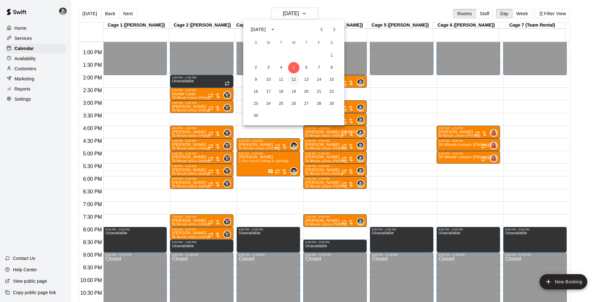
click at [294, 76] on button "12" at bounding box center [293, 79] width 11 height 11
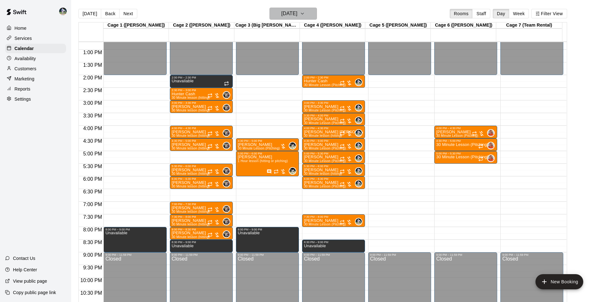
click at [284, 15] on h6 "Wednesday Nov 12" at bounding box center [289, 13] width 16 height 9
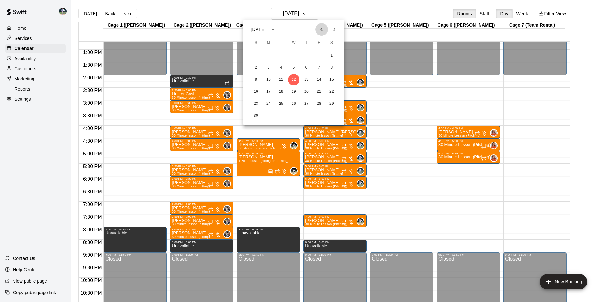
click at [321, 28] on icon "Previous month" at bounding box center [322, 29] width 2 height 4
click at [294, 103] on button "29" at bounding box center [293, 103] width 11 height 11
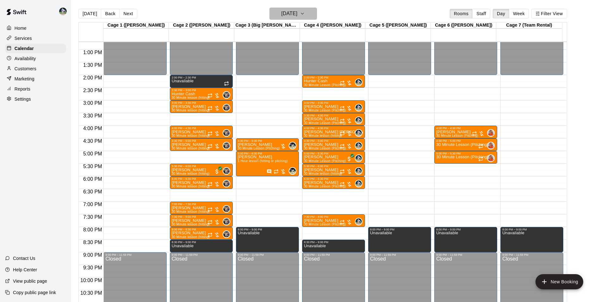
click at [284, 13] on h6 "Wednesday Oct 29" at bounding box center [289, 13] width 16 height 9
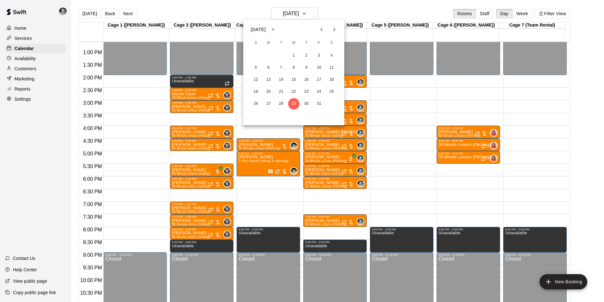
click at [334, 29] on icon "Next month" at bounding box center [335, 30] width 8 height 8
click at [294, 66] on button "5" at bounding box center [293, 67] width 11 height 11
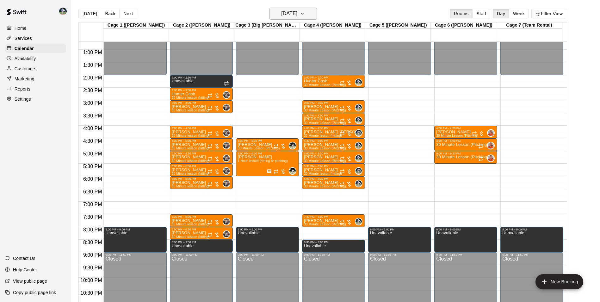
click at [281, 14] on h6 "Wednesday Nov 05" at bounding box center [289, 13] width 16 height 9
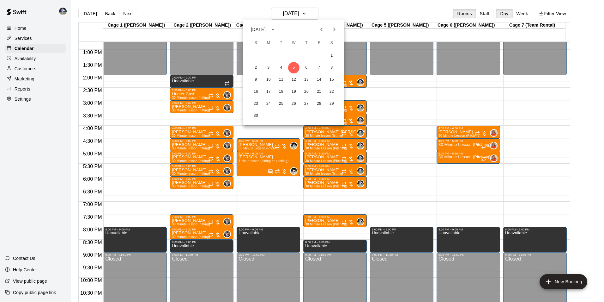
click at [334, 30] on icon "Next month" at bounding box center [335, 30] width 8 height 8
click at [295, 54] on button "3" at bounding box center [293, 55] width 11 height 11
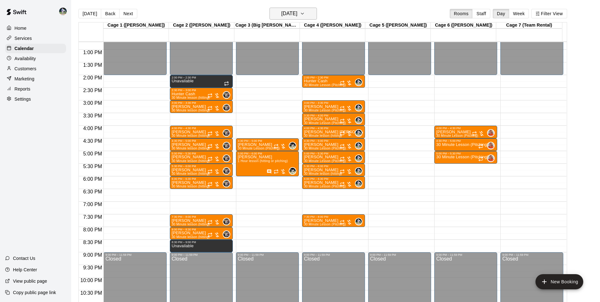
click at [289, 15] on h6 "Wednesday Dec 03" at bounding box center [289, 13] width 16 height 9
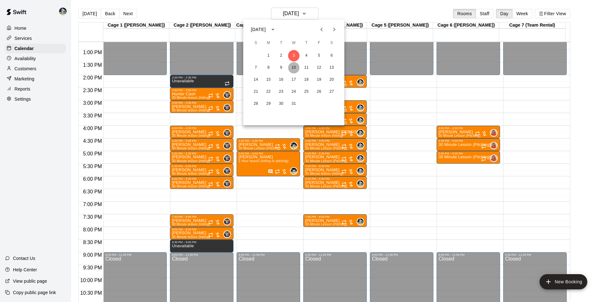
click at [296, 66] on button "10" at bounding box center [293, 67] width 11 height 11
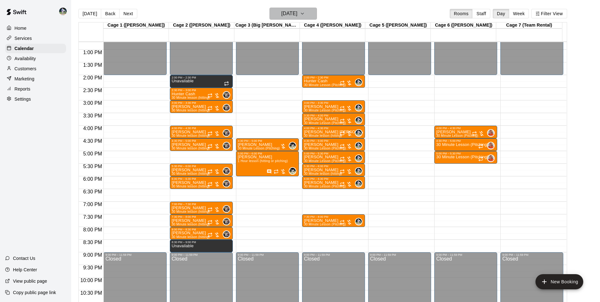
click at [287, 11] on h6 "Wednesday Dec 10" at bounding box center [289, 13] width 16 height 9
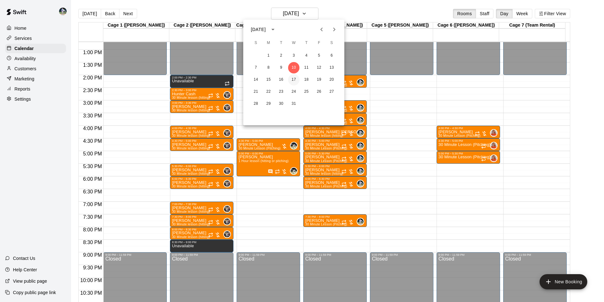
click at [295, 79] on button "17" at bounding box center [293, 79] width 11 height 11
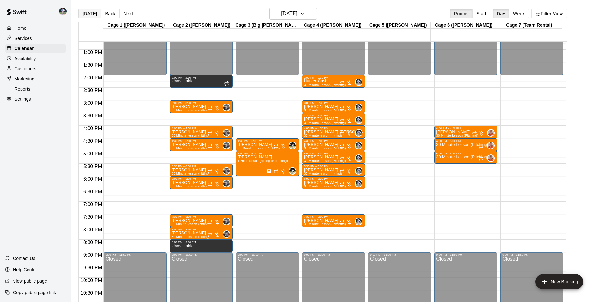
click at [87, 12] on button "[DATE]" at bounding box center [89, 13] width 23 height 9
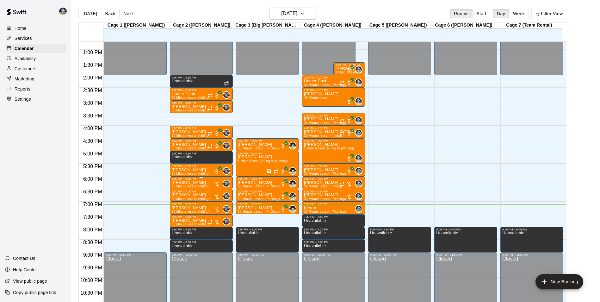
click at [193, 182] on p "[PERSON_NAME]" at bounding box center [191, 182] width 38 height 0
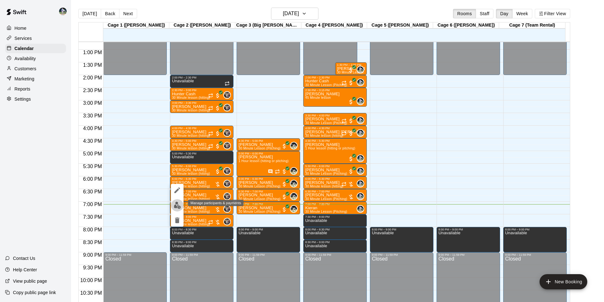
click at [179, 205] on img "edit" at bounding box center [177, 204] width 7 height 7
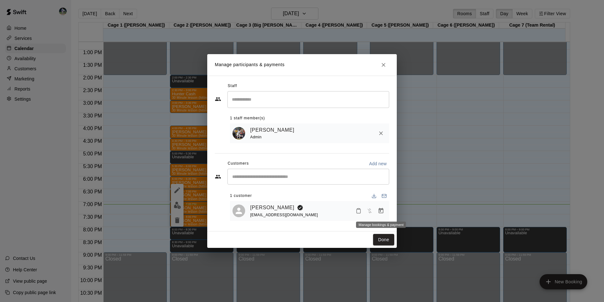
click at [381, 211] on icon "Manage bookings & payment" at bounding box center [381, 210] width 6 height 6
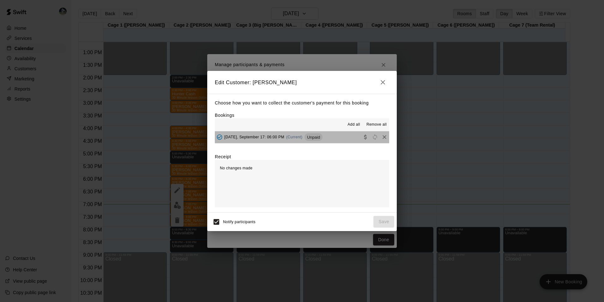
click at [336, 135] on button "Wednesday, September 17: 06:00 PM (Current) Unpaid" at bounding box center [302, 137] width 174 height 12
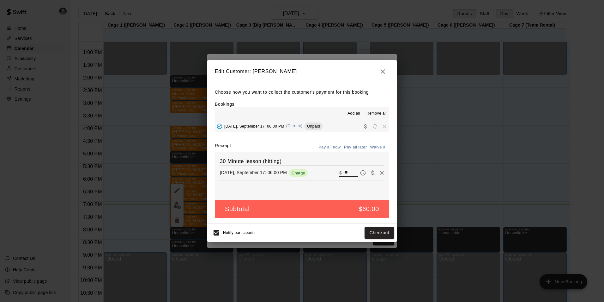
click at [347, 172] on input "**" at bounding box center [352, 172] width 14 height 8
type input "*"
type input "**"
click at [376, 232] on button "Checkout" at bounding box center [380, 233] width 30 height 12
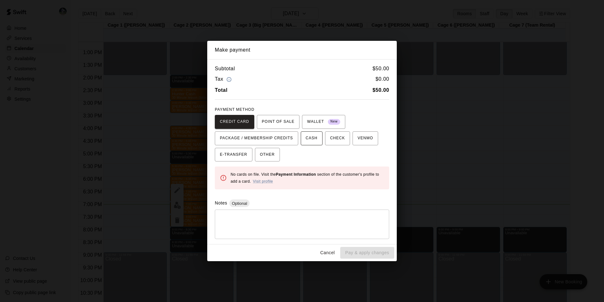
click at [307, 138] on span "CASH" at bounding box center [312, 138] width 12 height 10
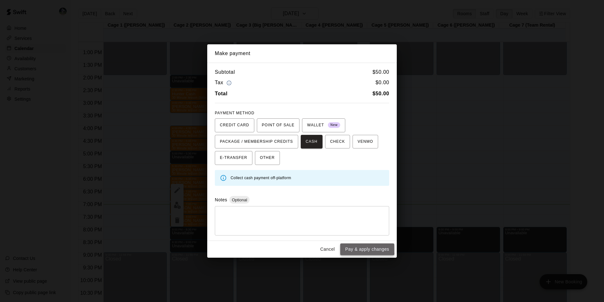
click at [354, 245] on button "Pay & apply changes" at bounding box center [367, 249] width 54 height 12
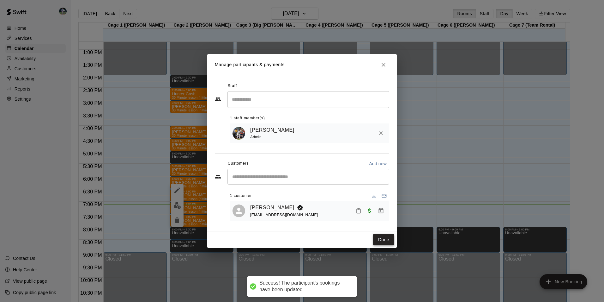
click at [385, 239] on button "Done" at bounding box center [383, 240] width 21 height 12
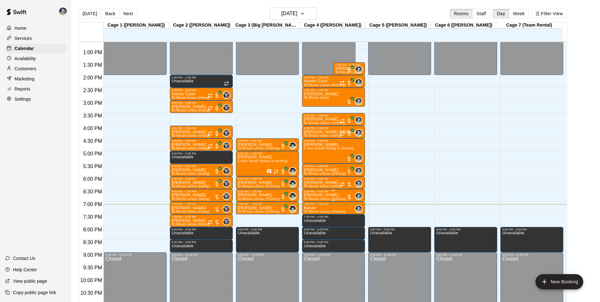
click at [324, 192] on div "6:30 PM – 7:00 PM" at bounding box center [333, 191] width 59 height 3
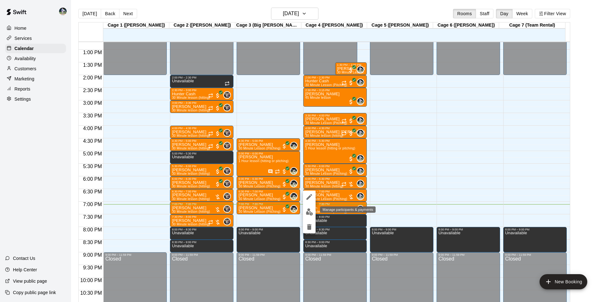
click at [312, 210] on img "edit" at bounding box center [309, 211] width 7 height 7
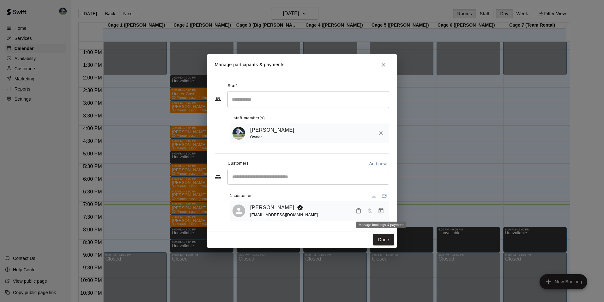
click at [381, 210] on icon "Manage bookings & payment" at bounding box center [381, 210] width 5 height 5
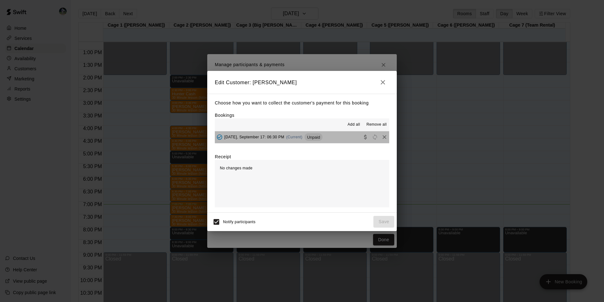
click at [336, 138] on button "Wednesday, September 17: 06:30 PM (Current) Unpaid" at bounding box center [302, 137] width 174 height 12
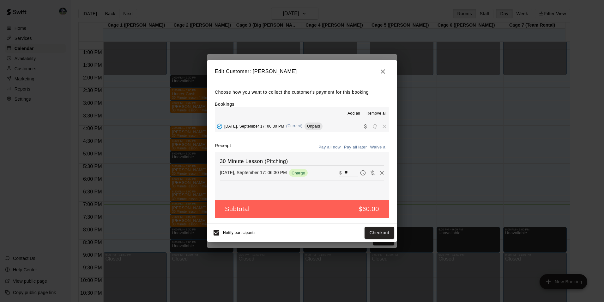
click at [347, 172] on input "**" at bounding box center [352, 172] width 14 height 8
type input "*"
type input "**"
click at [374, 230] on button "Checkout" at bounding box center [380, 233] width 30 height 12
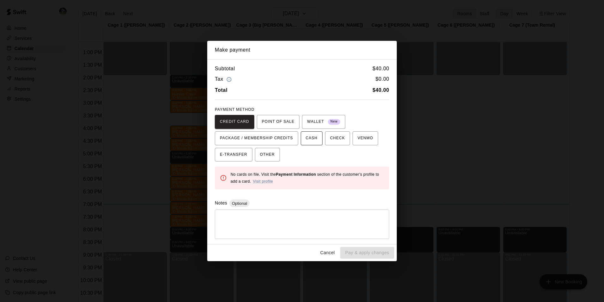
click at [312, 138] on span "CASH" at bounding box center [312, 138] width 12 height 10
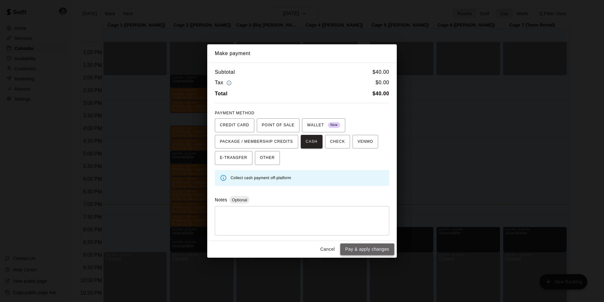
click at [367, 250] on button "Pay & apply changes" at bounding box center [367, 249] width 54 height 12
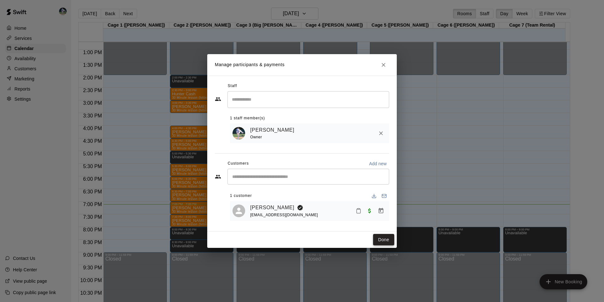
click at [382, 239] on button "Done" at bounding box center [383, 240] width 21 height 12
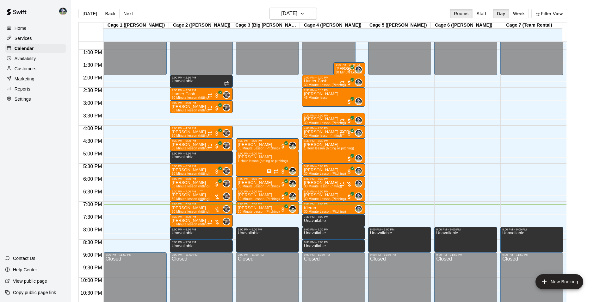
click at [196, 195] on p "[PERSON_NAME]" at bounding box center [191, 195] width 38 height 0
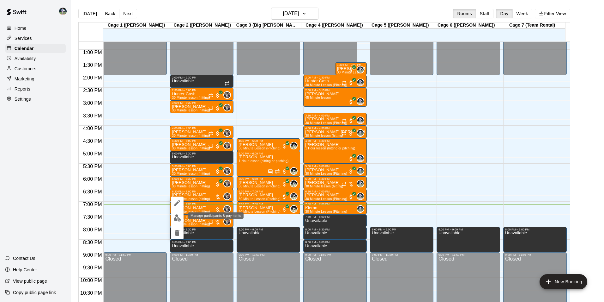
click at [179, 218] on img "edit" at bounding box center [177, 217] width 7 height 7
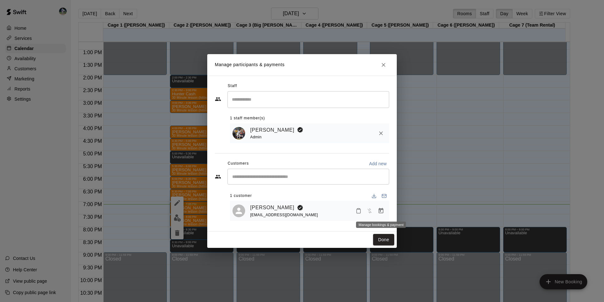
click at [380, 210] on icon "Manage bookings & payment" at bounding box center [381, 210] width 5 height 5
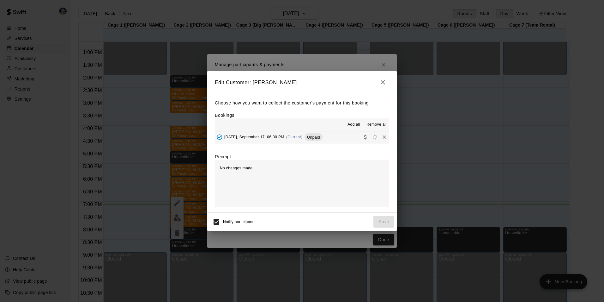
click at [335, 137] on button "Wednesday, September 17: 06:30 PM (Current) Unpaid" at bounding box center [302, 137] width 174 height 12
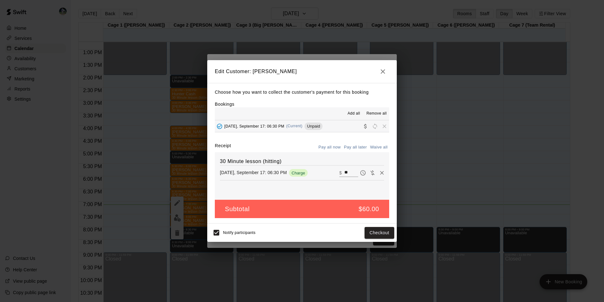
click at [347, 172] on input "**" at bounding box center [352, 172] width 14 height 8
type input "*"
type input "**"
click at [381, 230] on button "Checkout" at bounding box center [380, 233] width 30 height 12
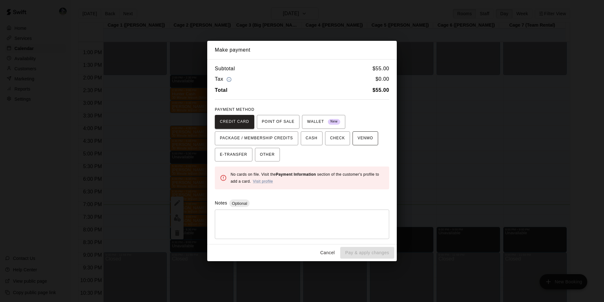
click at [358, 140] on span "VENMO" at bounding box center [365, 138] width 15 height 10
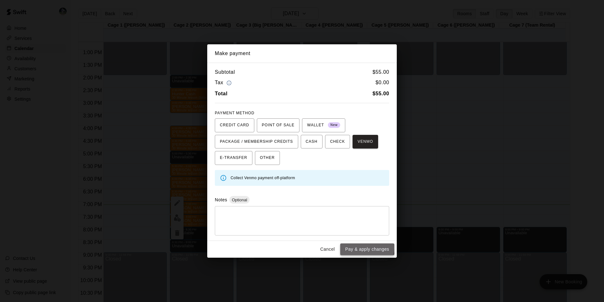
click at [361, 248] on button "Pay & apply changes" at bounding box center [367, 249] width 54 height 12
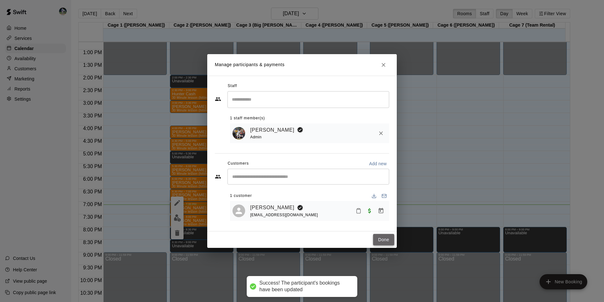
click at [384, 236] on button "Done" at bounding box center [383, 240] width 21 height 12
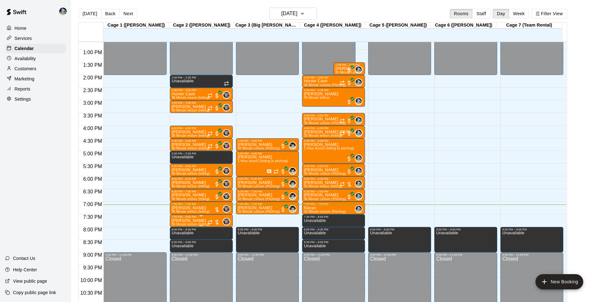
click at [193, 220] on p "[PERSON_NAME]" at bounding box center [191, 220] width 38 height 0
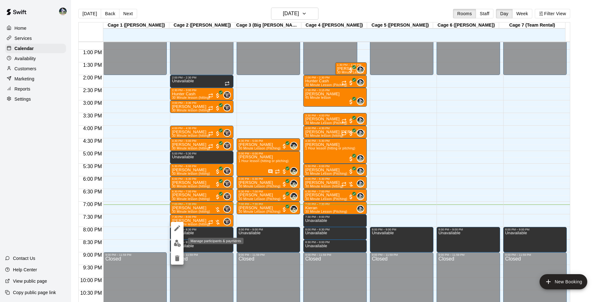
click at [178, 241] on img "edit" at bounding box center [177, 242] width 7 height 7
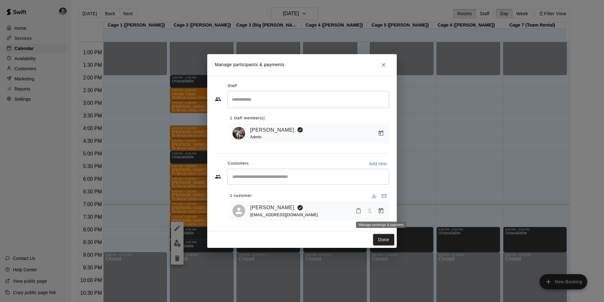
click at [382, 210] on icon "Manage bookings & payment" at bounding box center [381, 210] width 5 height 5
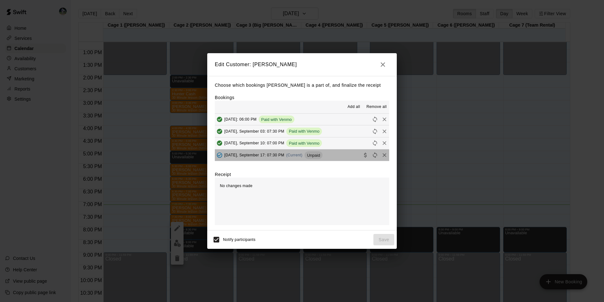
click at [334, 153] on button "Wednesday, September 17: 07:30 PM (Current) Unpaid" at bounding box center [302, 155] width 174 height 12
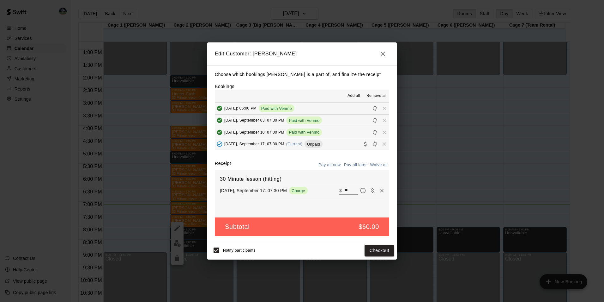
click at [347, 190] on input "**" at bounding box center [352, 190] width 14 height 8
type input "*"
type input "**"
click at [372, 249] on button "Checkout" at bounding box center [380, 250] width 30 height 12
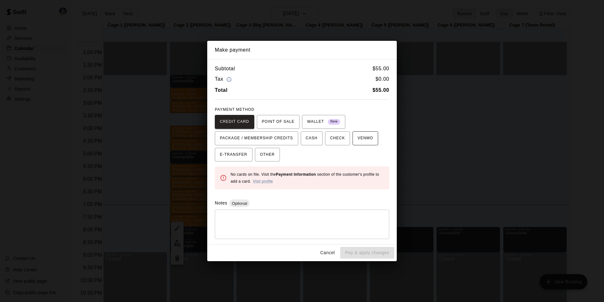
click at [358, 137] on span "VENMO" at bounding box center [365, 138] width 15 height 10
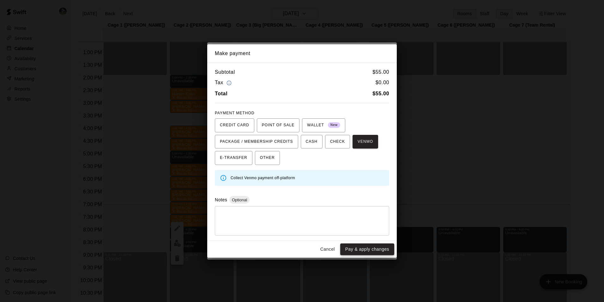
click at [368, 247] on button "Pay & apply changes" at bounding box center [367, 249] width 54 height 12
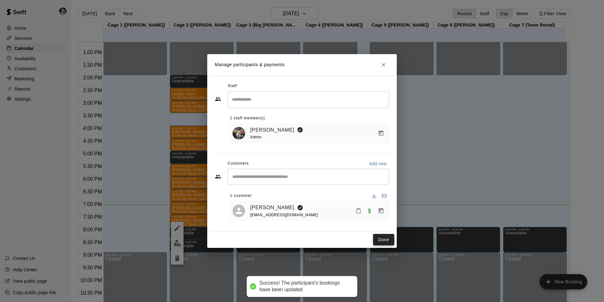
click at [381, 241] on button "Done" at bounding box center [383, 240] width 21 height 12
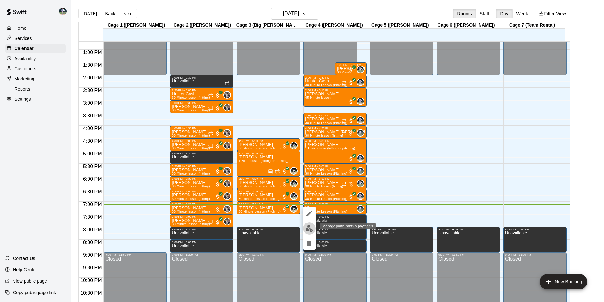
click at [310, 228] on img "edit" at bounding box center [309, 227] width 7 height 7
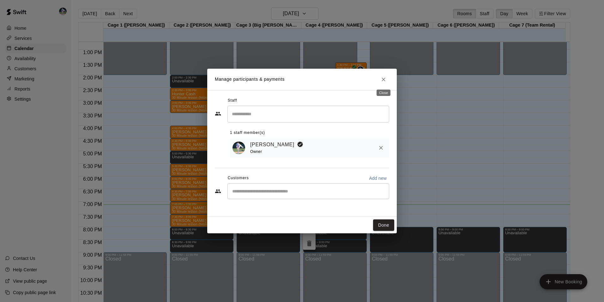
click at [385, 78] on icon "Close" at bounding box center [384, 79] width 6 height 6
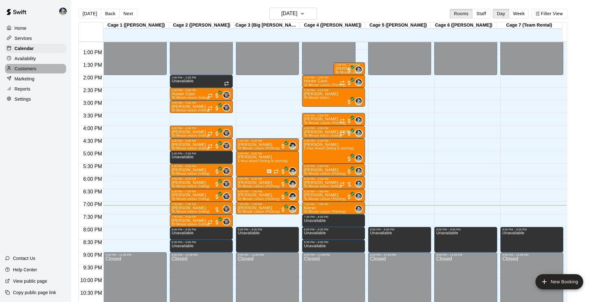
click at [39, 68] on div "Customers" at bounding box center [35, 68] width 61 height 9
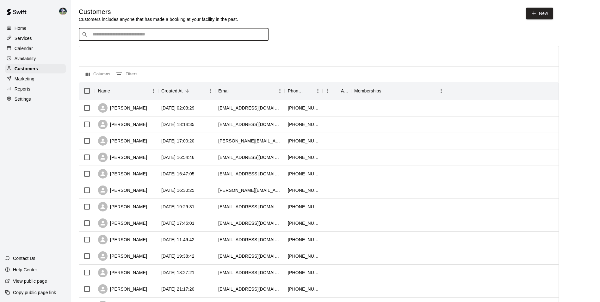
drag, startPoint x: 97, startPoint y: 34, endPoint x: 106, endPoint y: 33, distance: 9.1
click at [107, 33] on input "Search customers by name or email" at bounding box center [177, 34] width 175 height 6
type input "****"
click at [41, 46] on div "Calendar" at bounding box center [35, 48] width 61 height 9
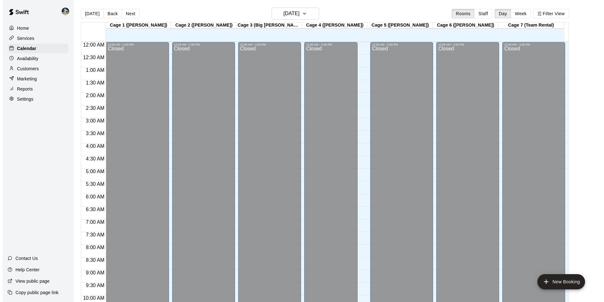
scroll to position [321, 0]
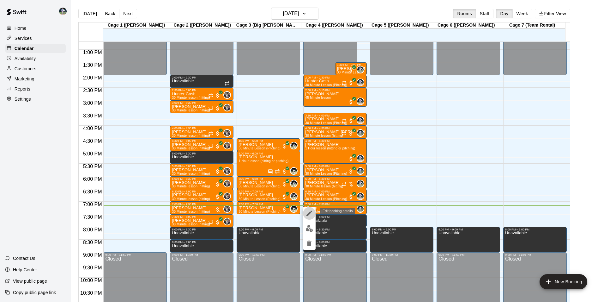
click at [309, 211] on icon "edit" at bounding box center [310, 213] width 8 height 8
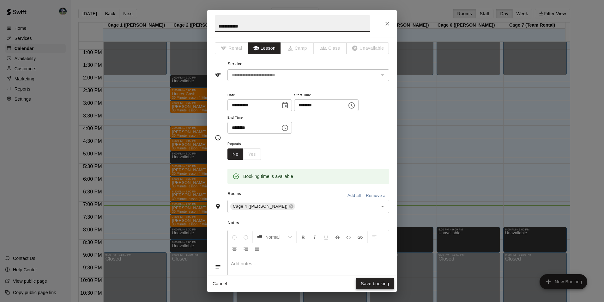
type input "**********"
click at [366, 283] on button "Save booking" at bounding box center [375, 284] width 39 height 12
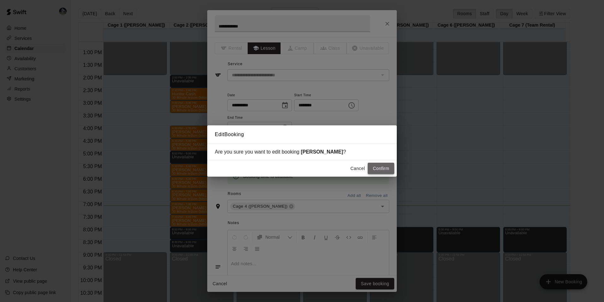
click at [378, 170] on button "Confirm" at bounding box center [381, 168] width 27 height 12
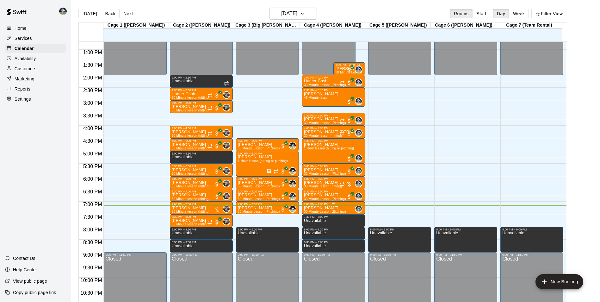
click at [322, 208] on p "[PERSON_NAME]" at bounding box center [325, 208] width 42 height 0
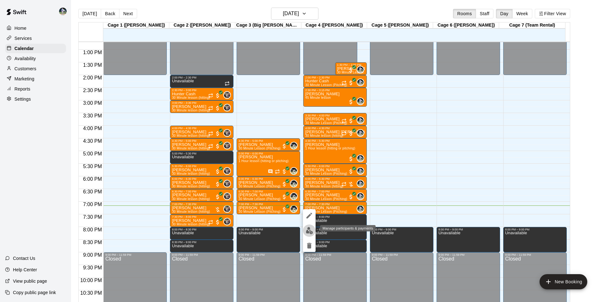
click at [310, 229] on img "edit" at bounding box center [309, 230] width 7 height 7
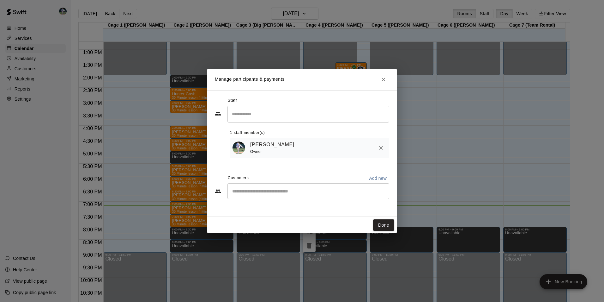
click at [244, 193] on input "Start typing to search customers..." at bounding box center [308, 191] width 156 height 6
type input "*****"
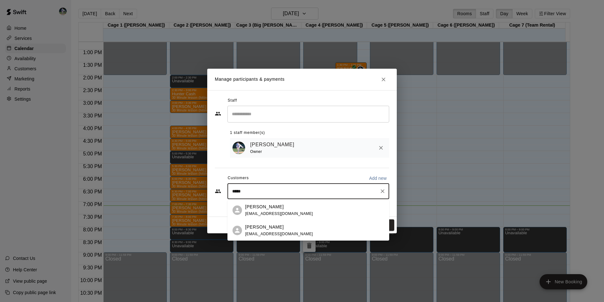
click at [257, 208] on p "David Mckee" at bounding box center [264, 206] width 39 height 7
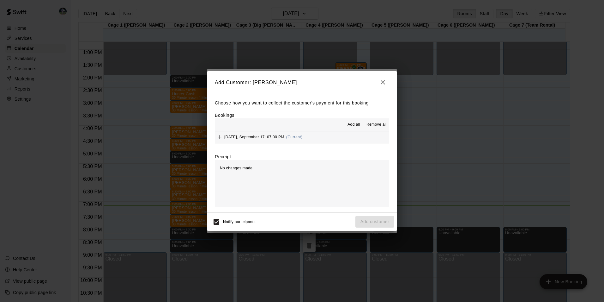
click at [350, 123] on span "Add all" at bounding box center [354, 124] width 13 height 6
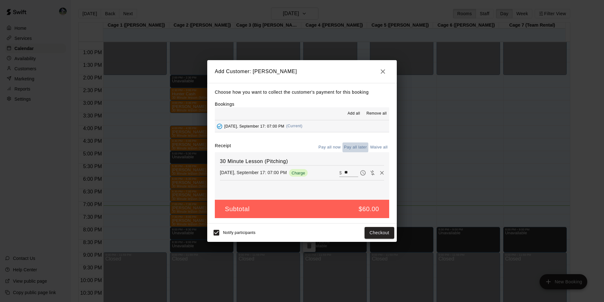
click at [353, 144] on button "Pay all later" at bounding box center [356, 147] width 26 height 10
click at [364, 233] on button "Add customer" at bounding box center [375, 233] width 39 height 12
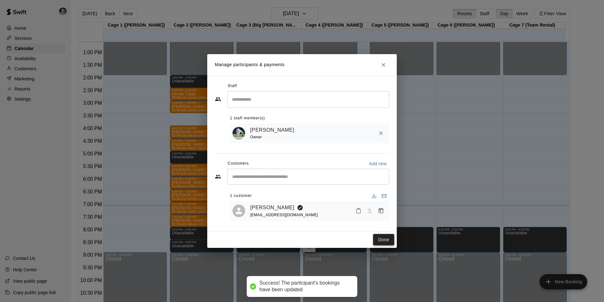
click at [383, 239] on button "Done" at bounding box center [383, 240] width 21 height 12
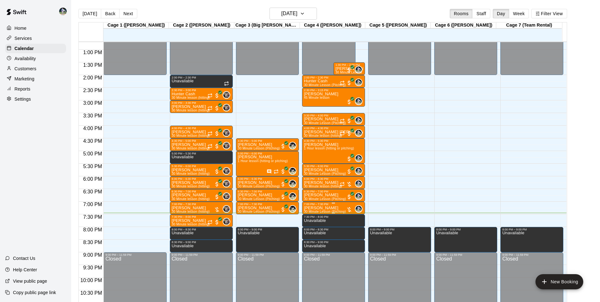
click at [327, 208] on p "[PERSON_NAME]" at bounding box center [325, 208] width 42 height 0
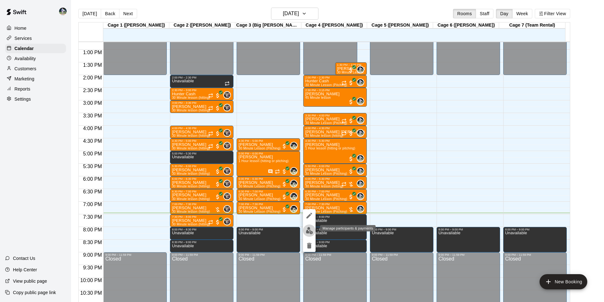
click at [309, 231] on img "edit" at bounding box center [309, 230] width 7 height 7
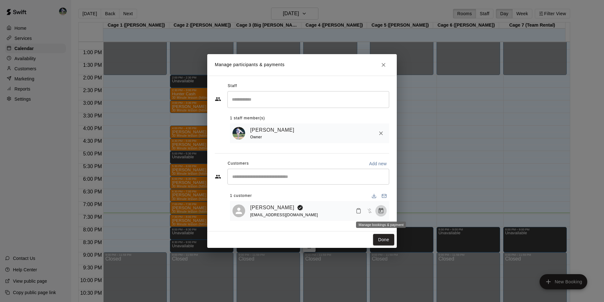
click at [379, 211] on icon "Manage bookings & payment" at bounding box center [381, 210] width 5 height 5
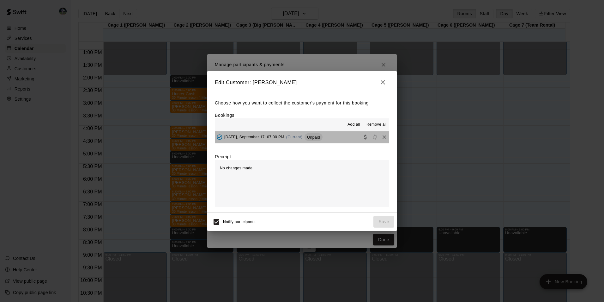
click at [334, 138] on button "Wednesday, September 17: 07:00 PM (Current) Unpaid" at bounding box center [302, 137] width 174 height 12
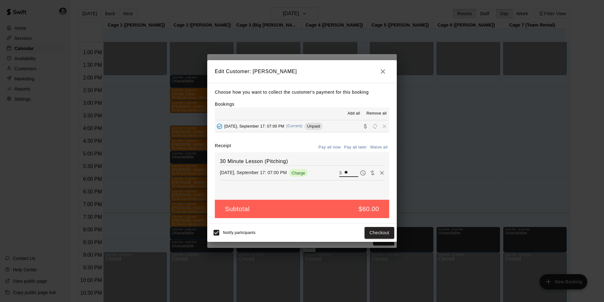
click at [348, 171] on input "**" at bounding box center [352, 172] width 14 height 8
type input "*"
type input "**"
click at [386, 232] on button "Checkout" at bounding box center [380, 233] width 30 height 12
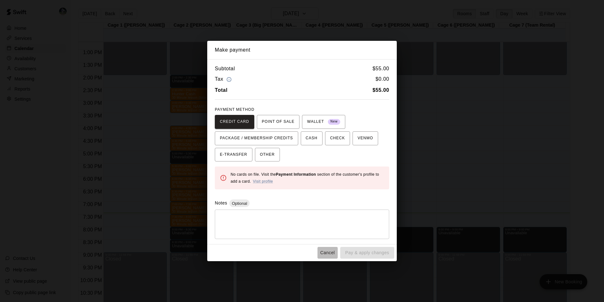
click at [333, 251] on button "Cancel" at bounding box center [328, 253] width 20 height 12
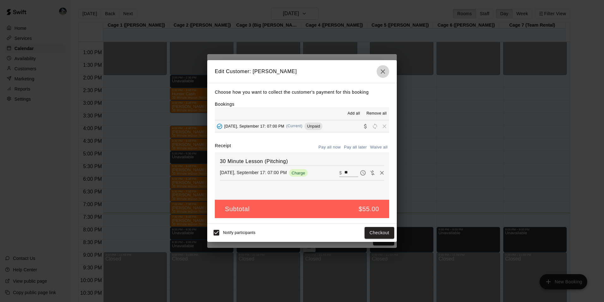
click at [386, 68] on icon "button" at bounding box center [383, 72] width 8 height 8
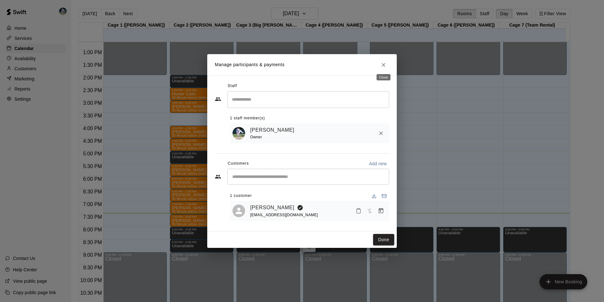
click at [384, 63] on icon "Close" at bounding box center [384, 65] width 6 height 6
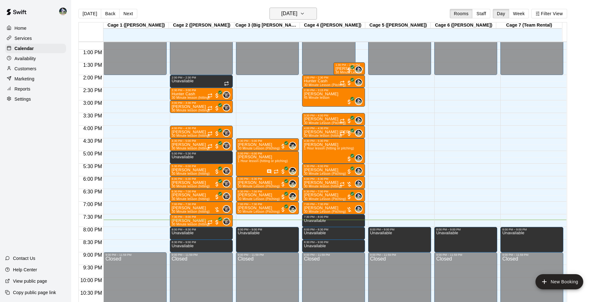
click at [292, 13] on h6 "[DATE]" at bounding box center [289, 13] width 16 height 9
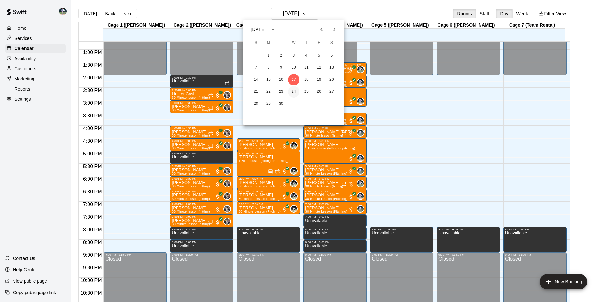
click at [293, 91] on button "24" at bounding box center [293, 91] width 11 height 11
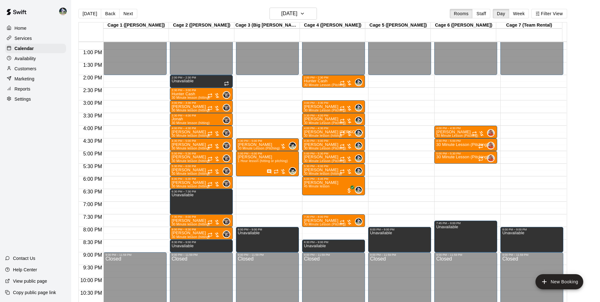
click at [316, 203] on div "12:00 AM – 2:00 PM Closed 2:00 PM – 2:30 PM Hunter Cash 30 Minute Lesson (Pitch…" at bounding box center [333, 24] width 63 height 607
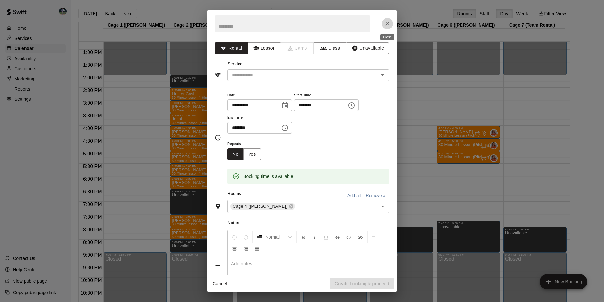
click at [385, 22] on icon "Close" at bounding box center [387, 24] width 6 height 6
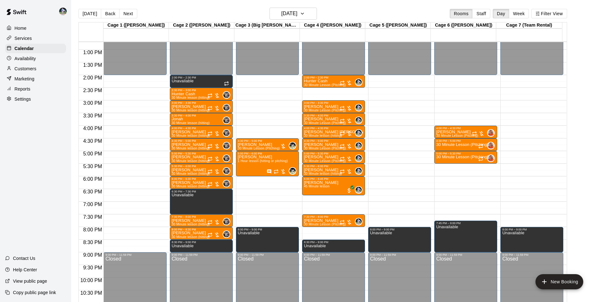
click at [324, 197] on div "12:00 AM – 2:00 PM Closed 2:00 PM – 2:30 PM Hunter Cash 30 Minute Lesson (Pitch…" at bounding box center [333, 24] width 63 height 607
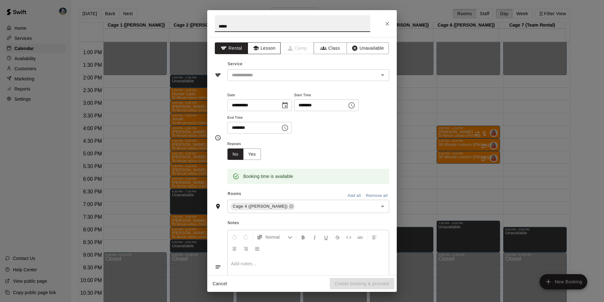
type input "*****"
click at [259, 47] on button "Lesson" at bounding box center [264, 48] width 33 height 12
click at [264, 75] on input "text" at bounding box center [298, 75] width 139 height 8
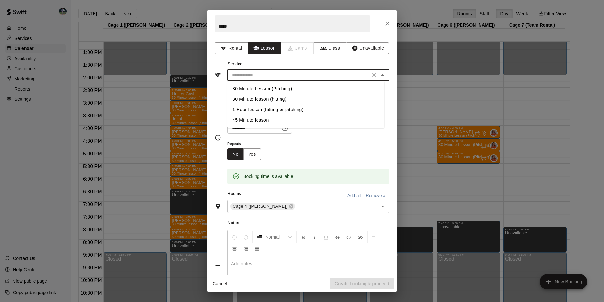
click at [275, 89] on li "30 Minute Lesson (Pitching)" at bounding box center [306, 88] width 157 height 10
type input "**********"
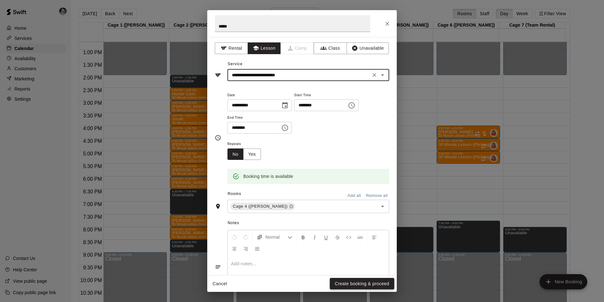
click at [345, 283] on button "Create booking & proceed" at bounding box center [362, 284] width 64 height 12
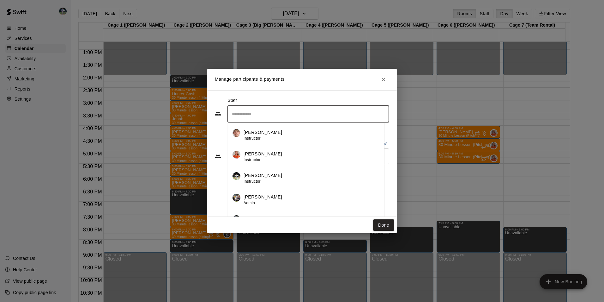
click at [245, 115] on input "Search staff" at bounding box center [308, 113] width 156 height 11
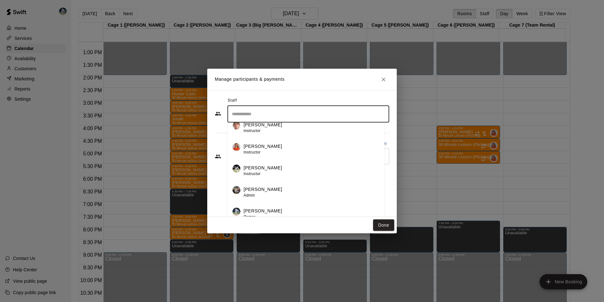
scroll to position [11, 0]
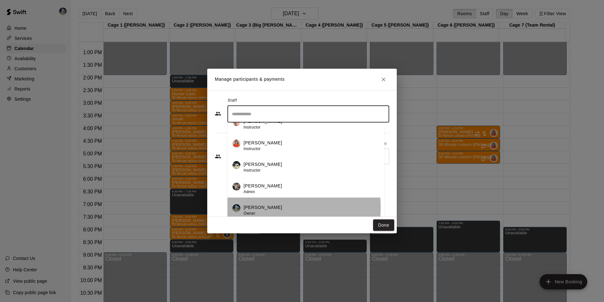
click at [259, 207] on p "Chad Bell" at bounding box center [263, 207] width 39 height 7
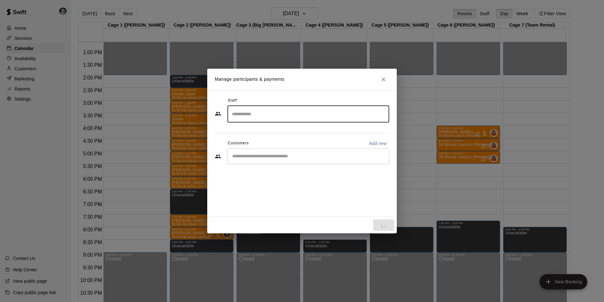
click at [257, 155] on input "Start typing to search customers..." at bounding box center [308, 156] width 156 height 6
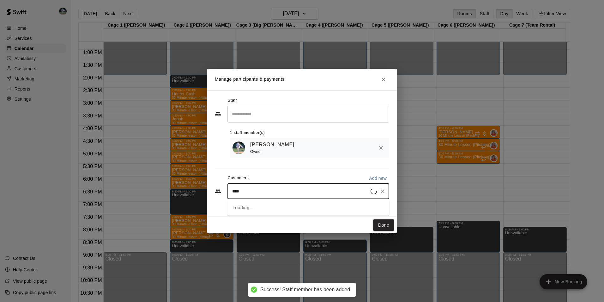
type input "*****"
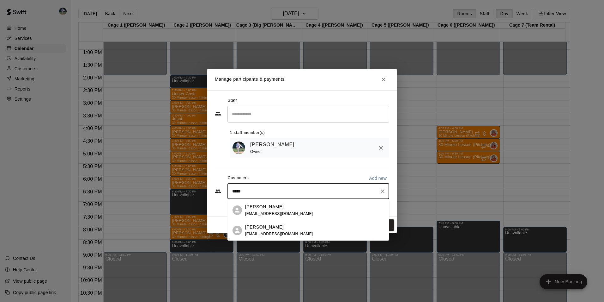
click at [253, 213] on span "dmckee4242@gmail.com" at bounding box center [279, 213] width 68 height 4
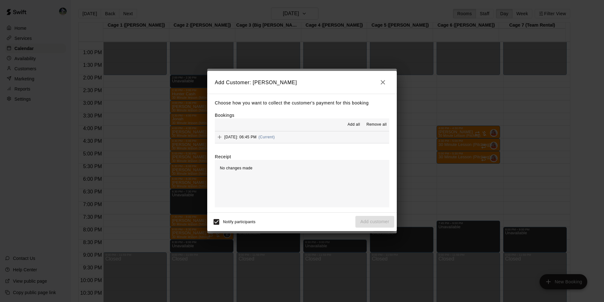
click at [354, 124] on span "Add all" at bounding box center [354, 124] width 13 height 6
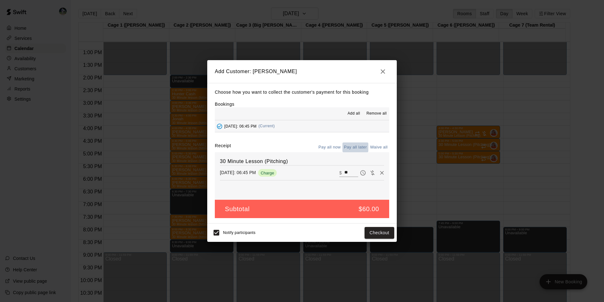
click at [352, 147] on button "Pay all later" at bounding box center [356, 147] width 26 height 10
click at [368, 232] on button "Add customer" at bounding box center [375, 233] width 39 height 12
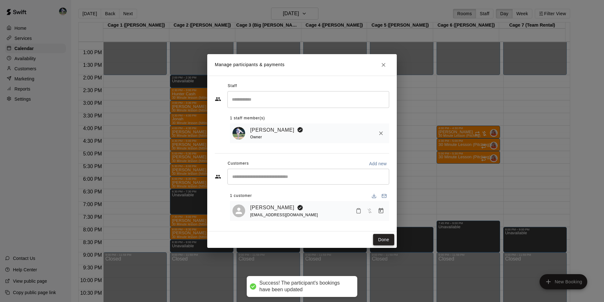
click at [384, 238] on button "Done" at bounding box center [383, 240] width 21 height 12
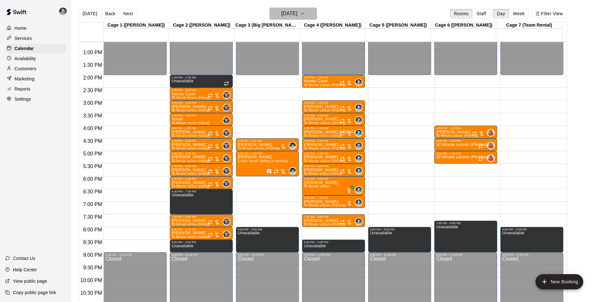
click at [282, 14] on h6 "[DATE]" at bounding box center [289, 13] width 16 height 9
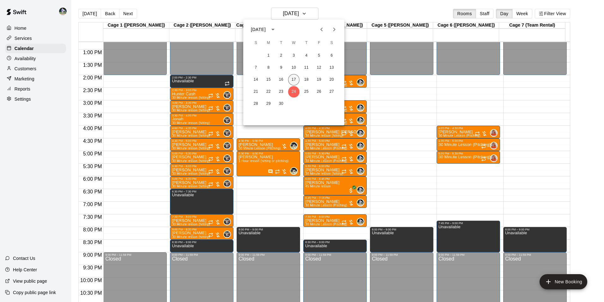
click at [294, 79] on button "17" at bounding box center [293, 79] width 11 height 11
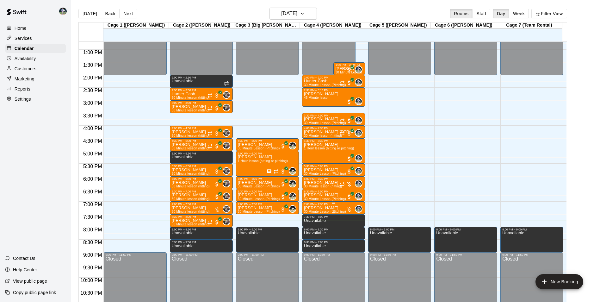
click at [315, 208] on p "[PERSON_NAME]" at bounding box center [325, 208] width 42 height 0
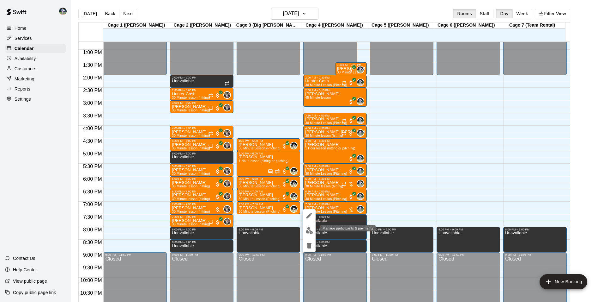
click at [311, 229] on img "edit" at bounding box center [309, 230] width 7 height 7
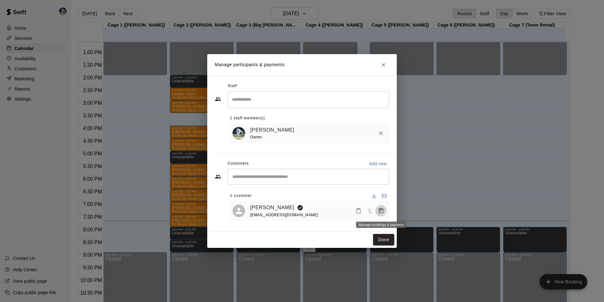
click at [378, 210] on icon "Manage bookings & payment" at bounding box center [381, 210] width 6 height 6
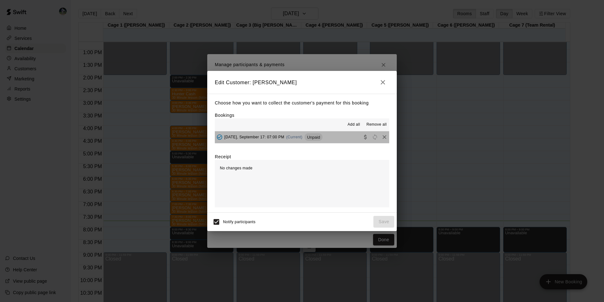
click at [339, 137] on button "Wednesday, September 17: 07:00 PM (Current) Unpaid" at bounding box center [302, 137] width 174 height 12
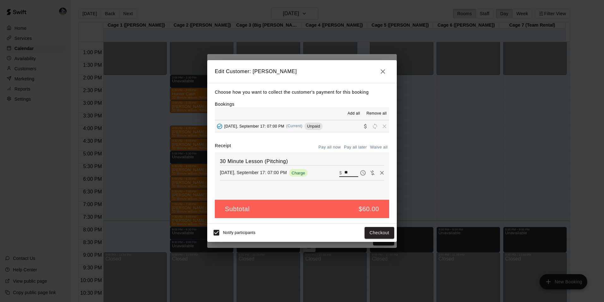
click at [348, 173] on input "**" at bounding box center [352, 172] width 14 height 8
type input "*"
type input "**"
click at [376, 230] on button "Checkout" at bounding box center [380, 233] width 30 height 12
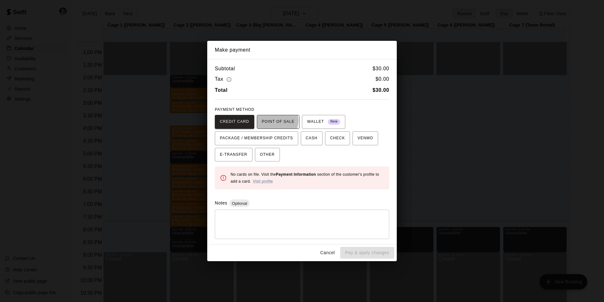
click at [272, 120] on span "POINT OF SALE" at bounding box center [278, 122] width 33 height 10
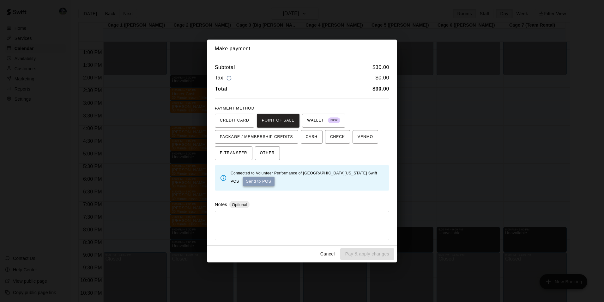
click at [248, 181] on button "Send to POS" at bounding box center [259, 180] width 32 height 9
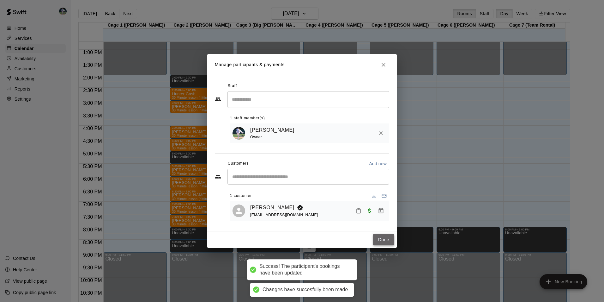
click at [384, 239] on button "Done" at bounding box center [383, 240] width 21 height 12
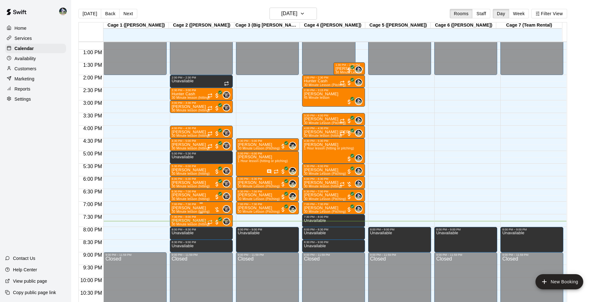
click at [197, 205] on div "7:00 PM – 7:30 PM" at bounding box center [201, 203] width 59 height 3
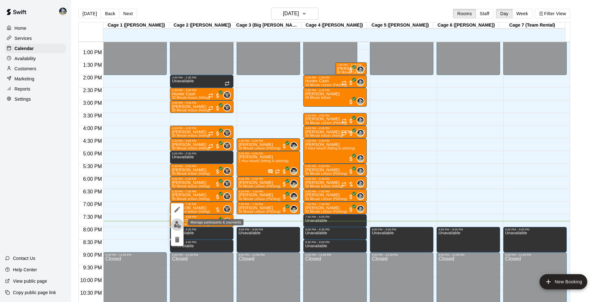
click at [179, 223] on img "edit" at bounding box center [177, 224] width 7 height 7
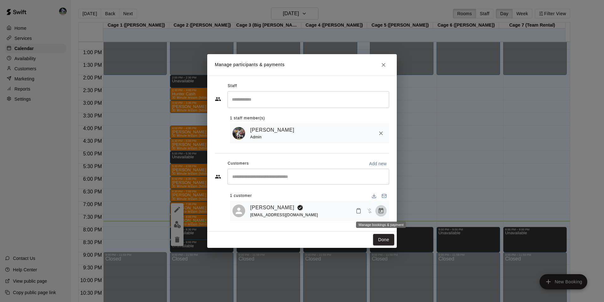
click at [382, 210] on icon "Manage bookings & payment" at bounding box center [381, 210] width 5 height 5
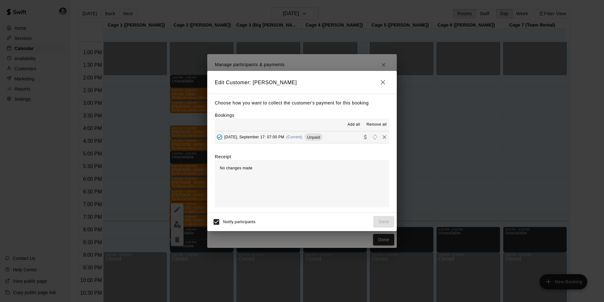
click at [339, 134] on button "Wednesday, September 17: 07:00 PM (Current) Unpaid" at bounding box center [302, 137] width 174 height 12
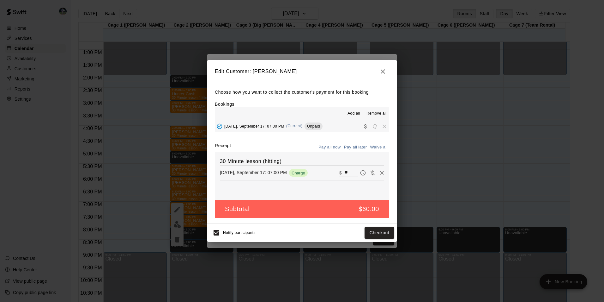
click at [347, 172] on input "**" at bounding box center [352, 172] width 14 height 8
type input "*"
type input "**"
click at [379, 231] on button "Checkout" at bounding box center [380, 233] width 30 height 12
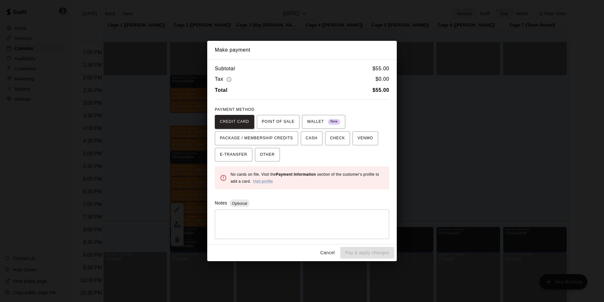
click at [327, 251] on button "Cancel" at bounding box center [328, 253] width 20 height 12
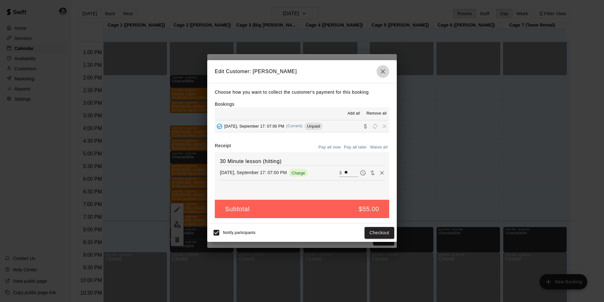
click at [383, 71] on icon "button" at bounding box center [383, 71] width 4 height 4
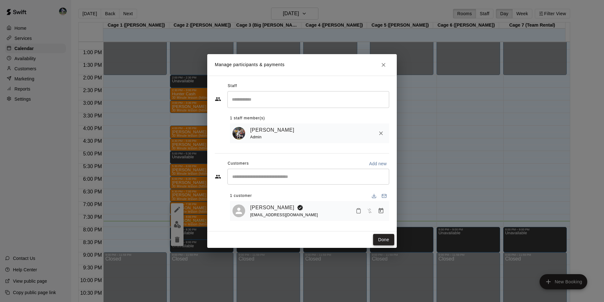
click at [381, 240] on button "Done" at bounding box center [383, 240] width 21 height 12
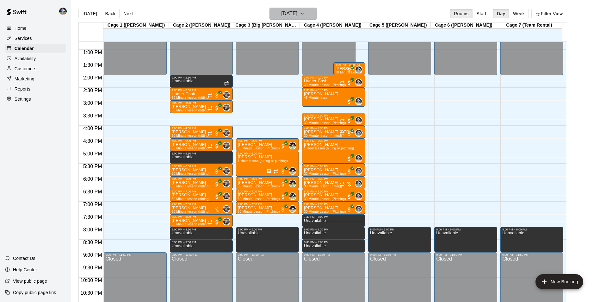
click at [289, 14] on h6 "[DATE]" at bounding box center [289, 13] width 16 height 9
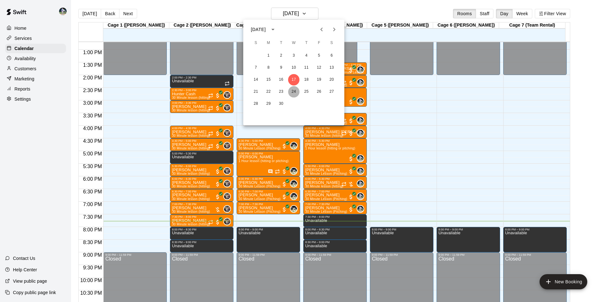
click at [293, 90] on button "24" at bounding box center [293, 91] width 11 height 11
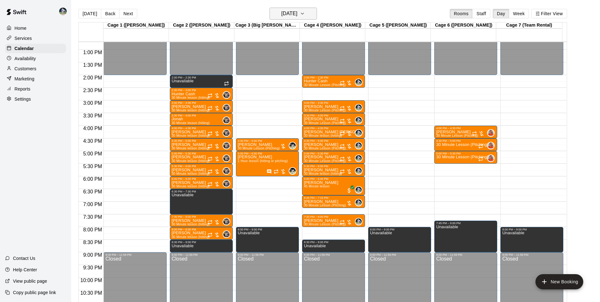
click at [284, 14] on h6 "[DATE]" at bounding box center [289, 13] width 16 height 9
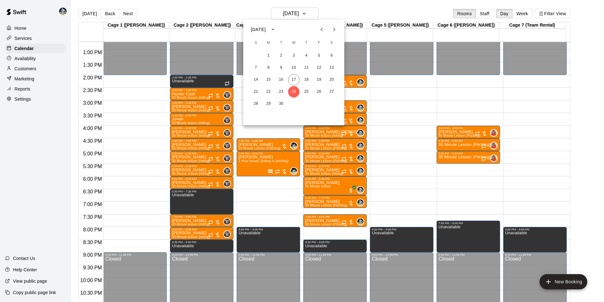
click at [333, 29] on icon "Next month" at bounding box center [335, 30] width 8 height 8
click at [294, 55] on button "1" at bounding box center [293, 55] width 11 height 11
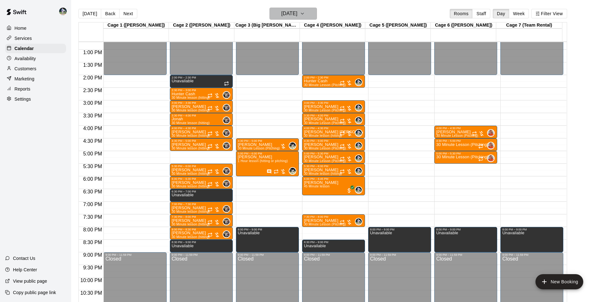
click at [284, 11] on h6 "[DATE]" at bounding box center [289, 13] width 16 height 9
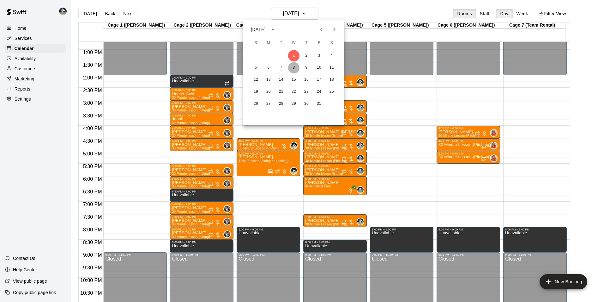
click at [293, 66] on button "8" at bounding box center [293, 67] width 11 height 11
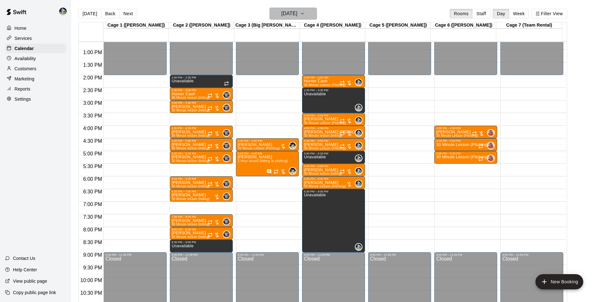
click at [290, 14] on h6 "[DATE]" at bounding box center [289, 13] width 16 height 9
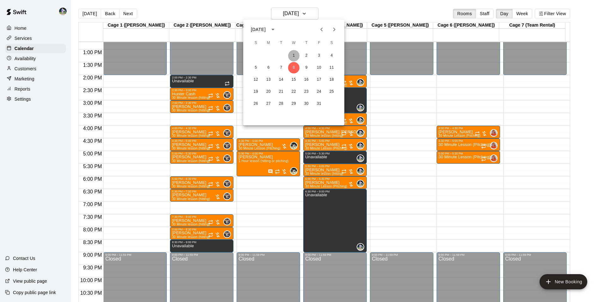
click at [294, 56] on button "1" at bounding box center [293, 55] width 11 height 11
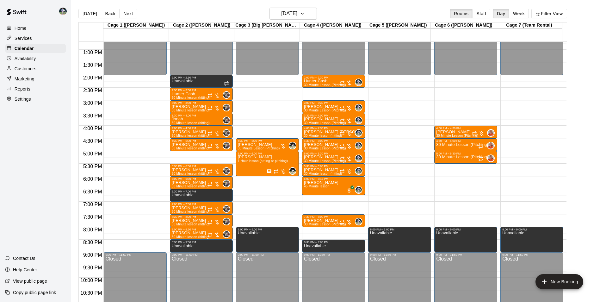
click at [320, 199] on div "12:00 AM – 2:00 PM Closed 2:00 PM – 2:30 PM Hunter Cash 30 Minute Lesson (Pitch…" at bounding box center [333, 24] width 63 height 607
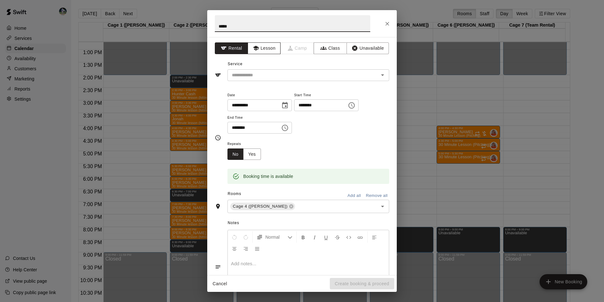
type input "*****"
click at [259, 45] on button "Lesson" at bounding box center [264, 48] width 33 height 12
click at [264, 71] on input "text" at bounding box center [298, 75] width 139 height 8
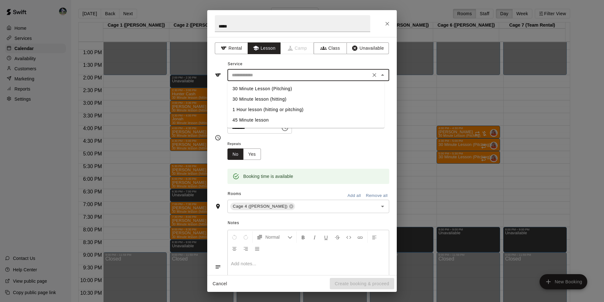
click at [266, 85] on li "30 Minute Lesson (Pitching)" at bounding box center [306, 88] width 157 height 10
type input "**********"
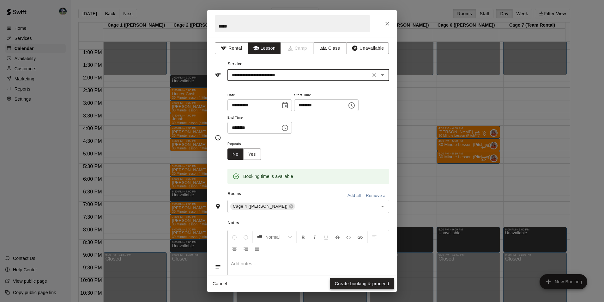
click at [348, 284] on button "Create booking & proceed" at bounding box center [362, 284] width 64 height 12
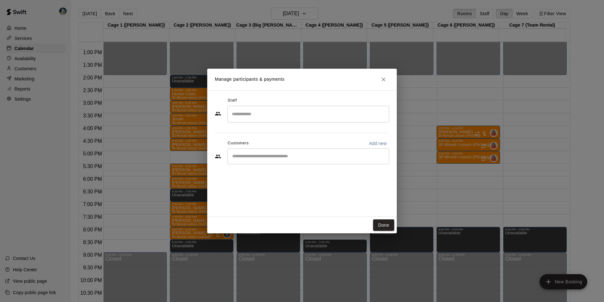
click at [255, 115] on input "Search staff" at bounding box center [308, 113] width 156 height 11
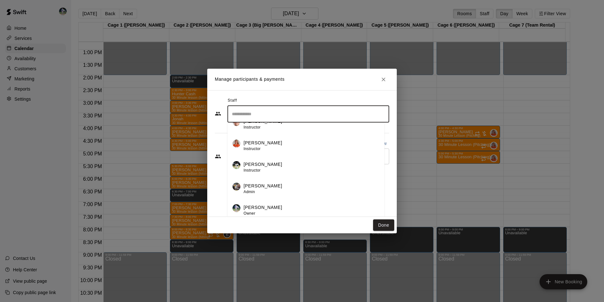
click at [260, 204] on p "Chad Bell" at bounding box center [263, 207] width 39 height 7
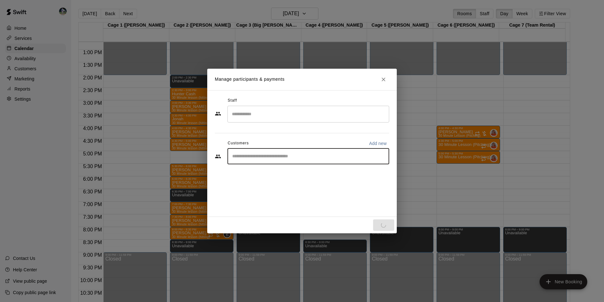
click at [244, 155] on input "Start typing to search customers..." at bounding box center [308, 156] width 156 height 6
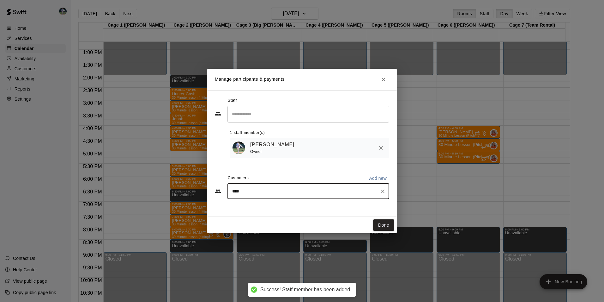
type input "*****"
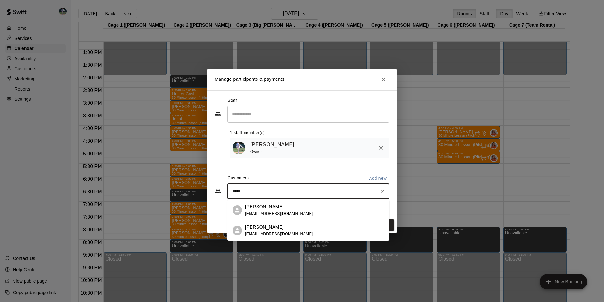
click at [262, 209] on p "David Mckee" at bounding box center [264, 206] width 39 height 7
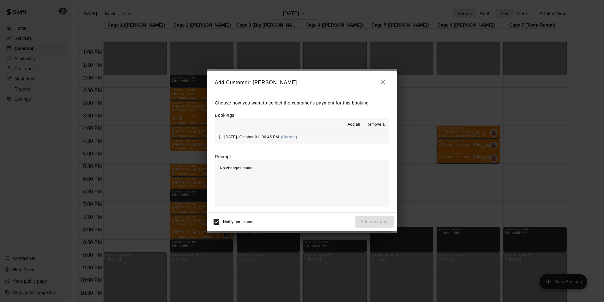
click at [354, 122] on span "Add all" at bounding box center [354, 124] width 13 height 6
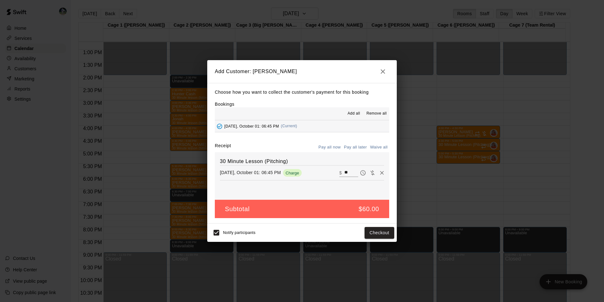
click at [357, 145] on button "Pay all later" at bounding box center [356, 147] width 26 height 10
click at [368, 232] on button "Add customer" at bounding box center [375, 233] width 39 height 12
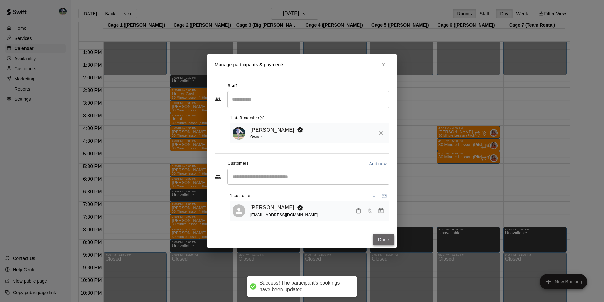
click at [390, 239] on button "Done" at bounding box center [383, 240] width 21 height 12
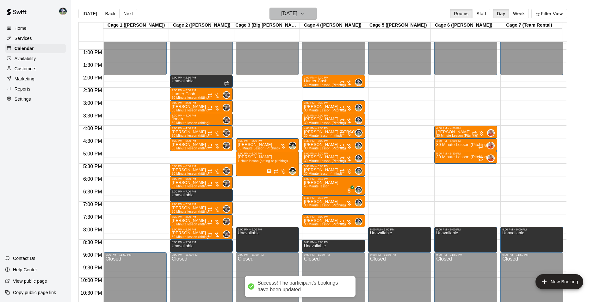
click at [294, 14] on h6 "[DATE]" at bounding box center [289, 13] width 16 height 9
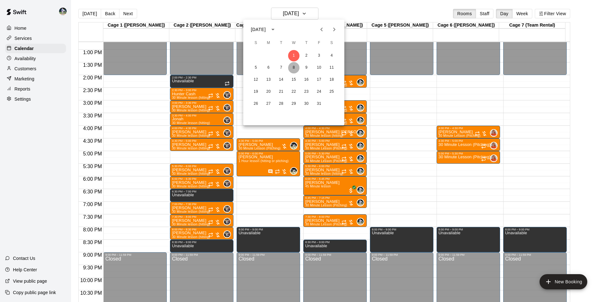
click at [293, 68] on button "8" at bounding box center [293, 67] width 11 height 11
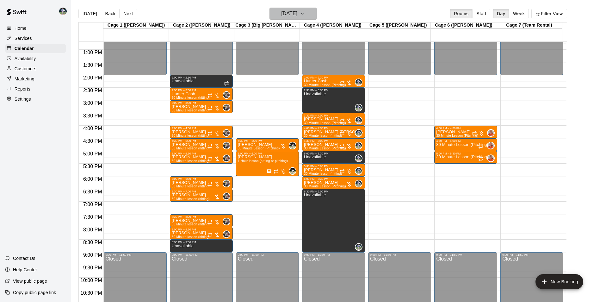
click at [291, 15] on h6 "[DATE]" at bounding box center [289, 13] width 16 height 9
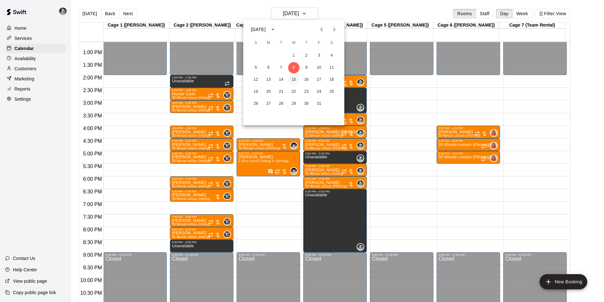
click at [294, 77] on button "15" at bounding box center [293, 79] width 11 height 11
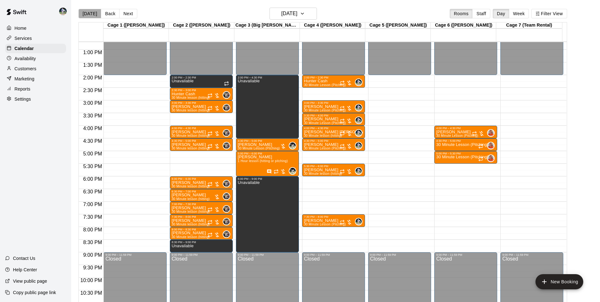
click button "[DATE]"
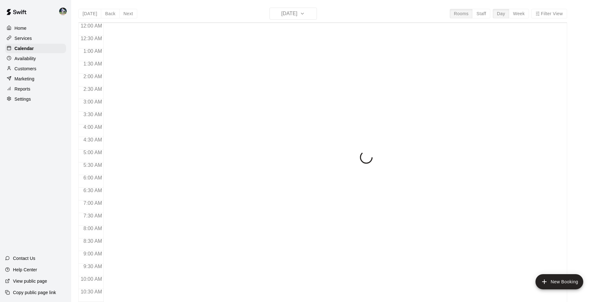
scroll to position [321, 0]
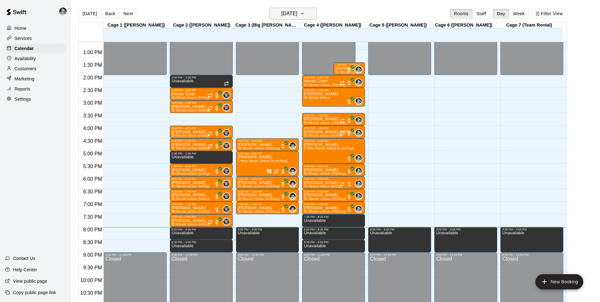
click at [281, 15] on h6 "[DATE]" at bounding box center [289, 13] width 16 height 9
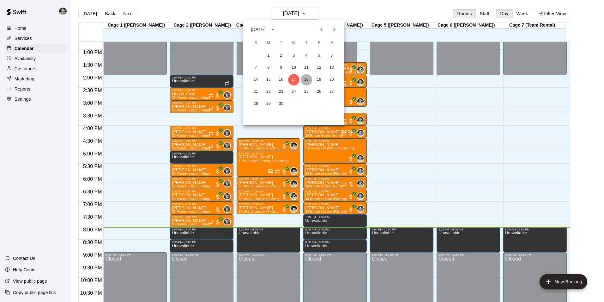
click at [306, 79] on button "18" at bounding box center [306, 79] width 11 height 11
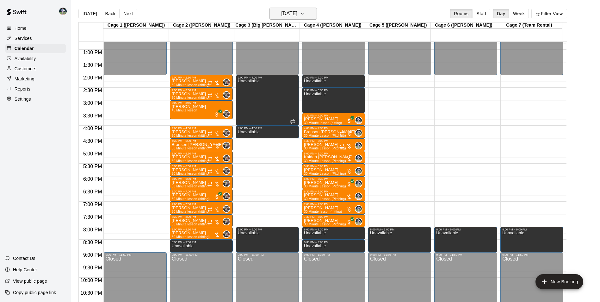
click at [285, 13] on h6 "[DATE]" at bounding box center [289, 13] width 16 height 9
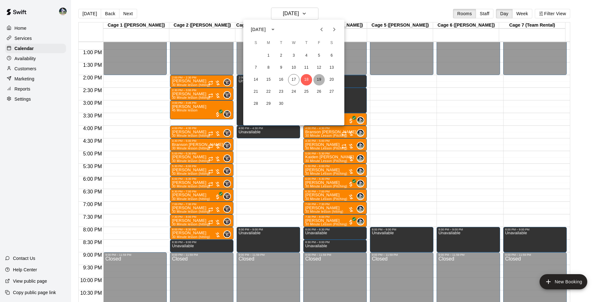
click at [321, 77] on button "19" at bounding box center [319, 79] width 11 height 11
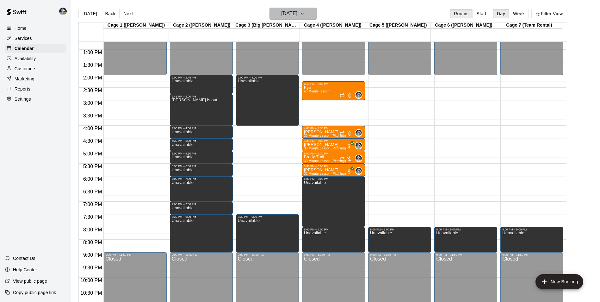
click at [281, 10] on h6 "[DATE]" at bounding box center [289, 13] width 16 height 9
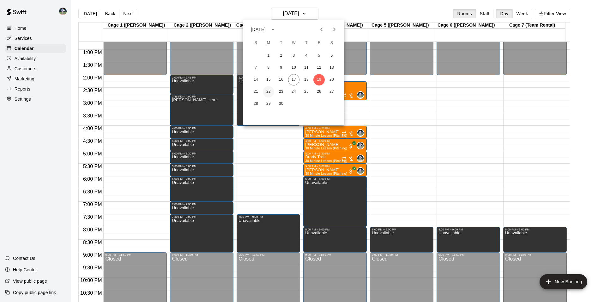
click at [268, 91] on button "22" at bounding box center [268, 91] width 11 height 11
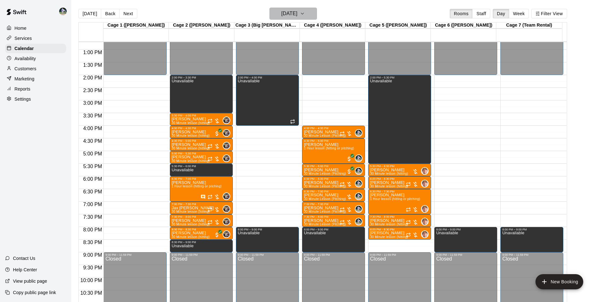
click at [288, 14] on h6 "[DATE]" at bounding box center [289, 13] width 16 height 9
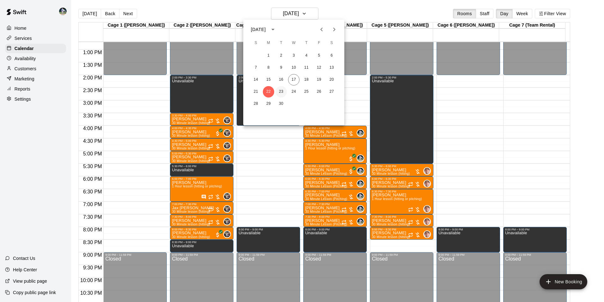
click at [281, 89] on button "23" at bounding box center [281, 91] width 11 height 11
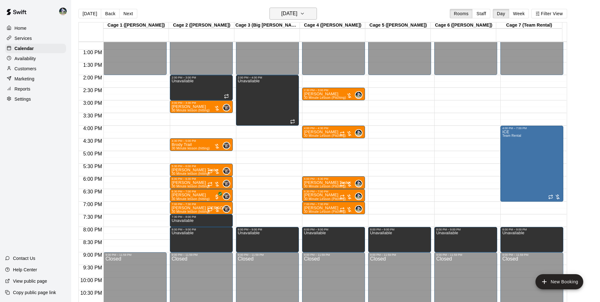
click at [281, 14] on h6 "[DATE]" at bounding box center [289, 13] width 16 height 9
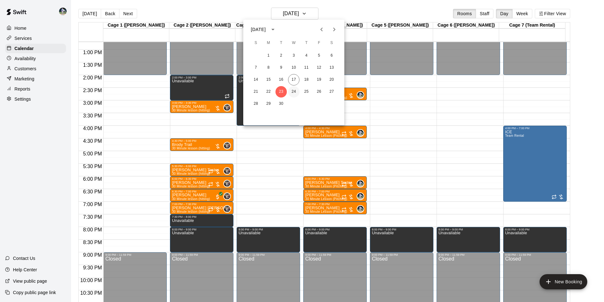
click at [292, 90] on button "24" at bounding box center [293, 91] width 11 height 11
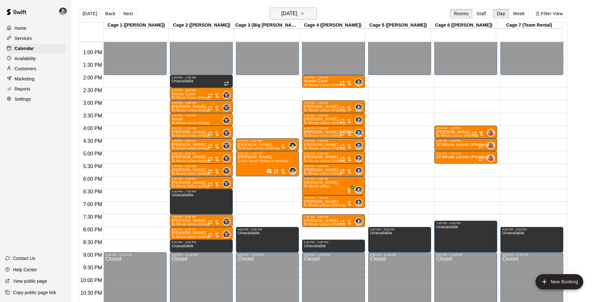
click at [281, 15] on h6 "[DATE]" at bounding box center [289, 13] width 16 height 9
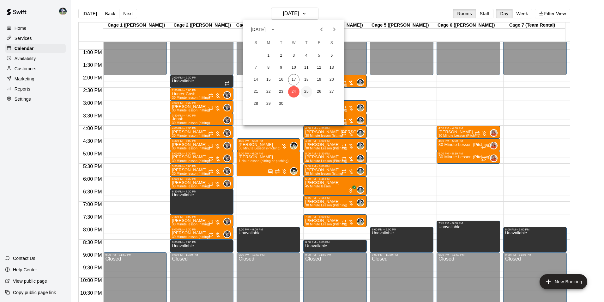
click at [308, 92] on button "25" at bounding box center [306, 91] width 11 height 11
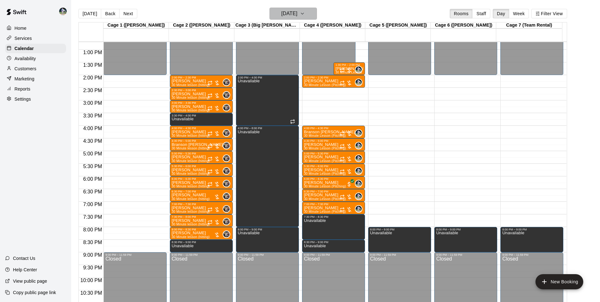
click at [293, 15] on h6 "[DATE]" at bounding box center [289, 13] width 16 height 9
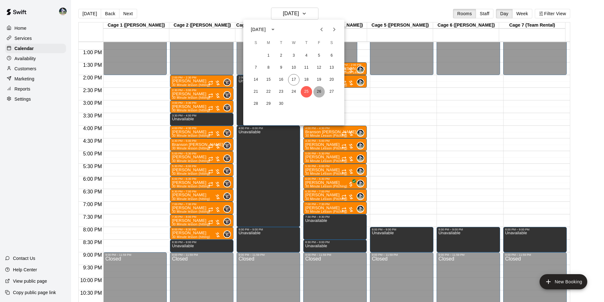
click at [320, 88] on button "26" at bounding box center [319, 91] width 11 height 11
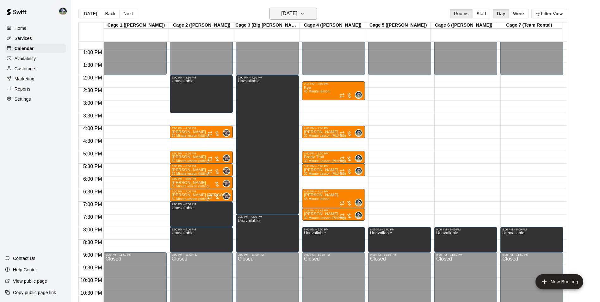
click at [286, 13] on h6 "[DATE]" at bounding box center [289, 13] width 16 height 9
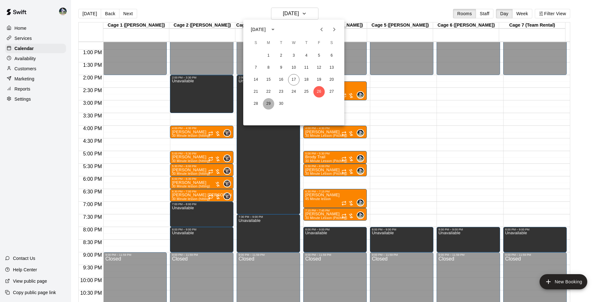
click at [270, 102] on button "29" at bounding box center [268, 103] width 11 height 11
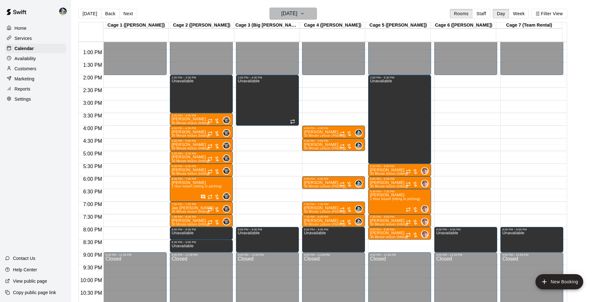
click at [284, 11] on h6 "[DATE]" at bounding box center [289, 13] width 16 height 9
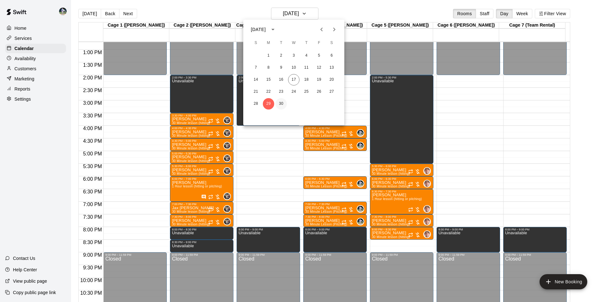
click at [281, 102] on button "30" at bounding box center [281, 103] width 11 height 11
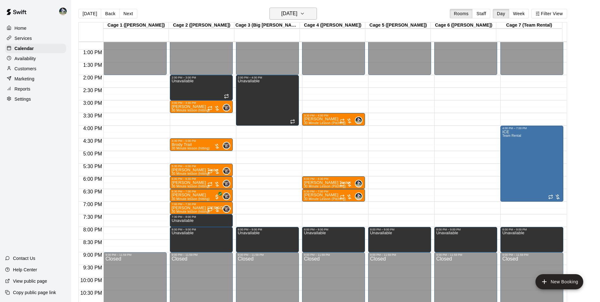
click at [281, 13] on h6 "[DATE]" at bounding box center [289, 13] width 16 height 9
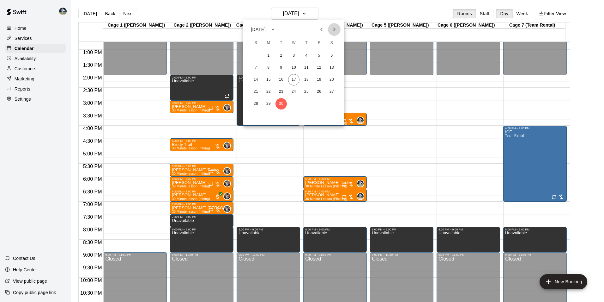
click at [331, 29] on icon "Next month" at bounding box center [335, 30] width 8 height 8
click at [293, 54] on button "1" at bounding box center [293, 55] width 11 height 11
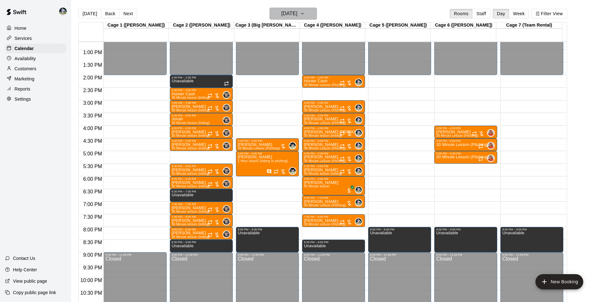
click at [290, 13] on h6 "[DATE]" at bounding box center [289, 13] width 16 height 9
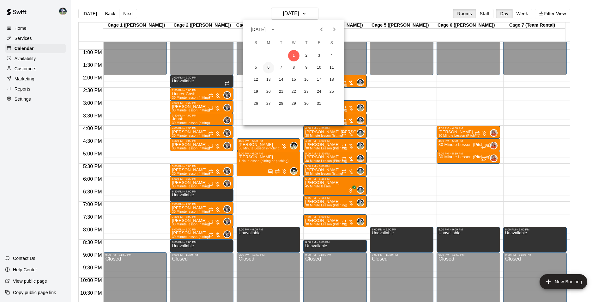
click at [270, 68] on button "6" at bounding box center [268, 67] width 11 height 11
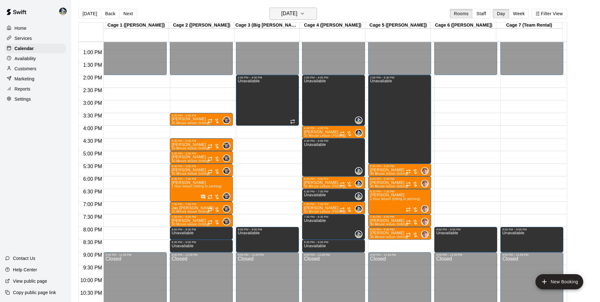
click at [286, 13] on h6 "[DATE]" at bounding box center [289, 13] width 16 height 9
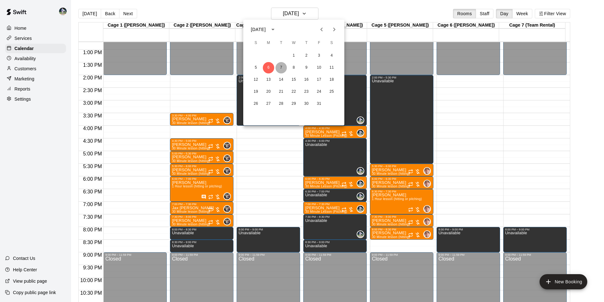
click at [282, 66] on button "7" at bounding box center [281, 67] width 11 height 11
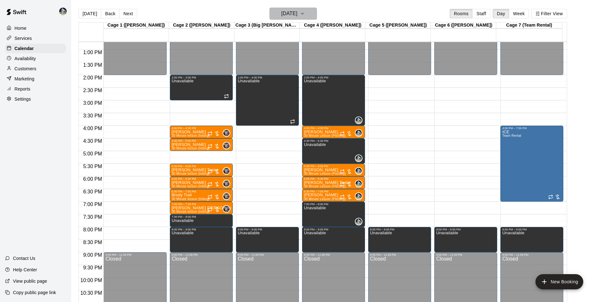
click at [287, 15] on h6 "[DATE]" at bounding box center [289, 13] width 16 height 9
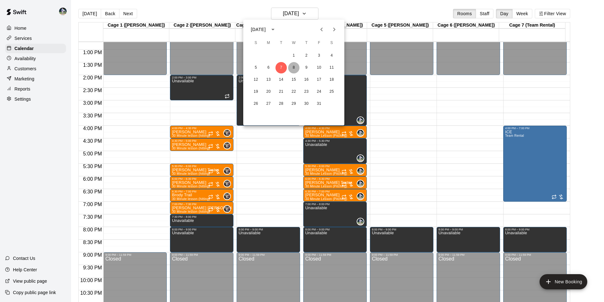
click at [291, 66] on button "8" at bounding box center [293, 67] width 11 height 11
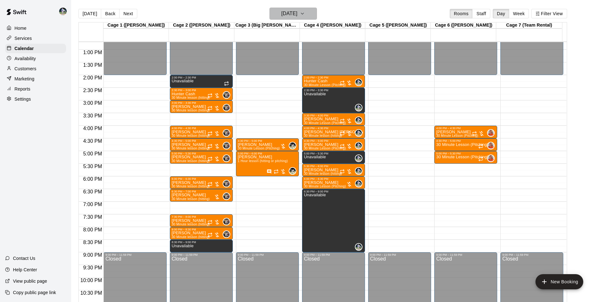
click at [297, 14] on h6 "[DATE]" at bounding box center [289, 13] width 16 height 9
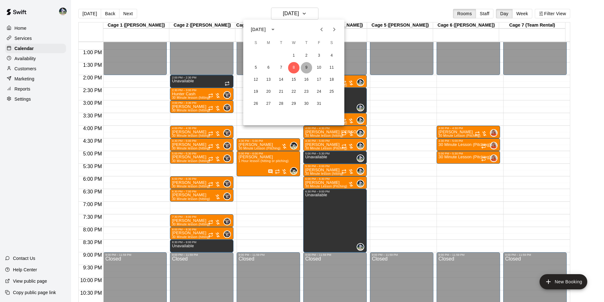
click at [307, 67] on button "9" at bounding box center [306, 67] width 11 height 11
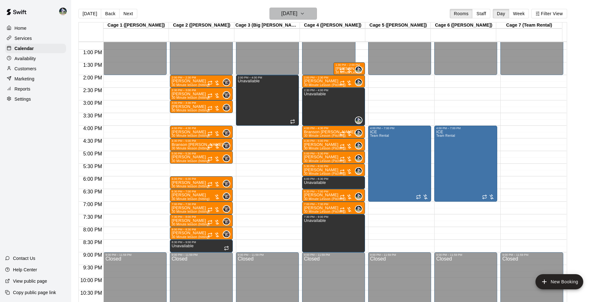
click at [297, 17] on h6 "[DATE]" at bounding box center [289, 13] width 16 height 9
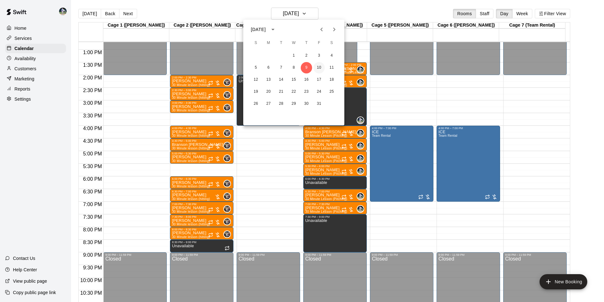
click at [320, 66] on button "10" at bounding box center [319, 67] width 11 height 11
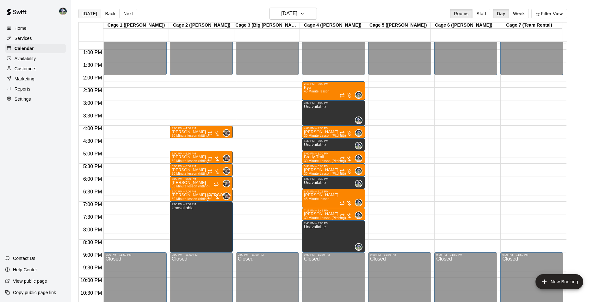
click at [92, 13] on button "[DATE]" at bounding box center [89, 13] width 23 height 9
